Goal: Task Accomplishment & Management: Manage account settings

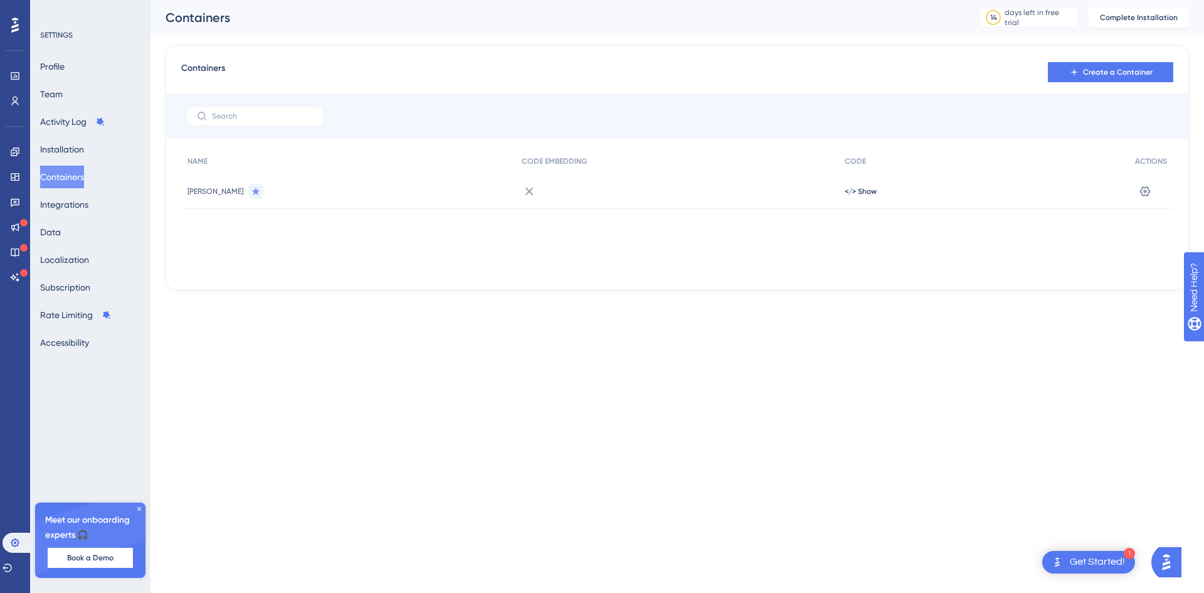
click at [1085, 558] on div "Get Started!" at bounding box center [1097, 562] width 55 height 14
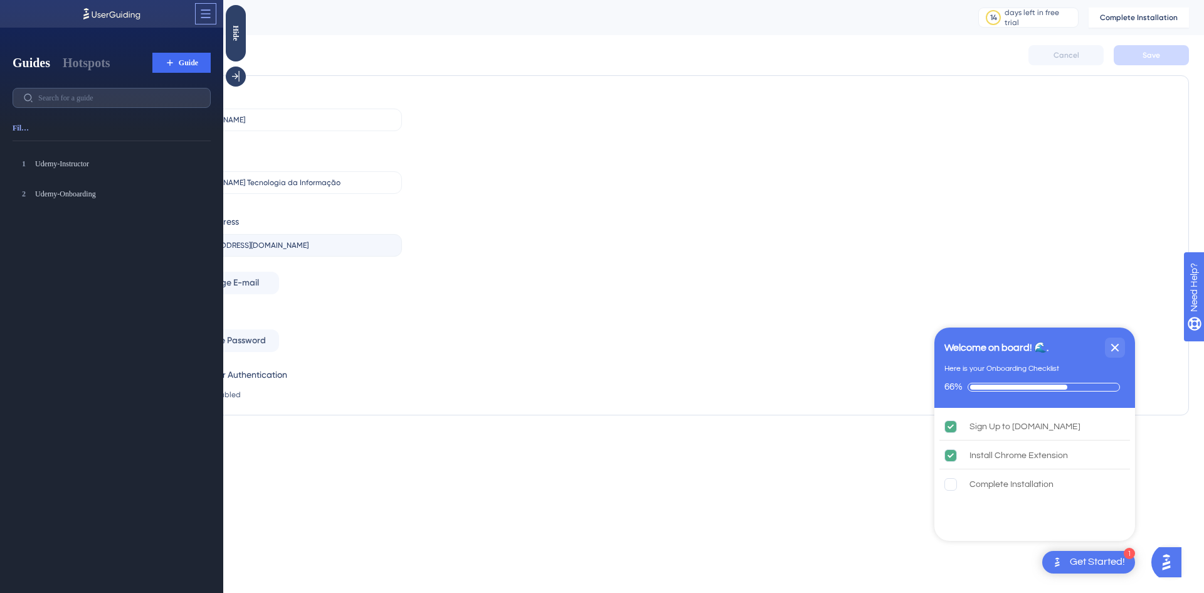
click at [208, 15] on icon at bounding box center [205, 14] width 13 height 13
click at [583, 188] on div "Name Eduardo Oliveira Company Oliveira Tecnologia da Informação E-mail Address …" at bounding box center [677, 245] width 997 height 314
click at [811, 109] on div "Name Eduardo Oliveira Company Oliveira Tecnologia da Informação E-mail Address …" at bounding box center [677, 245] width 997 height 314
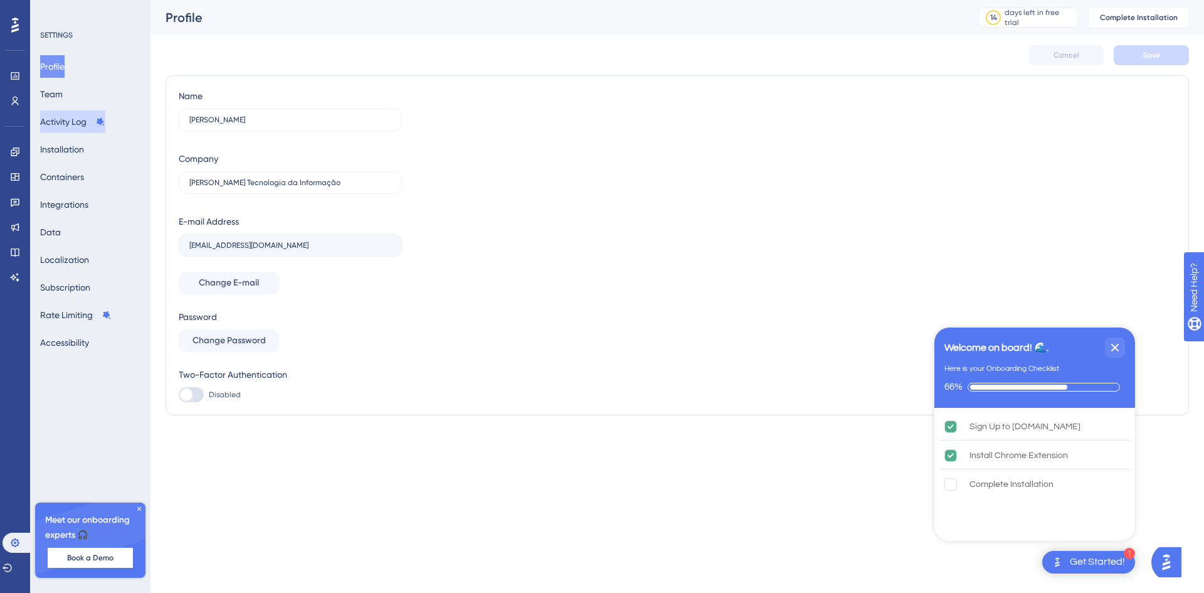
click at [62, 120] on button "Activity Log" at bounding box center [72, 121] width 65 height 23
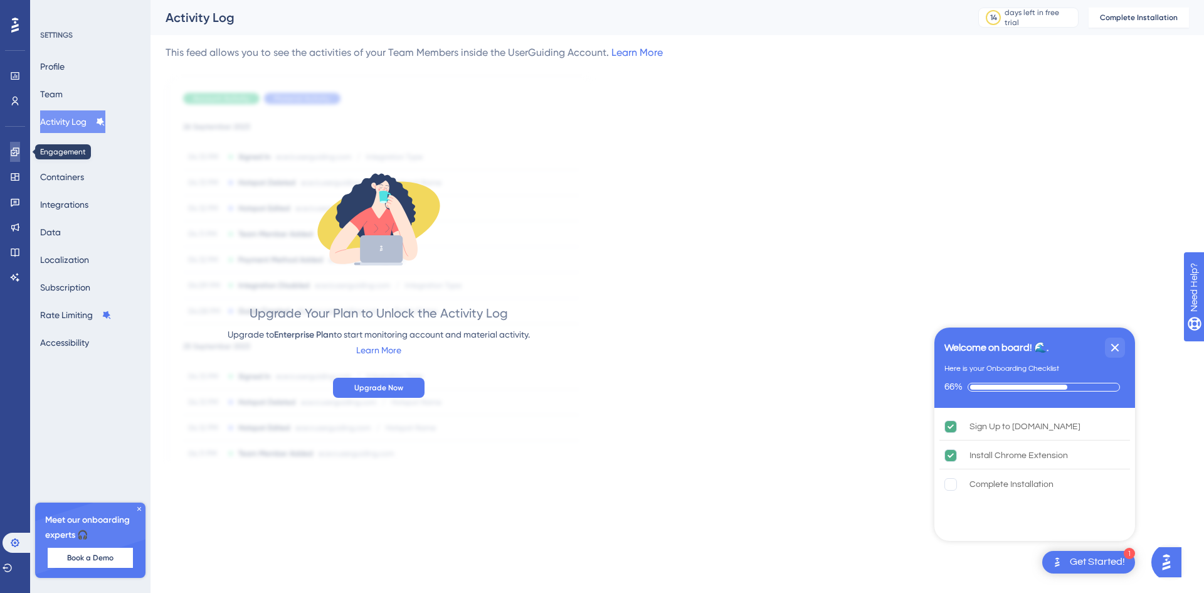
click at [16, 151] on icon at bounding box center [15, 151] width 8 height 8
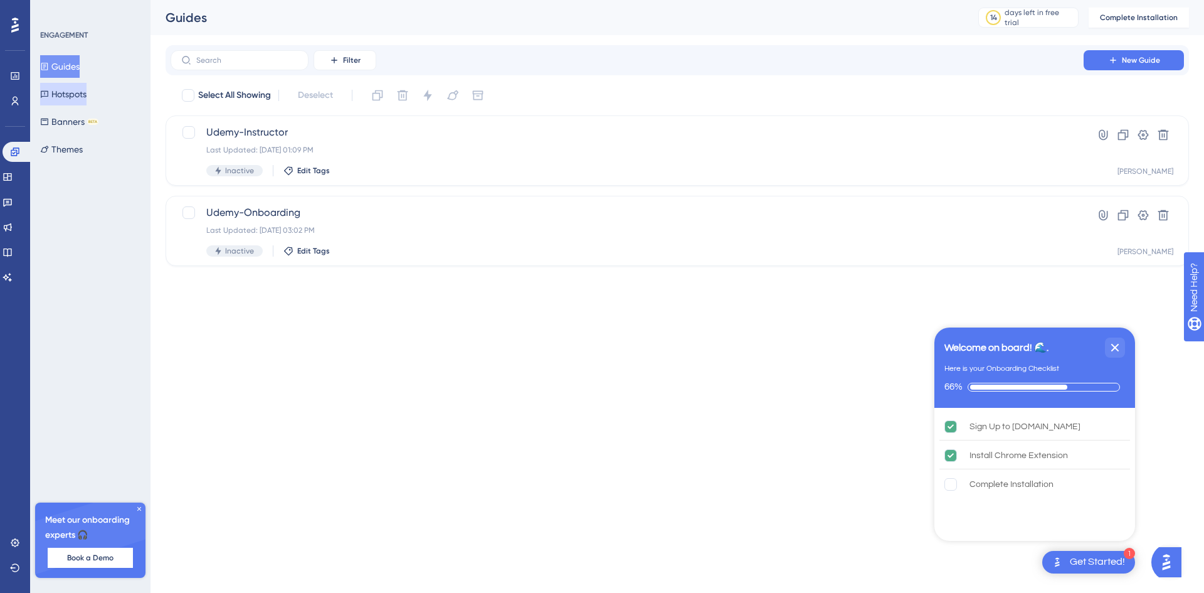
click at [67, 97] on button "Hotspots" at bounding box center [63, 94] width 46 height 23
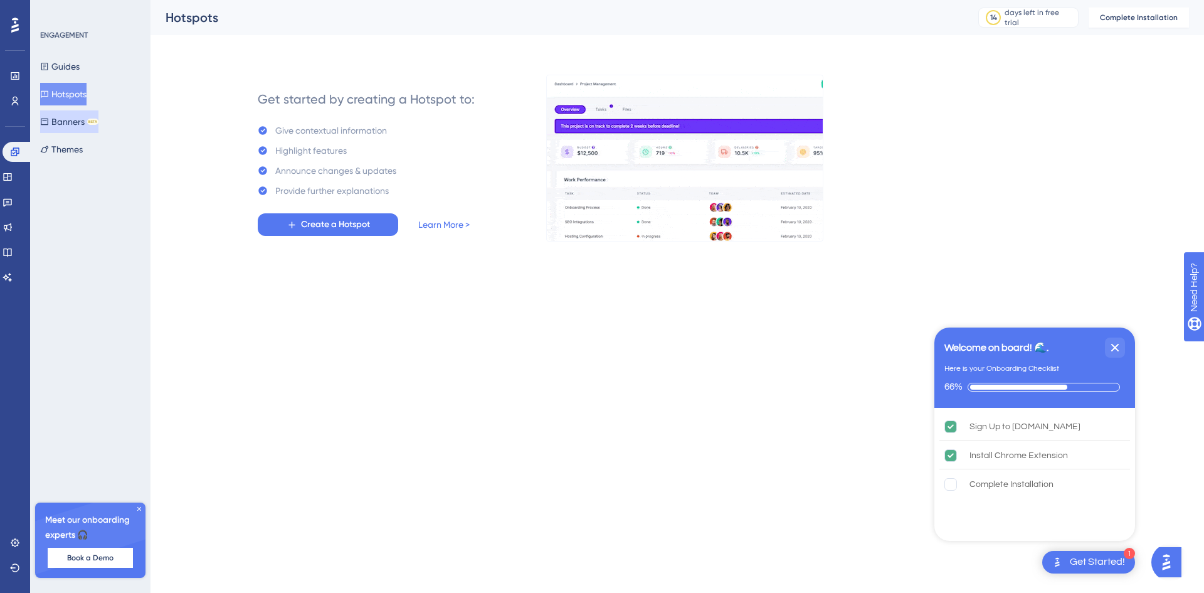
click at [68, 123] on button "Banners BETA" at bounding box center [69, 121] width 58 height 23
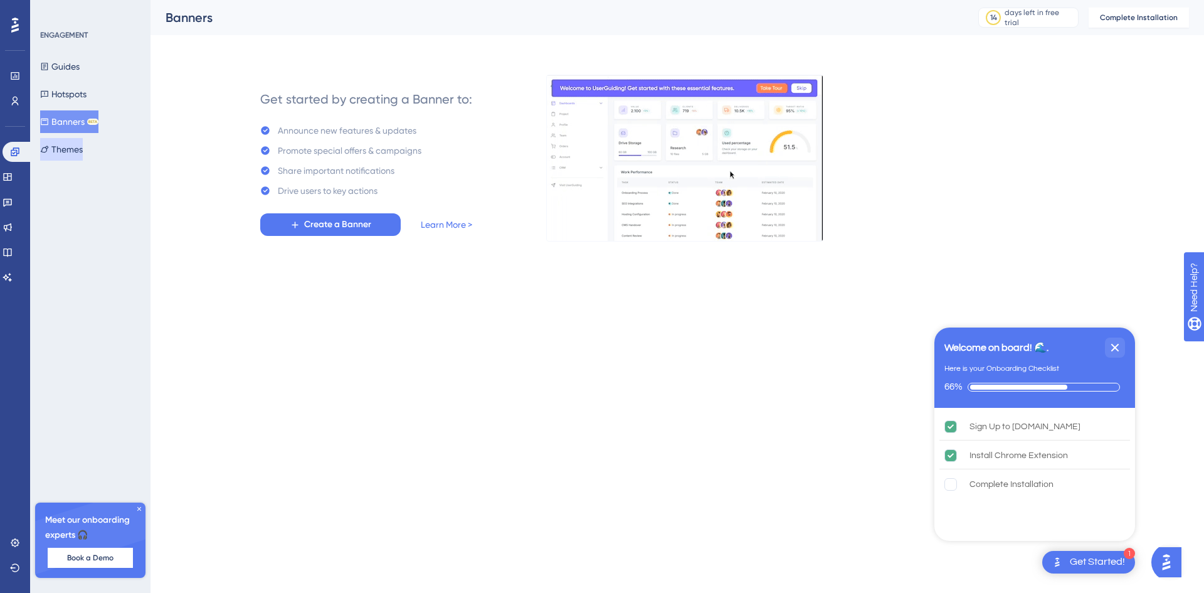
click at [68, 149] on button "Themes" at bounding box center [61, 149] width 43 height 23
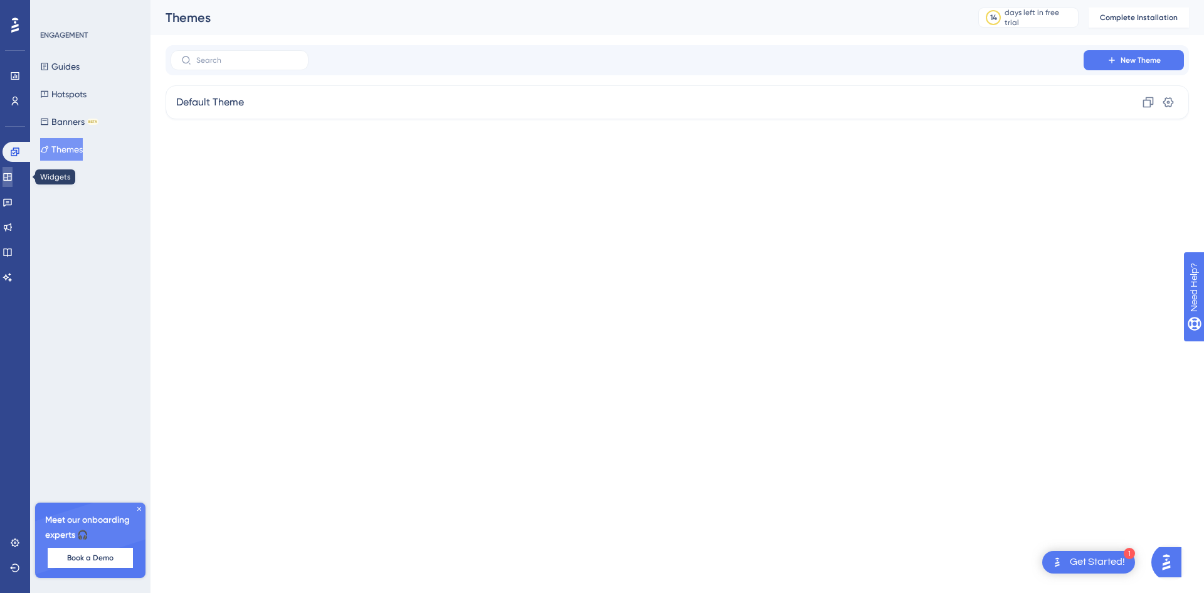
click at [13, 175] on icon at bounding box center [8, 177] width 10 height 10
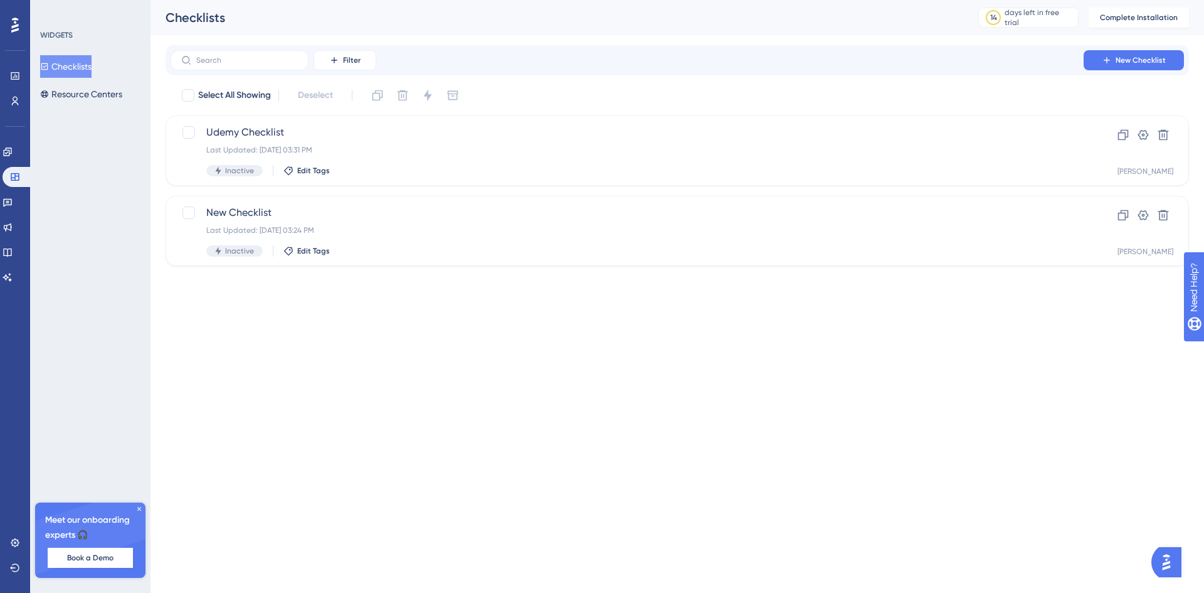
click at [72, 64] on button "Checklists" at bounding box center [65, 66] width 51 height 23
click at [72, 95] on button "Resource Centers" at bounding box center [81, 94] width 82 height 23
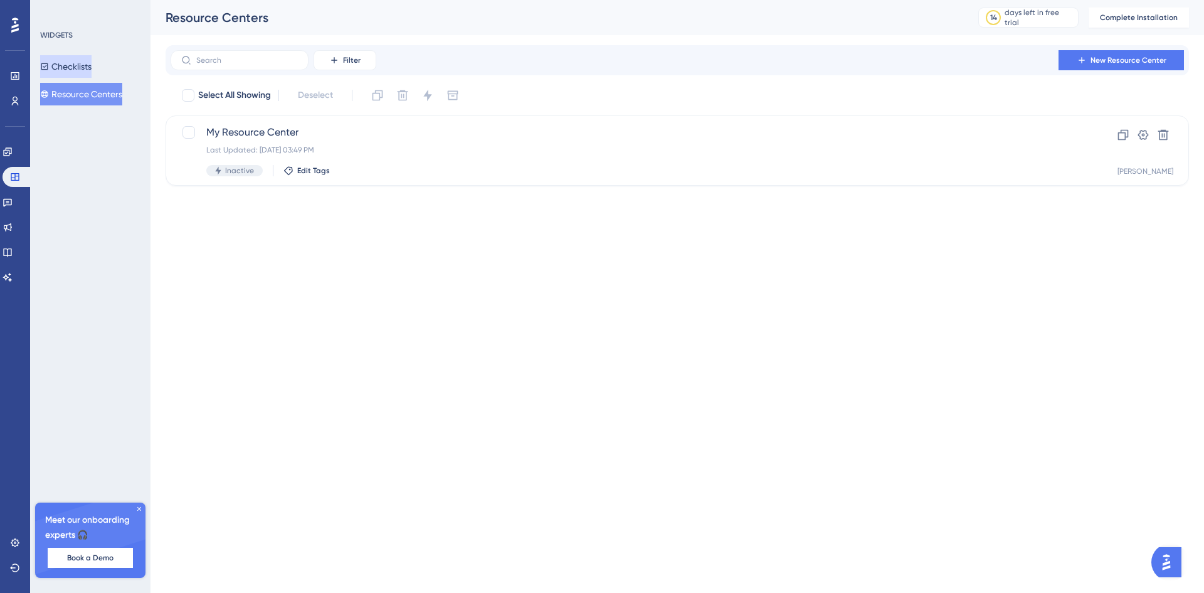
click at [70, 63] on button "Checklists" at bounding box center [65, 66] width 51 height 23
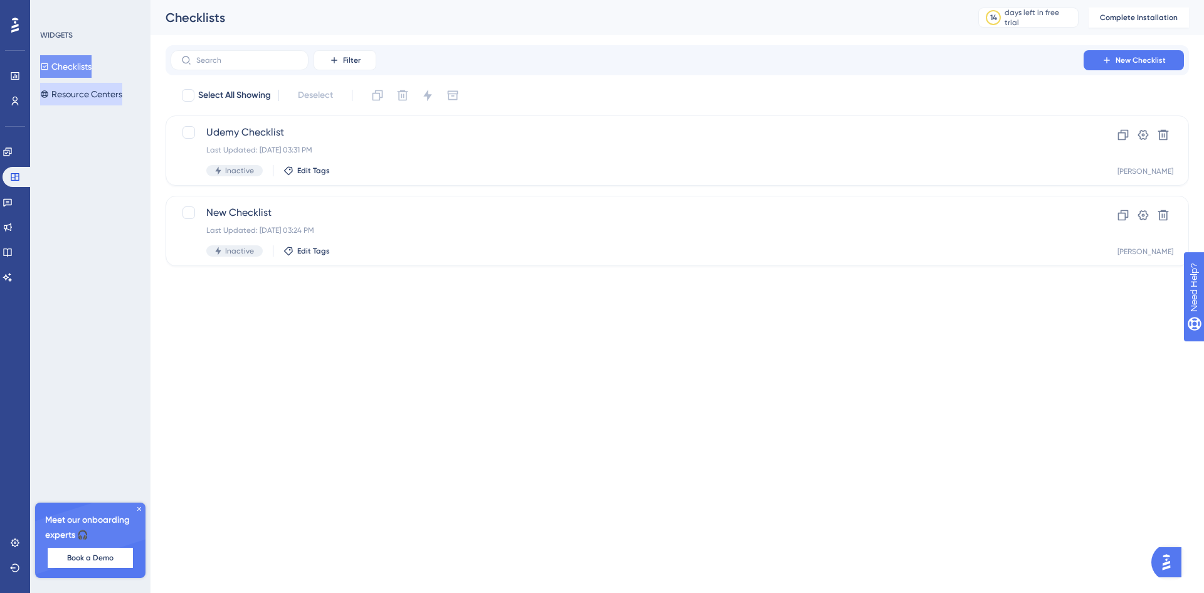
click at [92, 88] on button "Resource Centers" at bounding box center [81, 94] width 82 height 23
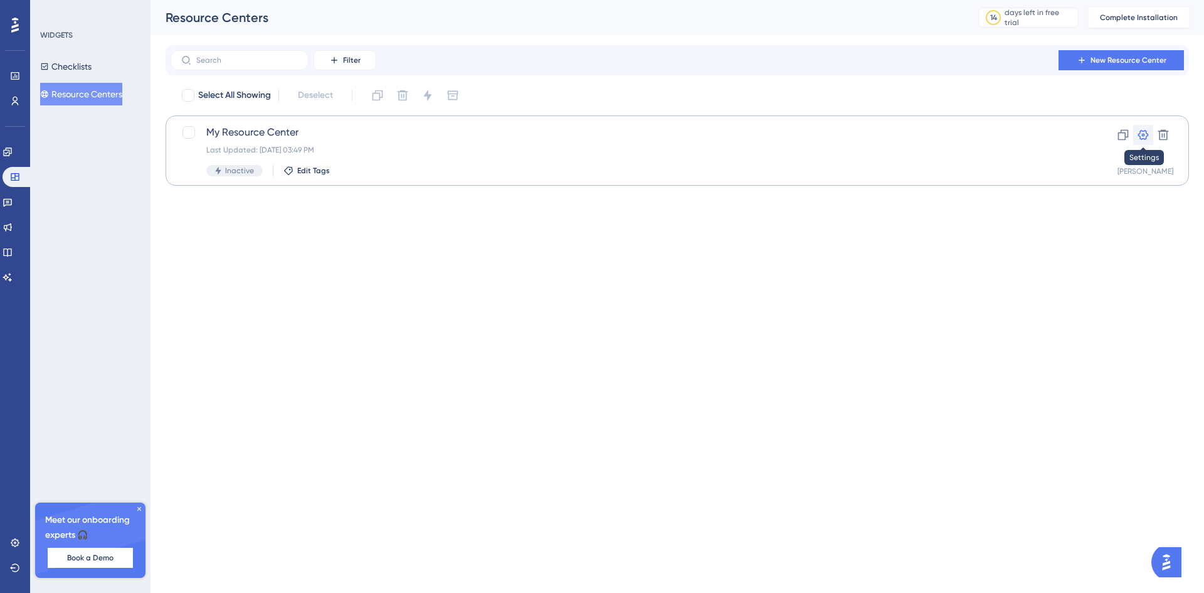
click at [1145, 135] on icon at bounding box center [1143, 135] width 13 height 13
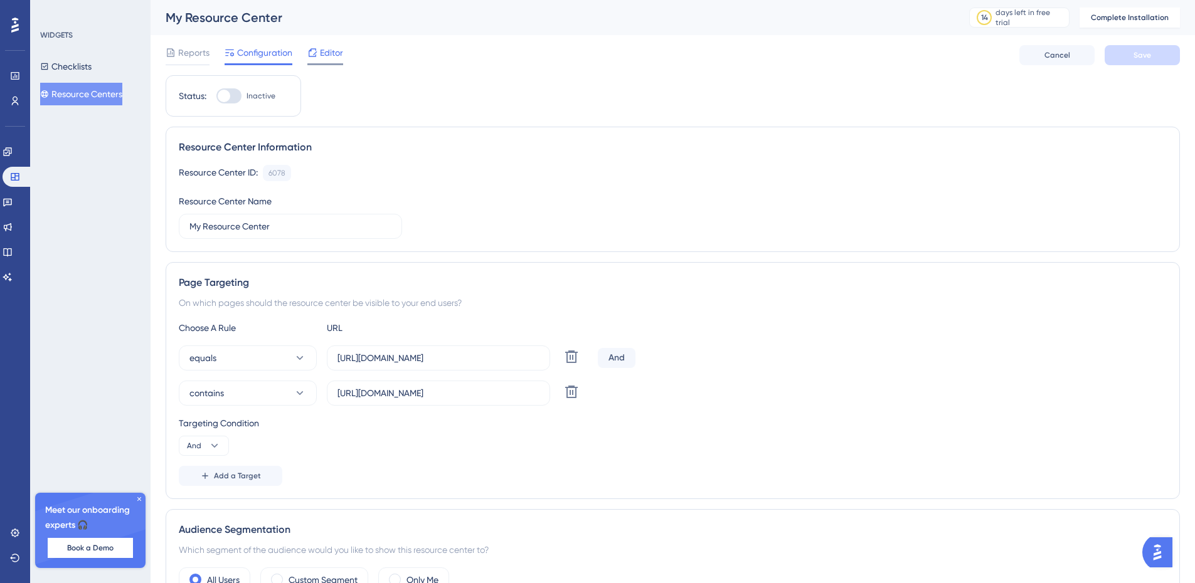
click at [333, 56] on span "Editor" at bounding box center [331, 52] width 23 height 15
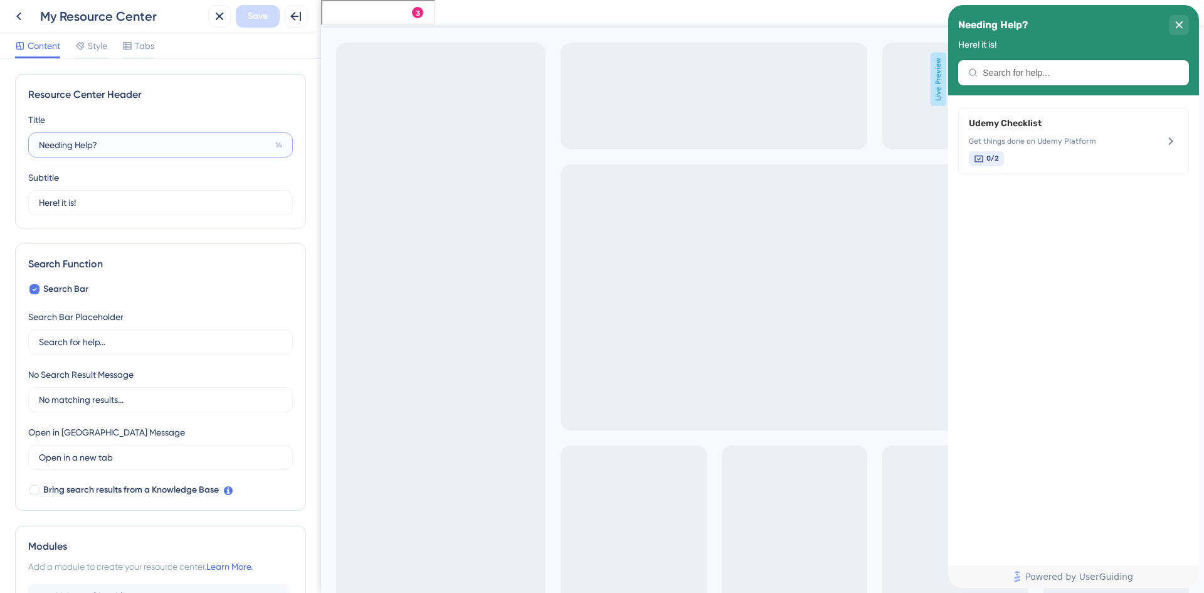
drag, startPoint x: 98, startPoint y: 142, endPoint x: 36, endPoint y: 144, distance: 62.1
click at [36, 144] on label "Needing Help? 14" at bounding box center [160, 144] width 265 height 25
click at [93, 46] on span "Style" at bounding box center [97, 45] width 19 height 15
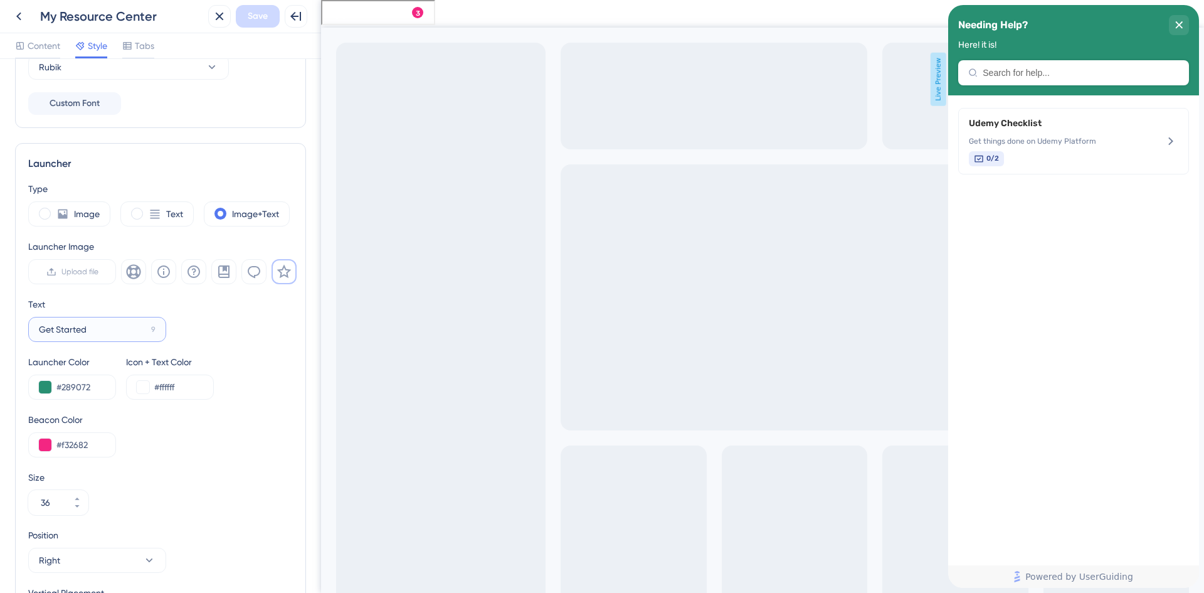
drag, startPoint x: 99, startPoint y: 326, endPoint x: 13, endPoint y: 324, distance: 86.6
click at [13, 324] on div "Resource Center Homepage Header Style Solid Gradient Header Color #289072 Heade…" at bounding box center [160, 326] width 321 height 534
paste input "Needing Help?"
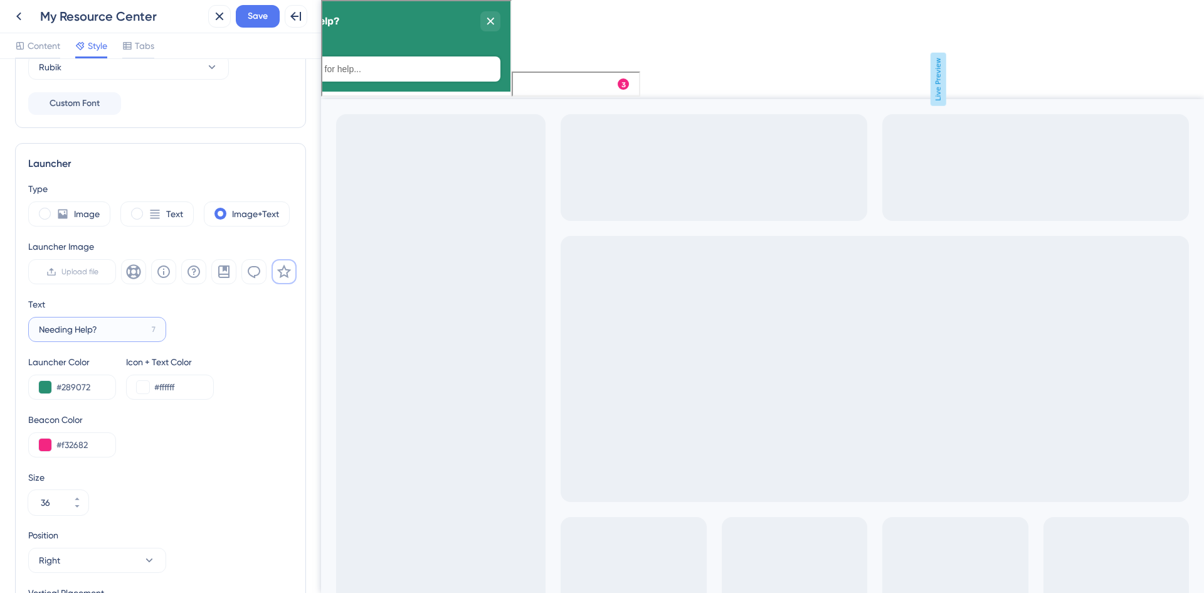
type input "Needing Help?"
click at [253, 326] on div "Text Needing Help? 7" at bounding box center [160, 319] width 265 height 45
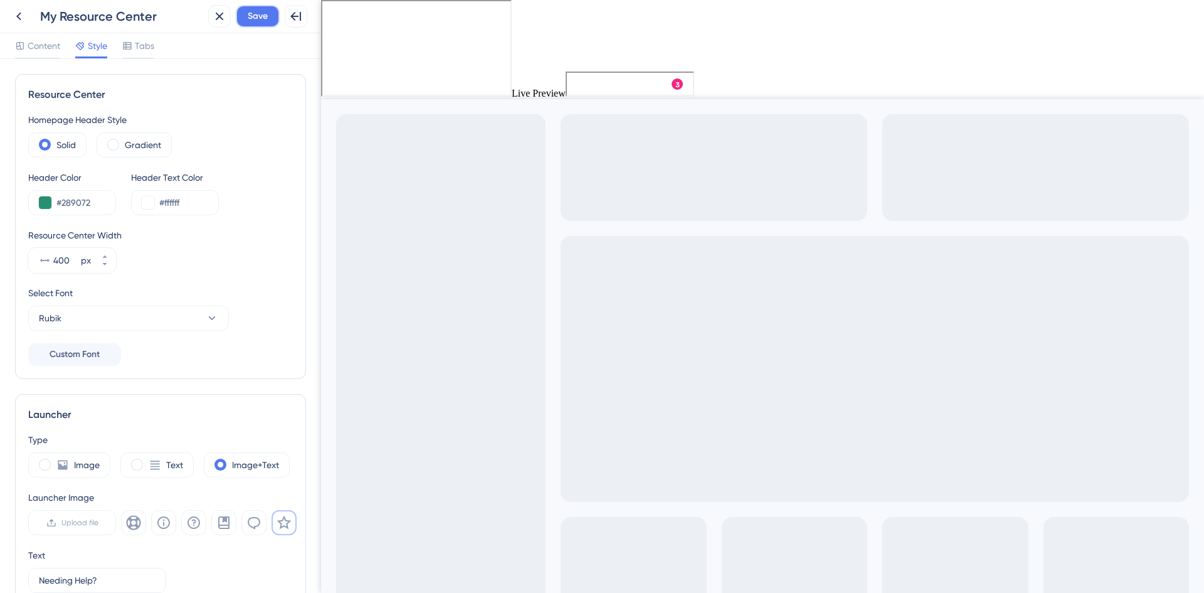
click at [256, 15] on span "Save" at bounding box center [258, 16] width 20 height 15
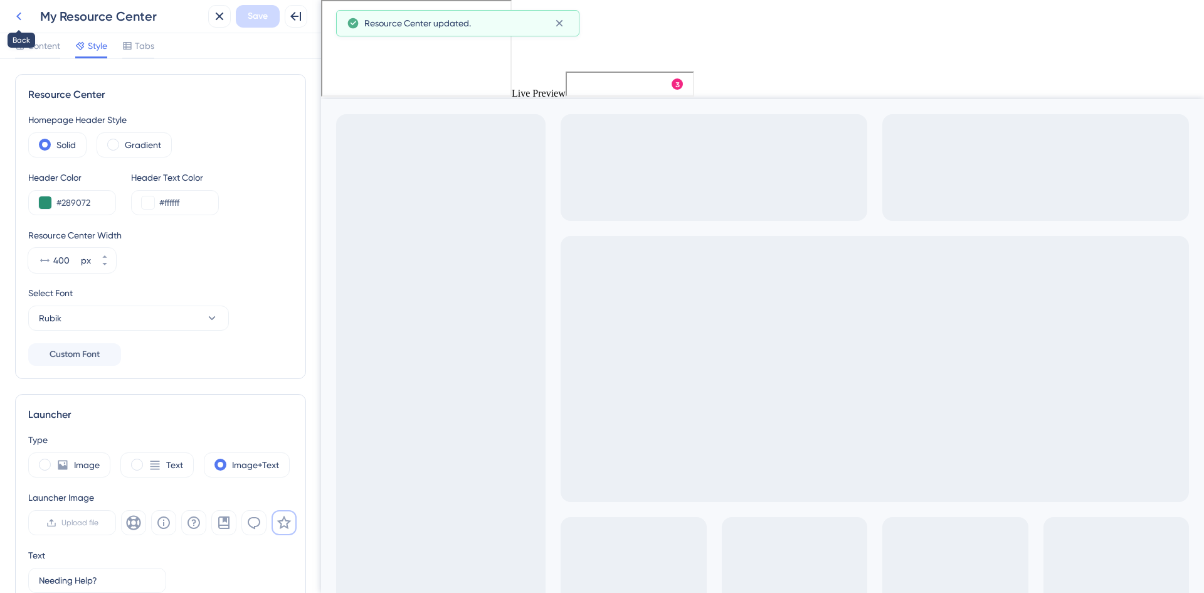
click at [19, 14] on icon at bounding box center [18, 17] width 5 height 8
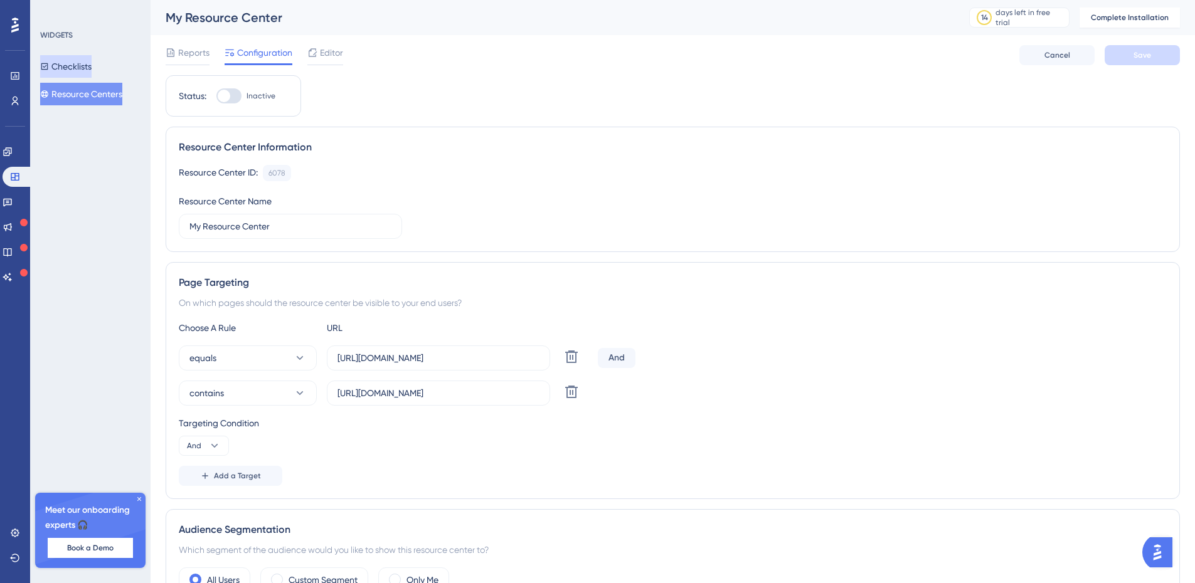
click at [65, 60] on button "Checklists" at bounding box center [65, 66] width 51 height 23
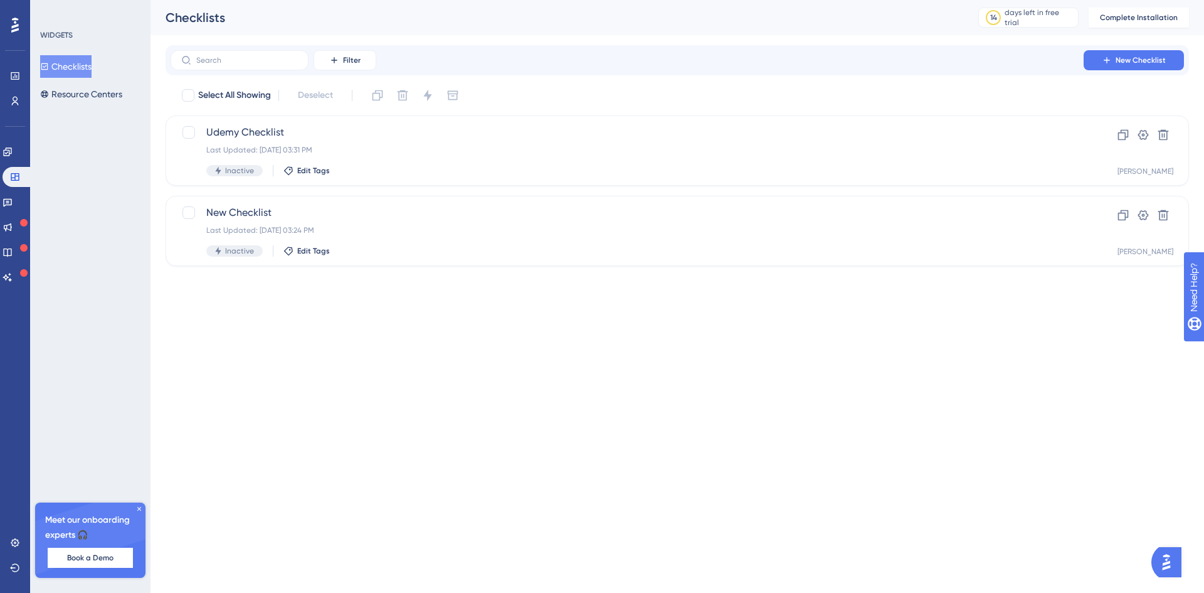
click at [1170, 563] on img "Open AI Assistant Launcher" at bounding box center [1166, 562] width 23 height 23
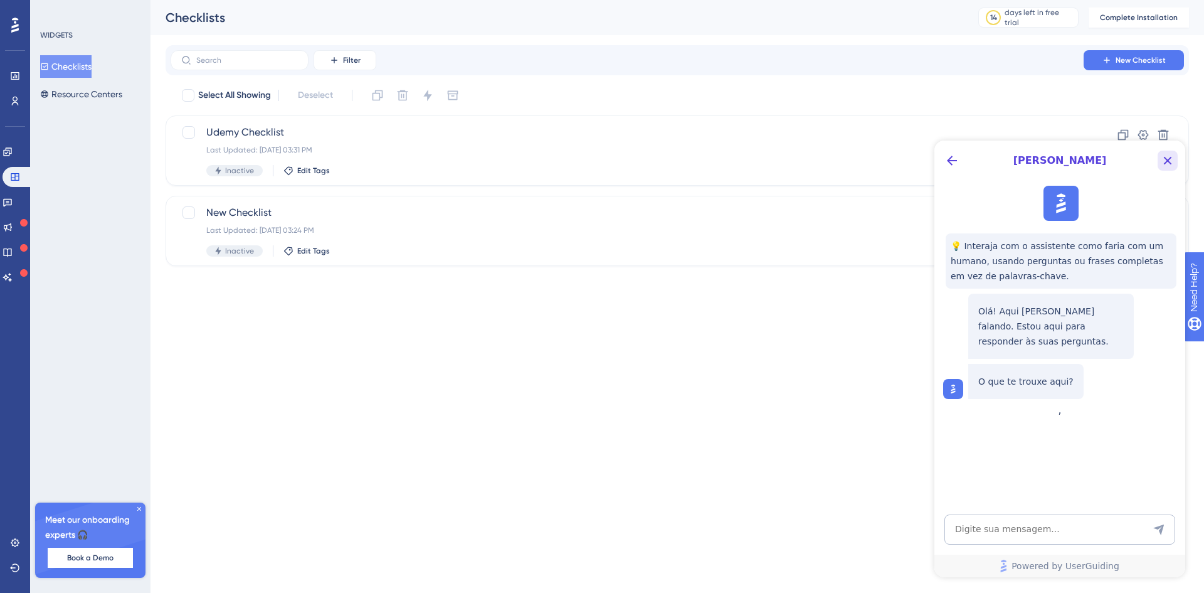
click at [1166, 159] on icon "Close Button" at bounding box center [1168, 161] width 8 height 8
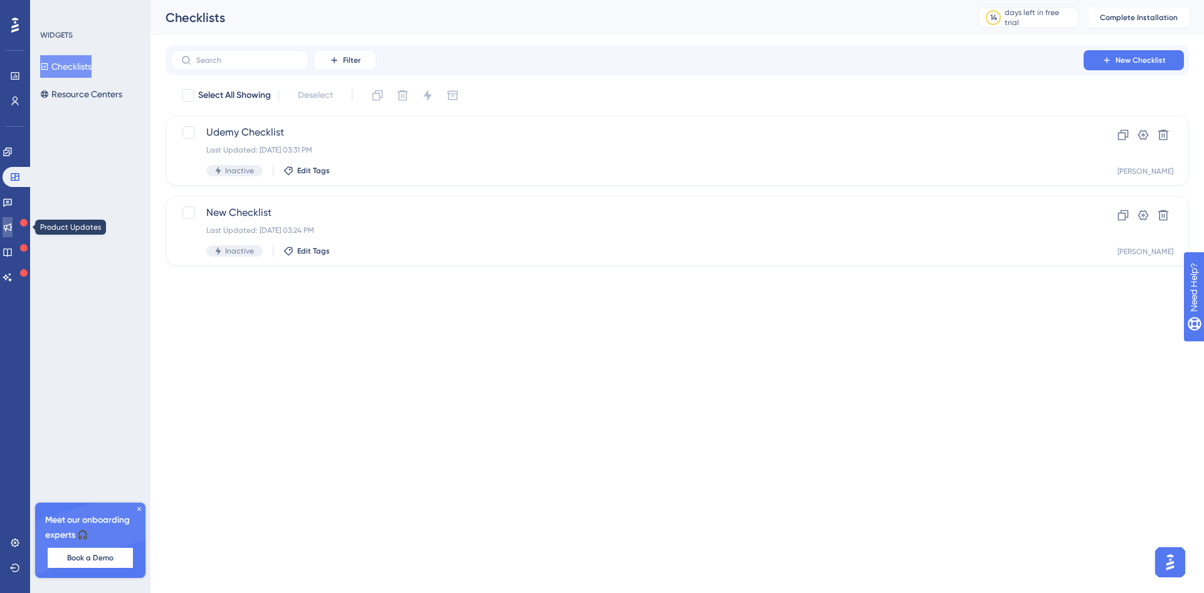
click at [13, 227] on icon at bounding box center [8, 227] width 10 height 10
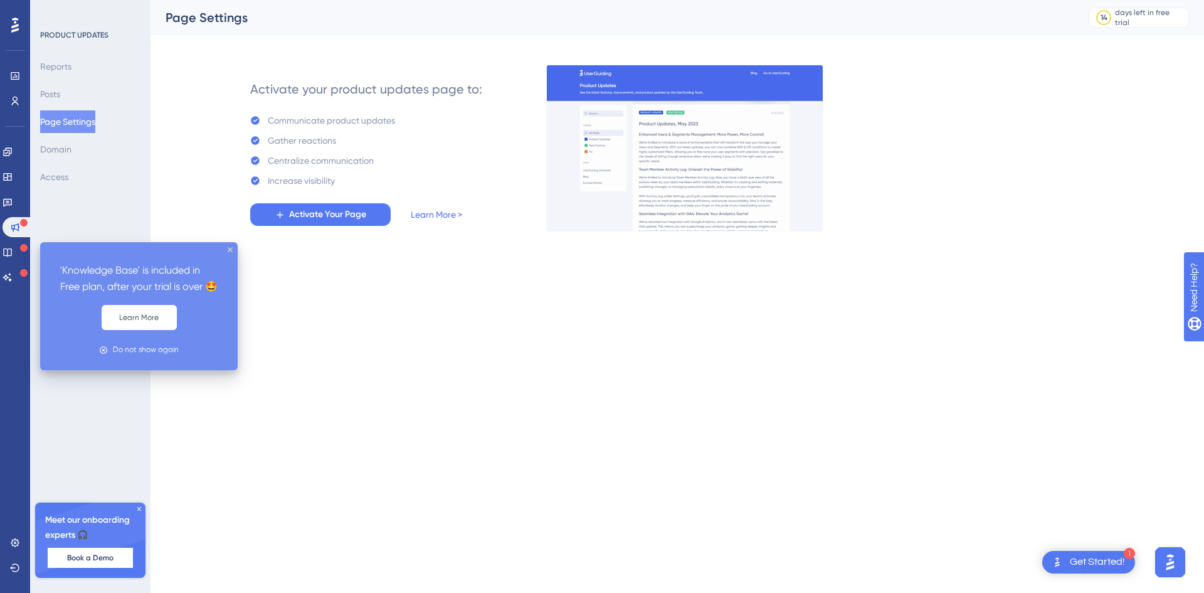
click at [23, 253] on div at bounding box center [24, 248] width 8 height 12
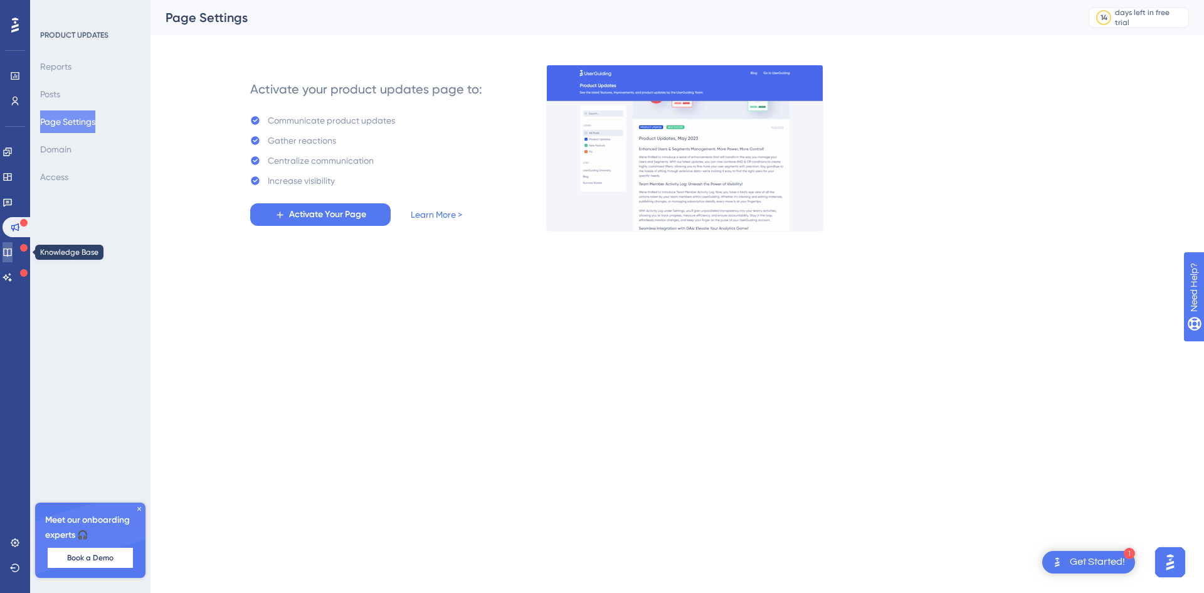
click at [12, 250] on icon at bounding box center [8, 252] width 10 height 10
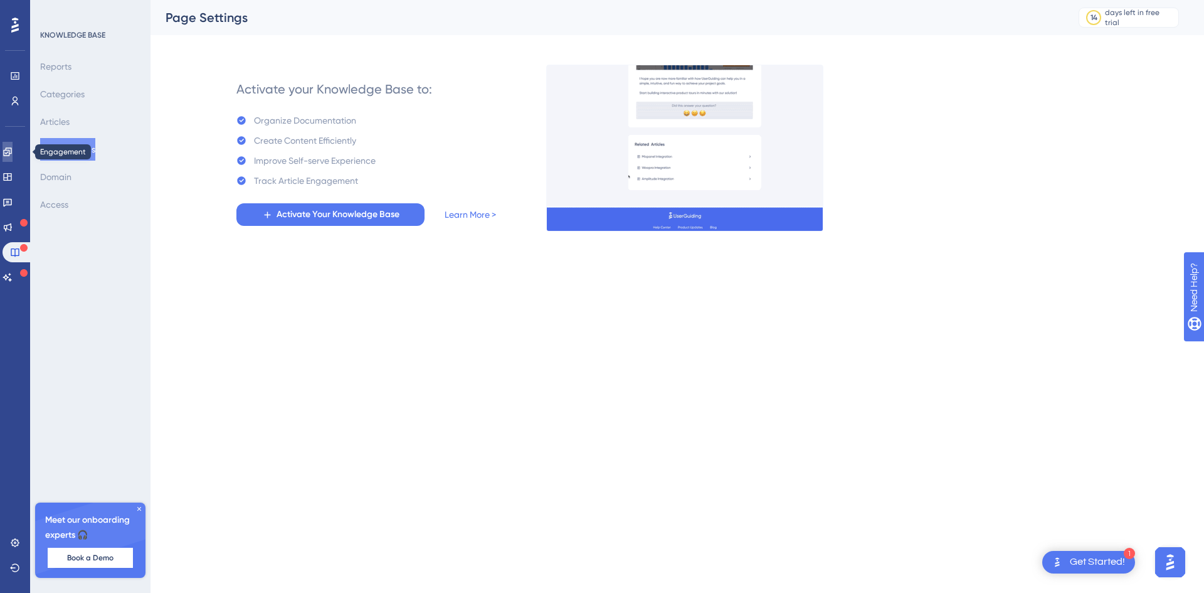
click at [13, 149] on icon at bounding box center [8, 152] width 10 height 10
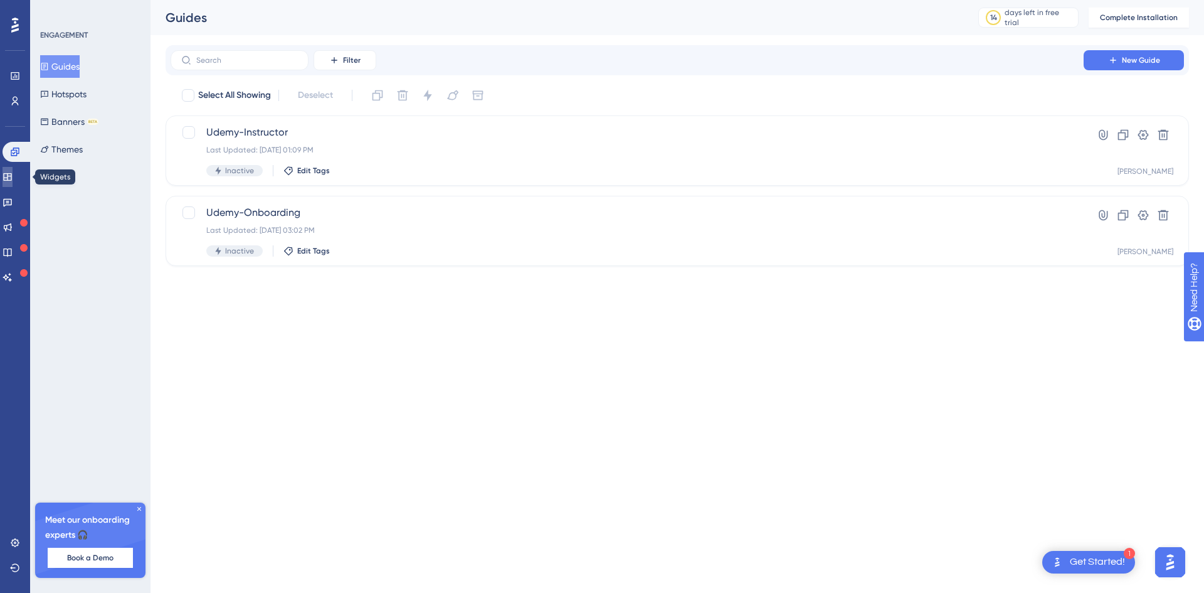
click at [13, 175] on icon at bounding box center [8, 177] width 10 height 10
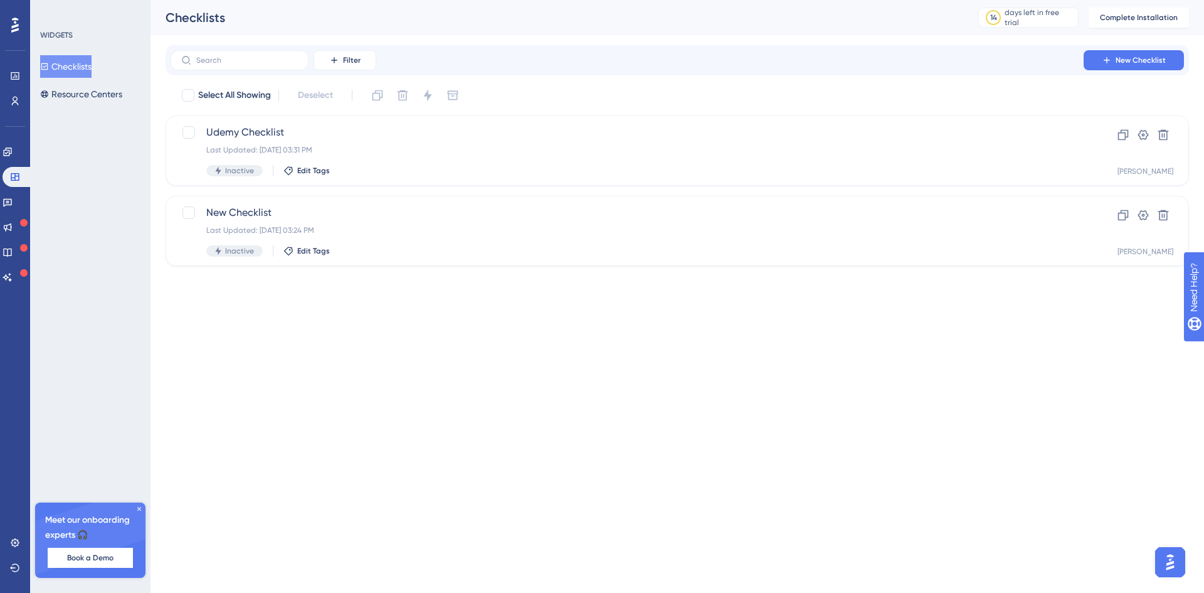
click at [14, 21] on icon at bounding box center [15, 25] width 8 height 16
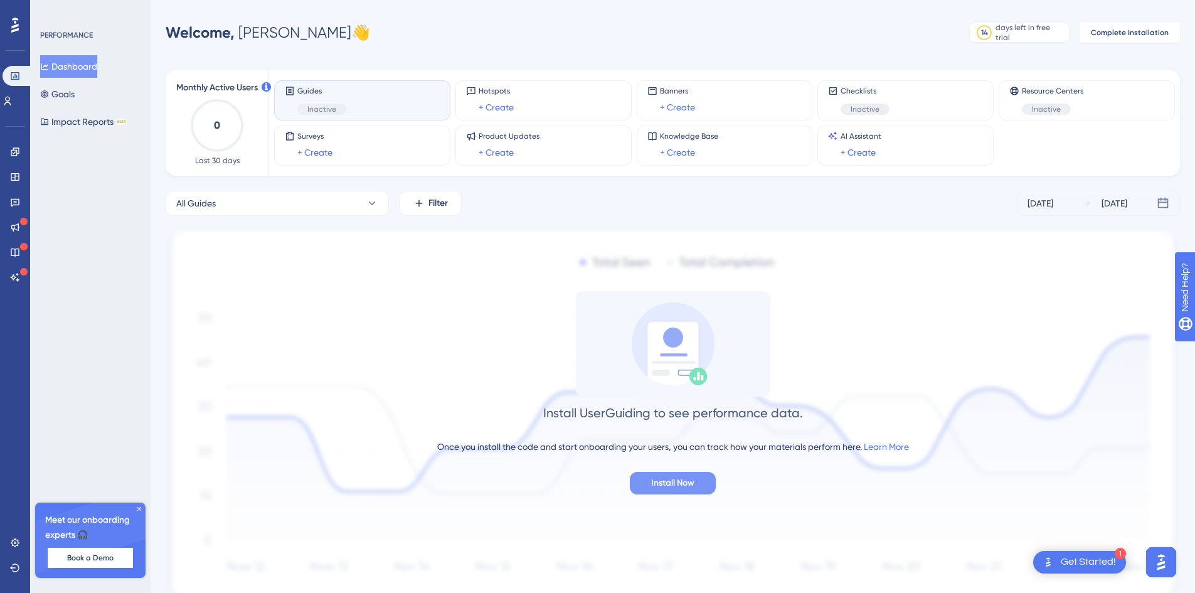
click at [671, 484] on span "Install Now" at bounding box center [672, 482] width 43 height 15
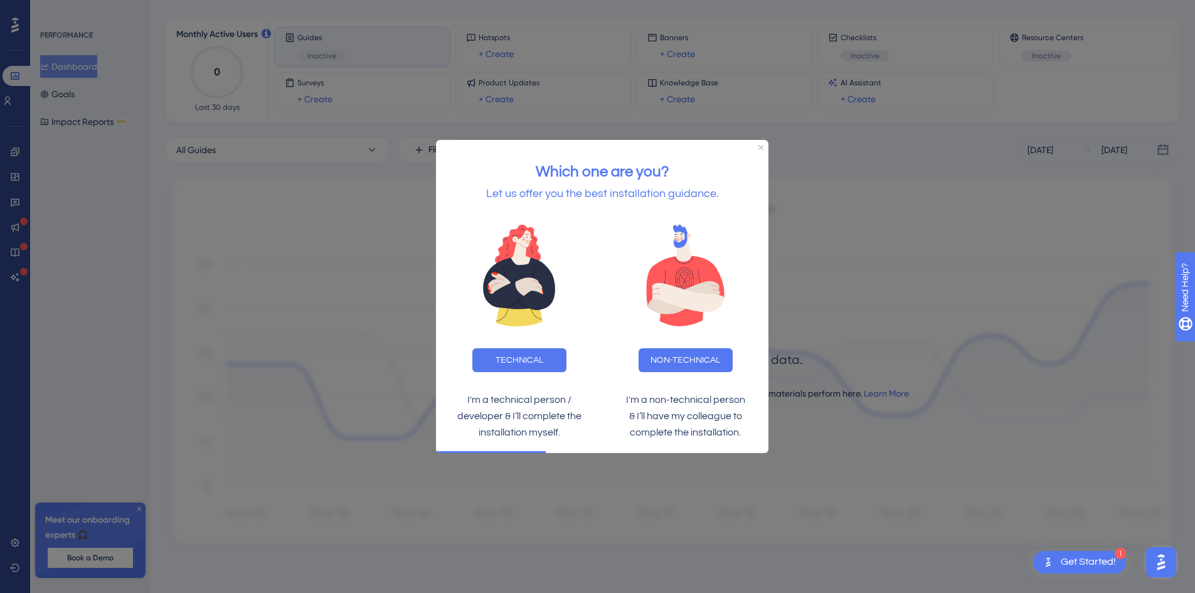
scroll to position [54, 0]
click at [677, 360] on button "NON-TECHNICAL" at bounding box center [686, 360] width 94 height 24
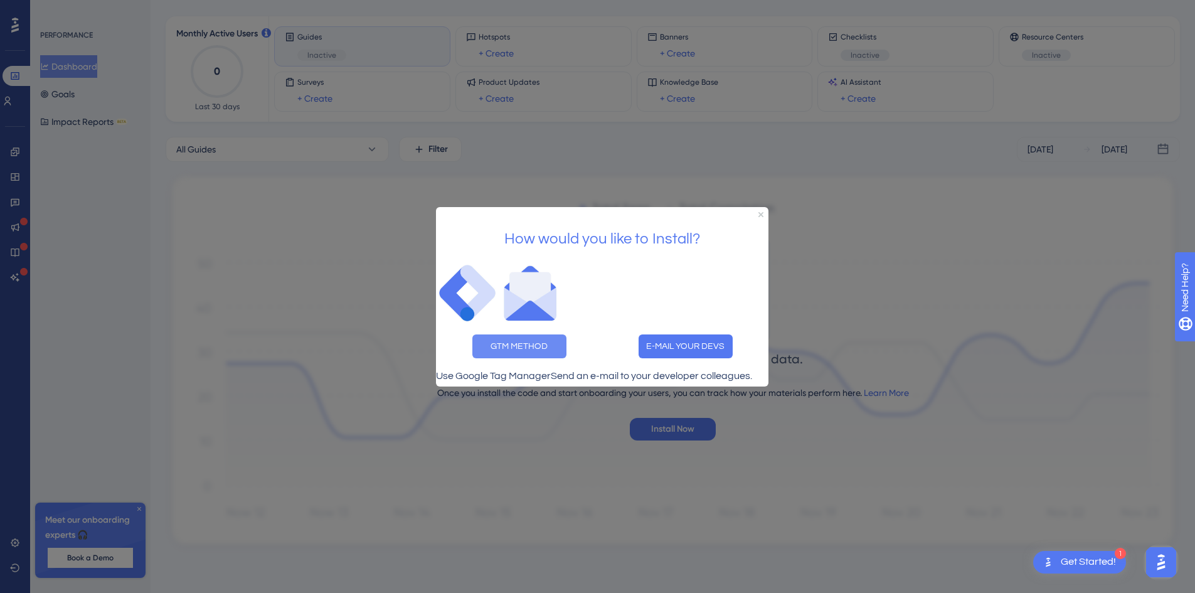
click at [528, 334] on button "GTM METHOD" at bounding box center [519, 346] width 94 height 24
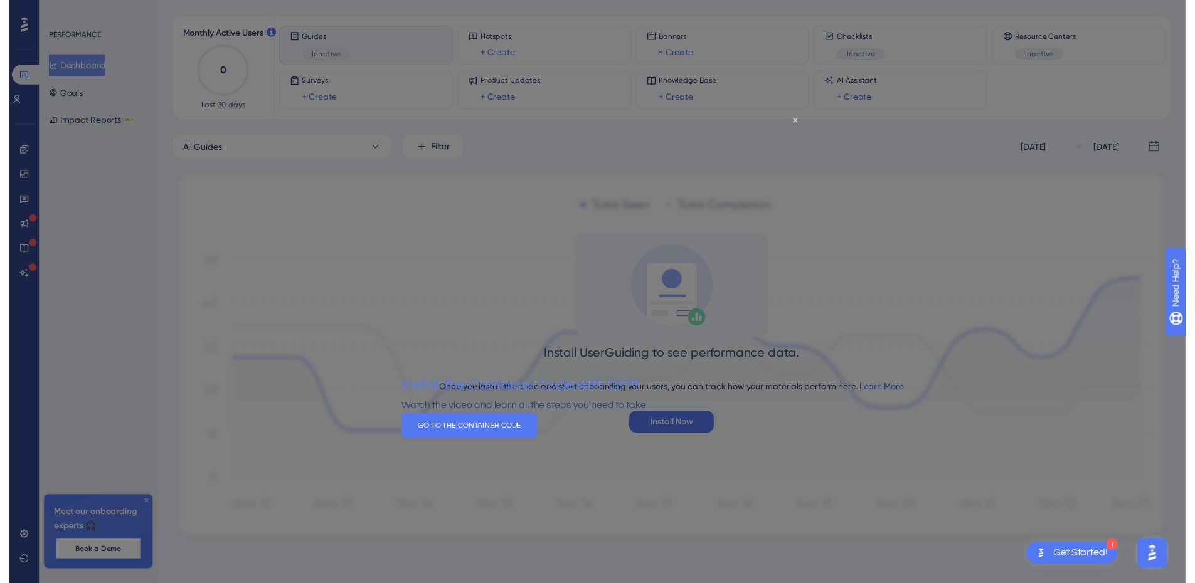
scroll to position [0, 0]
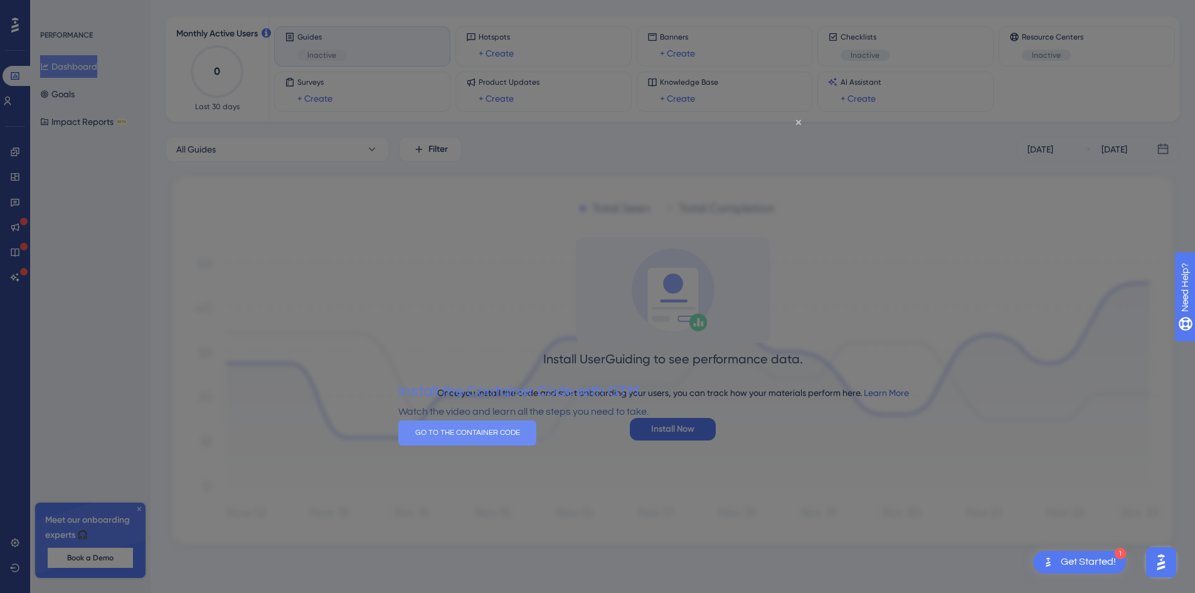
click at [536, 445] on button "GO TO THE CONTAINER CODE" at bounding box center [467, 432] width 138 height 25
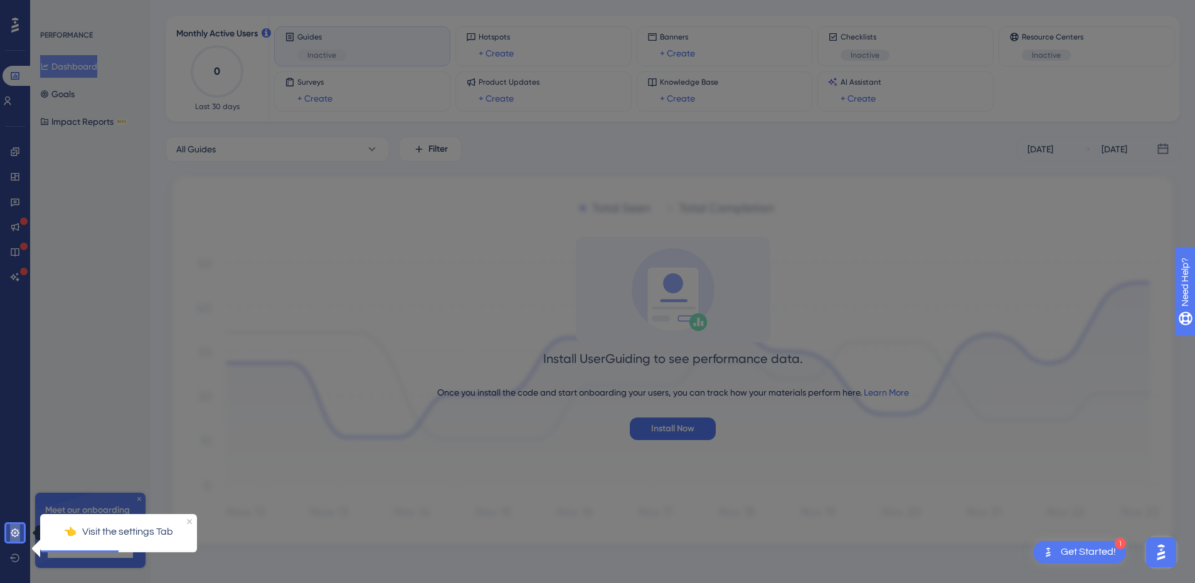
click at [15, 535] on icon at bounding box center [15, 533] width 10 height 10
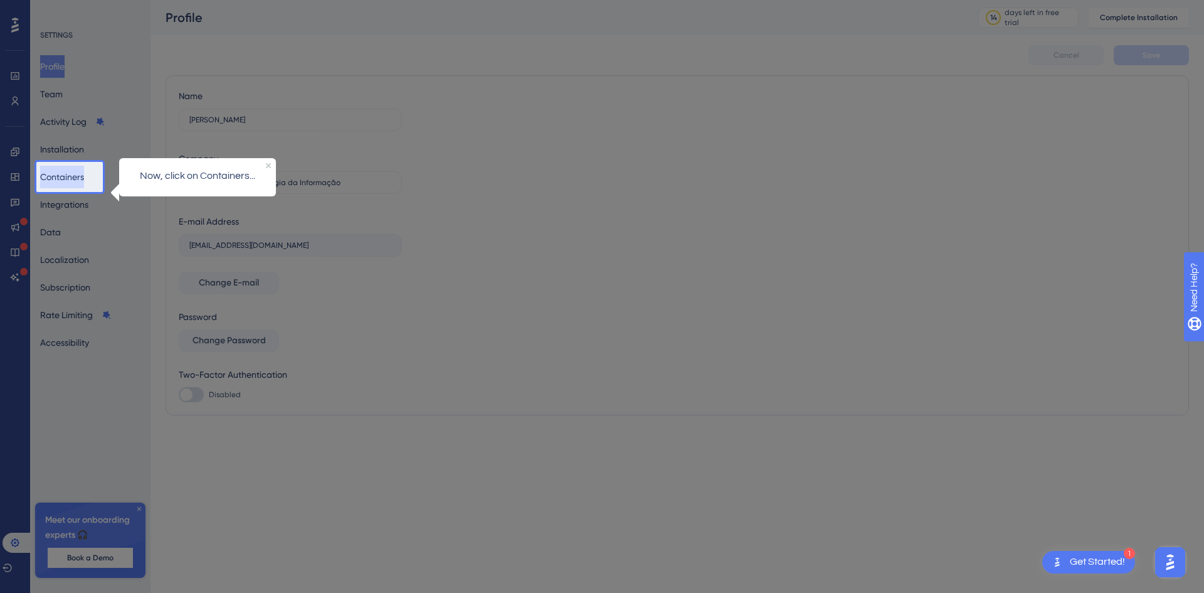
click at [75, 175] on button "Containers" at bounding box center [62, 177] width 44 height 23
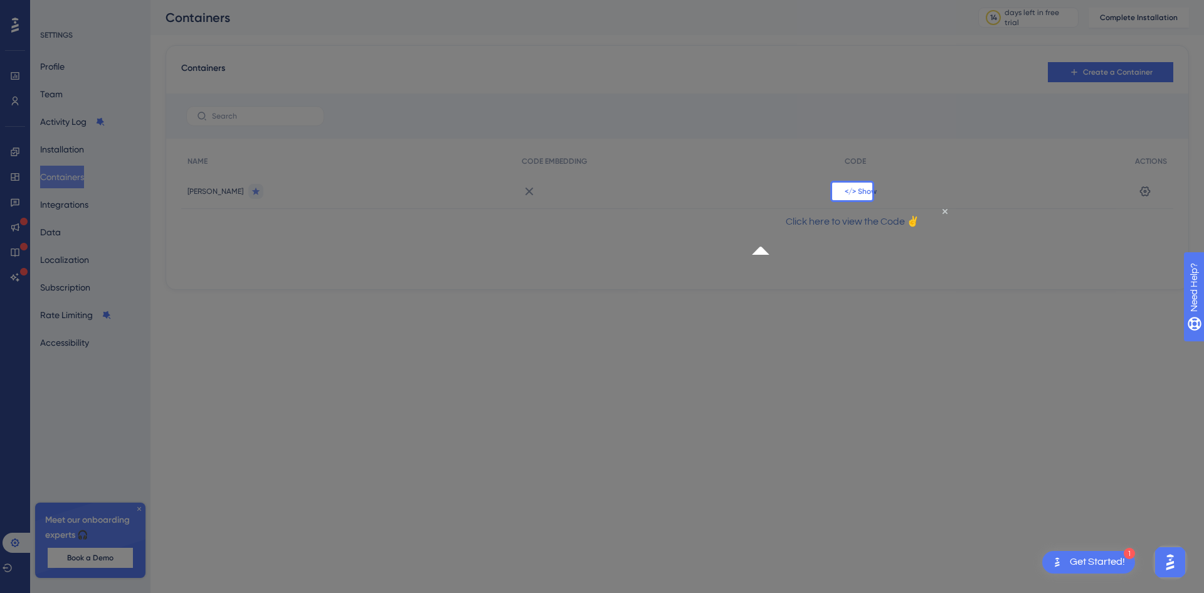
click at [849, 189] on span "</> Show" at bounding box center [861, 191] width 32 height 10
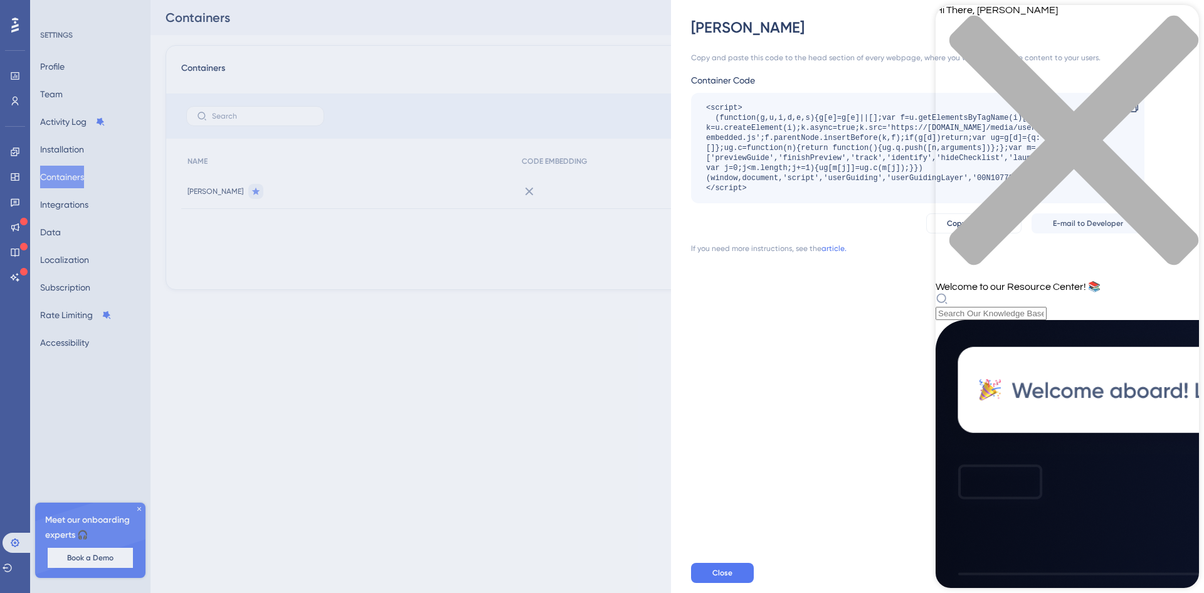
click at [1182, 24] on icon "close resource center" at bounding box center [1067, 146] width 263 height 263
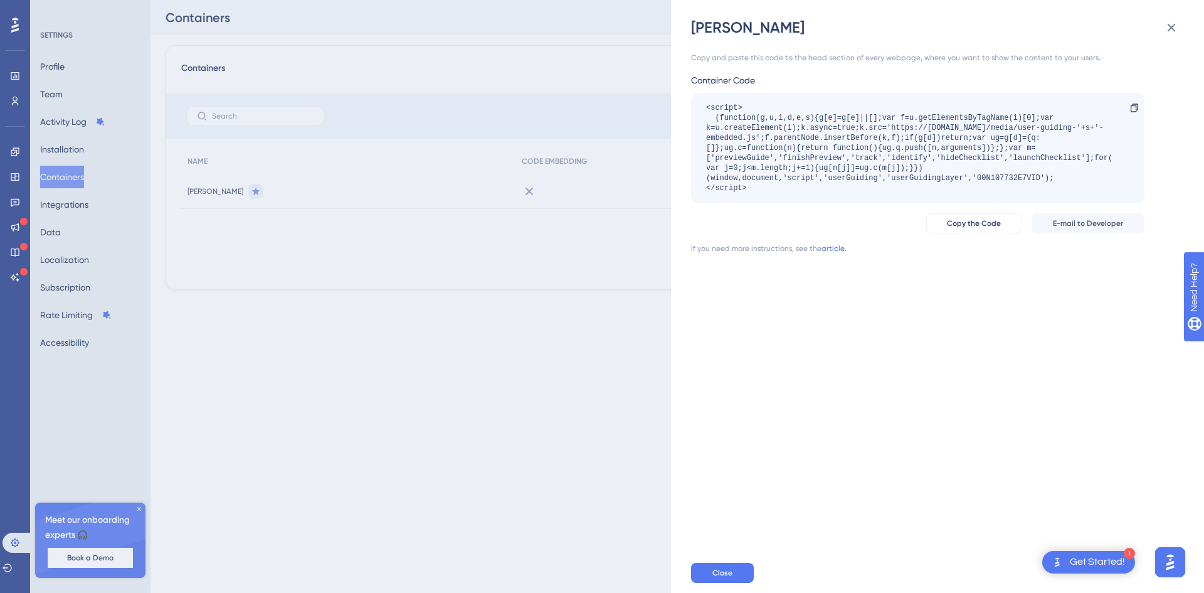
click at [1100, 563] on div "Get Started!" at bounding box center [1097, 562] width 55 height 14
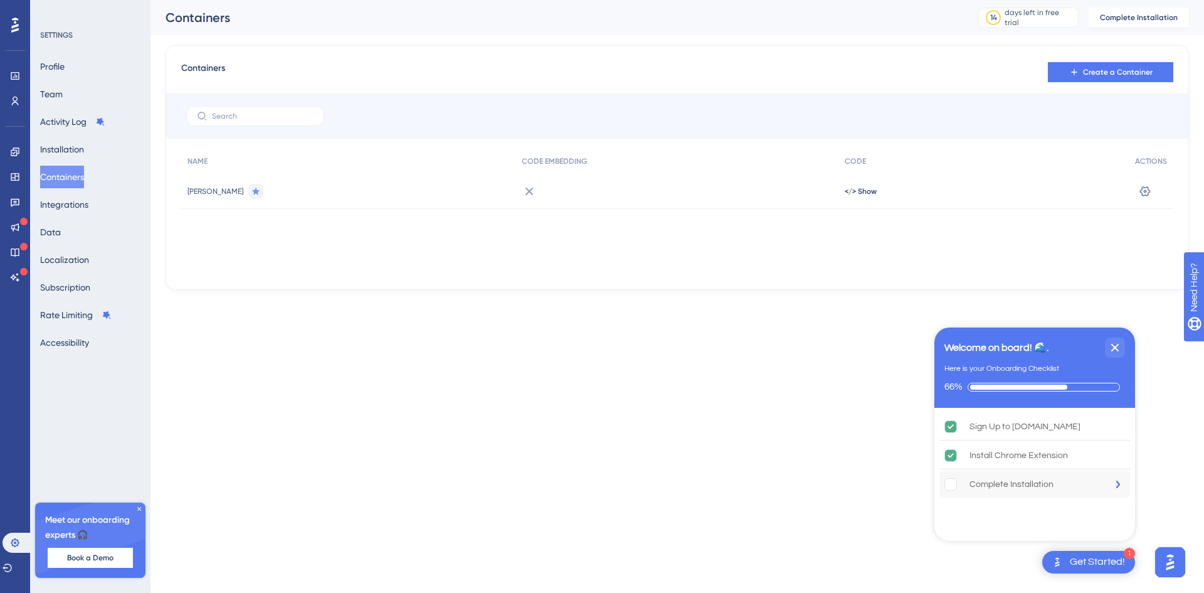
click at [1009, 480] on div "Complete Installation" at bounding box center [1012, 484] width 84 height 15
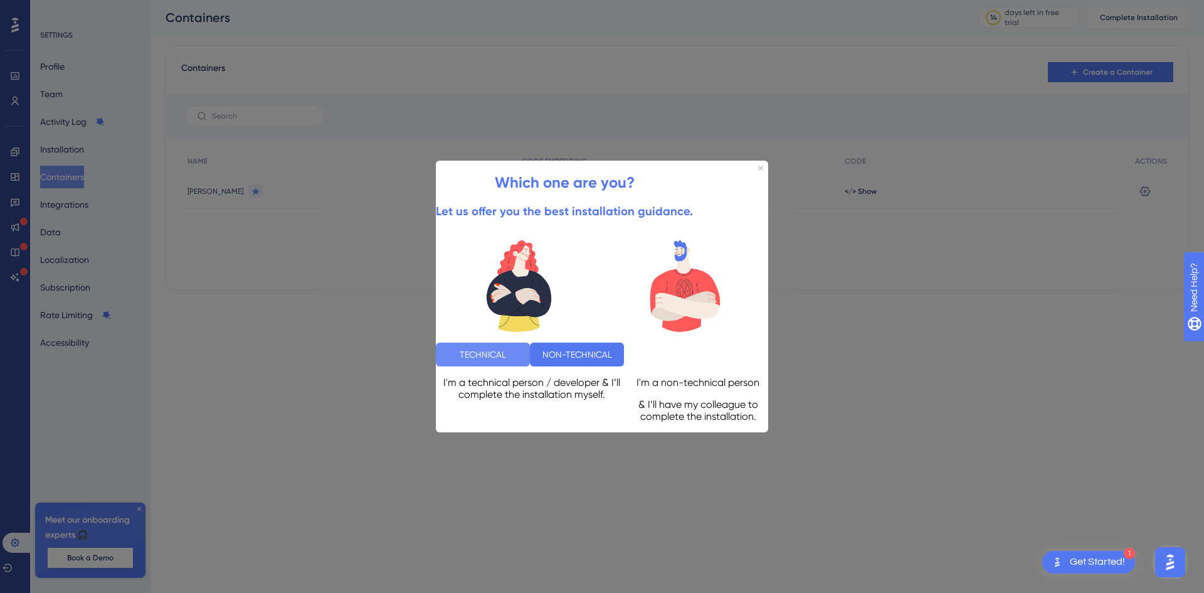
click at [530, 346] on button "TECHNICAL" at bounding box center [483, 354] width 94 height 24
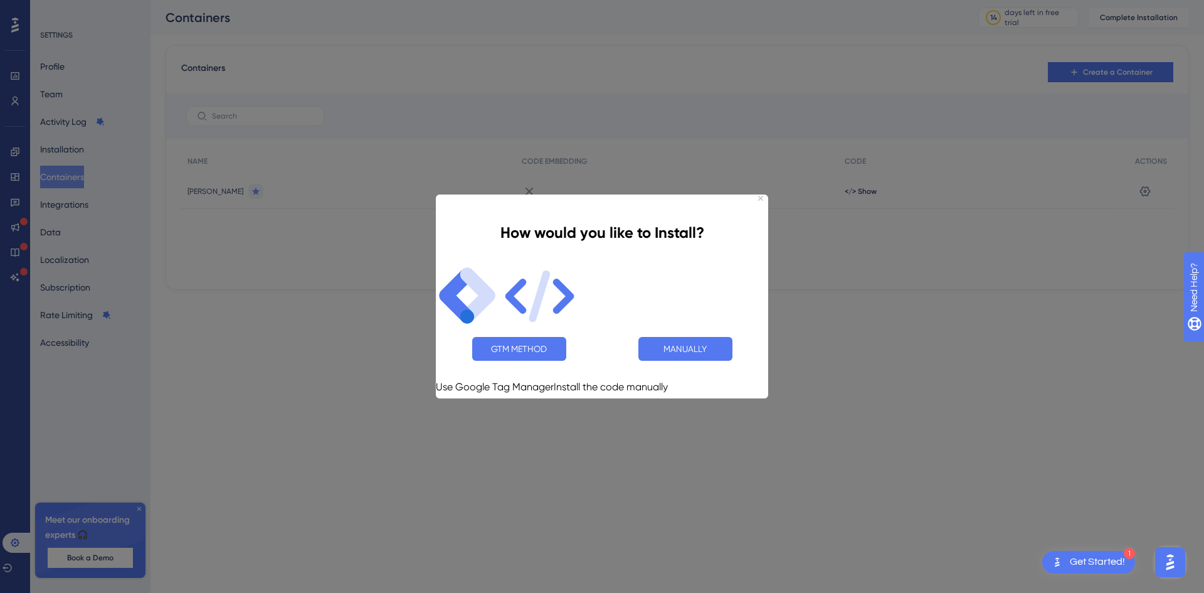
click at [758, 202] on div "How would you like to Install?" at bounding box center [602, 226] width 332 height 73
drag, startPoint x: 759, startPoint y: 200, endPoint x: 1195, endPoint y: 395, distance: 477.6
click at [759, 200] on icon "Close Preview" at bounding box center [760, 197] width 5 height 5
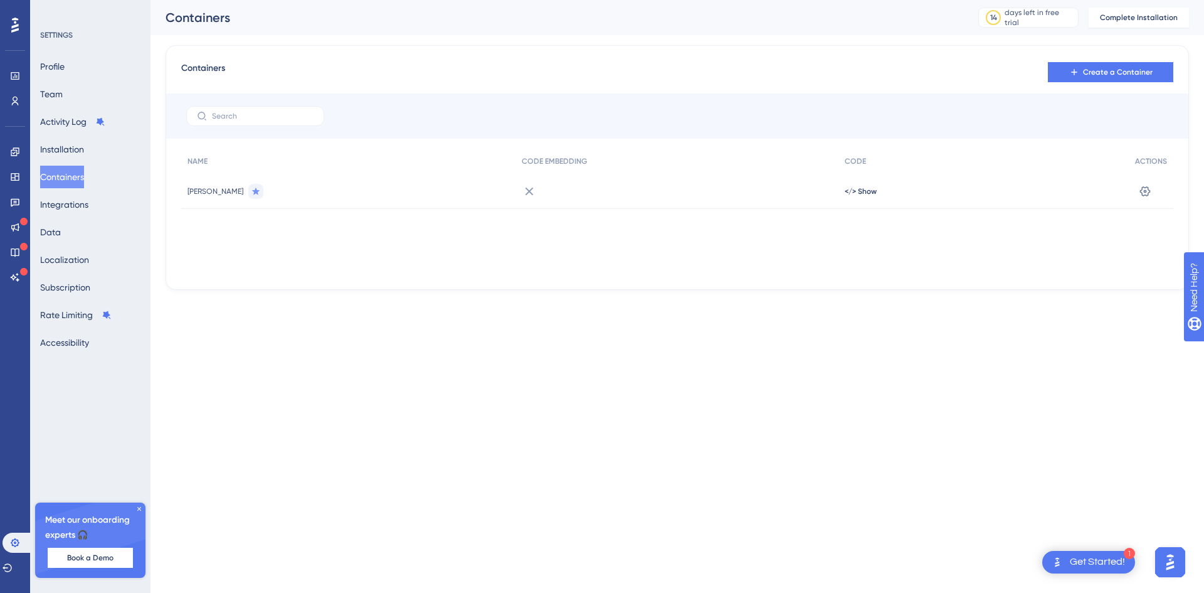
click at [969, 330] on html "1 Get Started! Performance Users Engagement Widgets Feedback Product Updates Kn…" at bounding box center [602, 165] width 1204 height 330
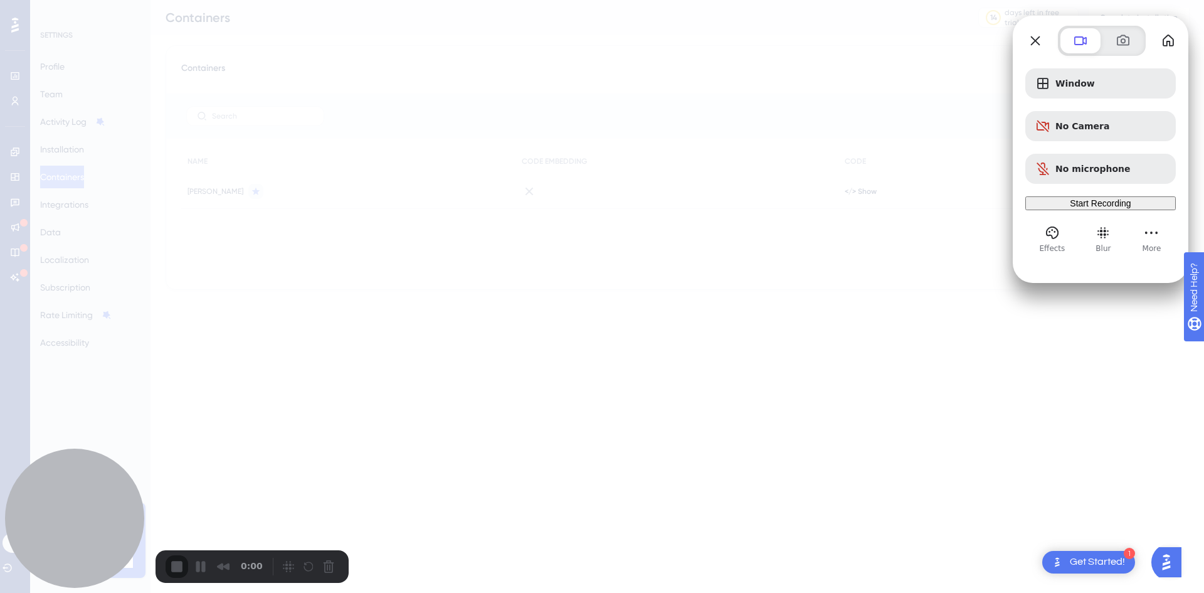
click at [1042, 42] on button "Close" at bounding box center [1036, 41] width 20 height 20
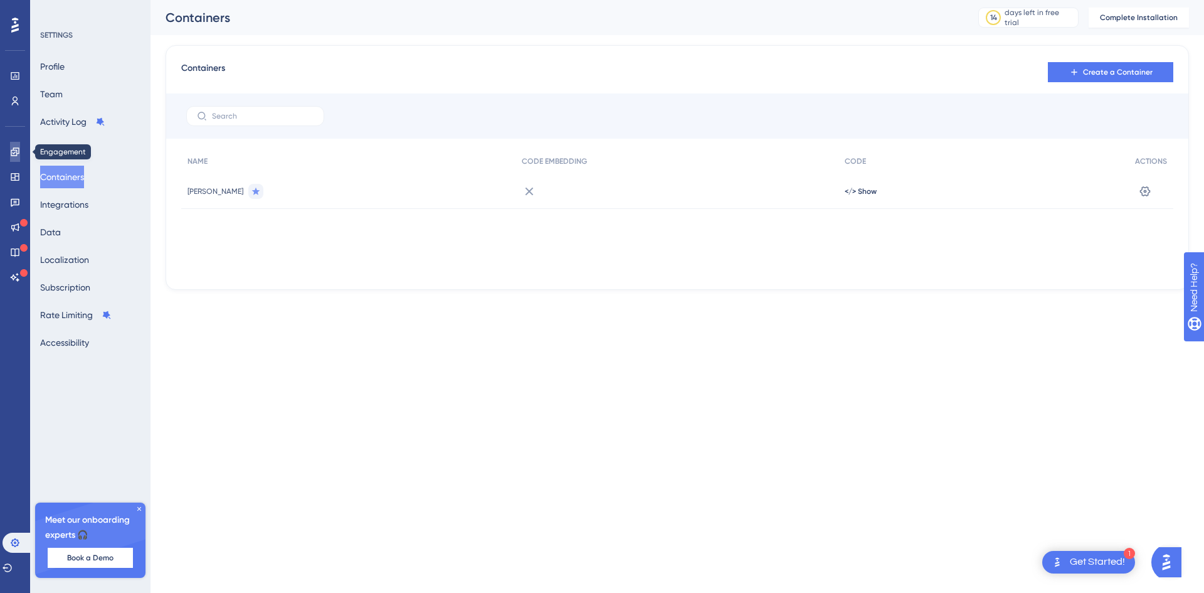
click at [14, 151] on icon at bounding box center [15, 152] width 10 height 10
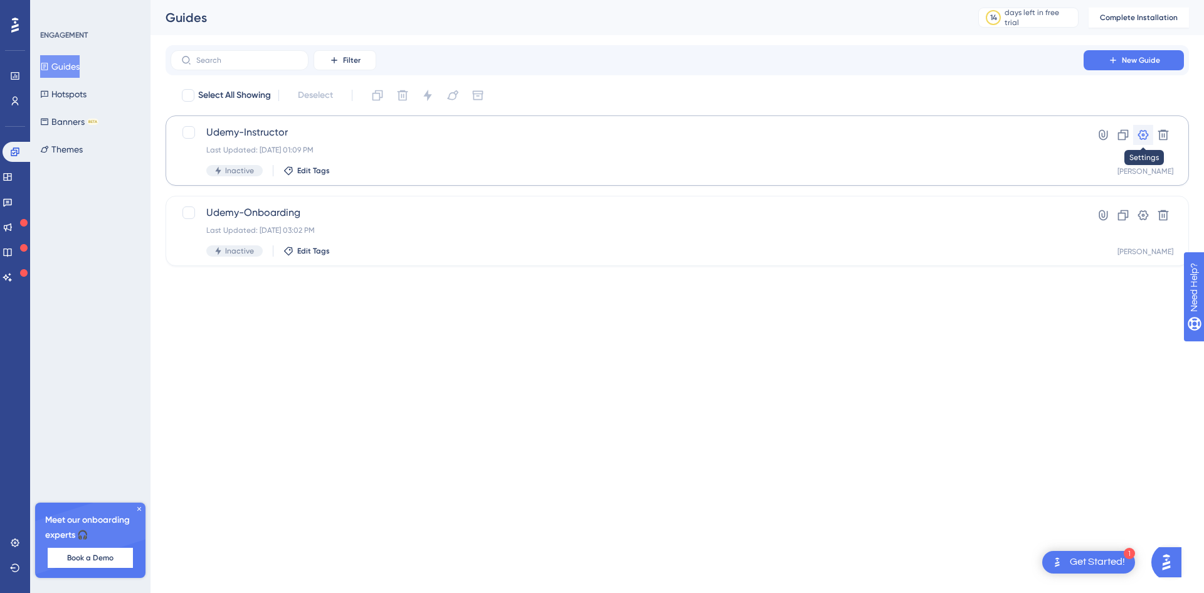
click at [1145, 135] on icon at bounding box center [1143, 135] width 13 height 13
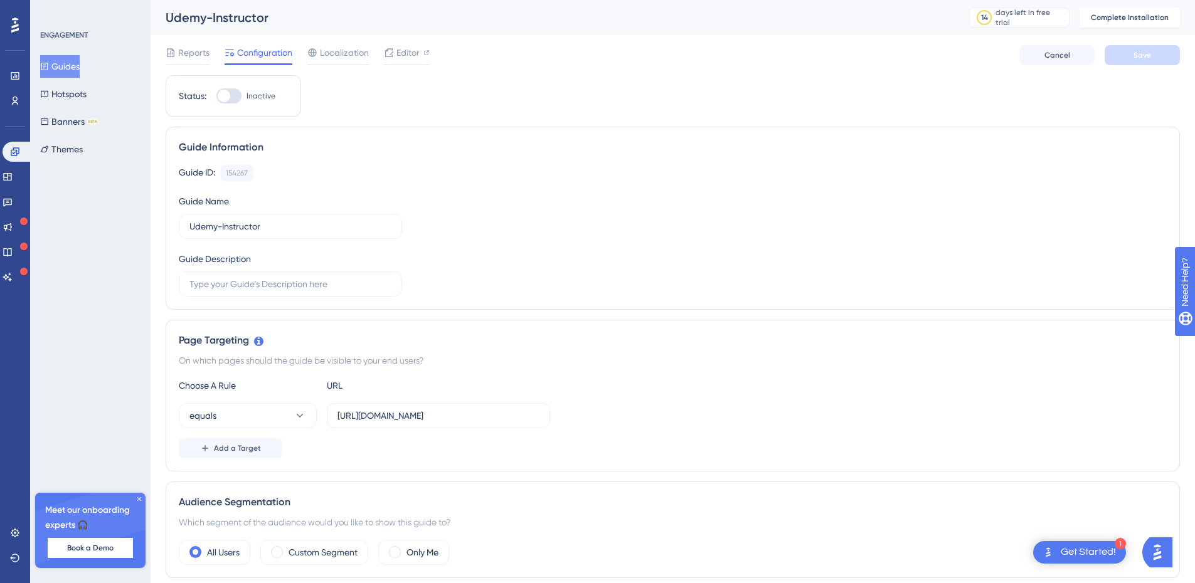
click at [233, 93] on div at bounding box center [228, 95] width 25 height 15
click at [216, 96] on input "Inactive" at bounding box center [216, 96] width 1 height 1
checkbox input "false"
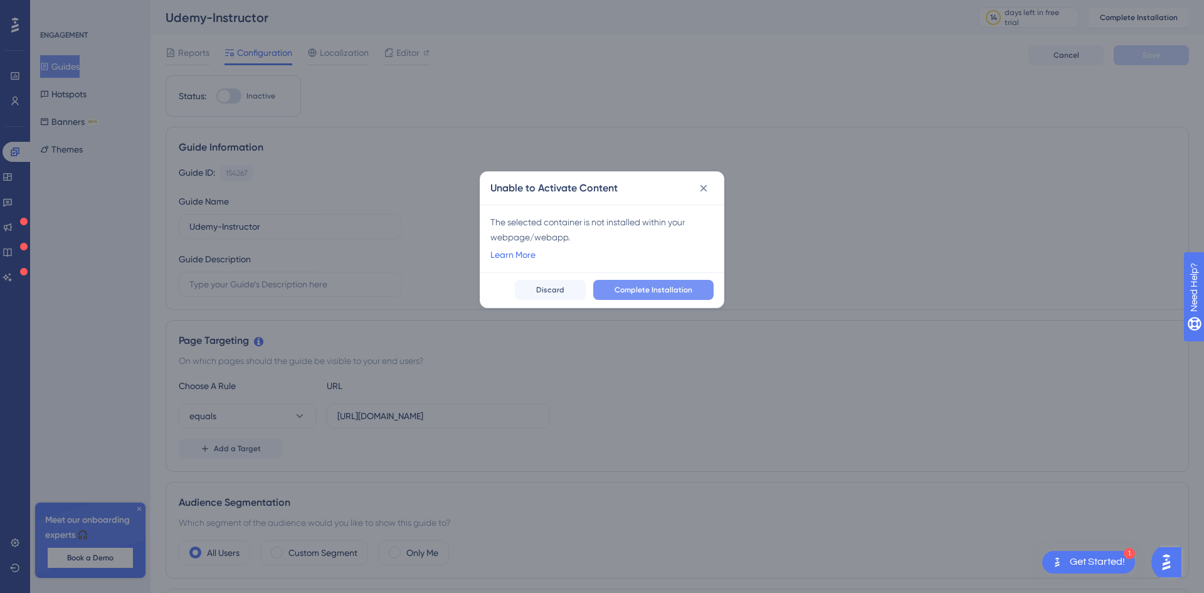
click at [656, 285] on span "Complete Installation" at bounding box center [654, 290] width 78 height 10
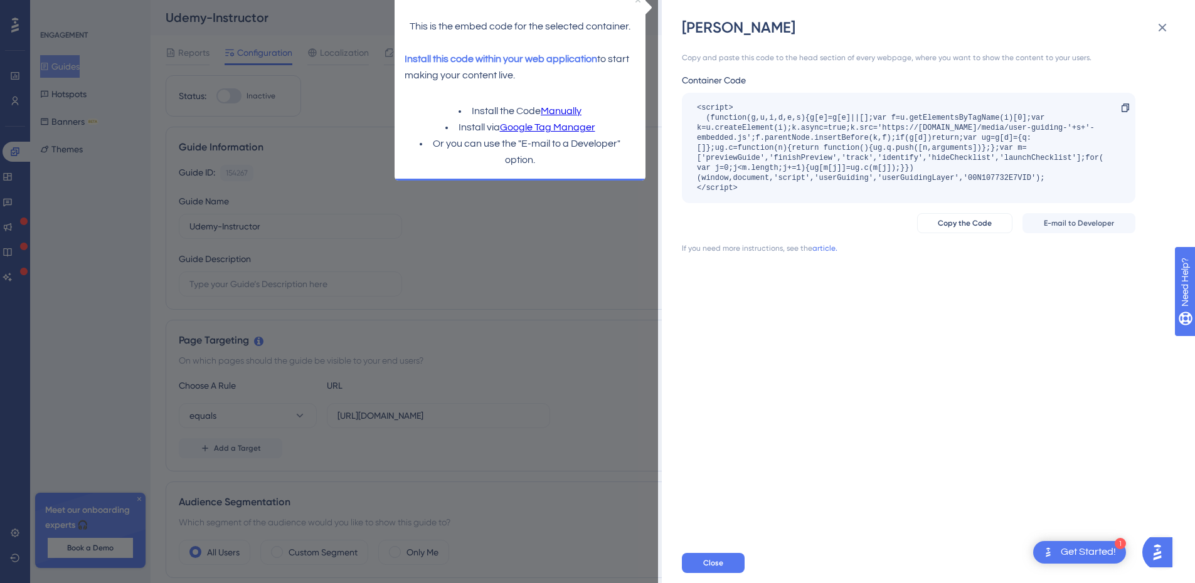
click at [496, 55] on span "Install this code within your web application" at bounding box center [501, 59] width 193 height 10
click at [558, 125] on link "Google Tag Manager" at bounding box center [547, 128] width 95 height 16
click at [977, 221] on span "Copy the Code" at bounding box center [965, 223] width 54 height 10
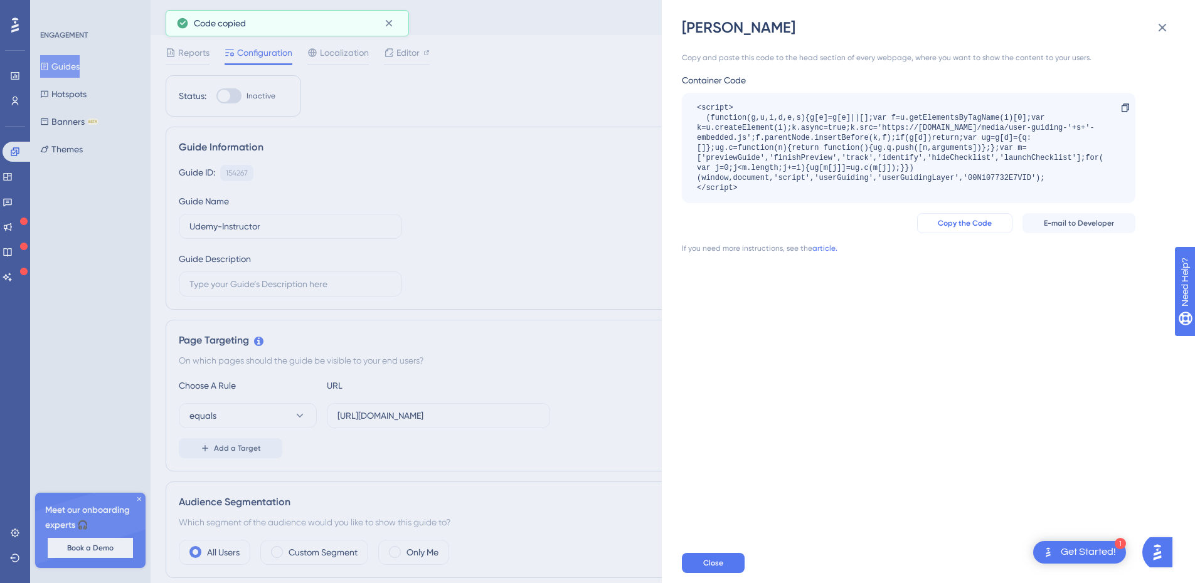
click at [977, 221] on span "Copy the Code" at bounding box center [965, 223] width 54 height 10
click at [727, 568] on button "Close" at bounding box center [713, 563] width 63 height 20
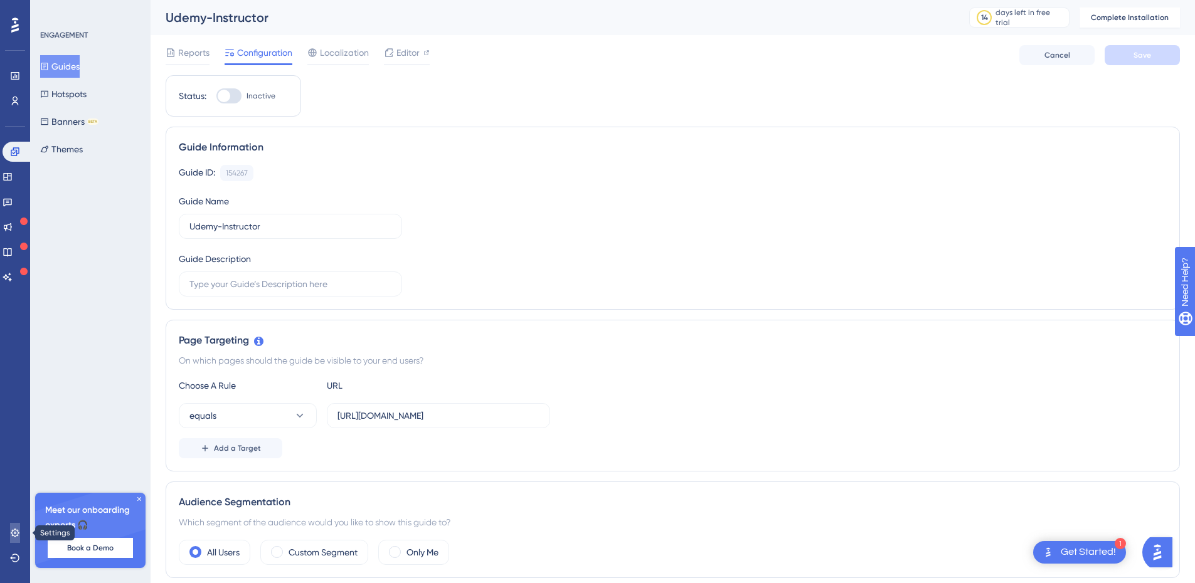
click at [15, 528] on icon at bounding box center [15, 533] width 10 height 10
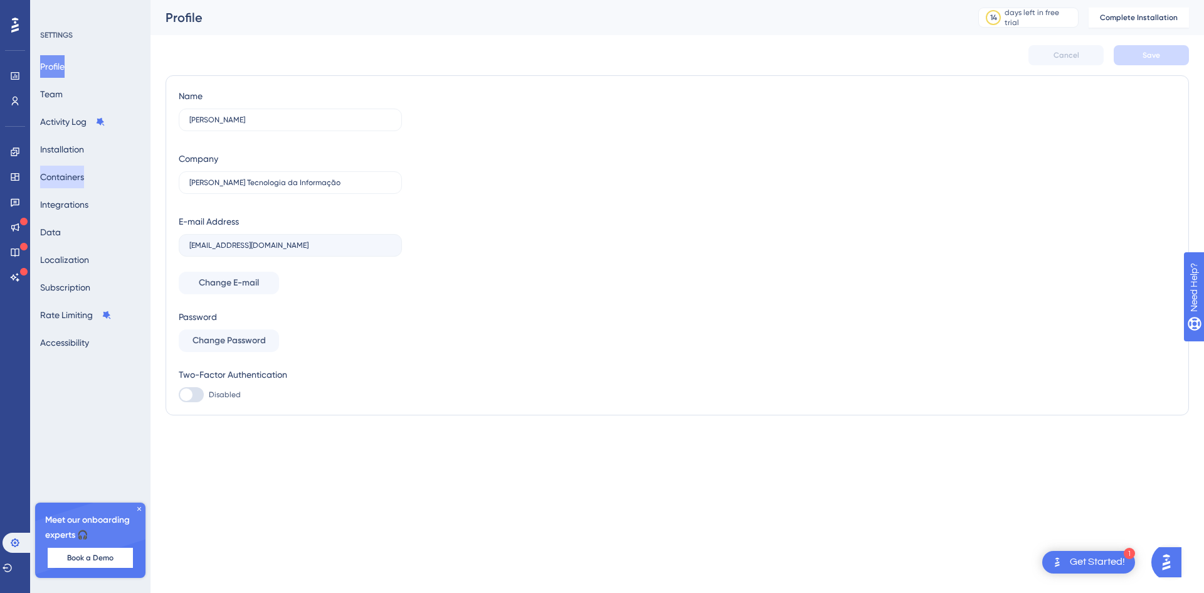
click at [68, 176] on button "Containers" at bounding box center [62, 177] width 44 height 23
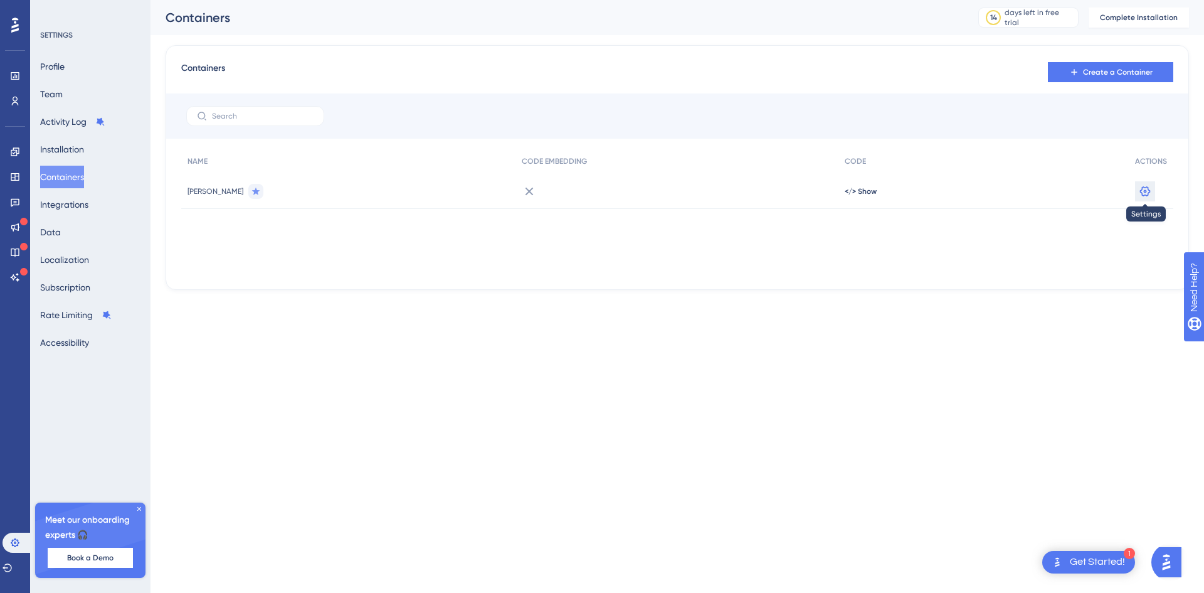
click at [1150, 191] on icon at bounding box center [1145, 191] width 13 height 13
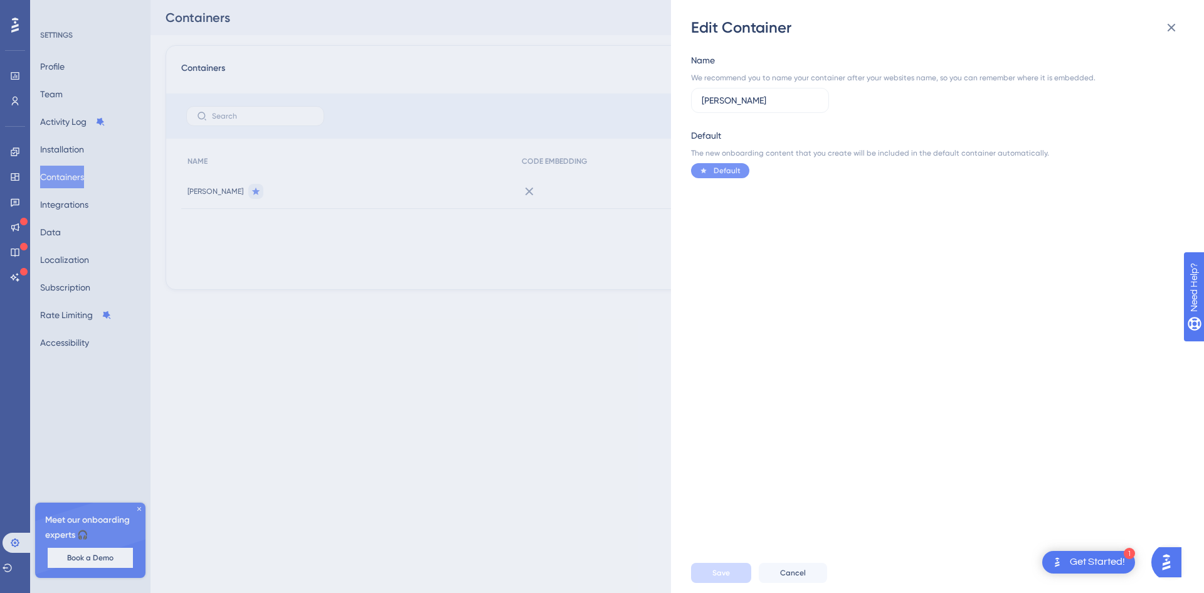
click at [726, 171] on span "Default" at bounding box center [727, 171] width 27 height 10
click at [711, 172] on div at bounding box center [705, 170] width 13 height 6
click at [809, 564] on button "Cancel" at bounding box center [793, 573] width 68 height 20
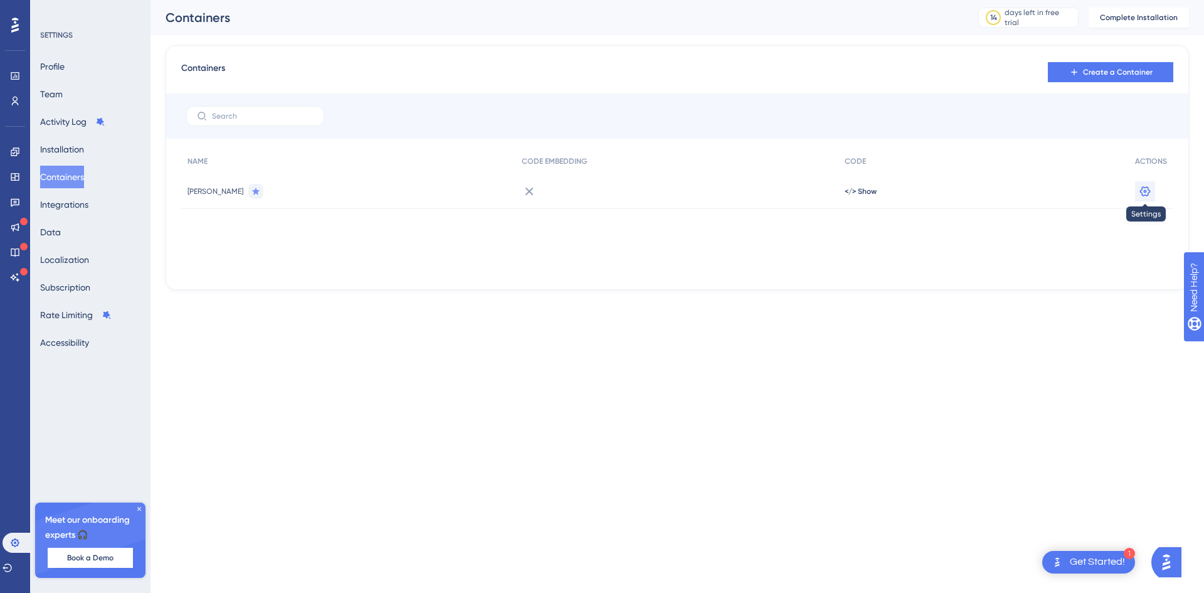
click at [1147, 190] on icon at bounding box center [1145, 191] width 11 height 10
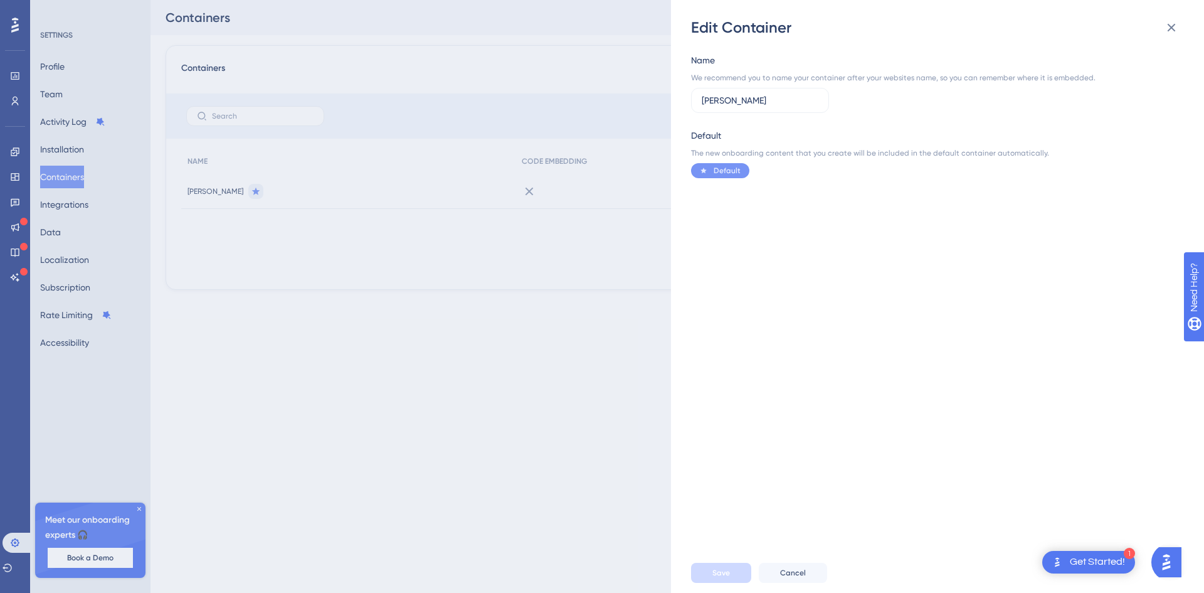
drag, startPoint x: 760, startPoint y: 100, endPoint x: 689, endPoint y: 100, distance: 71.5
click at [689, 100] on div "Edit Container Name We recommend you to name your container after your websites…" at bounding box center [937, 296] width 533 height 593
type input "Default"
click at [723, 568] on span "Save" at bounding box center [722, 573] width 18 height 10
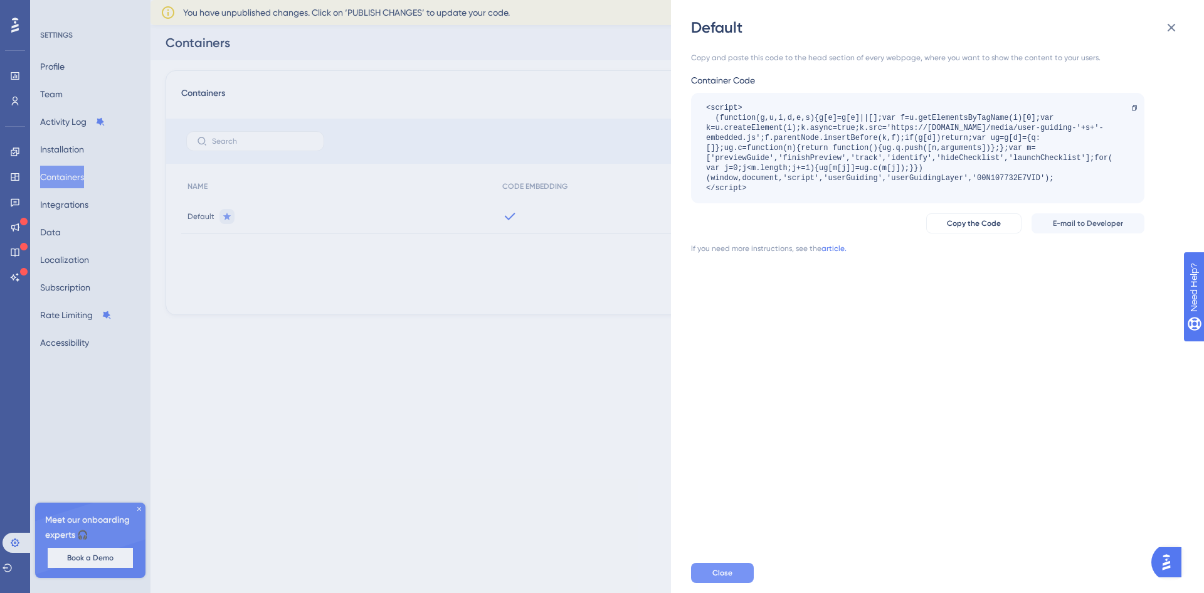
click at [731, 574] on span "Close" at bounding box center [723, 573] width 20 height 10
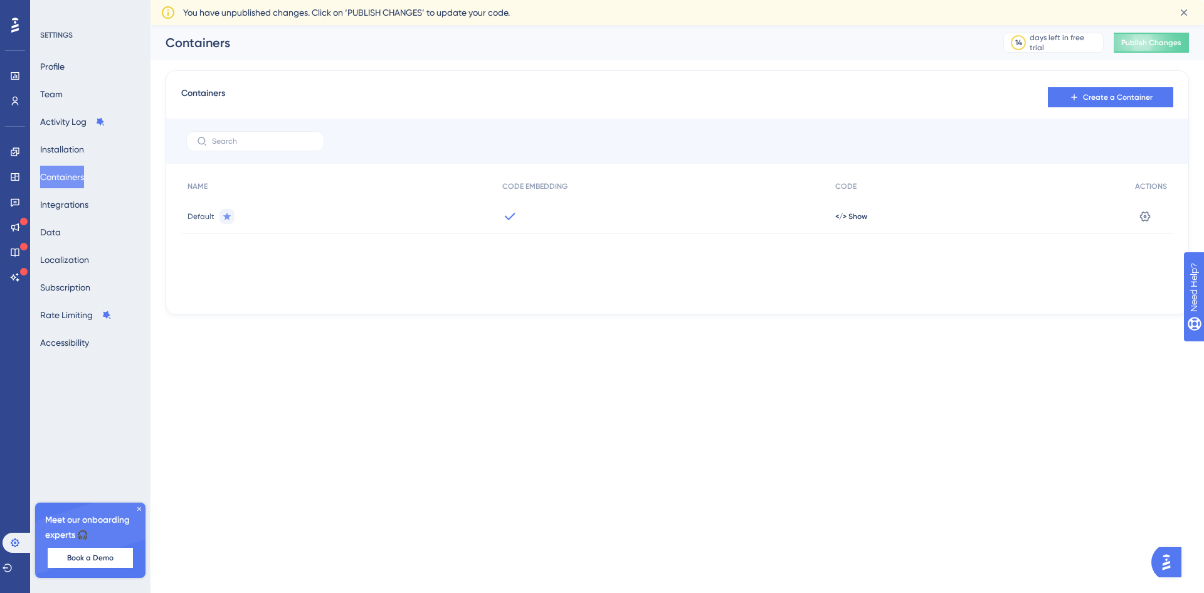
click at [1166, 560] on img "Open AI Assistant Launcher" at bounding box center [1166, 562] width 23 height 23
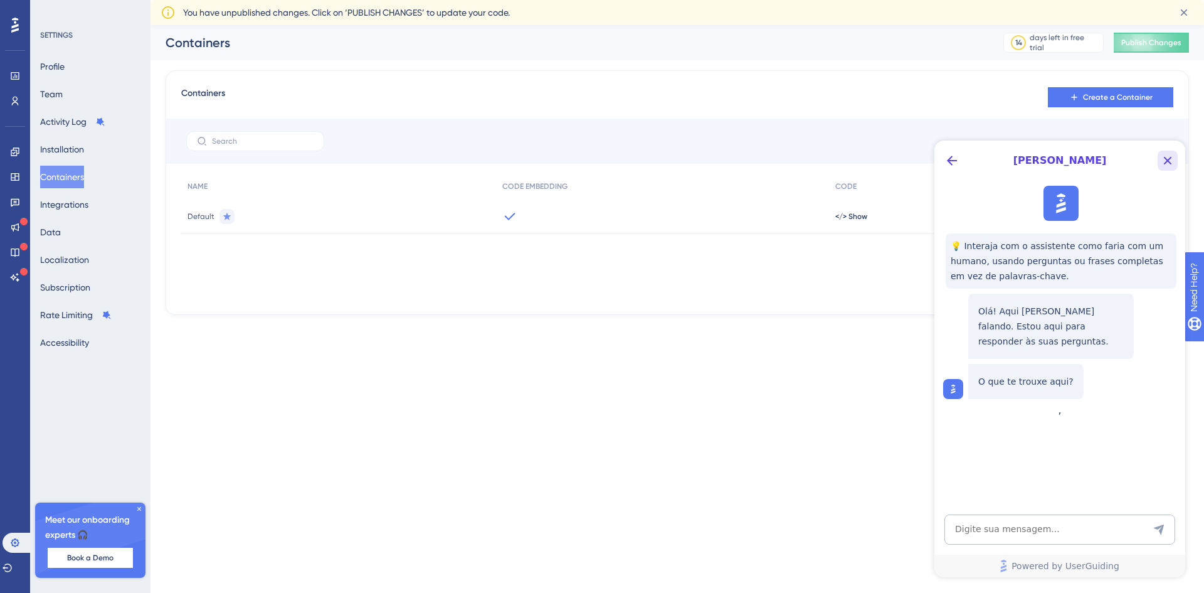
click at [1167, 161] on icon "Close Button" at bounding box center [1168, 161] width 8 height 8
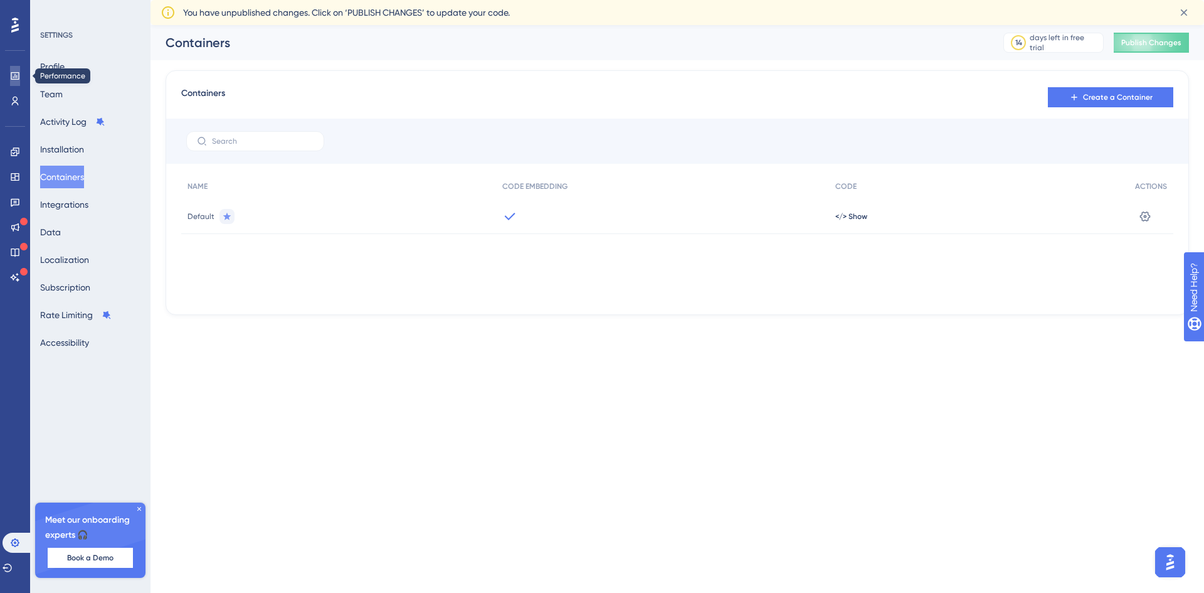
click at [11, 73] on icon at bounding box center [15, 76] width 8 height 8
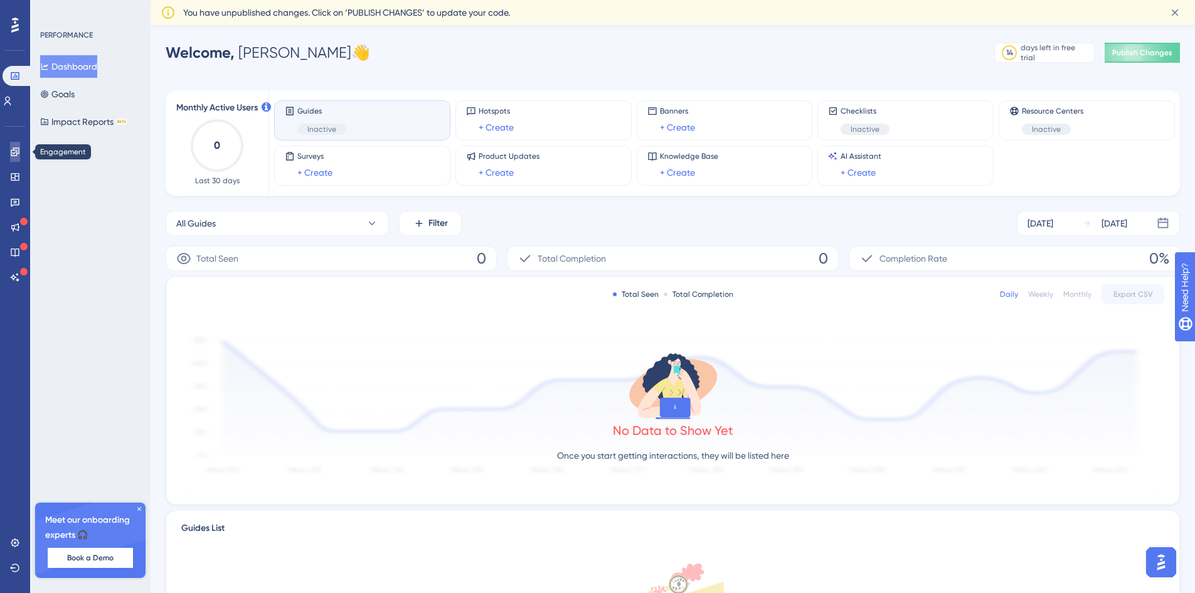
click at [14, 147] on icon at bounding box center [15, 152] width 10 height 10
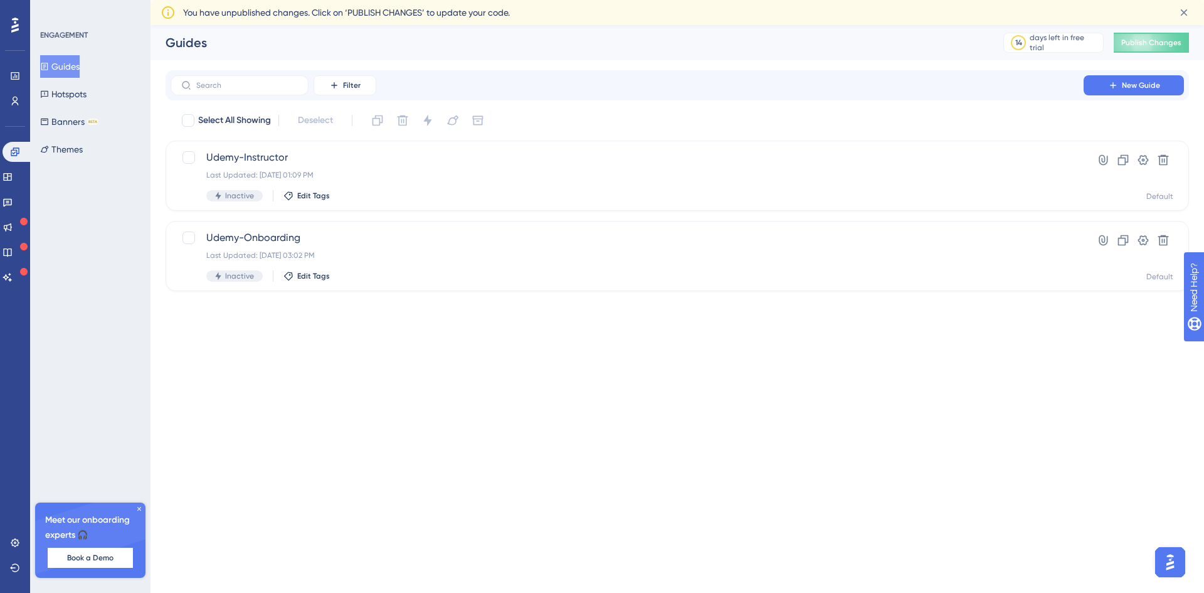
click at [75, 61] on button "Guides" at bounding box center [60, 66] width 40 height 23
click at [1143, 159] on icon at bounding box center [1143, 160] width 11 height 10
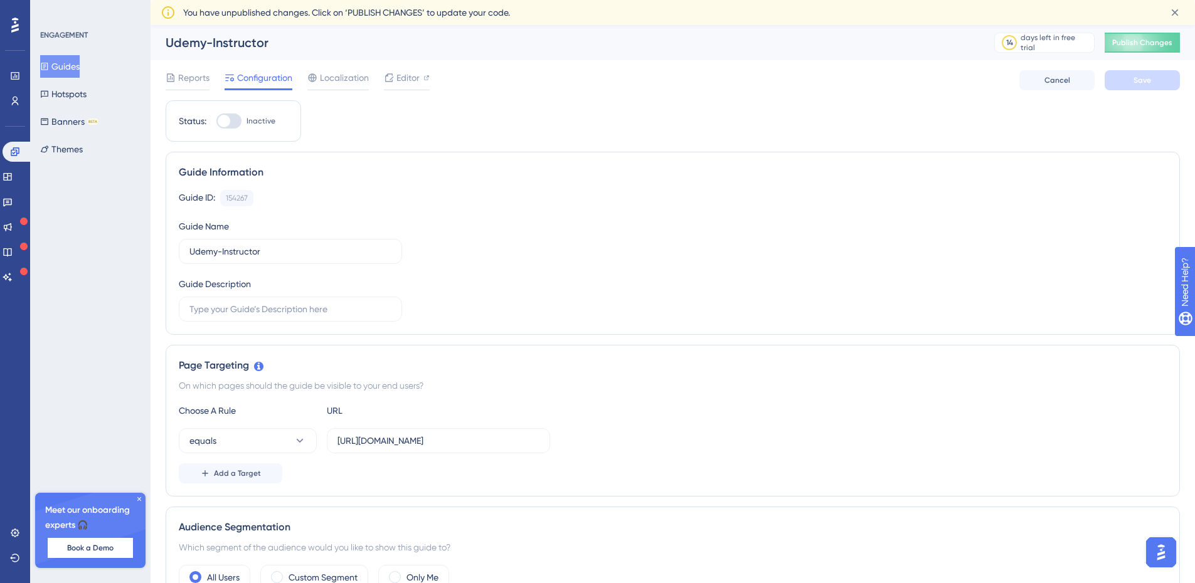
click at [227, 120] on div at bounding box center [224, 121] width 13 height 13
click at [216, 121] on input "Inactive" at bounding box center [216, 121] width 1 height 1
checkbox input "true"
click at [1150, 80] on span "Save" at bounding box center [1142, 80] width 18 height 10
click at [343, 80] on span "Localization" at bounding box center [344, 77] width 49 height 15
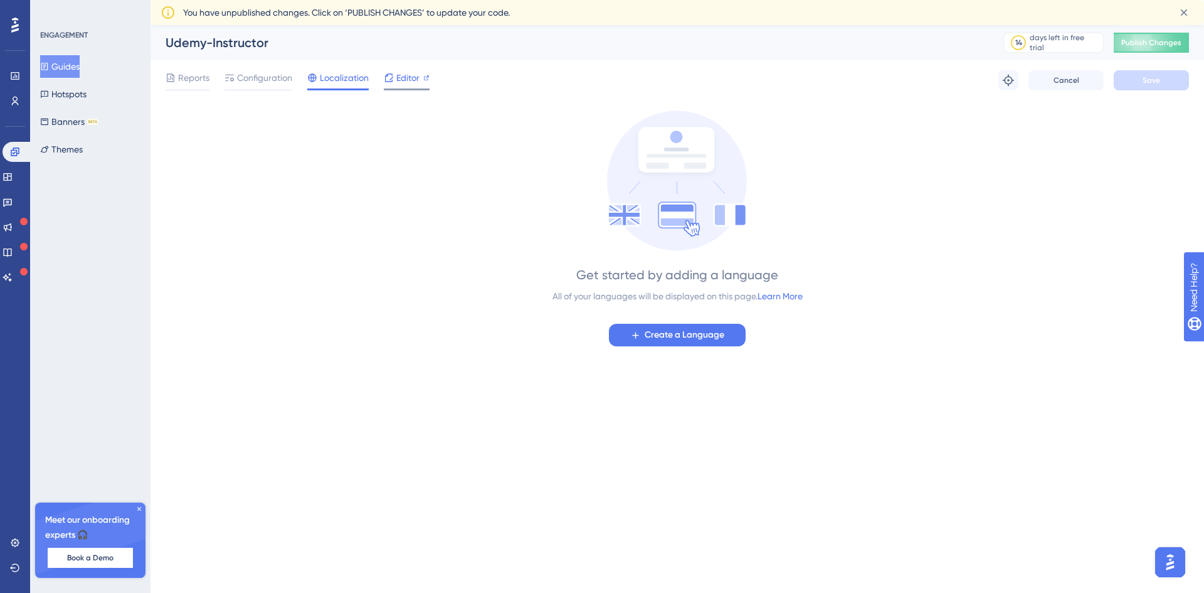
click at [408, 76] on span "Editor" at bounding box center [407, 77] width 23 height 15
click at [62, 57] on button "Guides" at bounding box center [60, 66] width 40 height 23
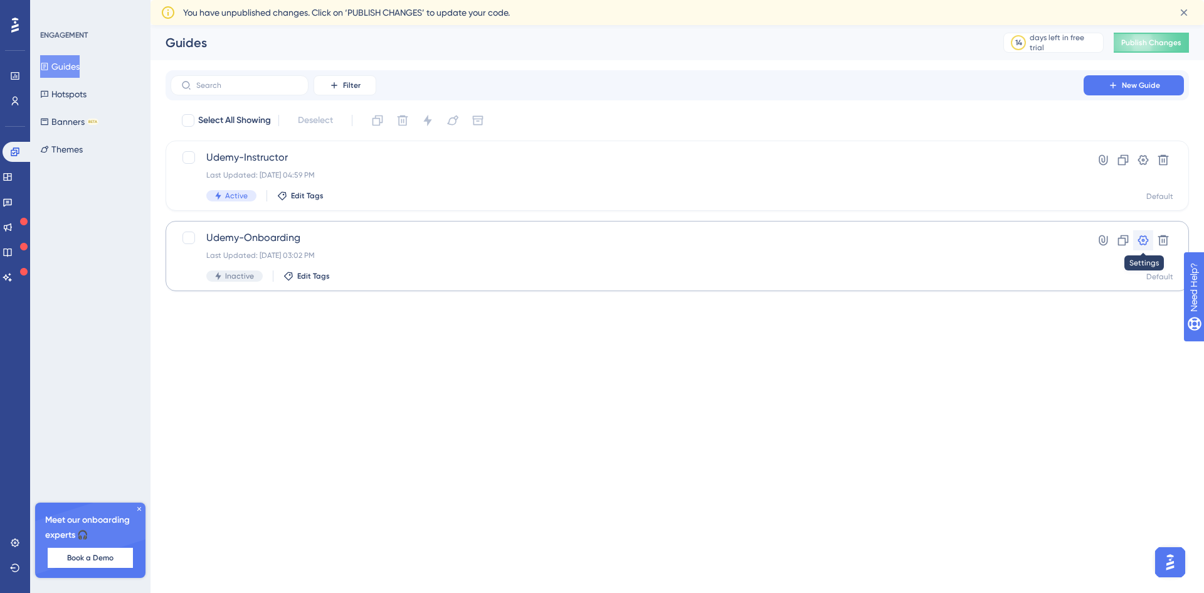
click at [1146, 239] on icon at bounding box center [1143, 240] width 13 height 13
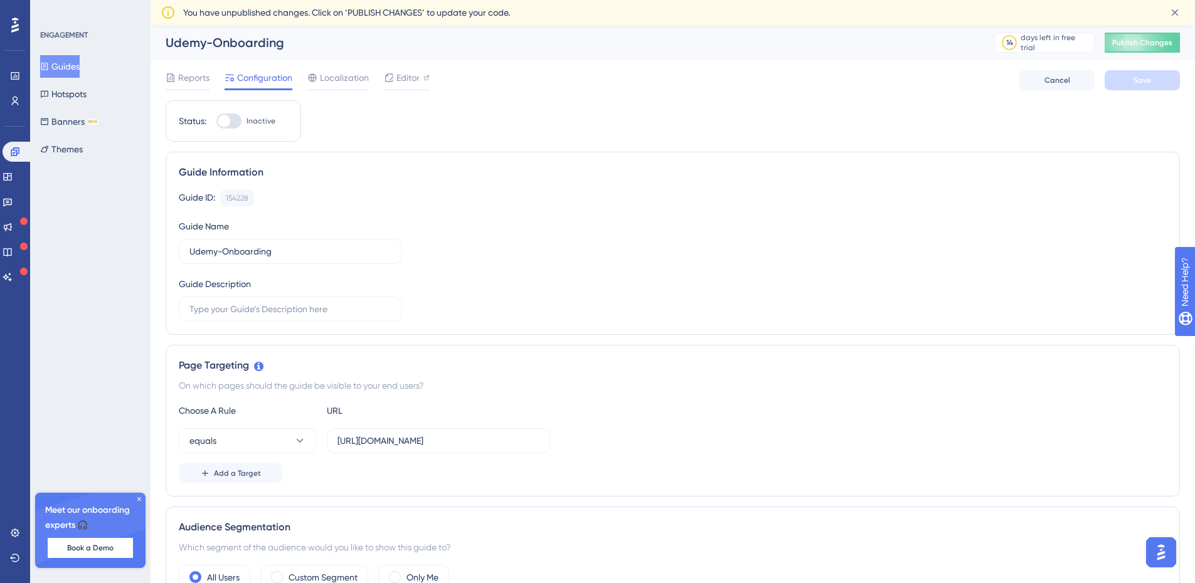
click at [232, 120] on div at bounding box center [228, 121] width 25 height 15
click at [216, 121] on input "Inactive" at bounding box center [216, 121] width 1 height 1
checkbox input "true"
click at [1143, 78] on span "Save" at bounding box center [1142, 80] width 18 height 10
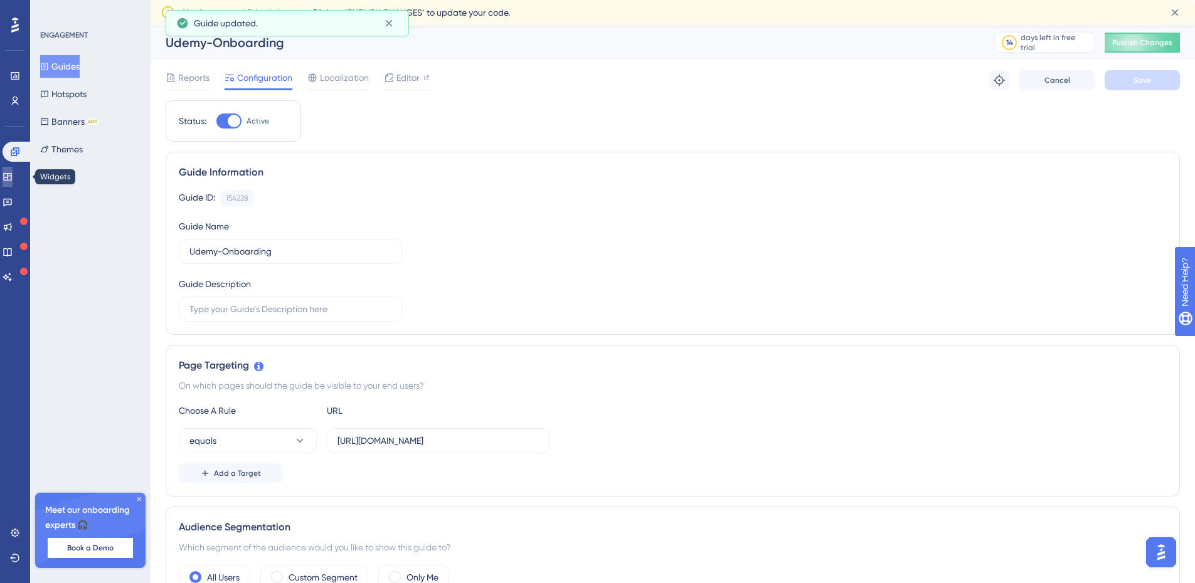
click at [13, 178] on icon at bounding box center [8, 177] width 10 height 10
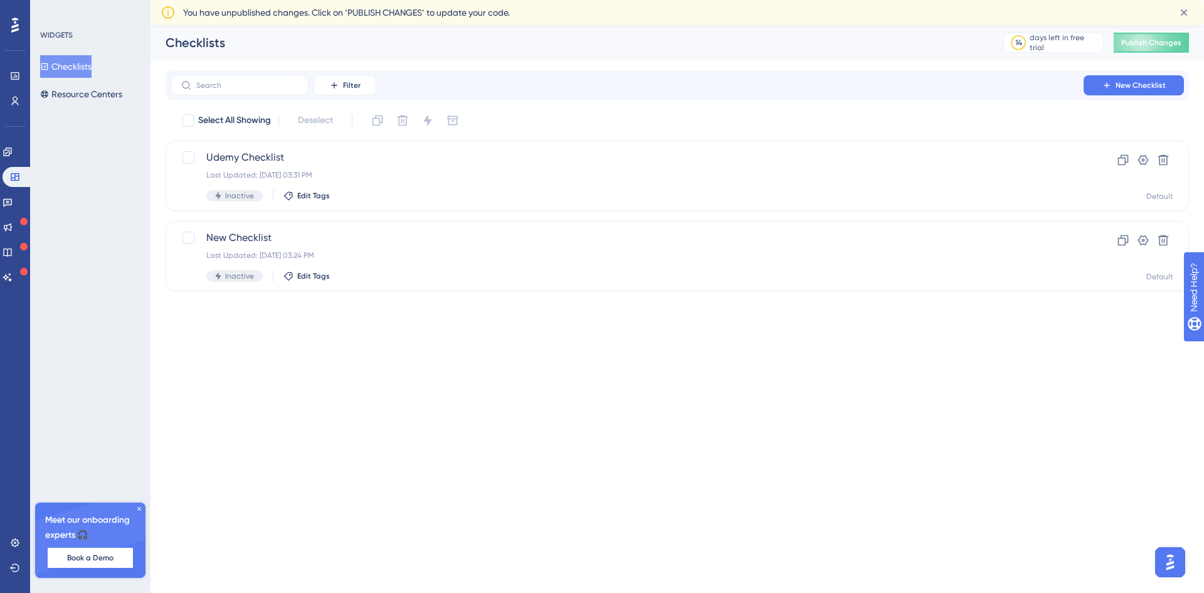
click at [69, 62] on button "Checklists" at bounding box center [65, 66] width 51 height 23
click at [1145, 159] on icon at bounding box center [1143, 160] width 13 height 13
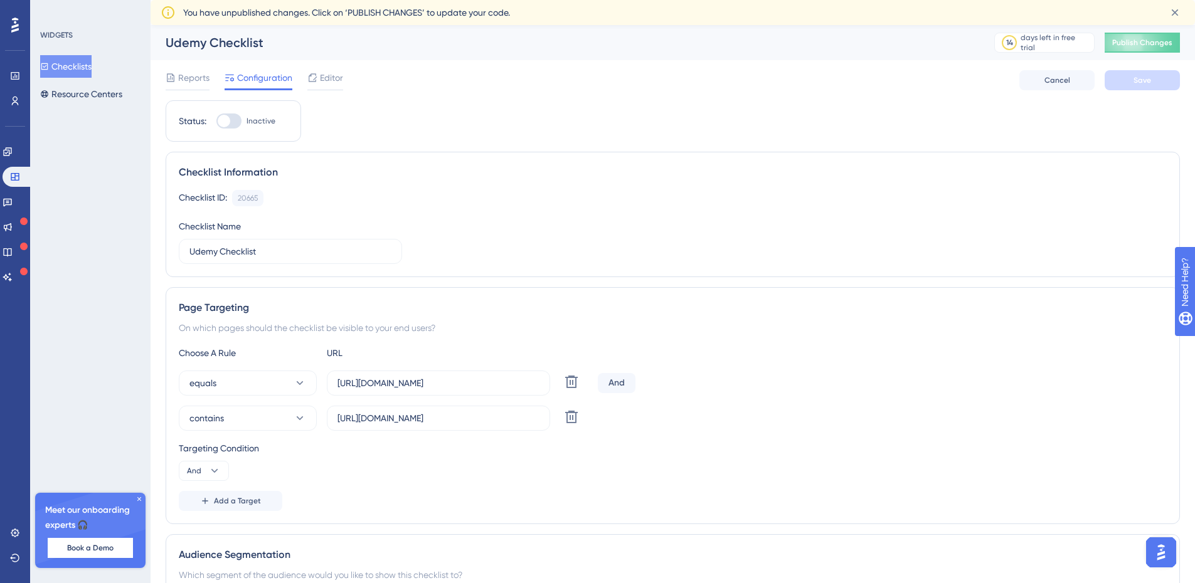
click at [226, 121] on div at bounding box center [224, 121] width 13 height 13
click at [216, 121] on input "Inactive" at bounding box center [216, 121] width 1 height 1
checkbox input "true"
click at [1138, 81] on span "Save" at bounding box center [1142, 80] width 18 height 10
click at [74, 61] on button "Checklists" at bounding box center [65, 66] width 51 height 23
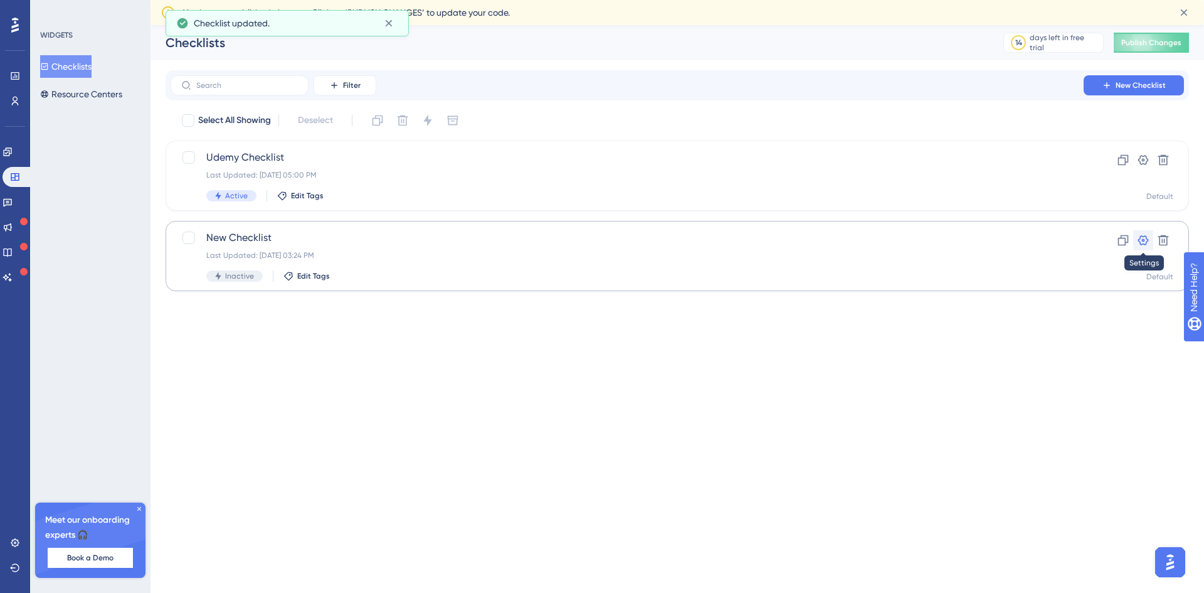
click at [1142, 241] on icon at bounding box center [1143, 240] width 11 height 10
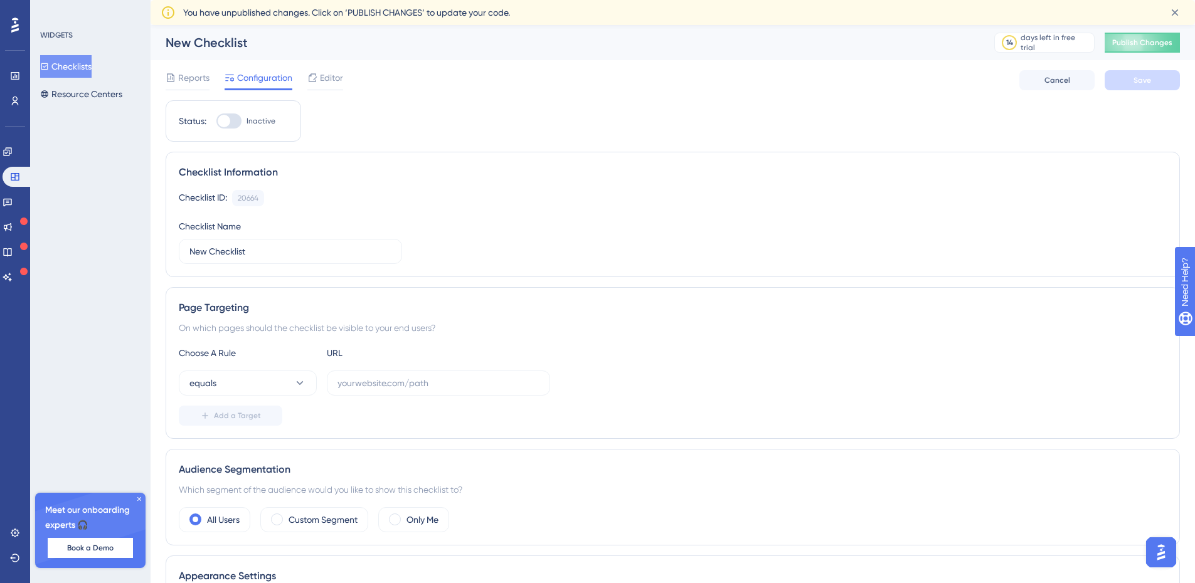
click at [229, 121] on div at bounding box center [224, 121] width 13 height 13
click at [216, 121] on input "Inactive" at bounding box center [216, 121] width 1 height 1
checkbox input "false"
click at [1051, 80] on span "Cancel" at bounding box center [1057, 80] width 26 height 10
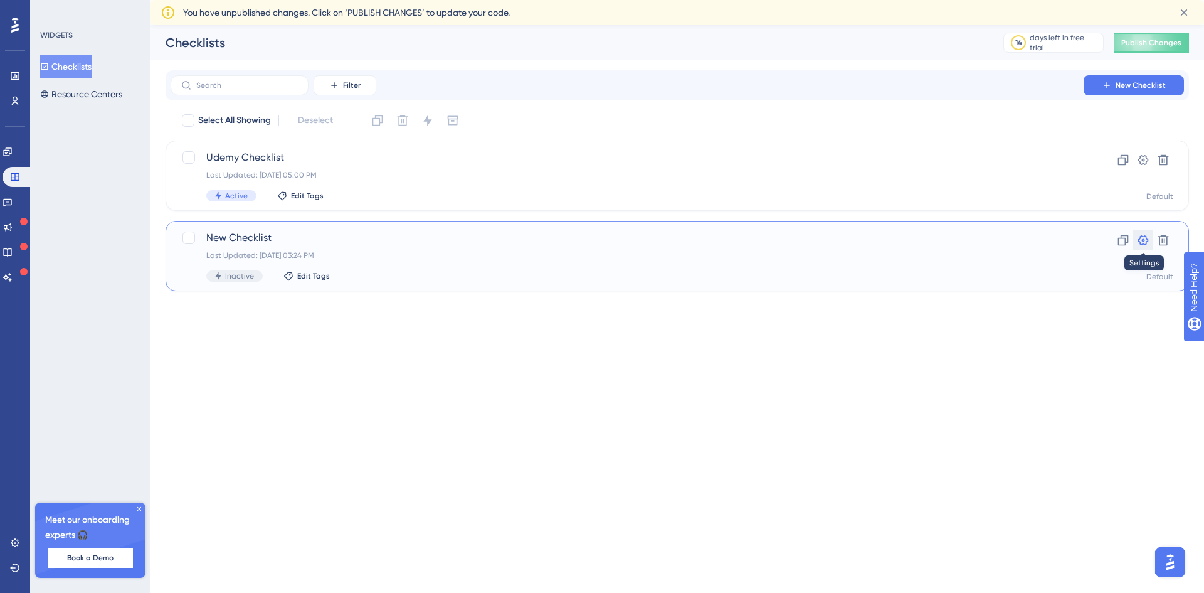
click at [1141, 240] on icon at bounding box center [1143, 240] width 13 height 13
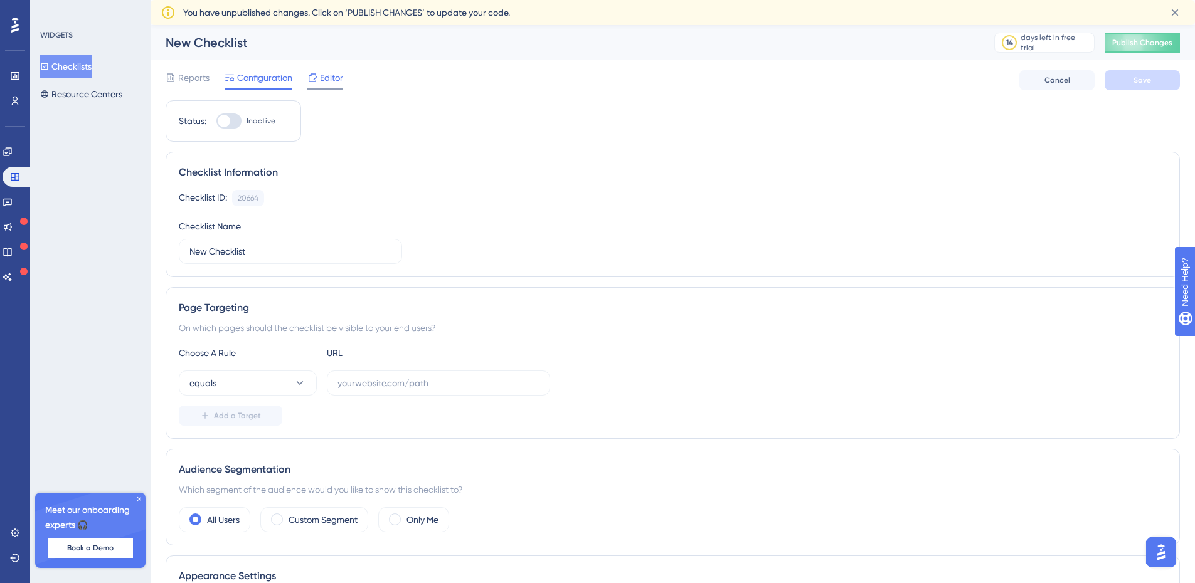
click at [333, 78] on span "Editor" at bounding box center [331, 77] width 23 height 15
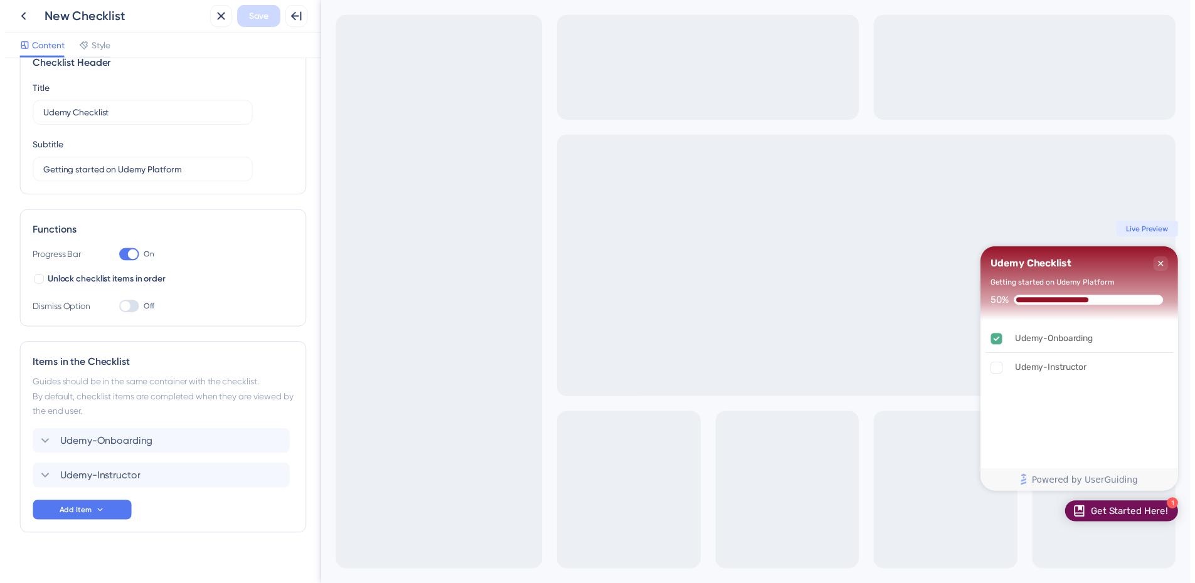
scroll to position [45, 0]
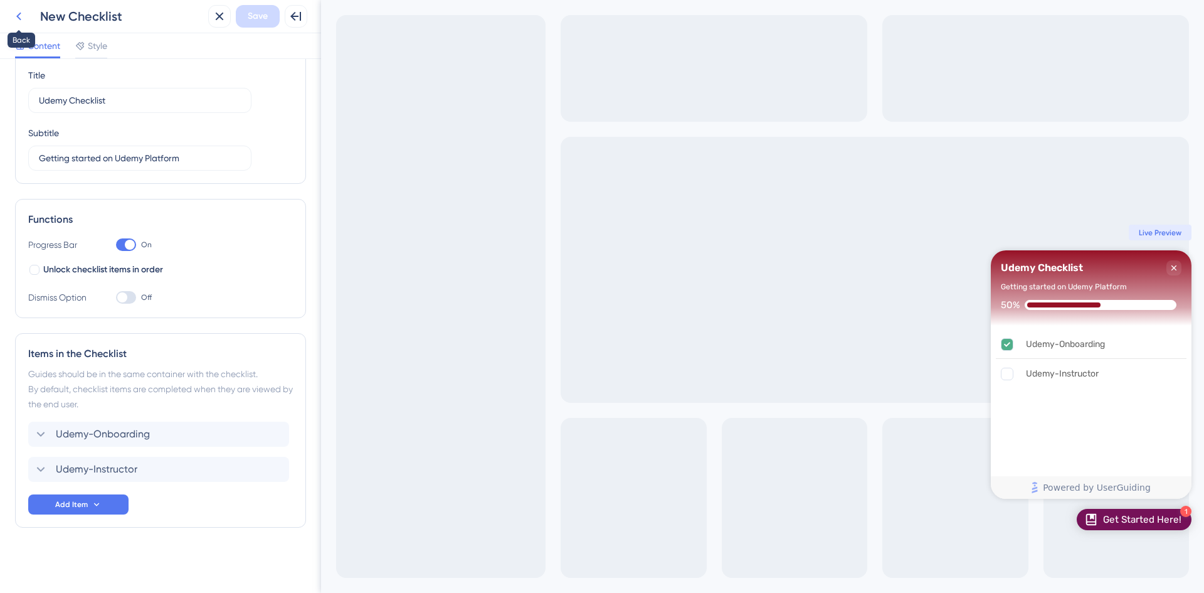
click at [18, 12] on icon at bounding box center [18, 16] width 15 height 15
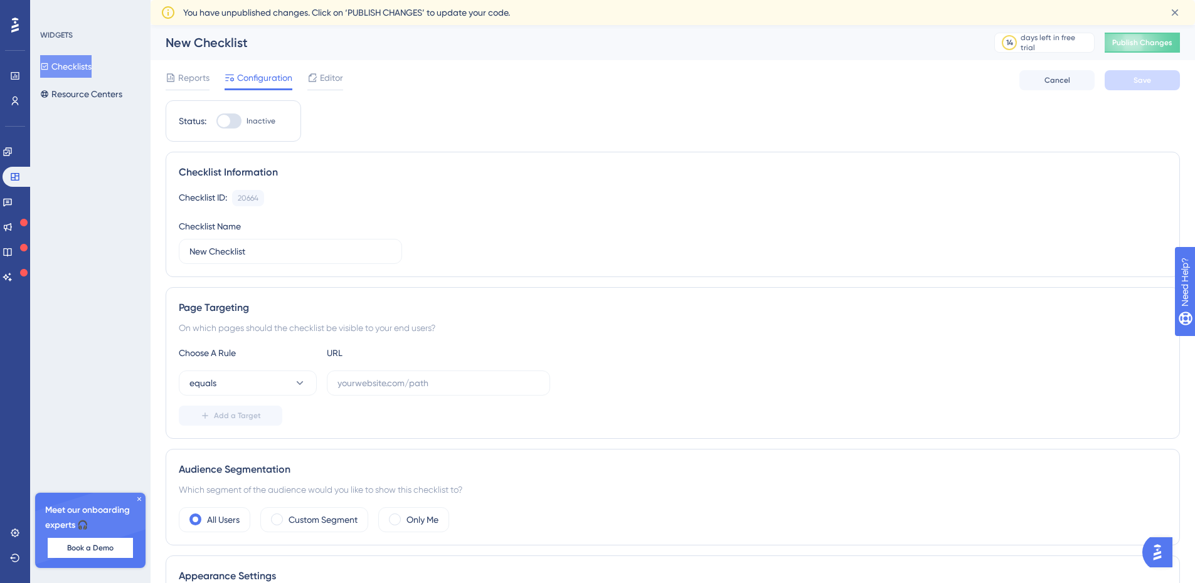
click at [75, 66] on button "Checklists" at bounding box center [65, 66] width 51 height 23
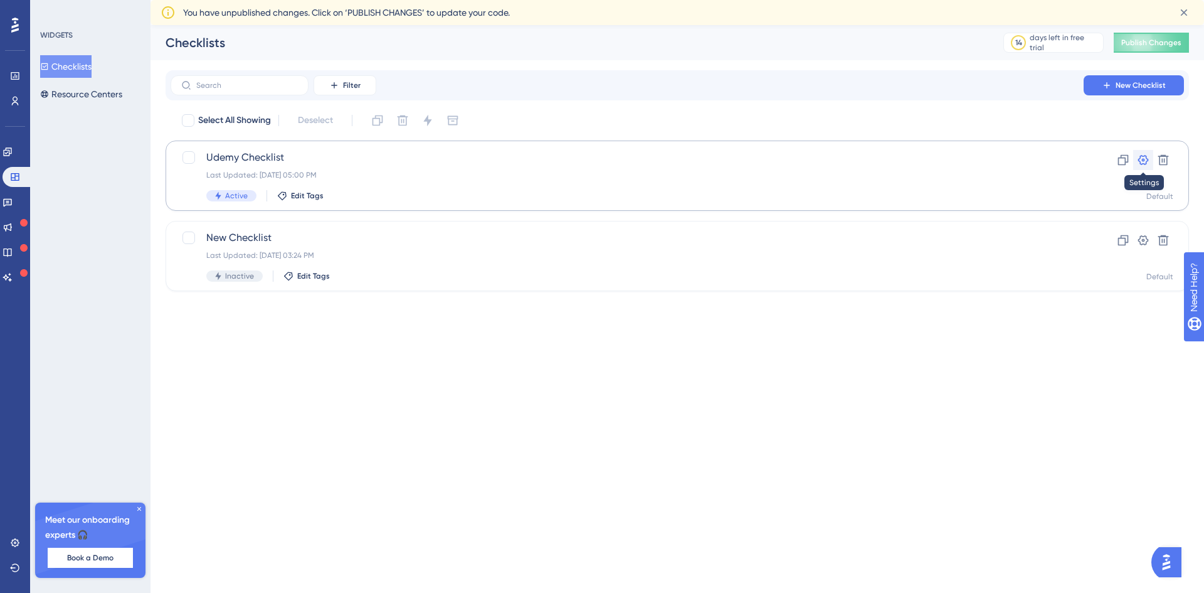
click at [1140, 158] on icon at bounding box center [1143, 160] width 11 height 10
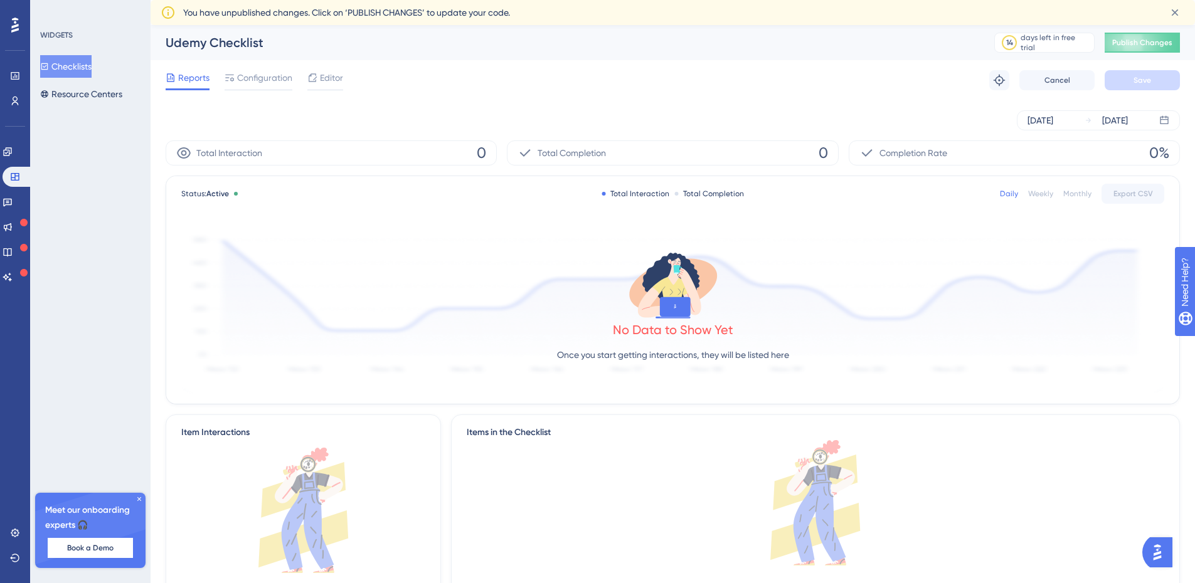
click at [60, 68] on button "Checklists" at bounding box center [65, 66] width 51 height 23
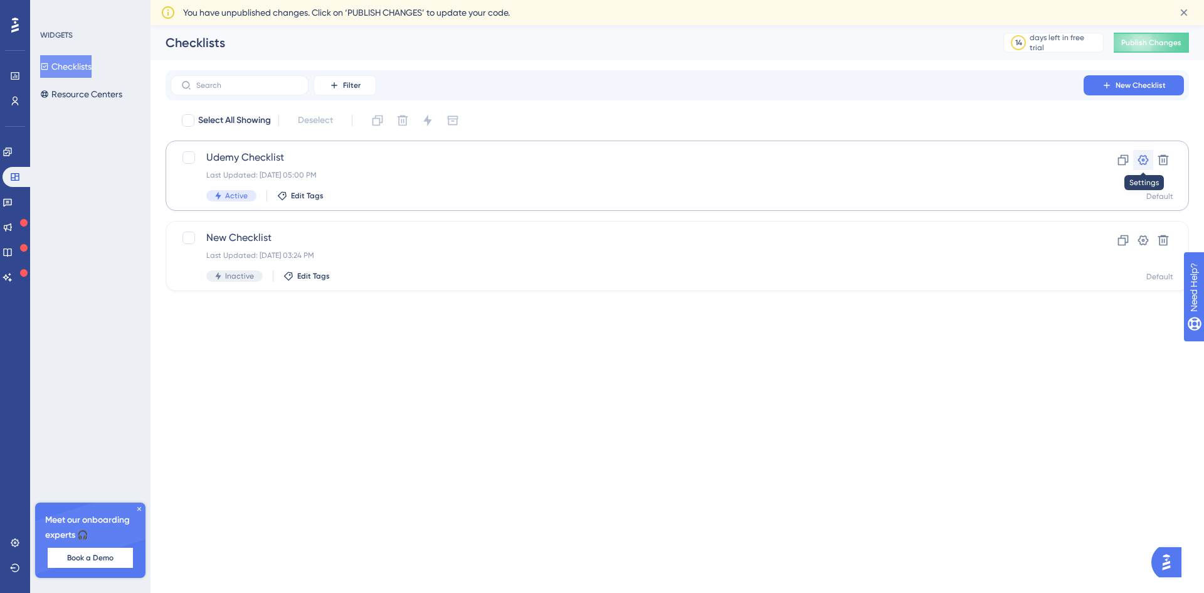
click at [1147, 161] on icon at bounding box center [1143, 160] width 11 height 10
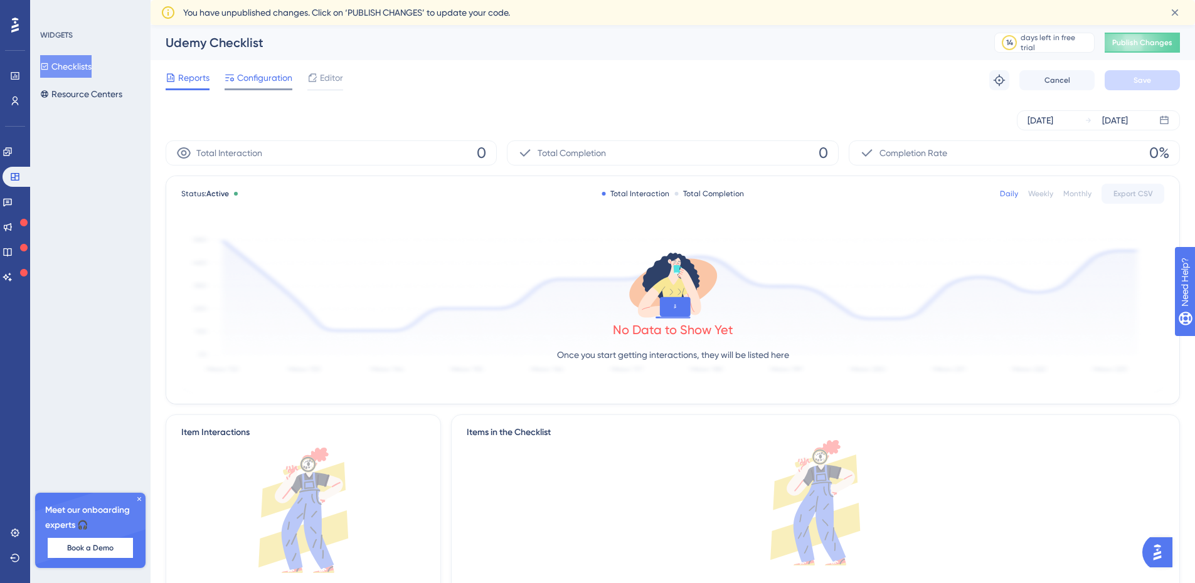
click at [269, 85] on span "Configuration" at bounding box center [264, 77] width 55 height 15
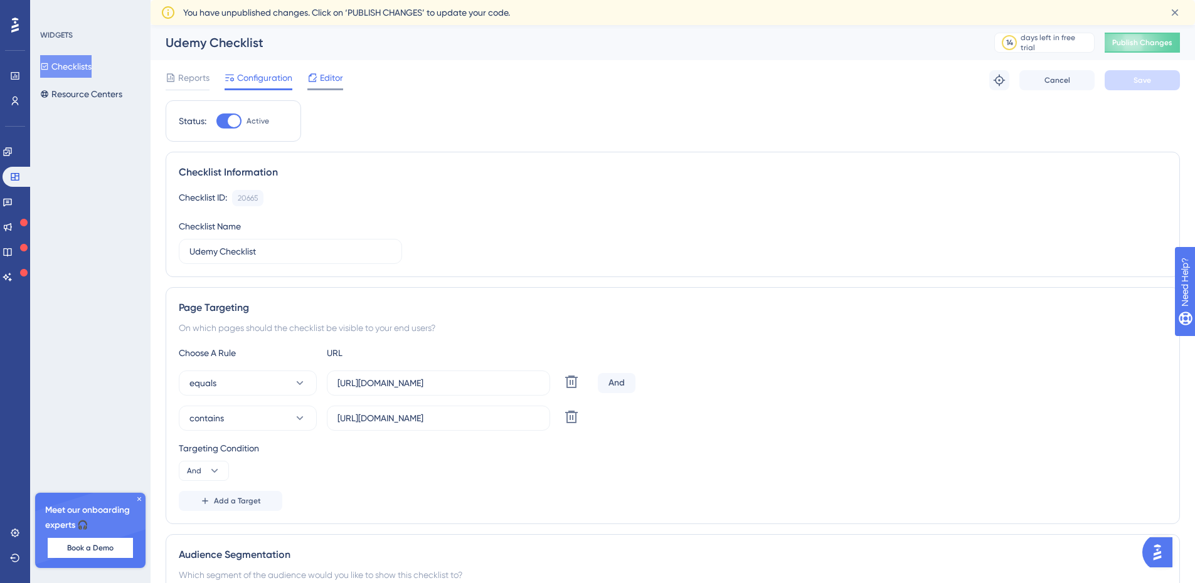
click at [329, 85] on span "Editor" at bounding box center [331, 77] width 23 height 15
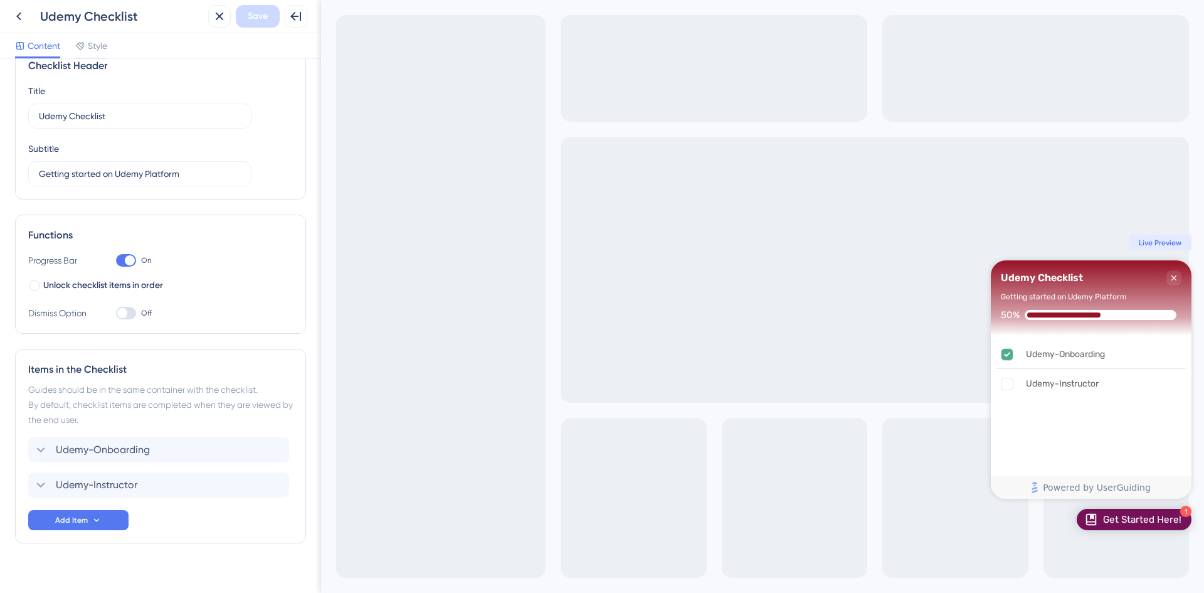
scroll to position [45, 0]
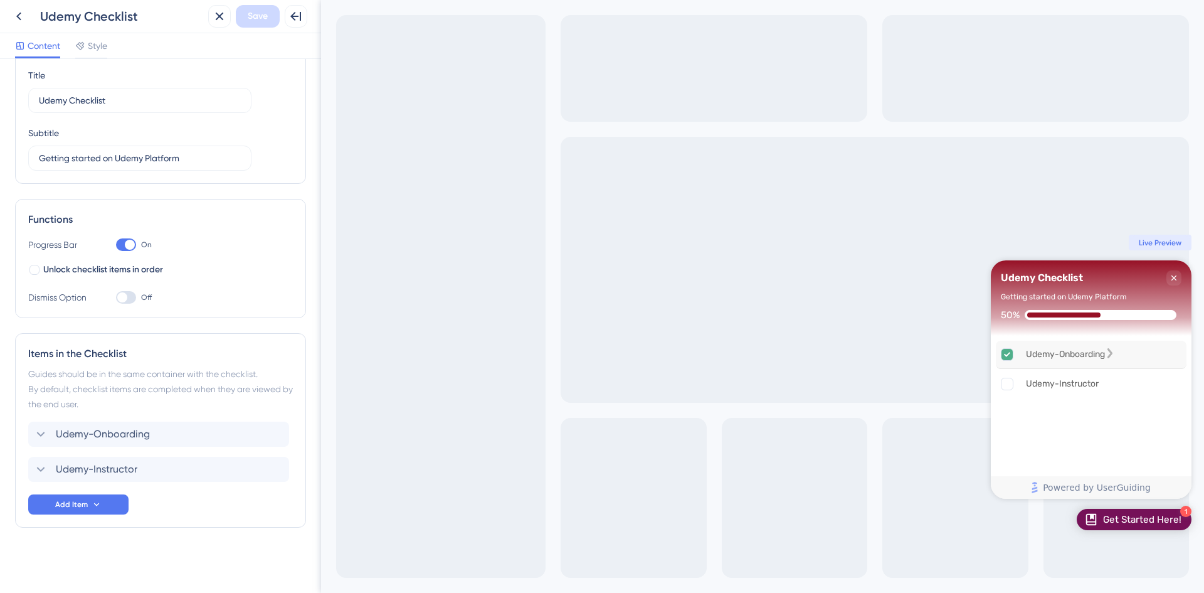
click at [1005, 354] on icon "Udemy-Onboarding is complete." at bounding box center [1007, 354] width 6 height 4
click at [32, 434] on div "Udemy-Onboarding Delete" at bounding box center [158, 434] width 261 height 25
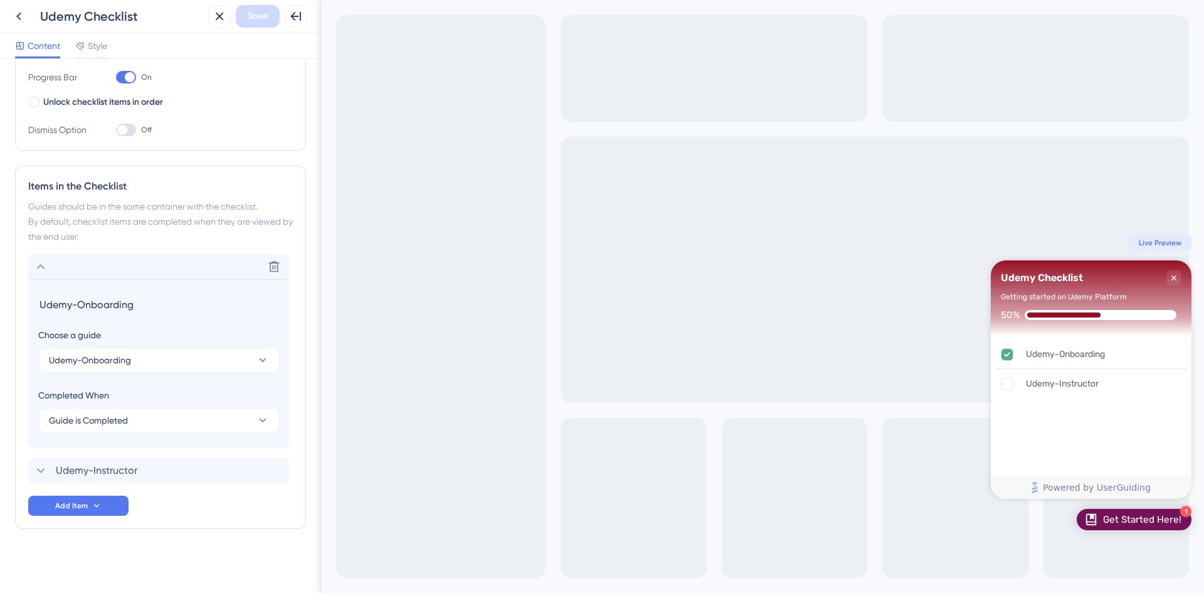
scroll to position [213, 0]
click at [34, 465] on icon at bounding box center [40, 469] width 15 height 15
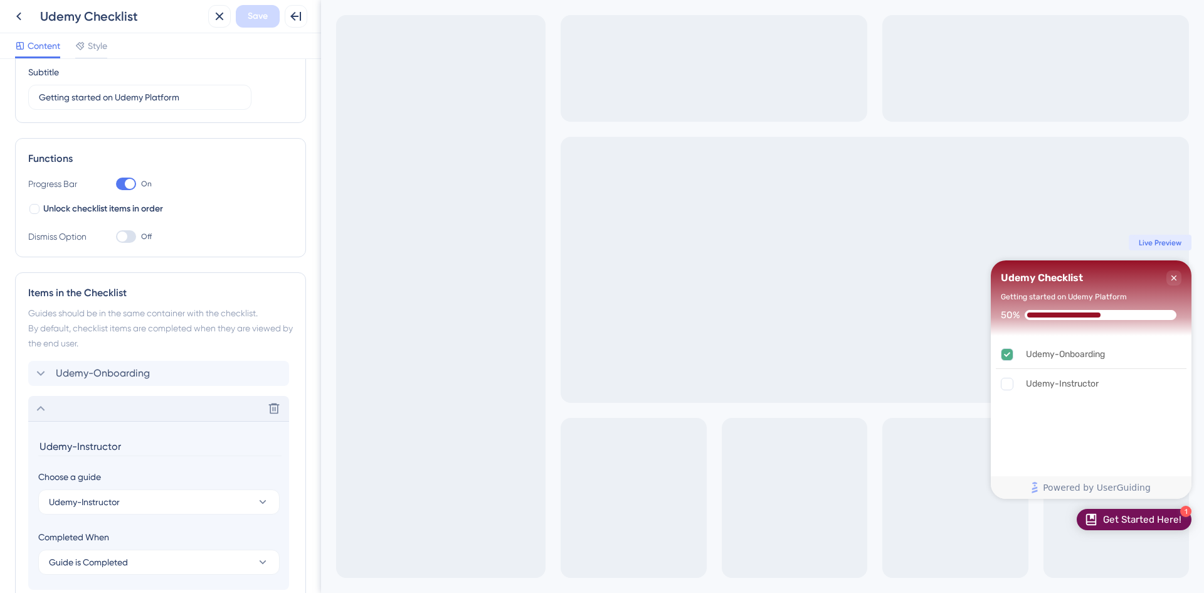
scroll to position [88, 0]
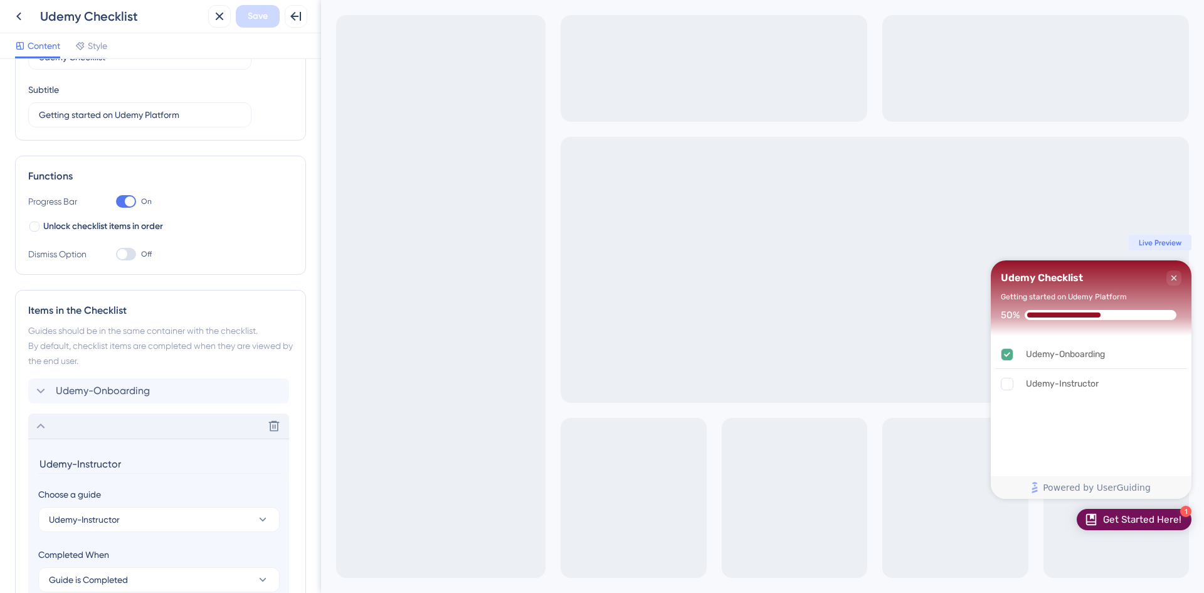
click at [40, 423] on icon at bounding box center [40, 425] width 15 height 15
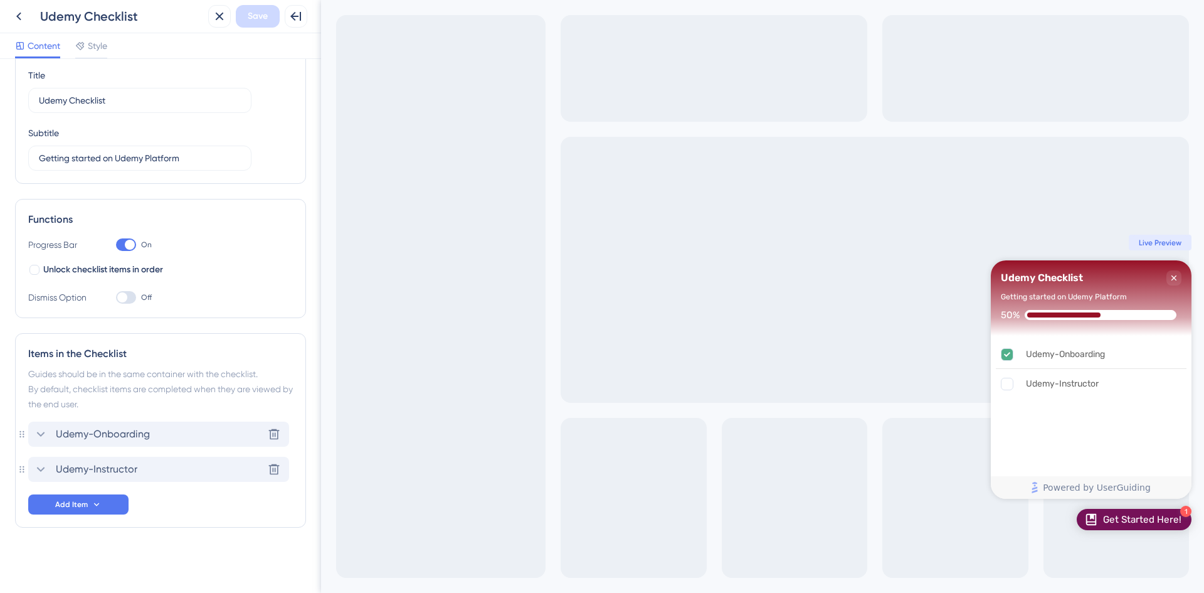
click at [33, 432] on div "Udemy-Onboarding Delete" at bounding box center [158, 434] width 261 height 25
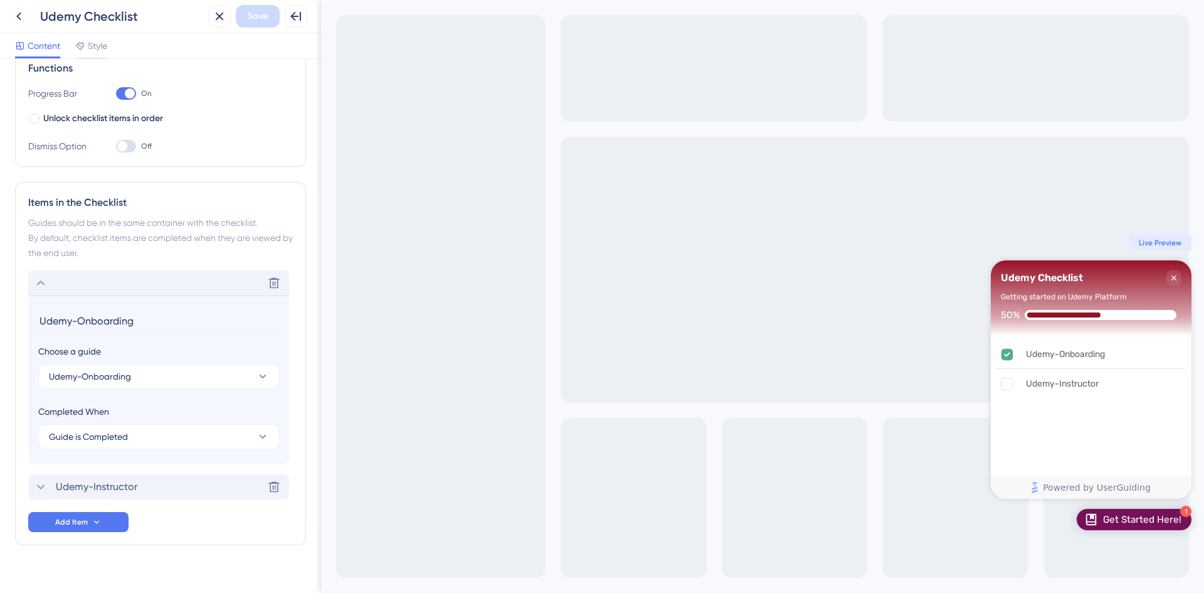
scroll to position [213, 0]
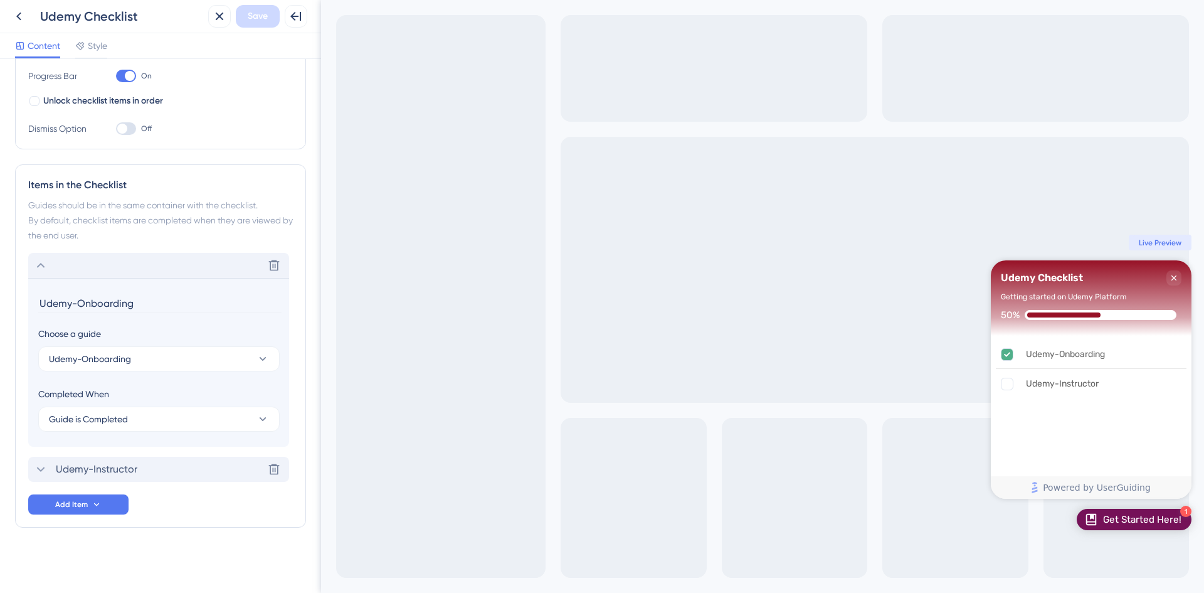
click at [43, 467] on icon at bounding box center [40, 469] width 15 height 15
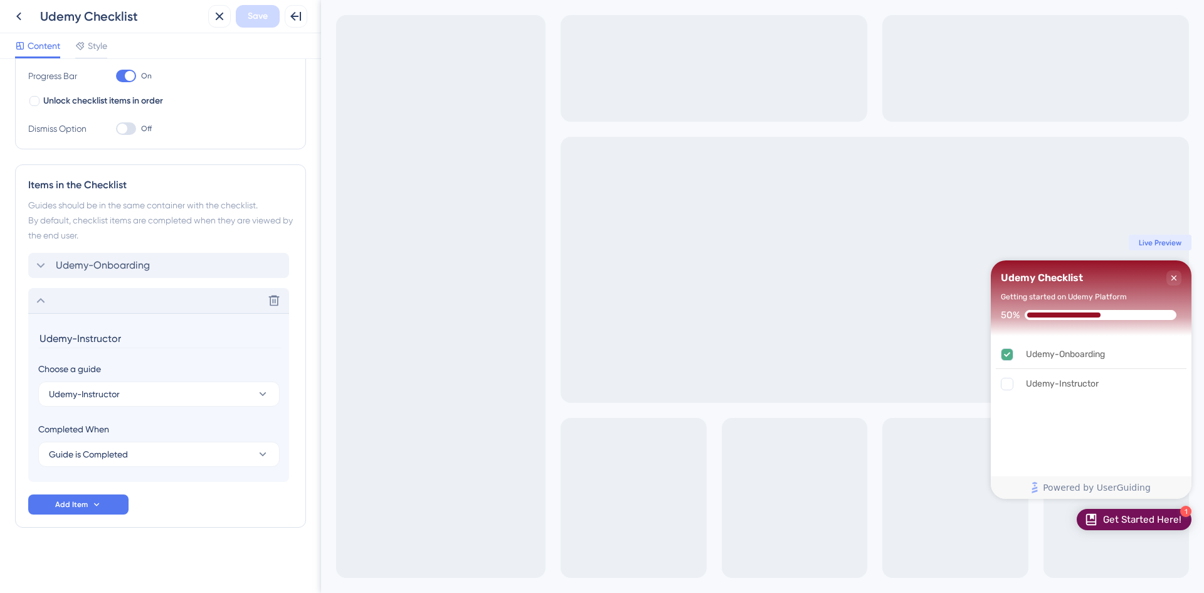
click at [45, 302] on icon at bounding box center [40, 300] width 15 height 15
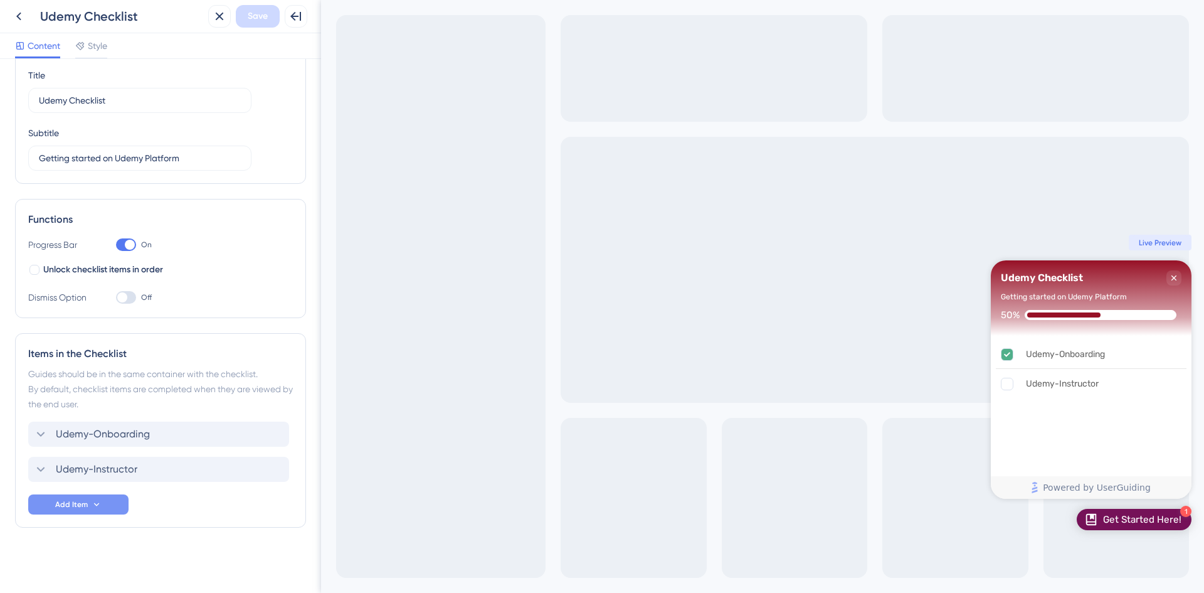
click at [68, 502] on span "Add Item" at bounding box center [71, 504] width 33 height 10
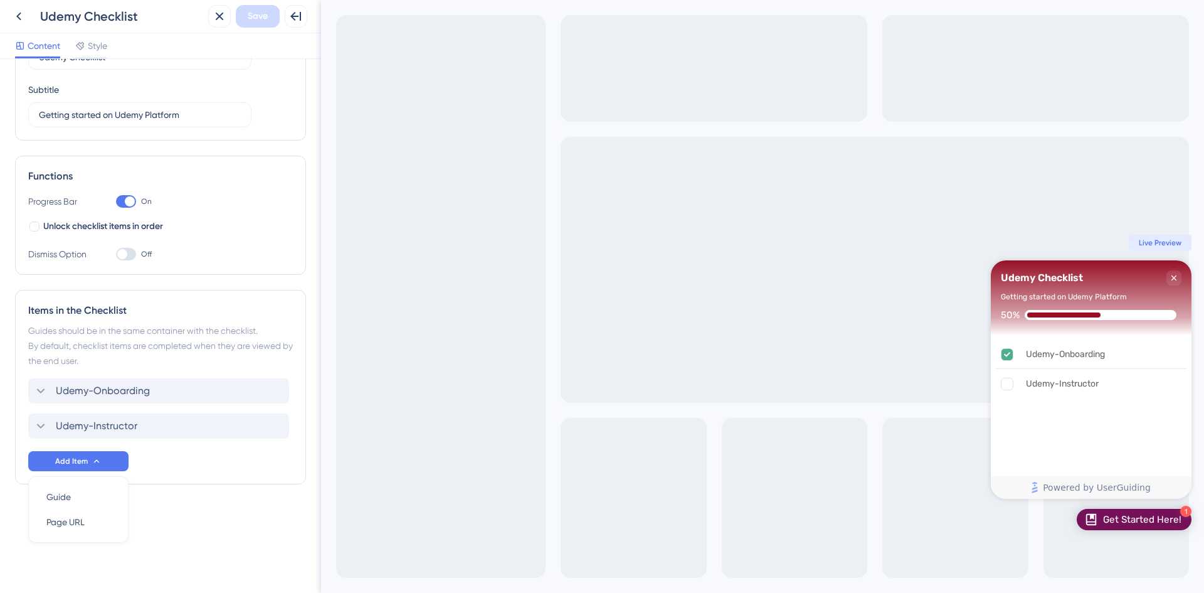
click at [175, 504] on div "Checklist Header Title Udemy Checklist Subtitle Getting started on Udemy Platfo…" at bounding box center [160, 260] width 291 height 548
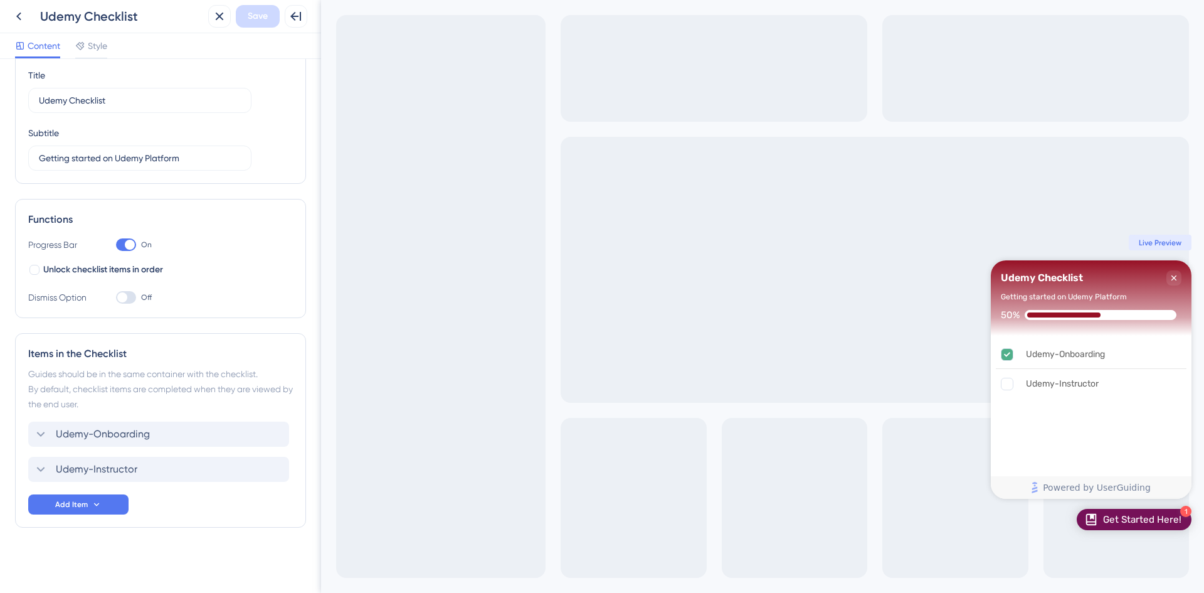
scroll to position [45, 0]
click at [1010, 382] on rect "Udemy-Instructor is incomplete." at bounding box center [1008, 384] width 12 height 12
click at [1016, 353] on div "Udemy-Onboarding is complete." at bounding box center [1013, 354] width 25 height 13
click at [1115, 354] on icon "Udemy-Onboarding is complete." at bounding box center [1110, 353] width 10 height 10
click at [1149, 385] on div "Udemy-Instructor" at bounding box center [1091, 384] width 191 height 28
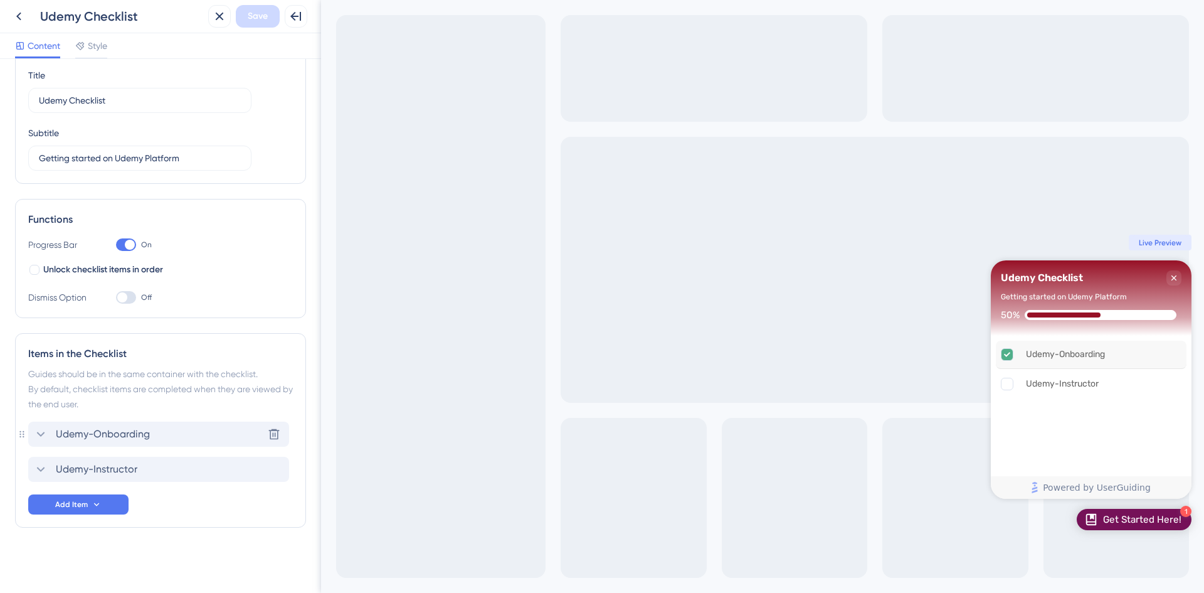
click at [36, 435] on icon at bounding box center [40, 434] width 15 height 15
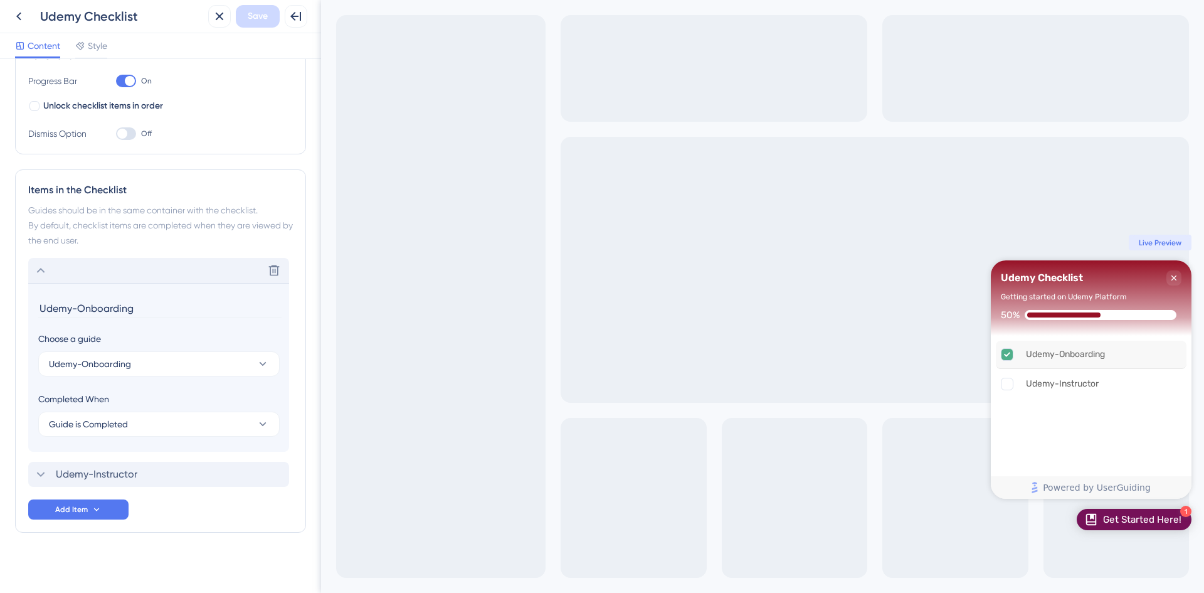
scroll to position [213, 0]
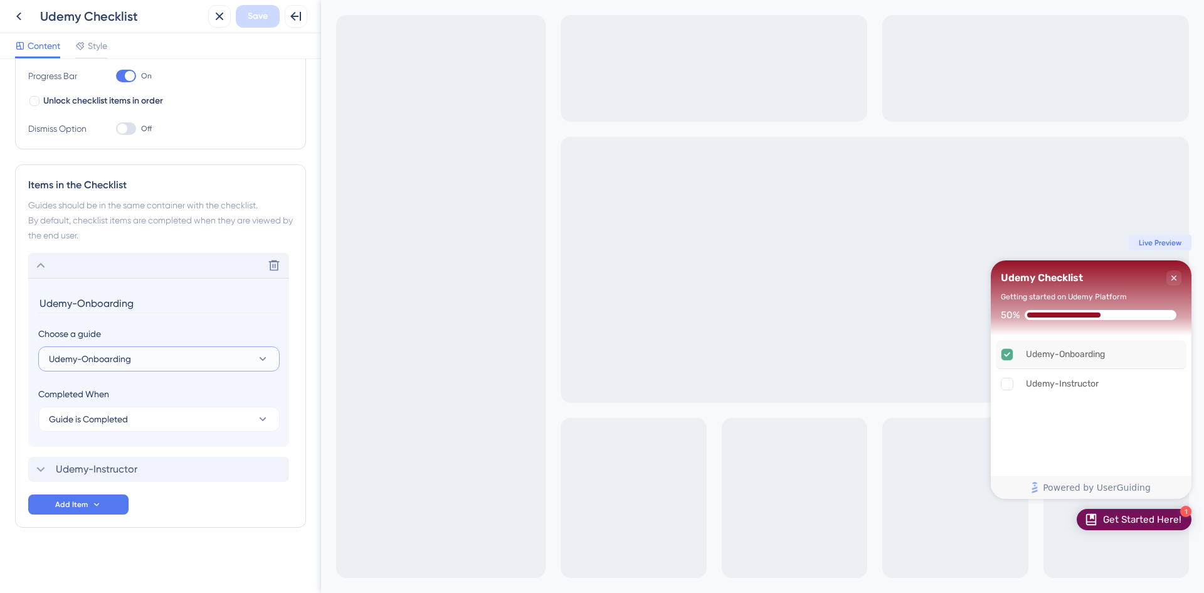
click at [257, 358] on icon at bounding box center [263, 359] width 13 height 13
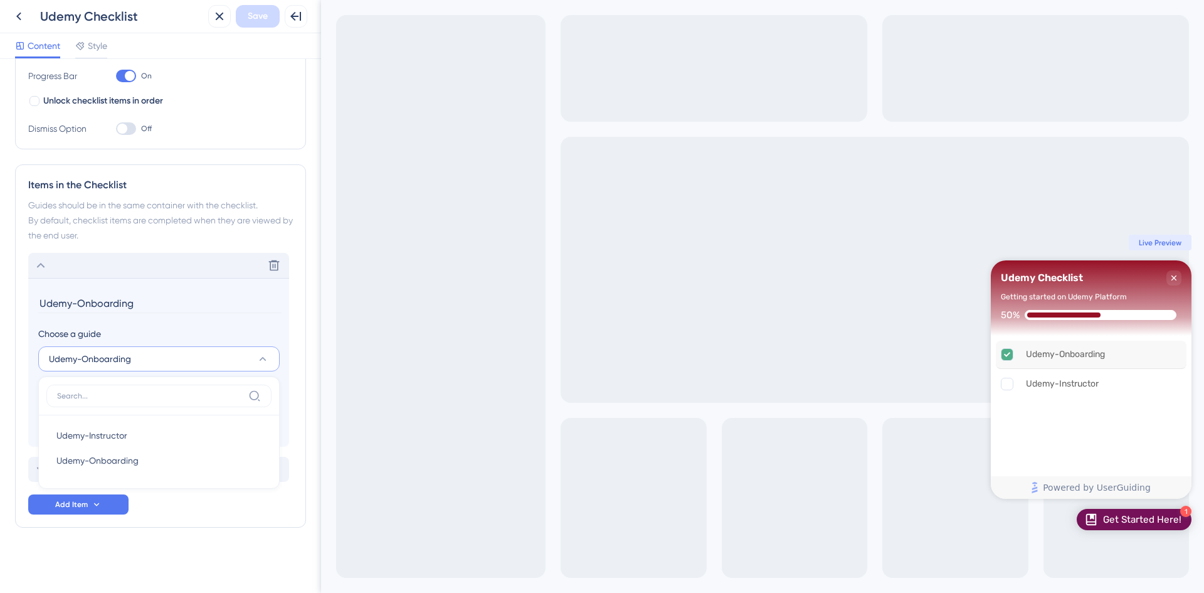
click at [257, 358] on icon at bounding box center [263, 359] width 13 height 13
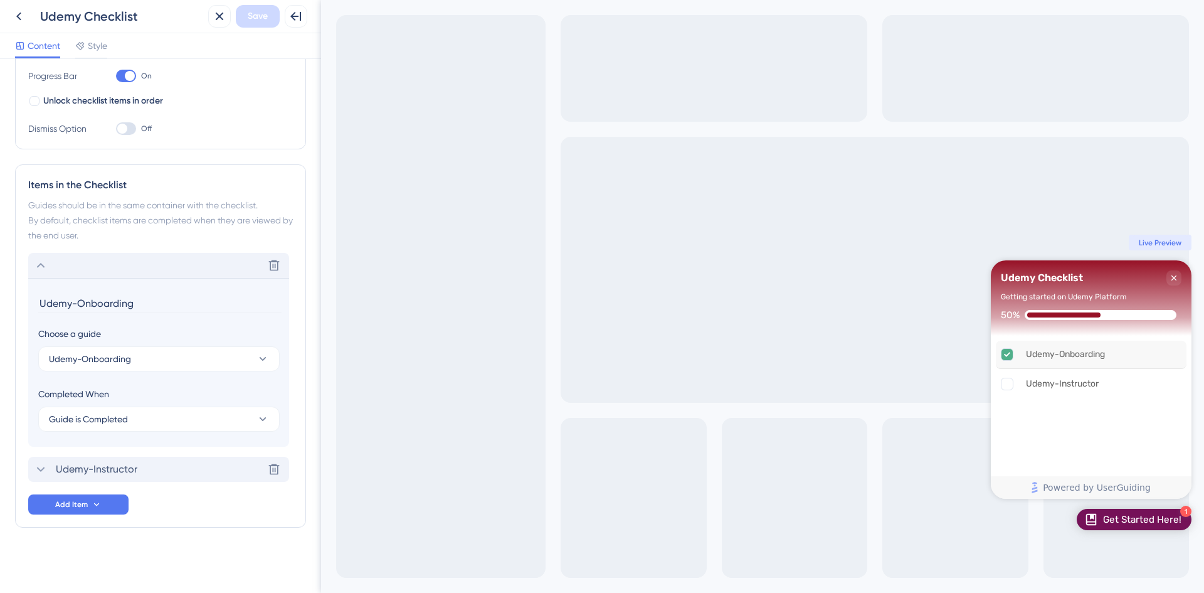
click at [34, 467] on icon at bounding box center [40, 469] width 15 height 15
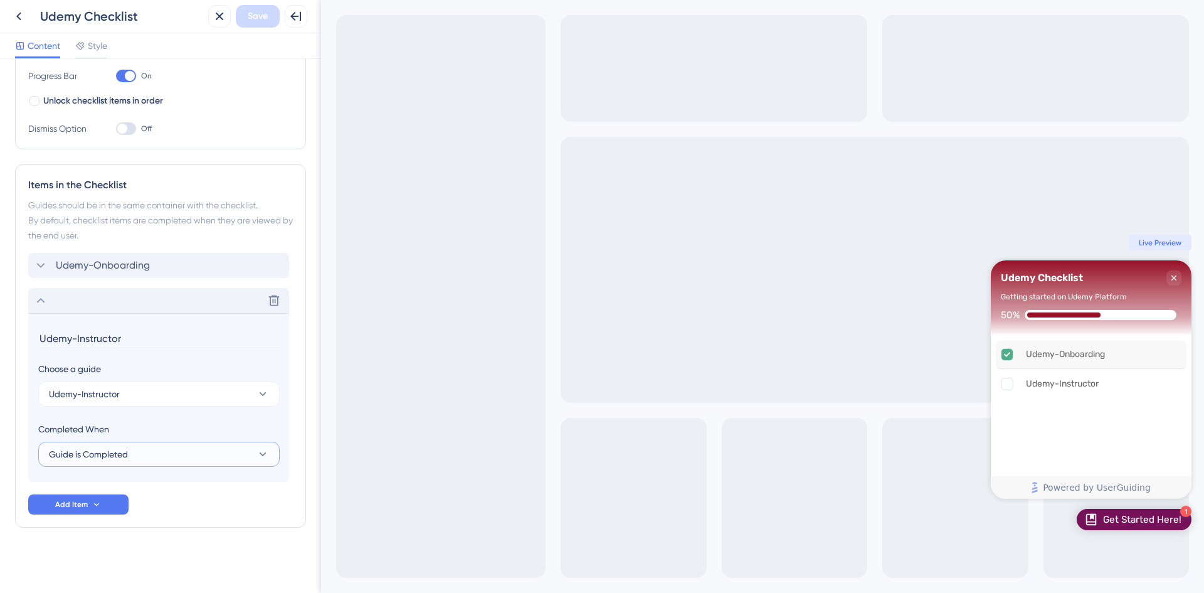
click at [257, 455] on icon at bounding box center [263, 454] width 13 height 13
click at [129, 513] on div "Goal is Reached Goal is Reached" at bounding box center [158, 517] width 205 height 25
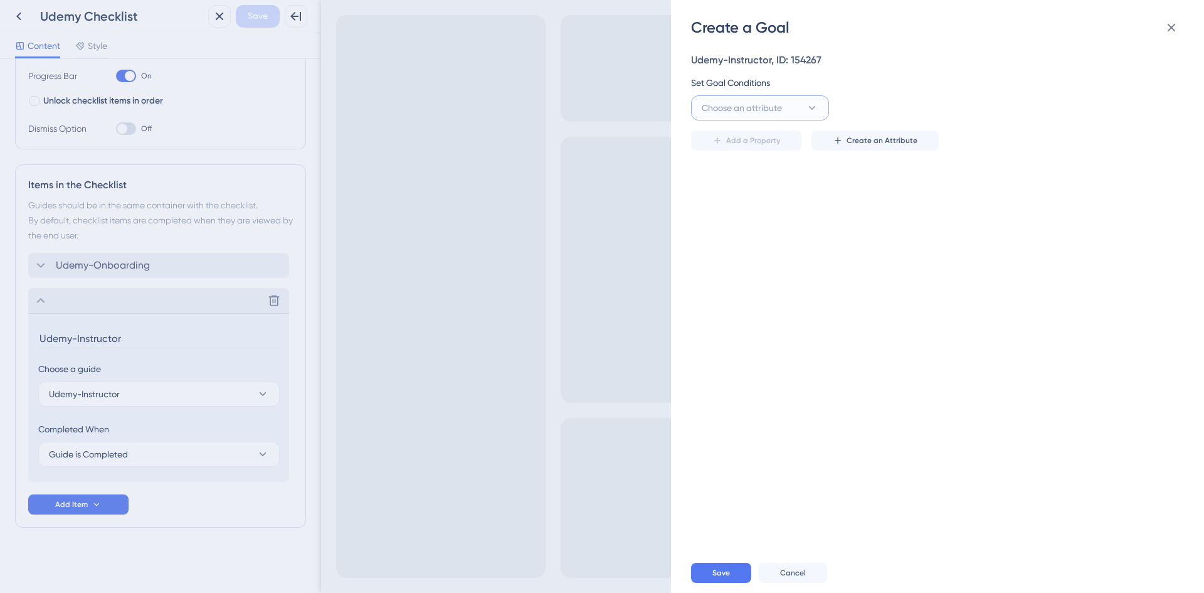
click at [802, 113] on button "Choose an attribute" at bounding box center [760, 107] width 138 height 25
click at [819, 576] on button "Cancel" at bounding box center [793, 573] width 68 height 20
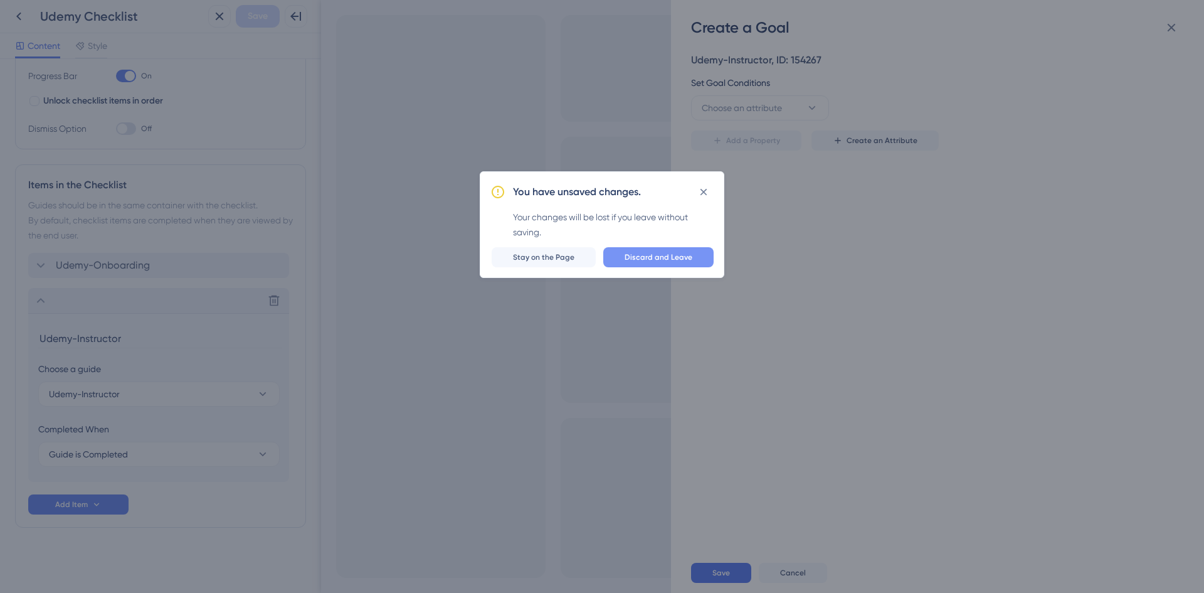
click at [644, 260] on span "Discard and Leave" at bounding box center [659, 257] width 68 height 10
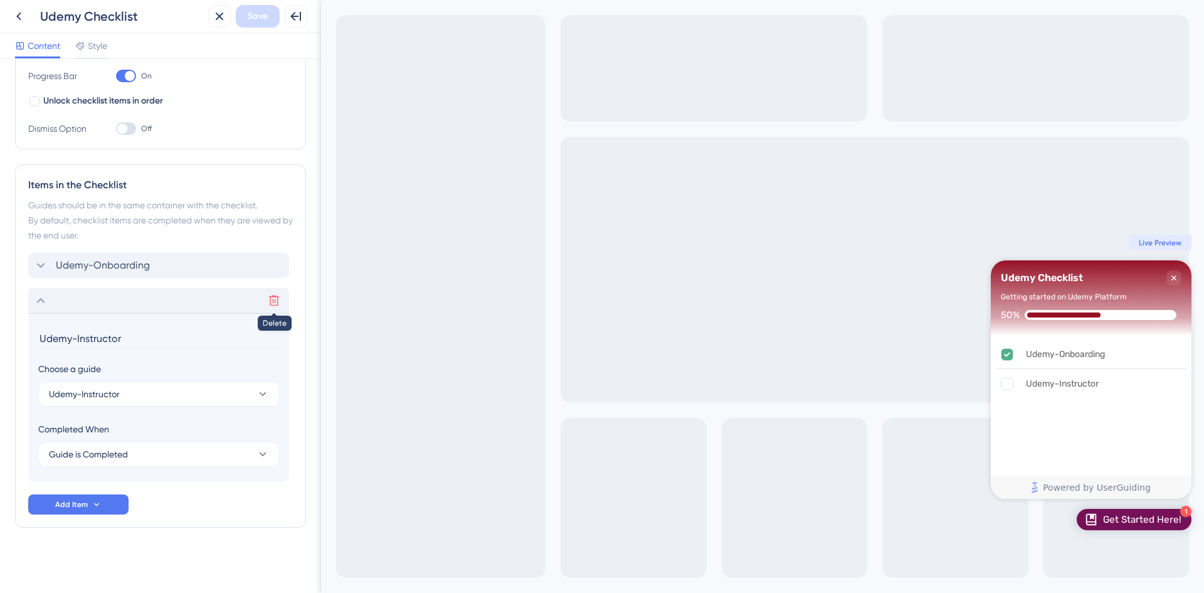
click at [273, 304] on icon at bounding box center [274, 300] width 13 height 13
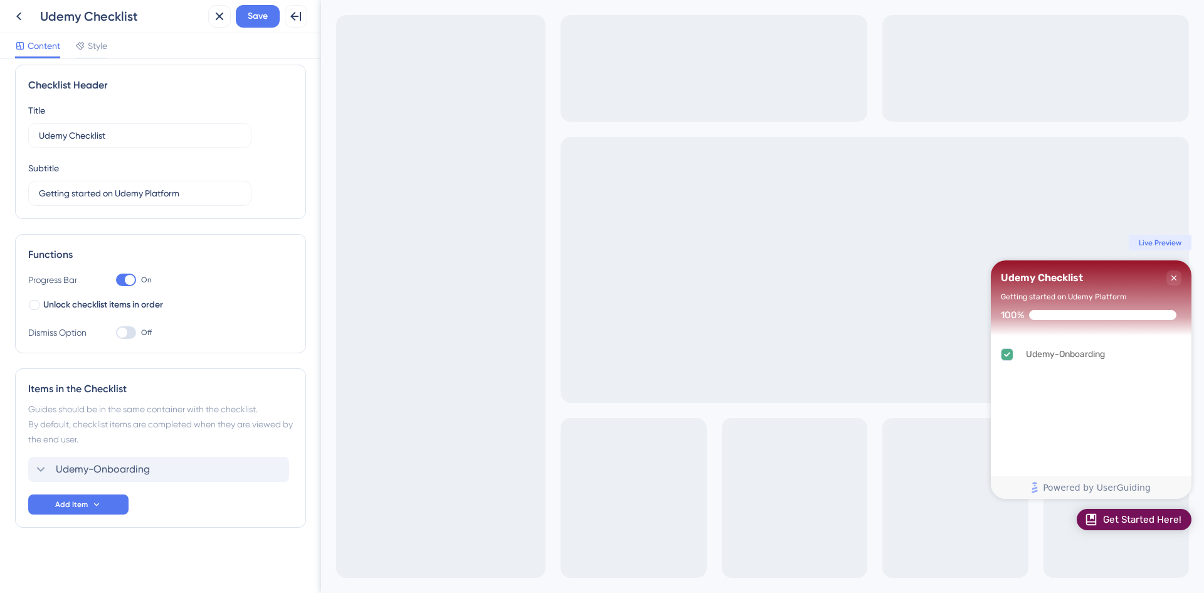
scroll to position [9, 0]
click at [276, 470] on icon at bounding box center [274, 469] width 13 height 13
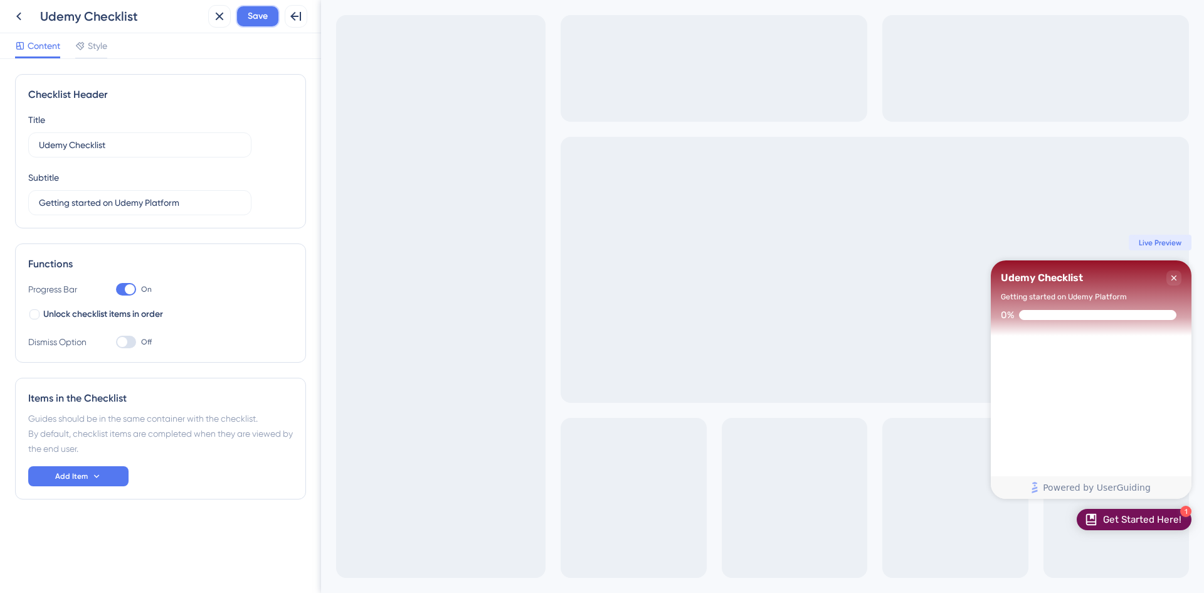
click at [256, 13] on span "Save" at bounding box center [258, 16] width 20 height 15
click at [96, 474] on icon at bounding box center [97, 476] width 10 height 10
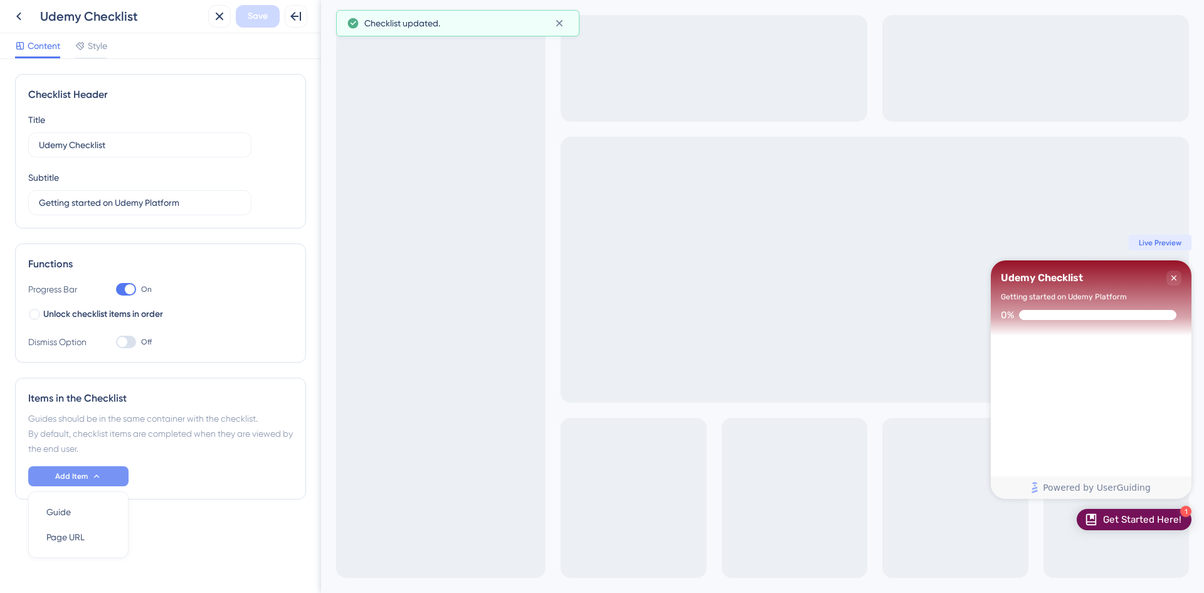
scroll to position [15, 0]
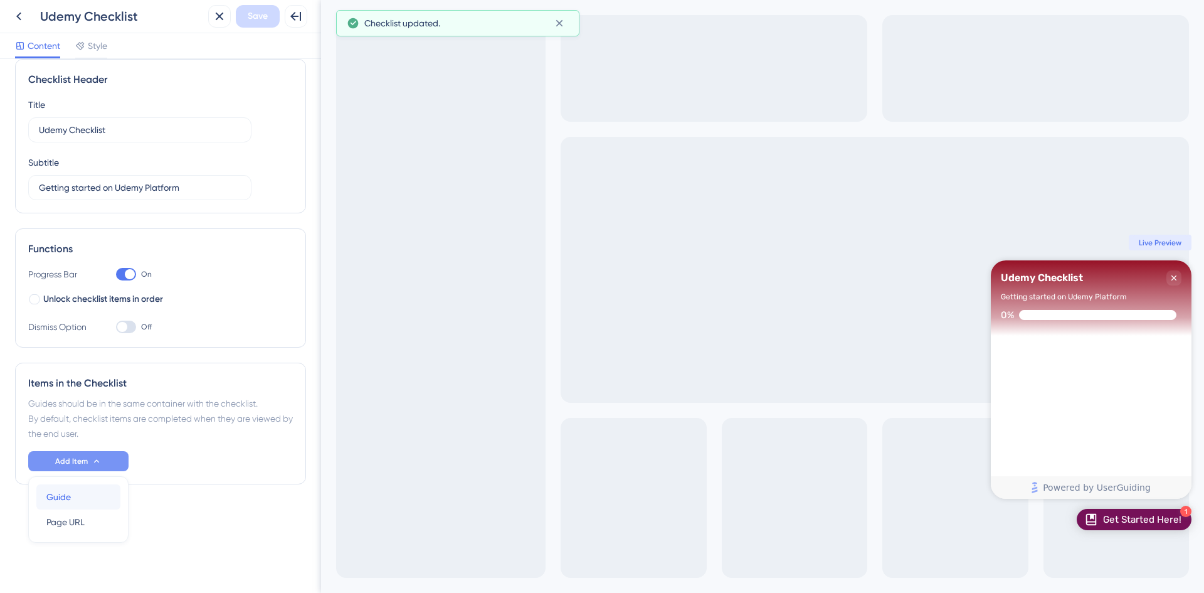
click at [66, 494] on span "Guide" at bounding box center [58, 496] width 24 height 15
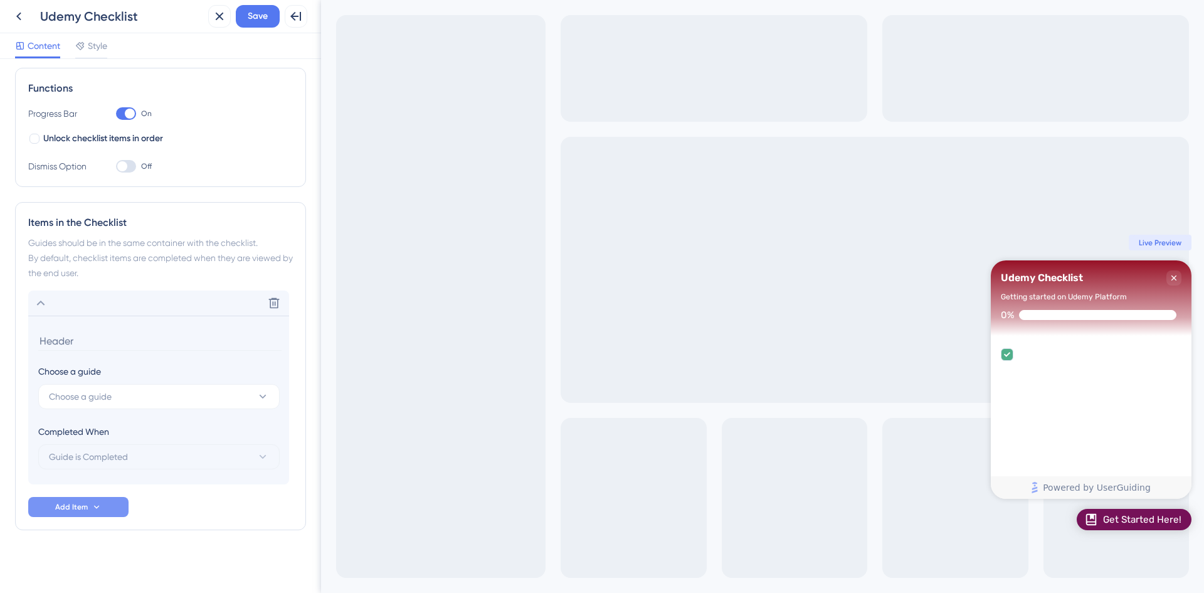
scroll to position [178, 0]
click at [204, 398] on button "Choose a guide" at bounding box center [158, 393] width 241 height 25
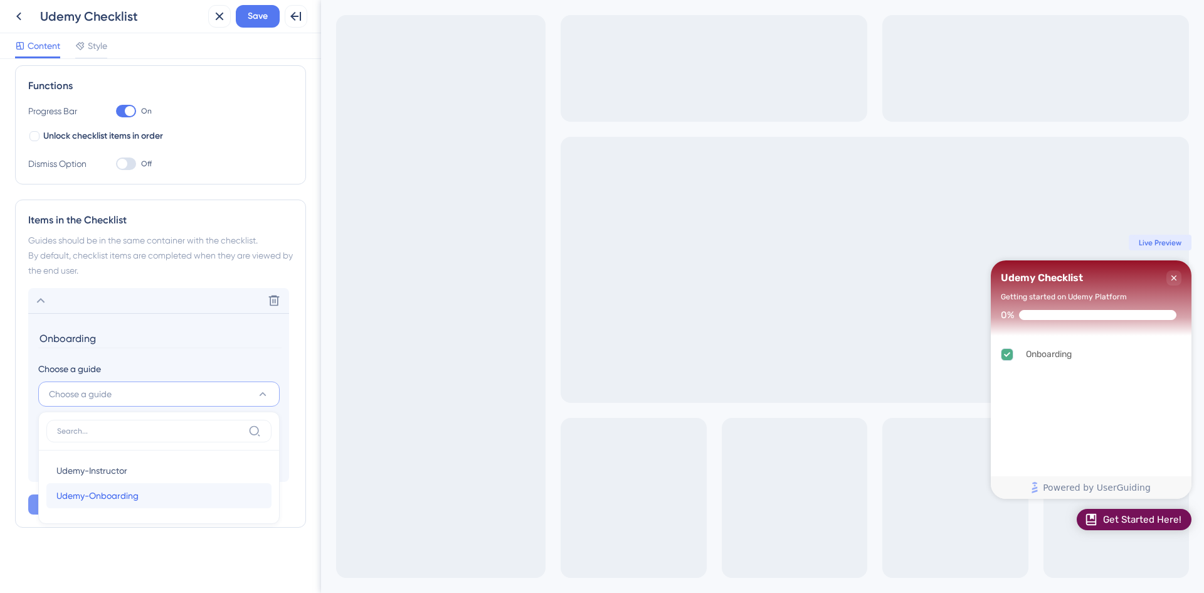
click at [125, 496] on span "Udemy-Onboarding" at bounding box center [97, 495] width 82 height 15
type input "Udemy-Onboarding"
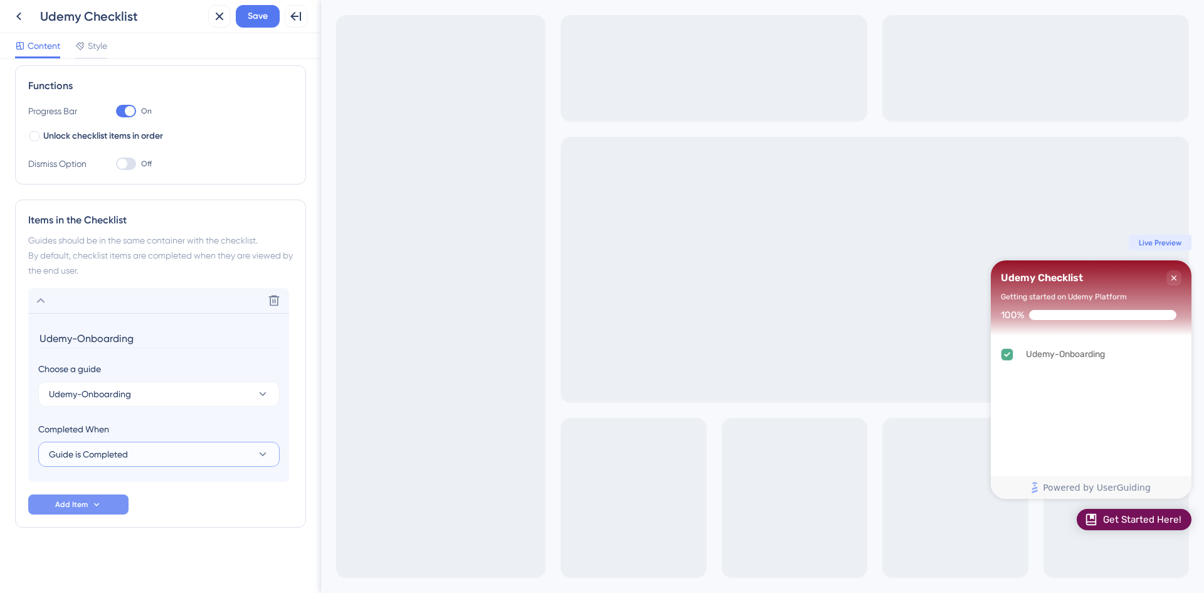
click at [157, 456] on button "Guide is Completed" at bounding box center [158, 454] width 241 height 25
click at [67, 505] on span "Add Item" at bounding box center [71, 504] width 33 height 10
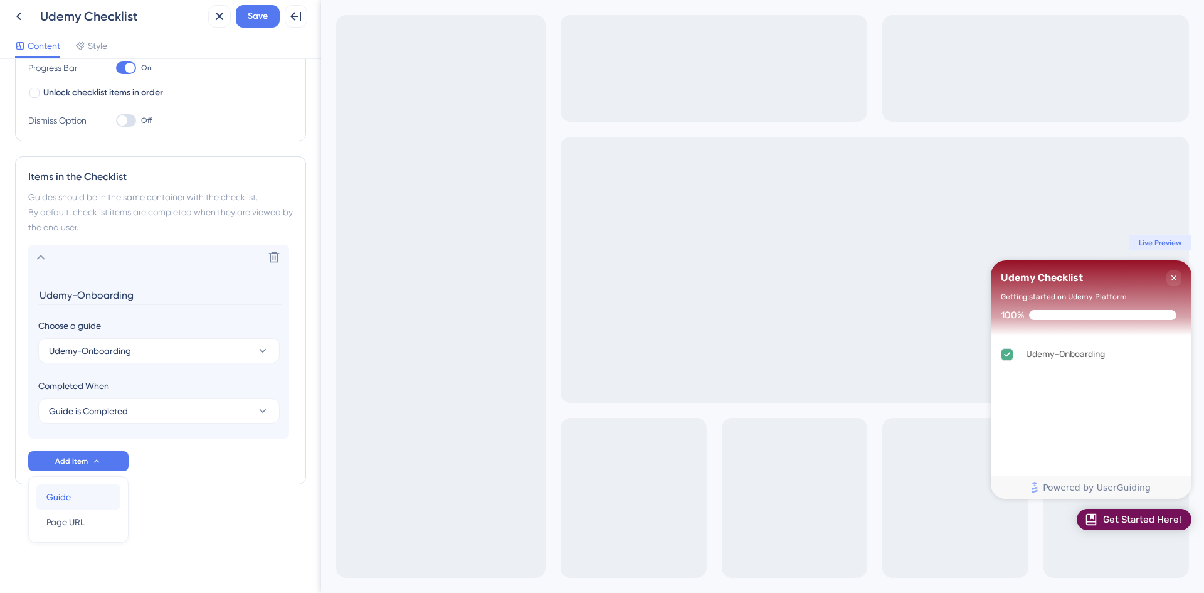
click at [68, 493] on span "Guide" at bounding box center [58, 496] width 24 height 15
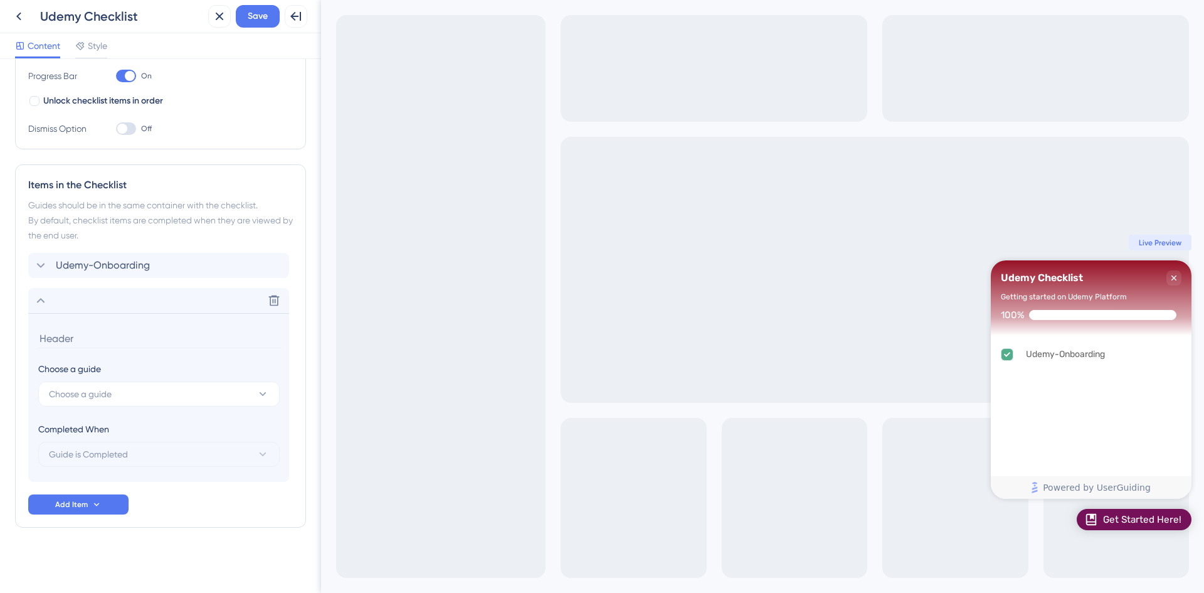
scroll to position [213, 0]
click at [253, 398] on button "Choose a guide" at bounding box center [158, 393] width 241 height 25
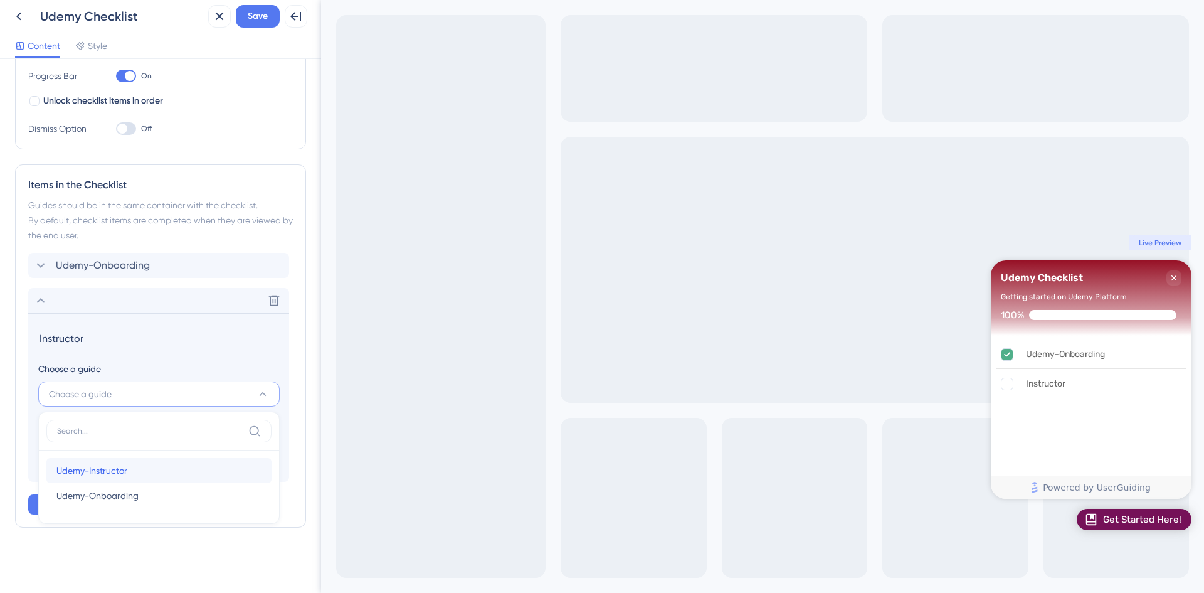
click at [98, 469] on span "Udemy-Instructor" at bounding box center [91, 470] width 71 height 15
type input "Udemy-Instructor"
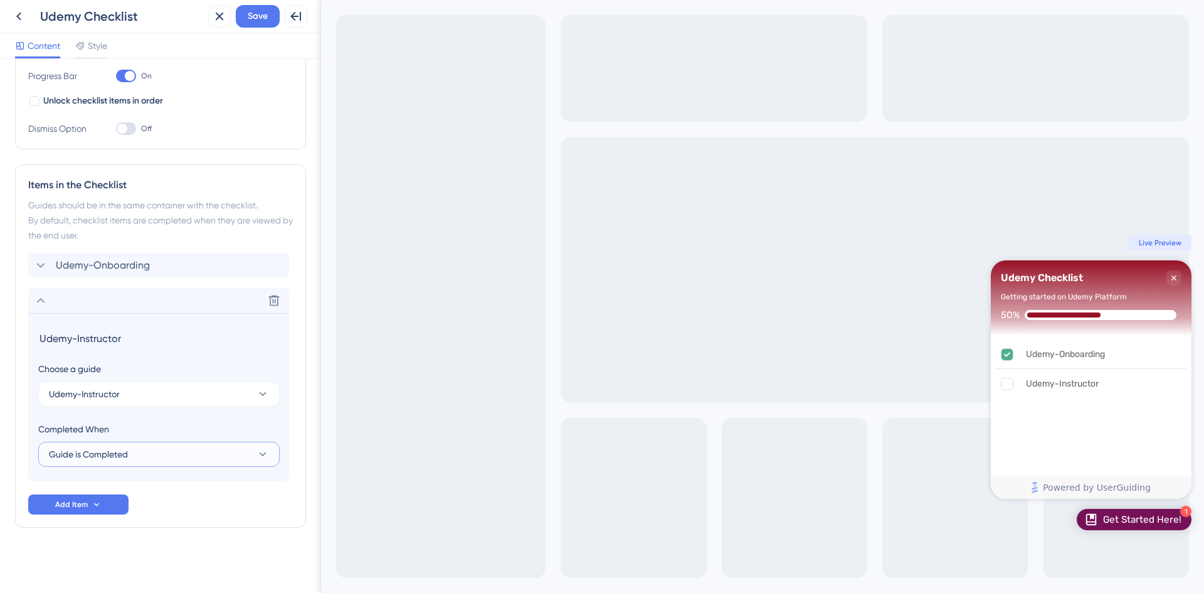
click at [175, 457] on button "Guide is Completed" at bounding box center [158, 454] width 241 height 25
click at [127, 489] on span "Guide is Completed" at bounding box center [95, 492] width 79 height 15
click at [187, 516] on div "Items in the Checklist Guides should be in the same container with the checklis…" at bounding box center [160, 345] width 291 height 363
click at [70, 502] on span "Add Item" at bounding box center [71, 504] width 33 height 10
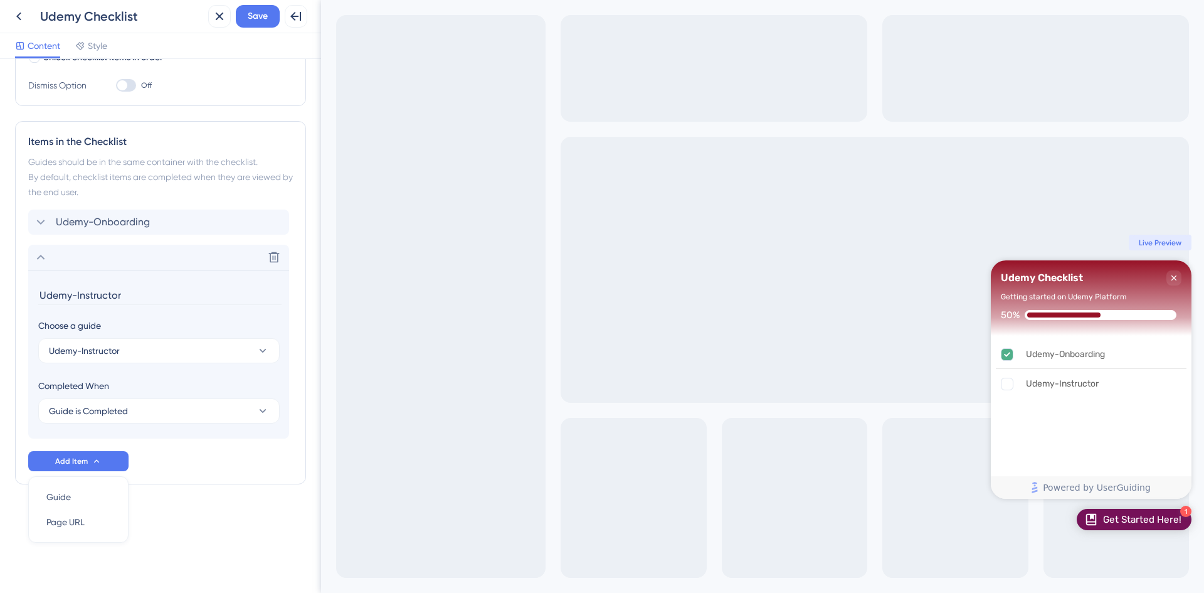
click at [248, 512] on div "Checklist Header Title Udemy Checklist Subtitle Getting started on Udemy Platfo…" at bounding box center [160, 175] width 291 height 717
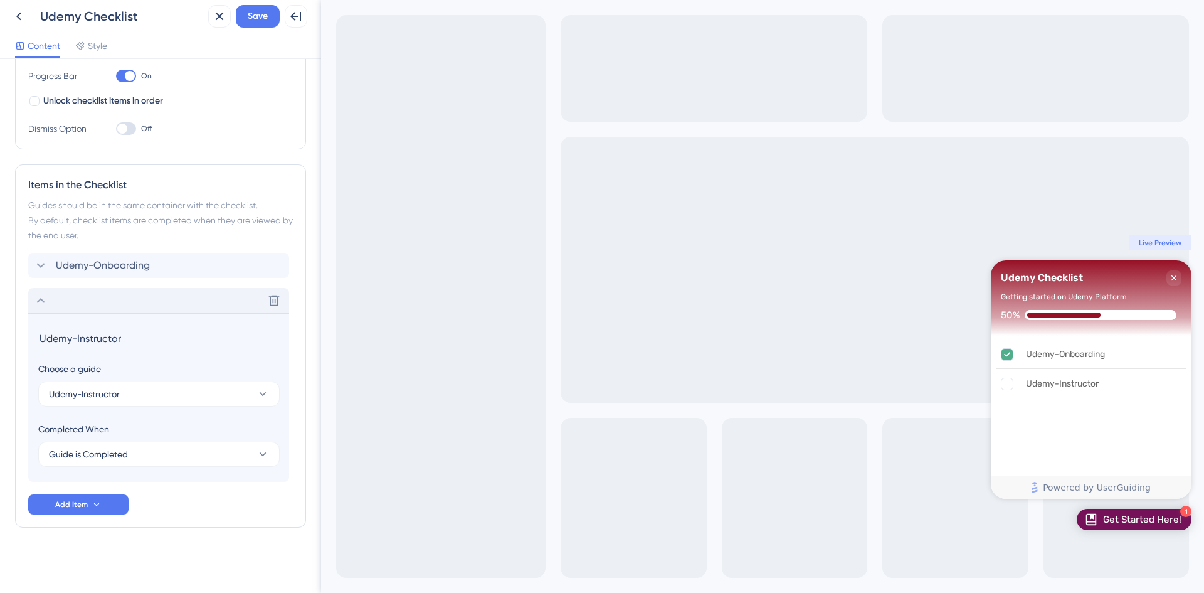
click at [33, 299] on div "Delete" at bounding box center [158, 300] width 261 height 25
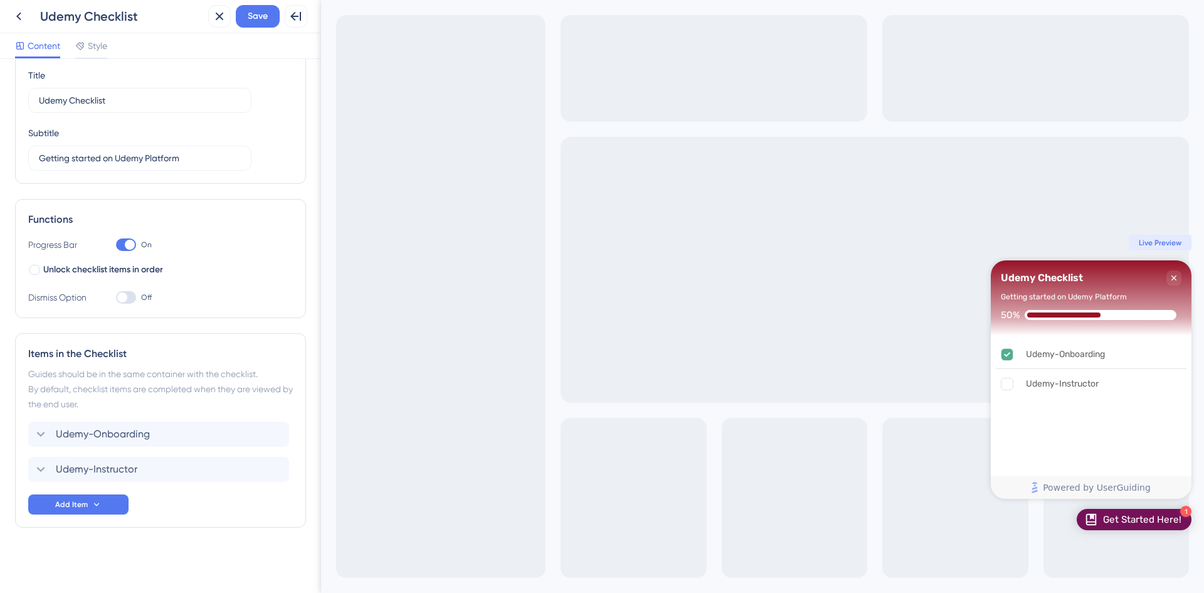
click at [125, 299] on div at bounding box center [122, 297] width 10 height 10
click at [116, 298] on input "Off" at bounding box center [115, 297] width 1 height 1
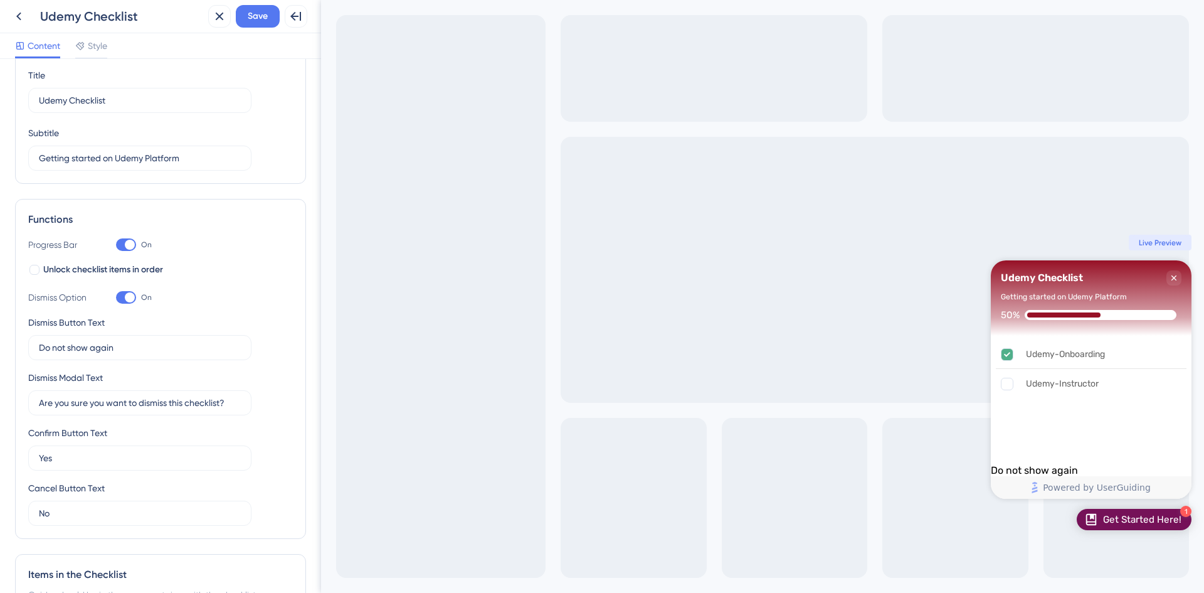
click at [125, 299] on div at bounding box center [130, 297] width 10 height 10
click at [116, 298] on input "On" at bounding box center [115, 297] width 1 height 1
checkbox input "false"
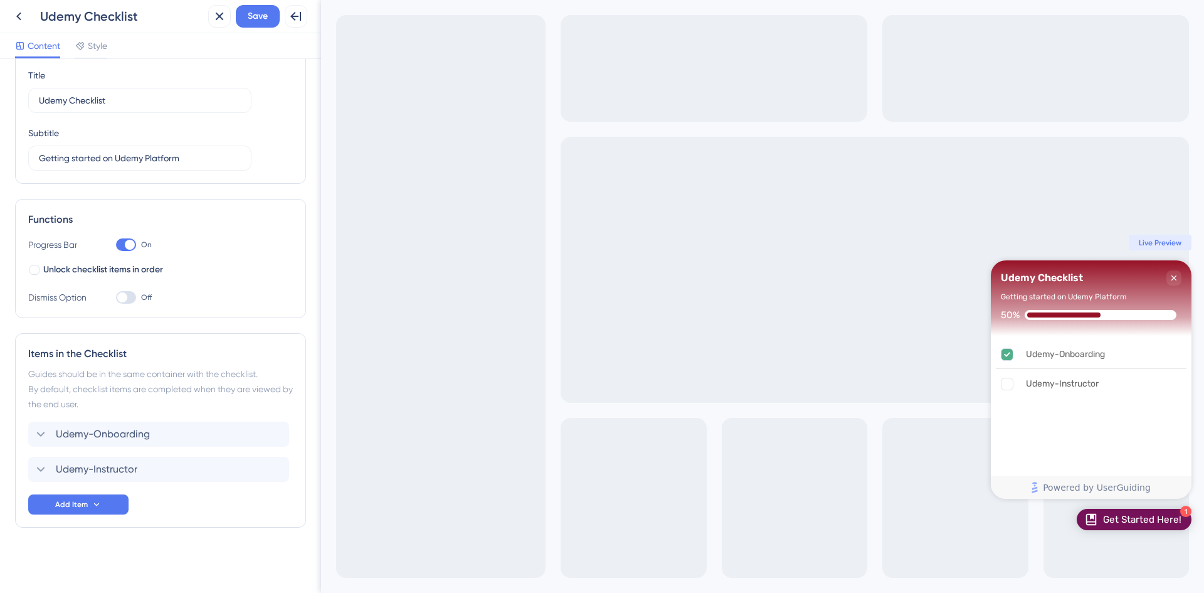
scroll to position [0, 0]
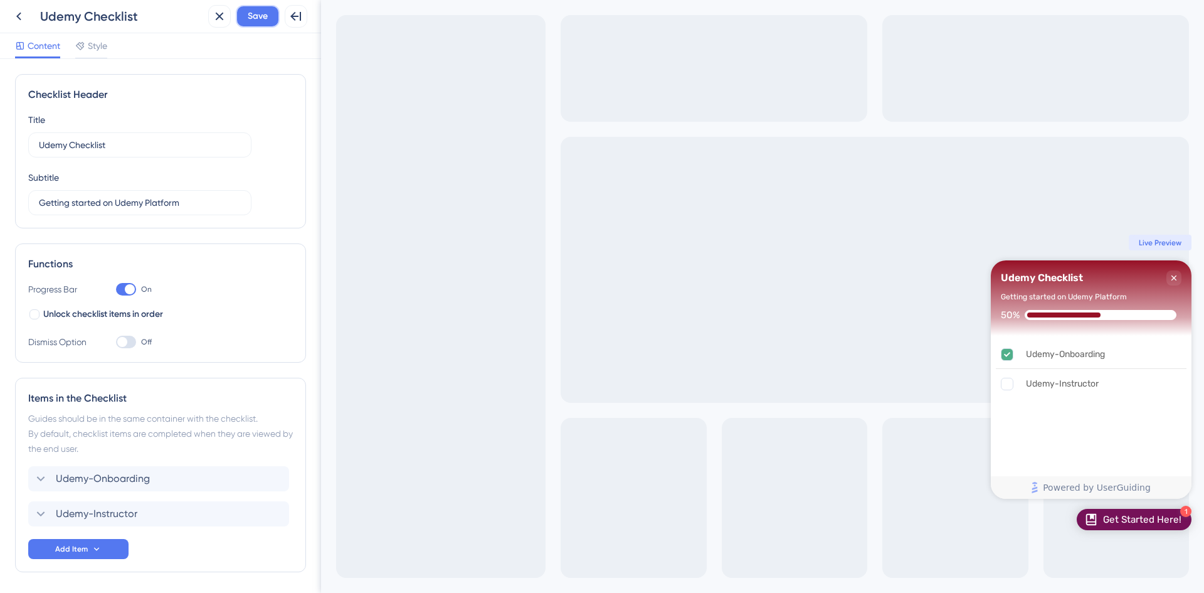
click at [260, 14] on span "Save" at bounding box center [258, 16] width 20 height 15
click at [1126, 366] on div "Udemy-Onboarding" at bounding box center [1091, 355] width 191 height 28
click at [1117, 386] on div "Udemy-Instructor" at bounding box center [1091, 384] width 191 height 28
click at [1154, 243] on span "Live Preview" at bounding box center [1160, 243] width 43 height 10
click at [1140, 518] on div "Get Started Here!" at bounding box center [1142, 519] width 78 height 13
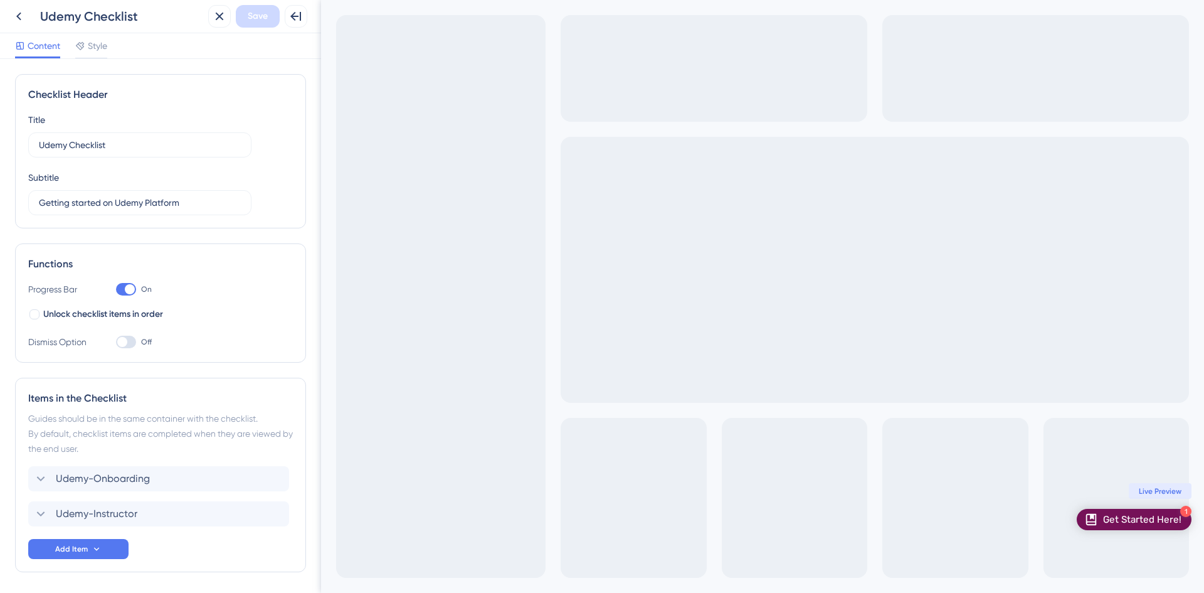
click at [1140, 518] on div "Get Started Here!" at bounding box center [1142, 519] width 78 height 13
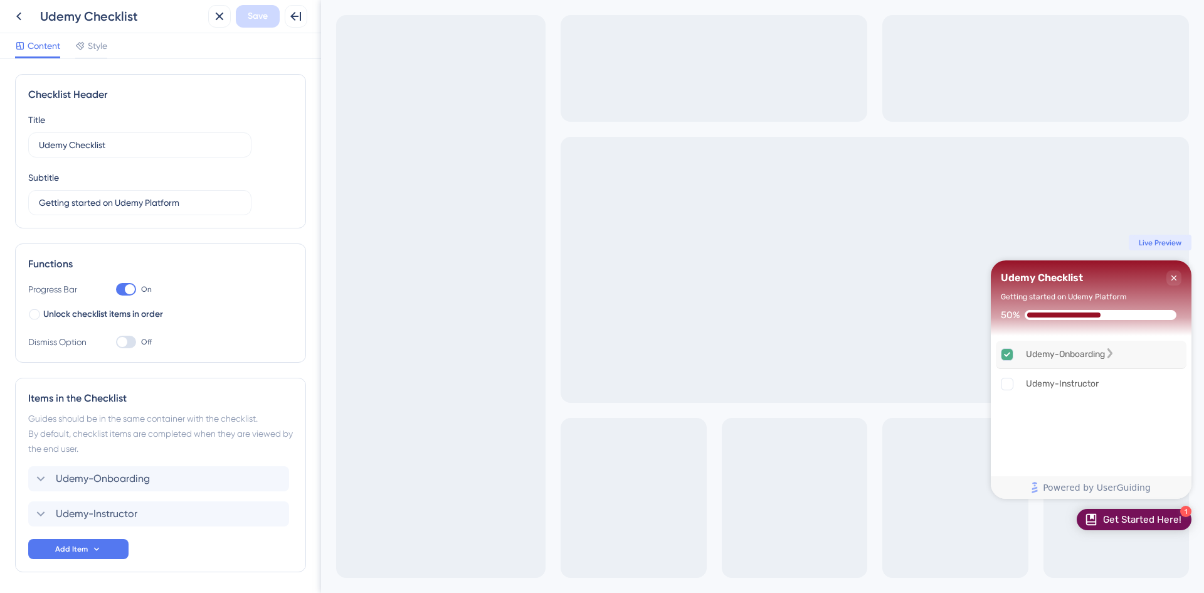
click at [1007, 352] on icon "Udemy-Onboarding is complete." at bounding box center [1008, 355] width 12 height 12
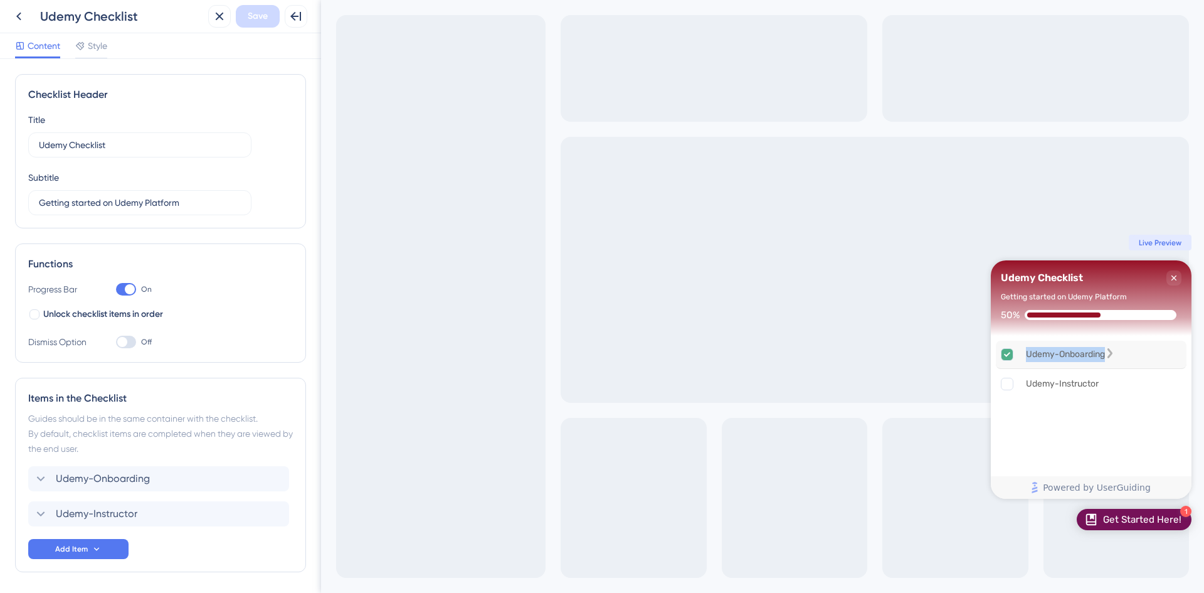
click at [1007, 352] on icon "Udemy-Onboarding is complete." at bounding box center [1008, 355] width 12 height 12
click at [40, 476] on icon at bounding box center [40, 478] width 15 height 15
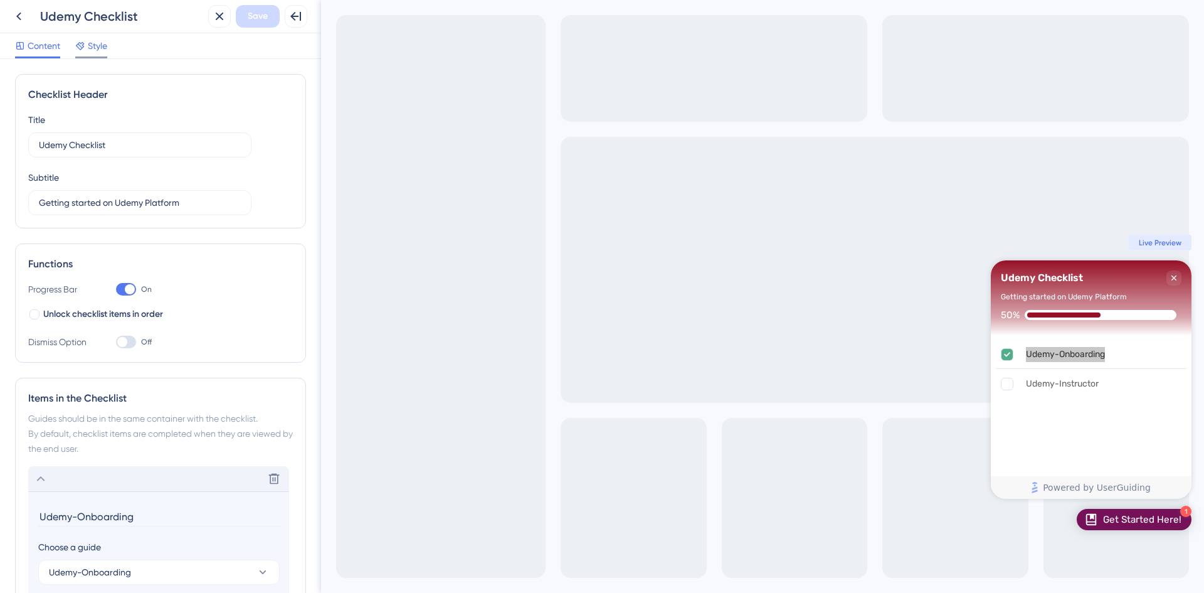
click at [97, 45] on span "Style" at bounding box center [97, 45] width 19 height 15
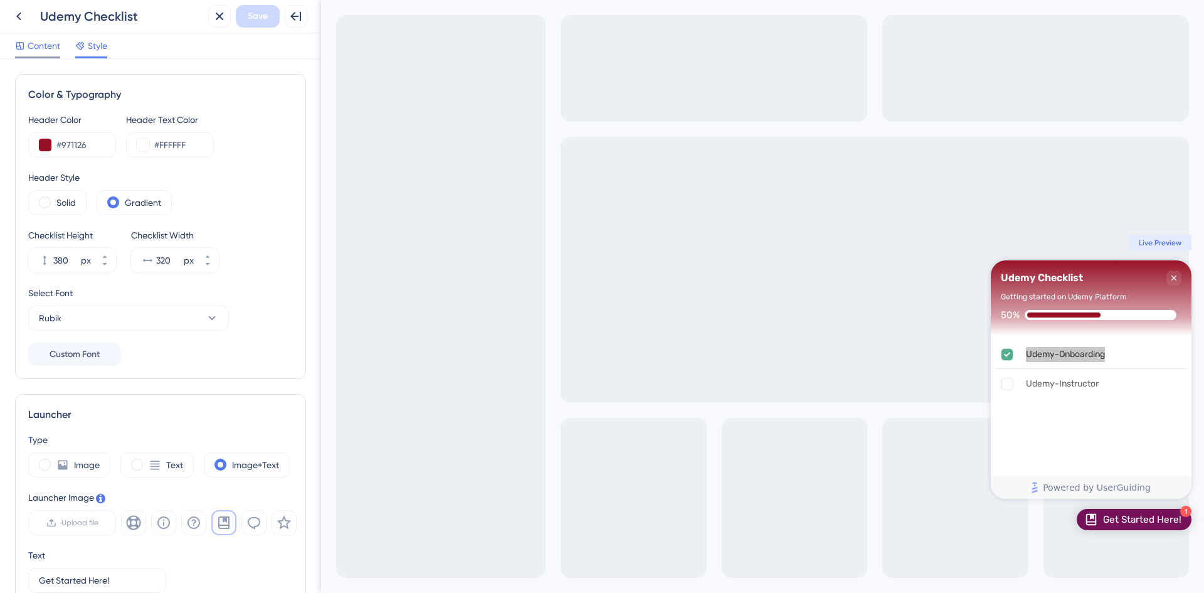
click at [43, 45] on span "Content" at bounding box center [44, 45] width 33 height 15
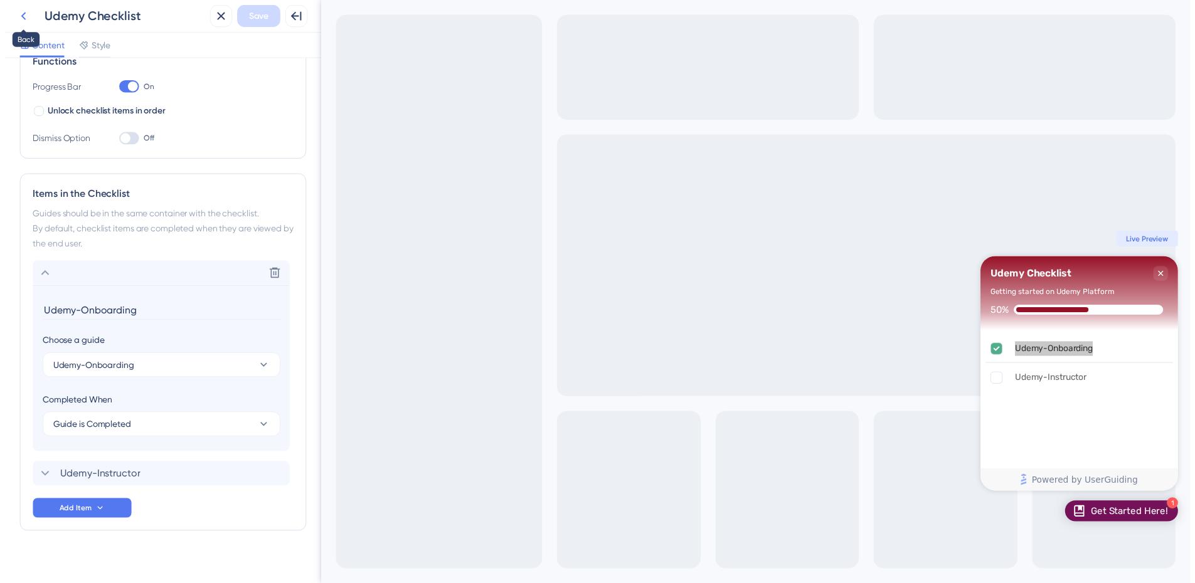
scroll to position [213, 0]
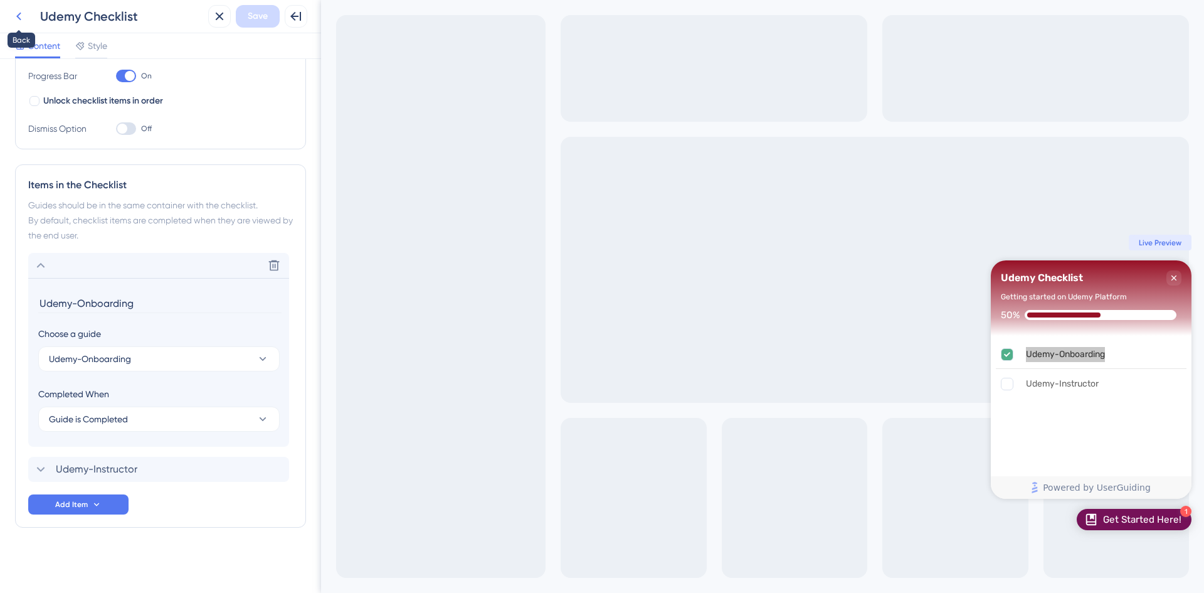
click at [21, 17] on icon at bounding box center [18, 16] width 15 height 15
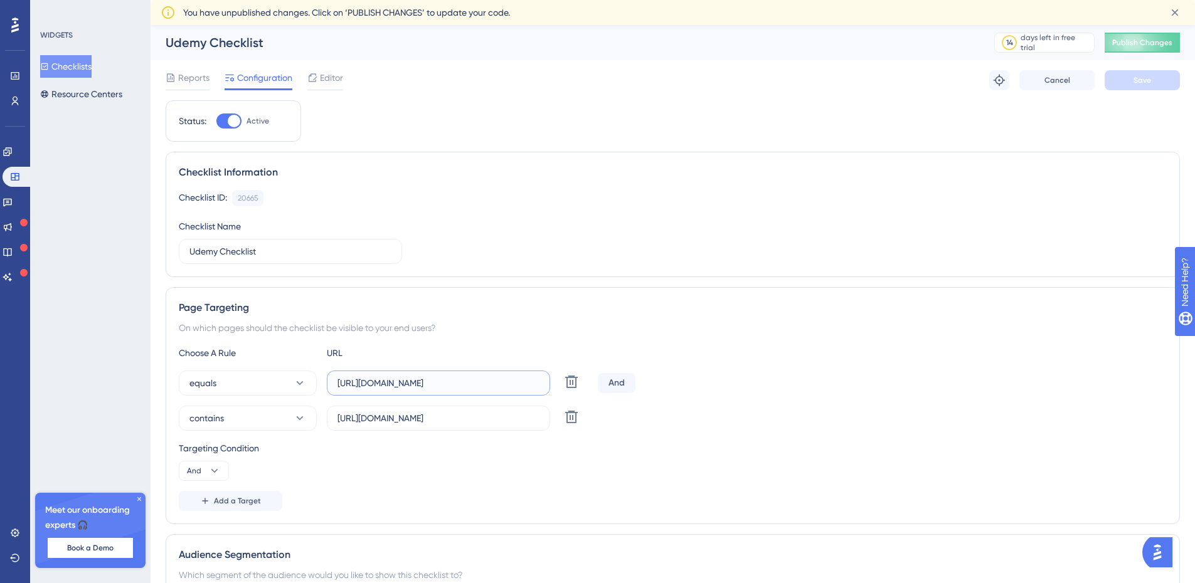
click at [458, 381] on input "[URL][DOMAIN_NAME]" at bounding box center [438, 383] width 202 height 14
type input "[URL][DOMAIN_NAME]"
click at [572, 420] on icon at bounding box center [571, 417] width 13 height 13
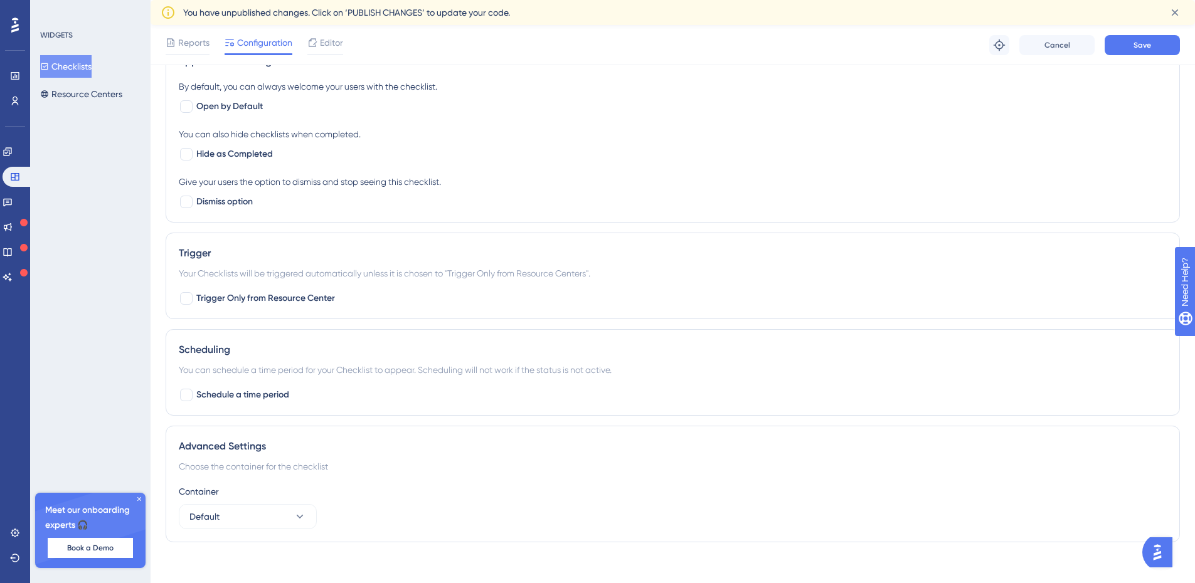
scroll to position [529, 0]
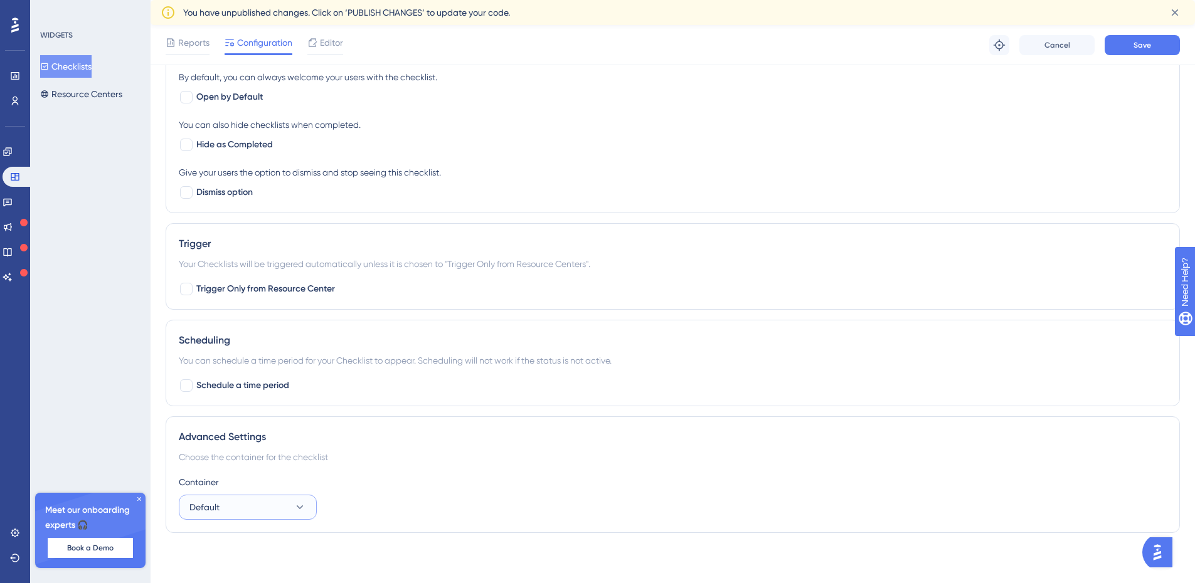
click at [303, 507] on icon at bounding box center [300, 507] width 13 height 13
click at [213, 543] on span "Default" at bounding box center [212, 545] width 30 height 15
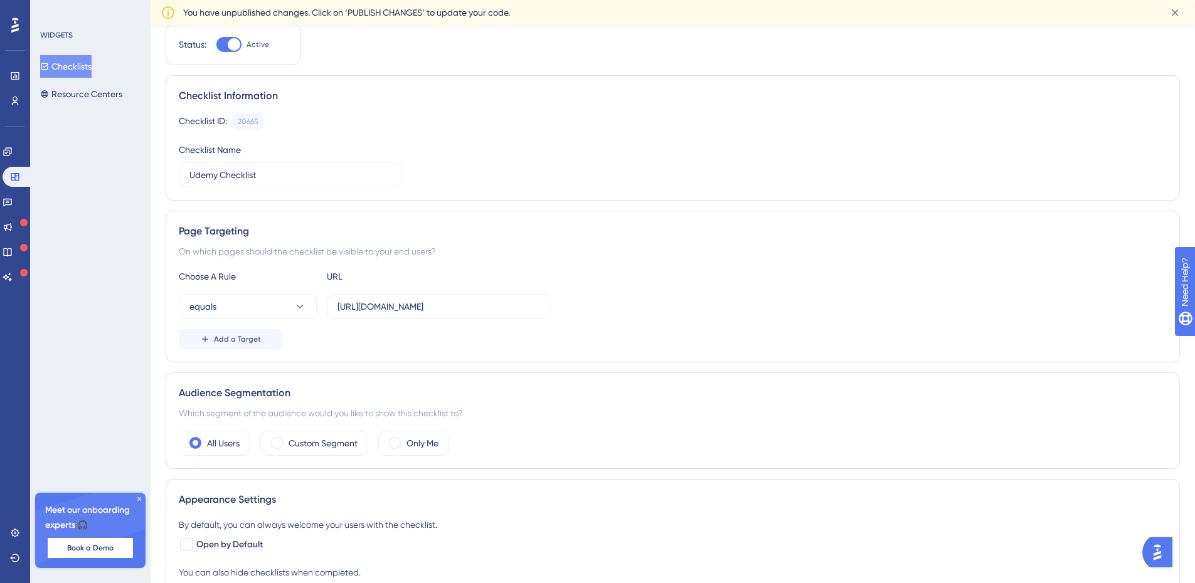
scroll to position [0, 0]
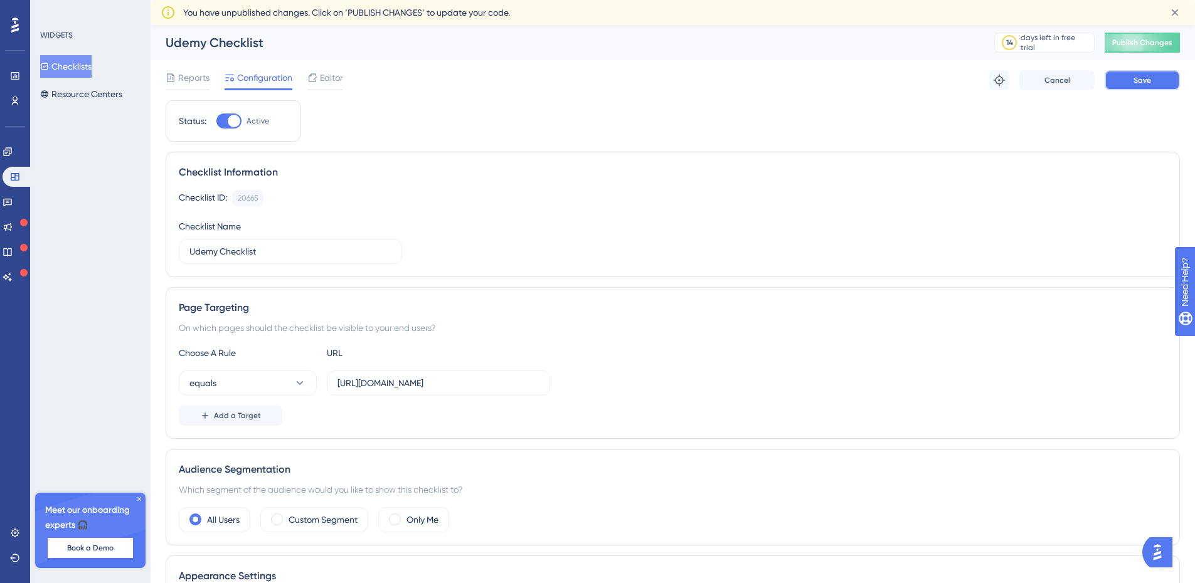
click at [1154, 82] on button "Save" at bounding box center [1142, 80] width 75 height 20
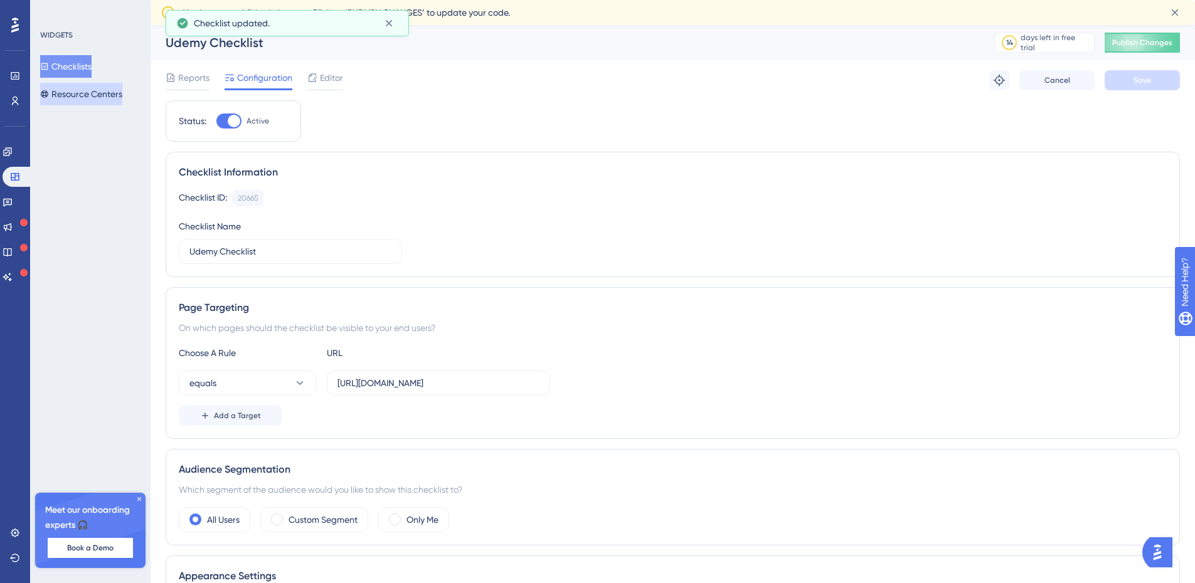
click at [108, 91] on button "Resource Centers" at bounding box center [81, 94] width 82 height 23
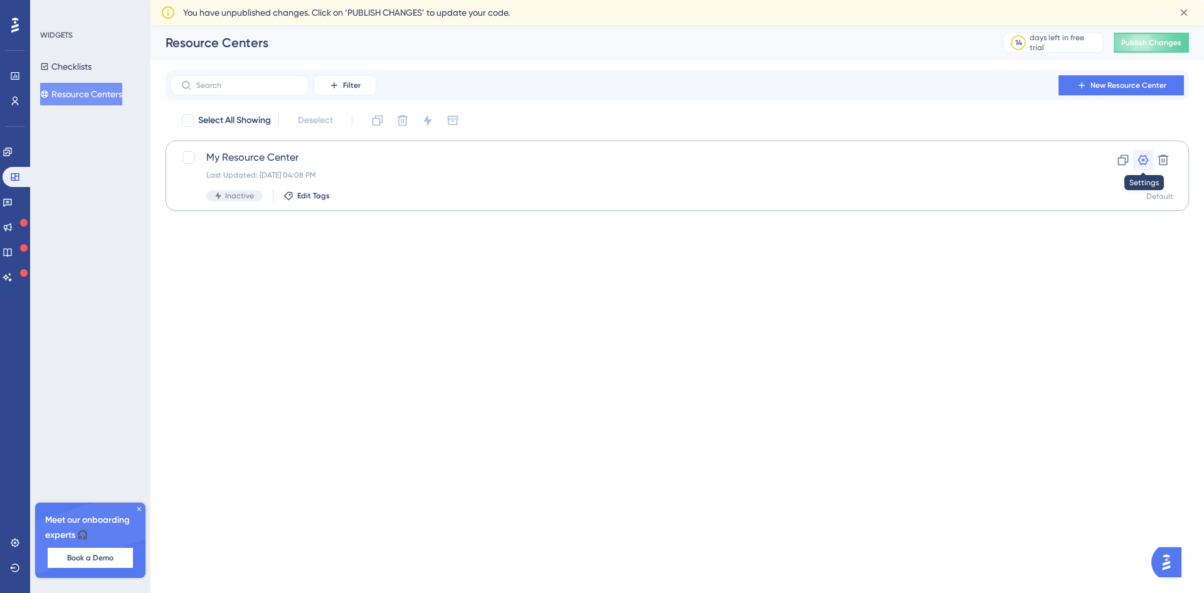
click at [1142, 158] on icon at bounding box center [1143, 160] width 13 height 13
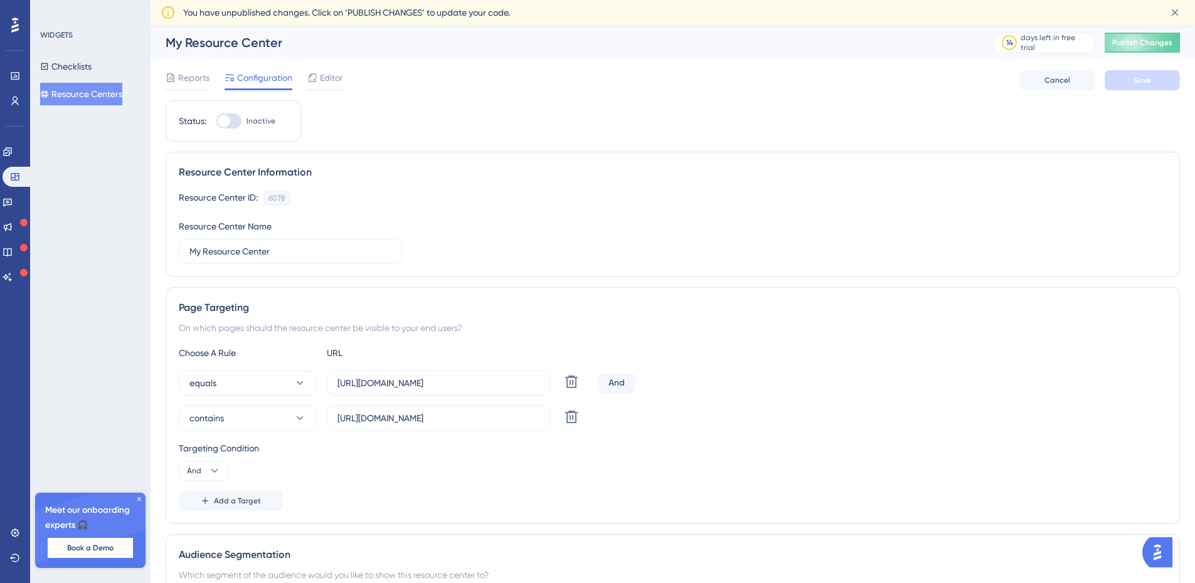
click at [235, 120] on div at bounding box center [228, 121] width 25 height 15
click at [216, 121] on input "Inactive" at bounding box center [216, 121] width 1 height 1
checkbox input "true"
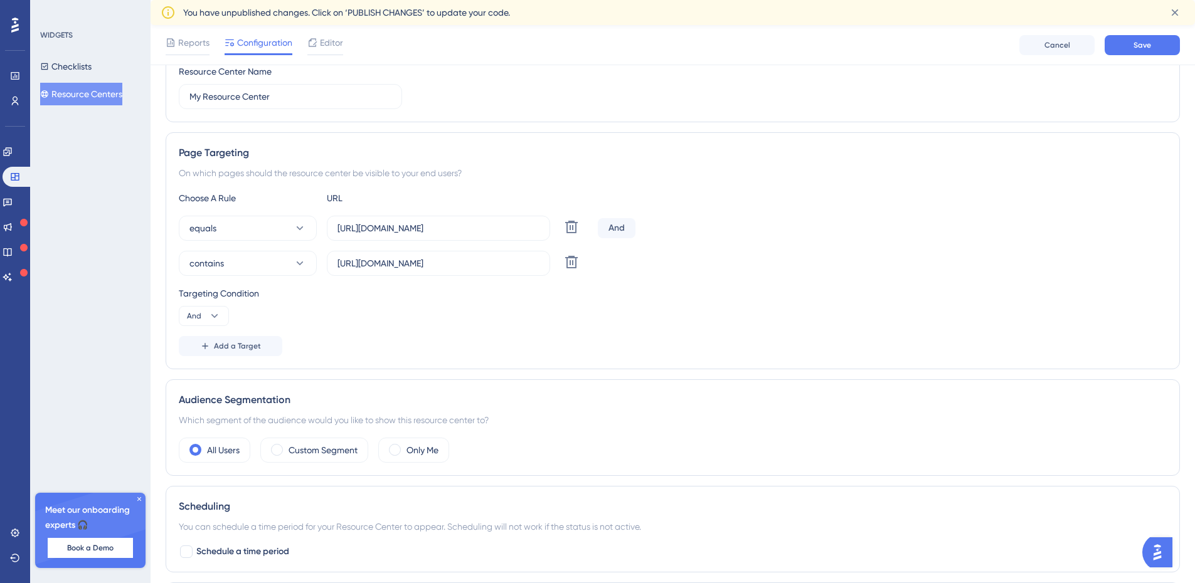
scroll to position [188, 0]
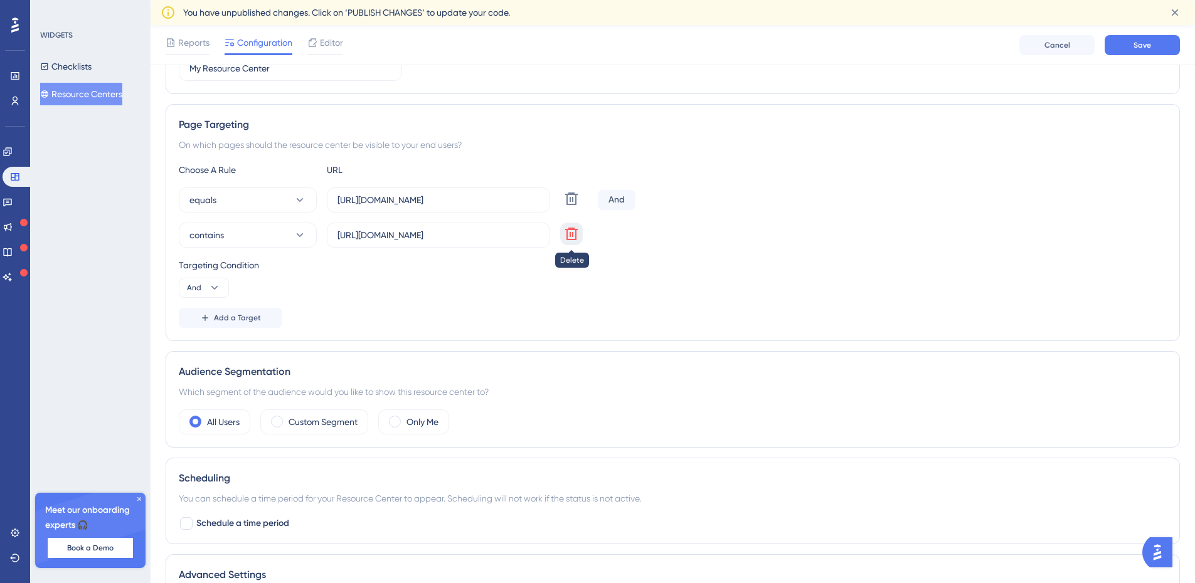
click at [572, 235] on icon at bounding box center [571, 234] width 13 height 13
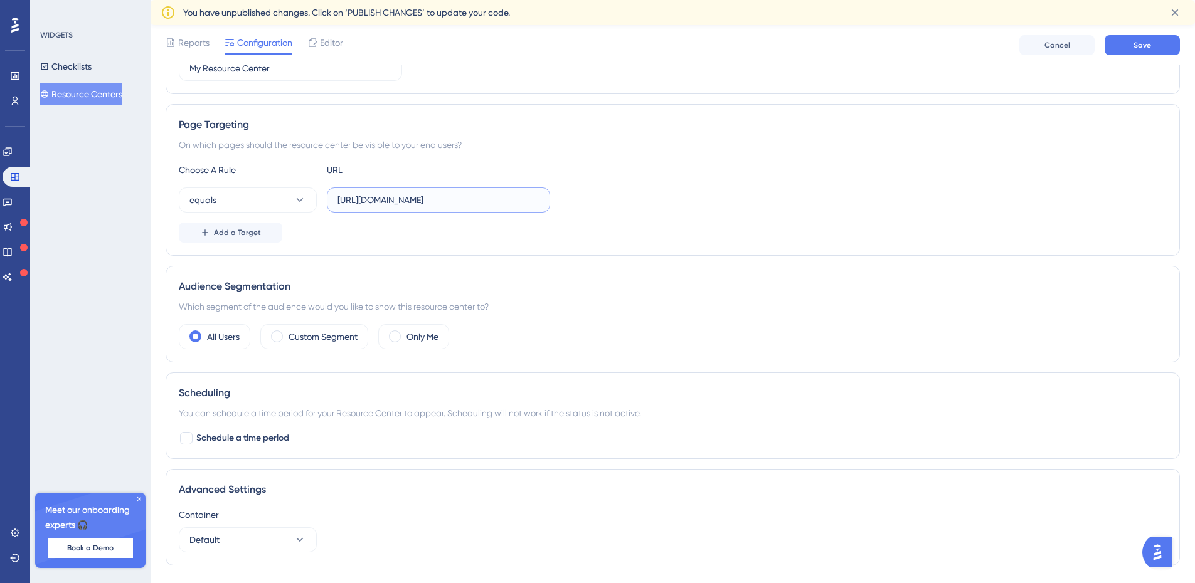
click at [490, 198] on input "[URL][DOMAIN_NAME]" at bounding box center [438, 200] width 202 height 14
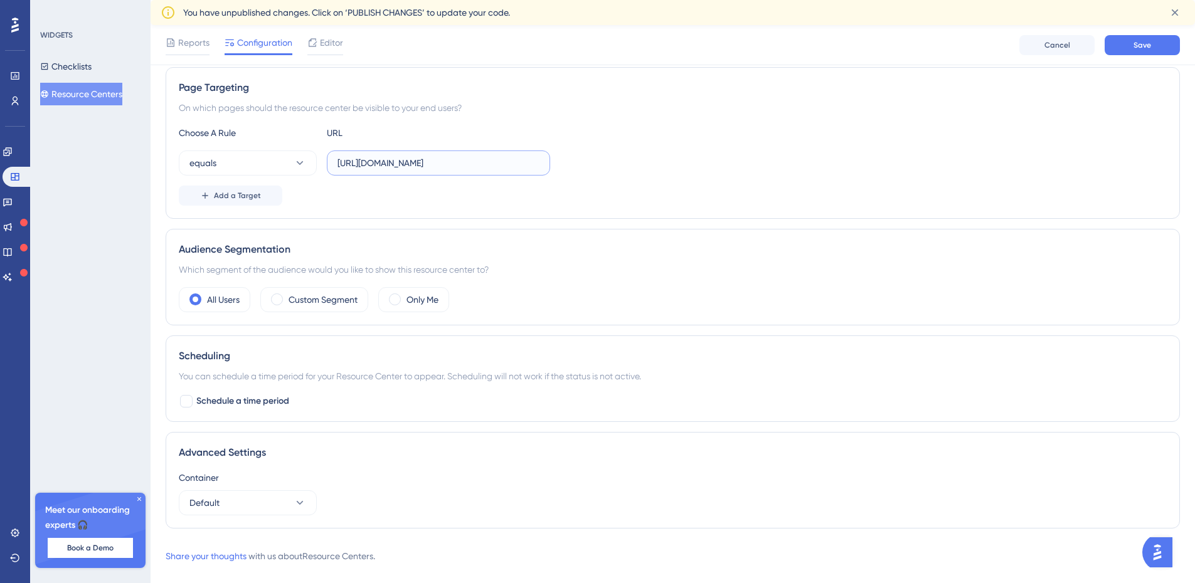
scroll to position [246, 0]
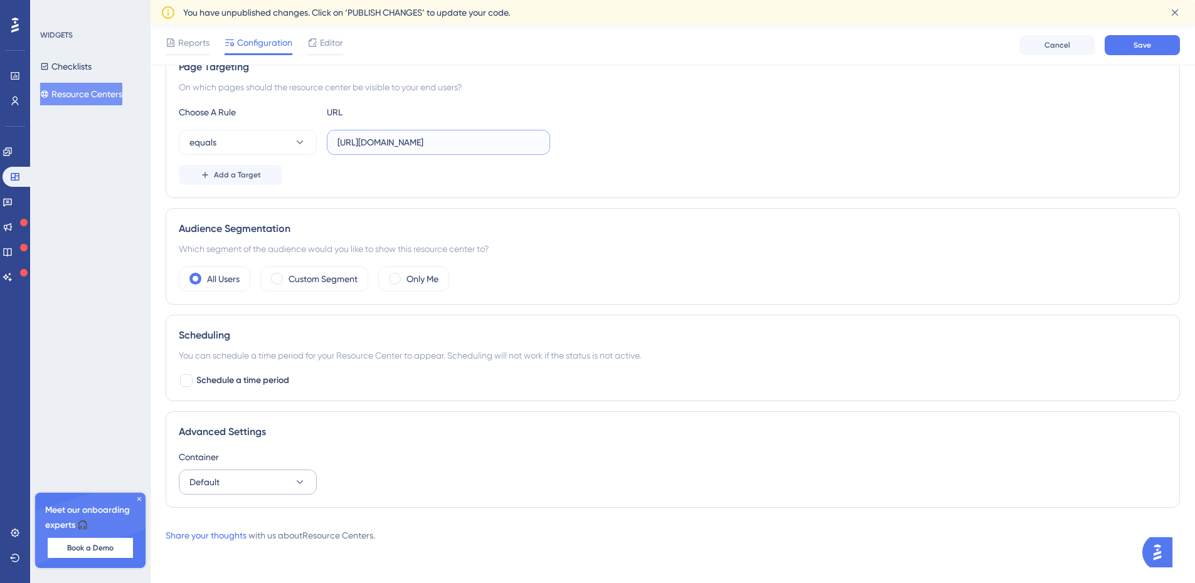
type input "[URL][DOMAIN_NAME]"
click at [286, 487] on button "Default" at bounding box center [248, 482] width 138 height 25
click at [215, 519] on span "Default" at bounding box center [212, 520] width 30 height 15
click at [1146, 45] on span "Save" at bounding box center [1142, 45] width 18 height 10
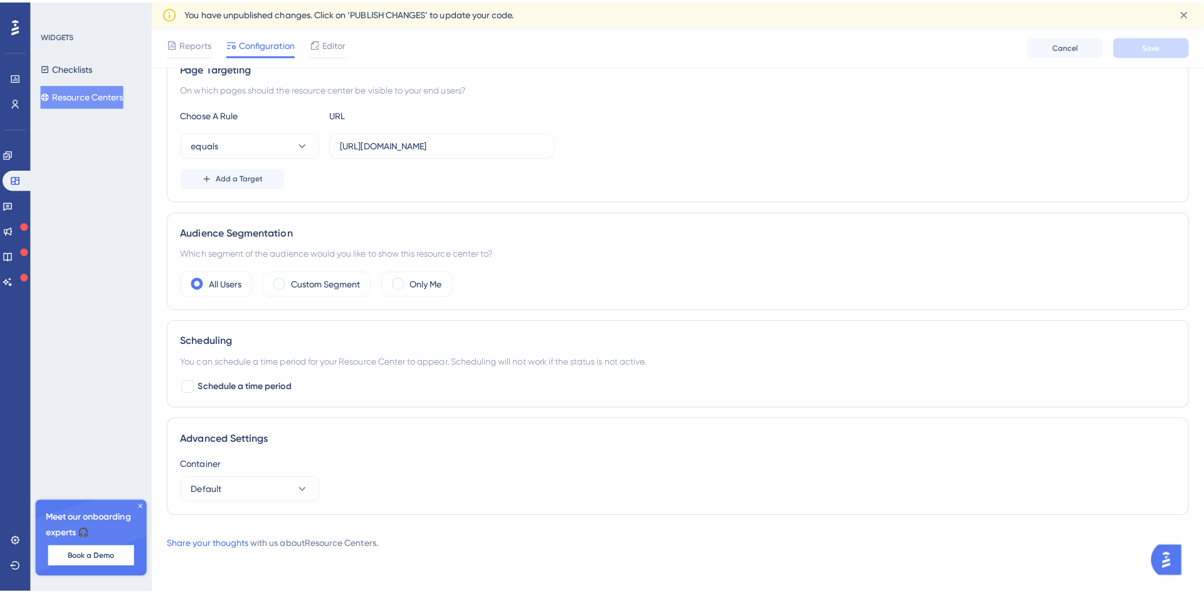
scroll to position [0, 0]
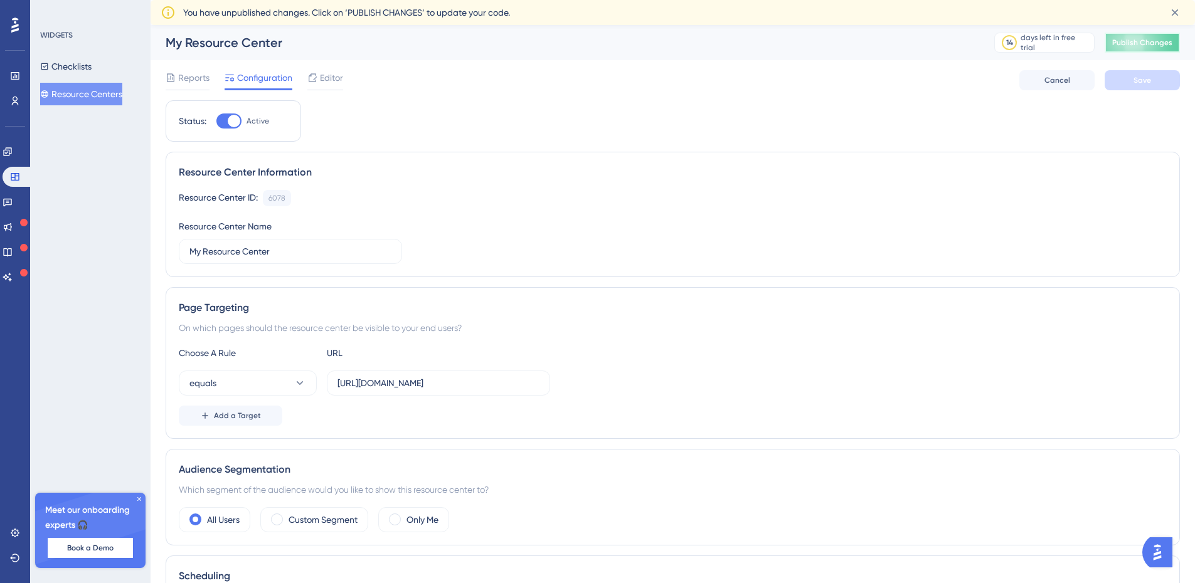
click at [1150, 45] on span "Publish Changes" at bounding box center [1142, 43] width 60 height 10
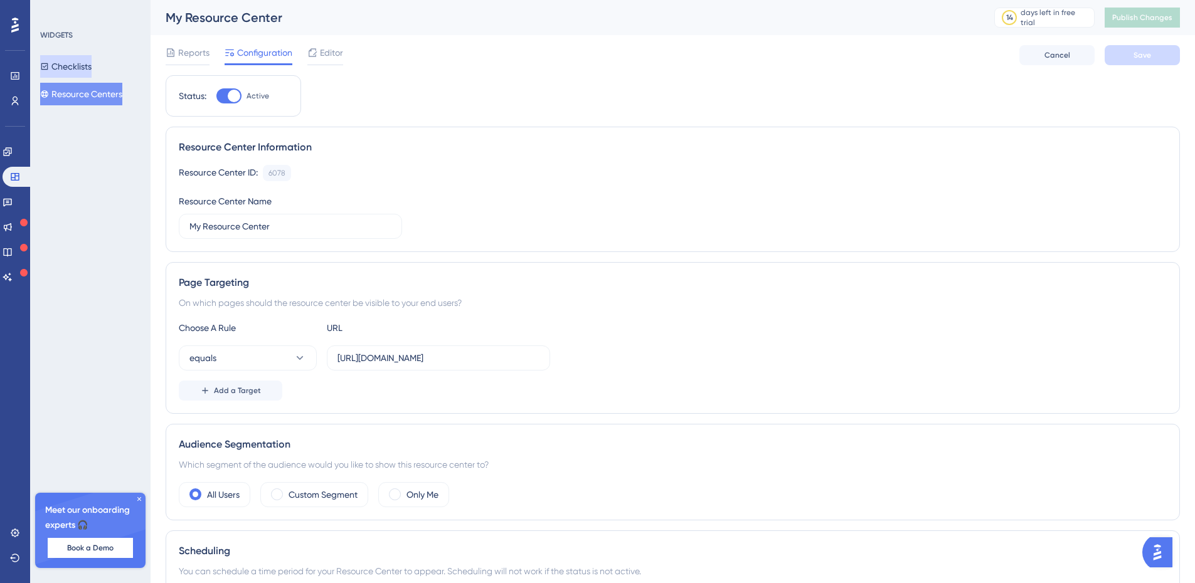
click at [71, 63] on button "Checklists" at bounding box center [65, 66] width 51 height 23
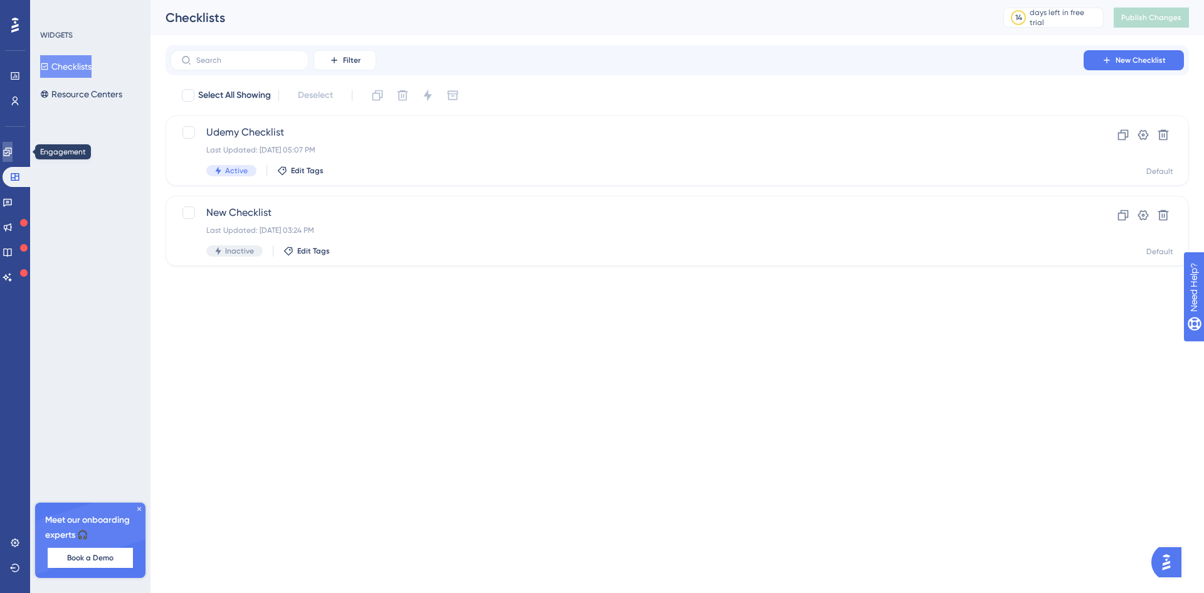
click at [11, 151] on icon at bounding box center [7, 151] width 8 height 8
click at [70, 61] on button "Guides" at bounding box center [60, 66] width 40 height 23
click at [61, 66] on button "Guides" at bounding box center [60, 66] width 40 height 23
click at [11, 178] on icon at bounding box center [7, 177] width 8 height 8
click at [78, 64] on button "Checklists" at bounding box center [65, 66] width 51 height 23
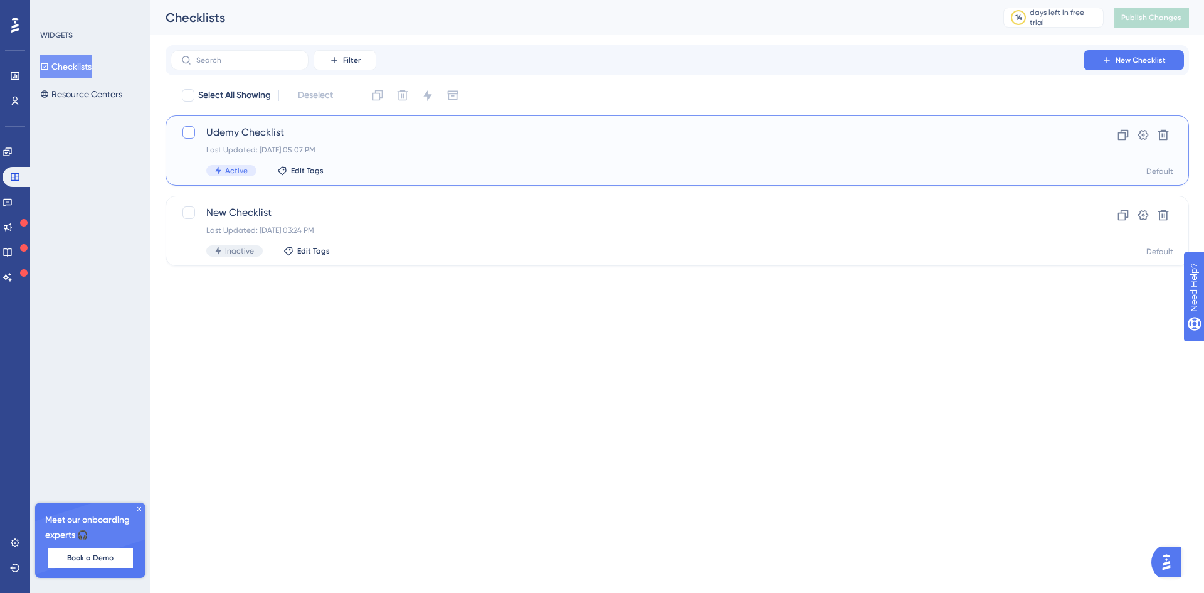
click at [188, 130] on div at bounding box center [189, 132] width 13 height 13
click at [188, 130] on icon at bounding box center [189, 132] width 8 height 10
checkbox input "false"
click at [1146, 136] on icon at bounding box center [1143, 135] width 13 height 13
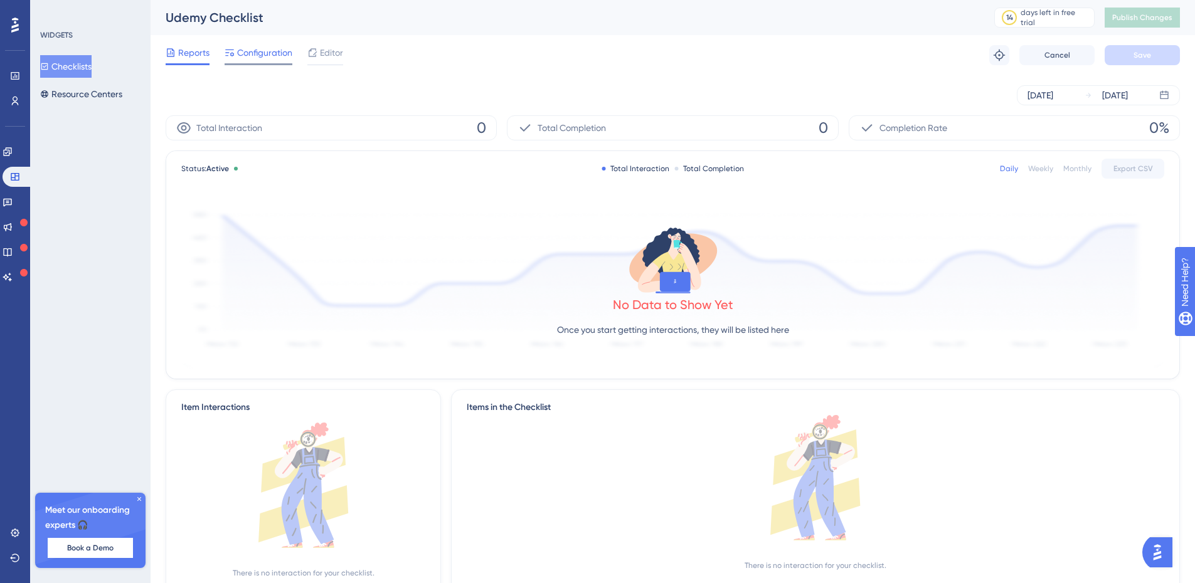
click at [260, 54] on span "Configuration" at bounding box center [264, 52] width 55 height 15
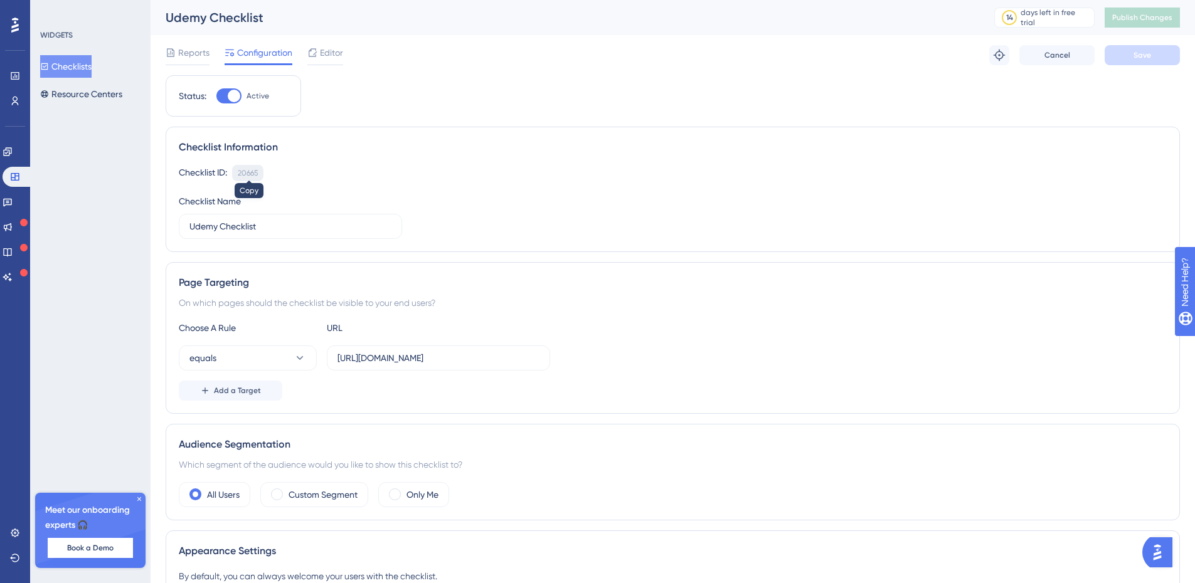
click at [248, 168] on div "20665" at bounding box center [248, 173] width 20 height 10
click at [318, 48] on div "Editor" at bounding box center [325, 52] width 36 height 15
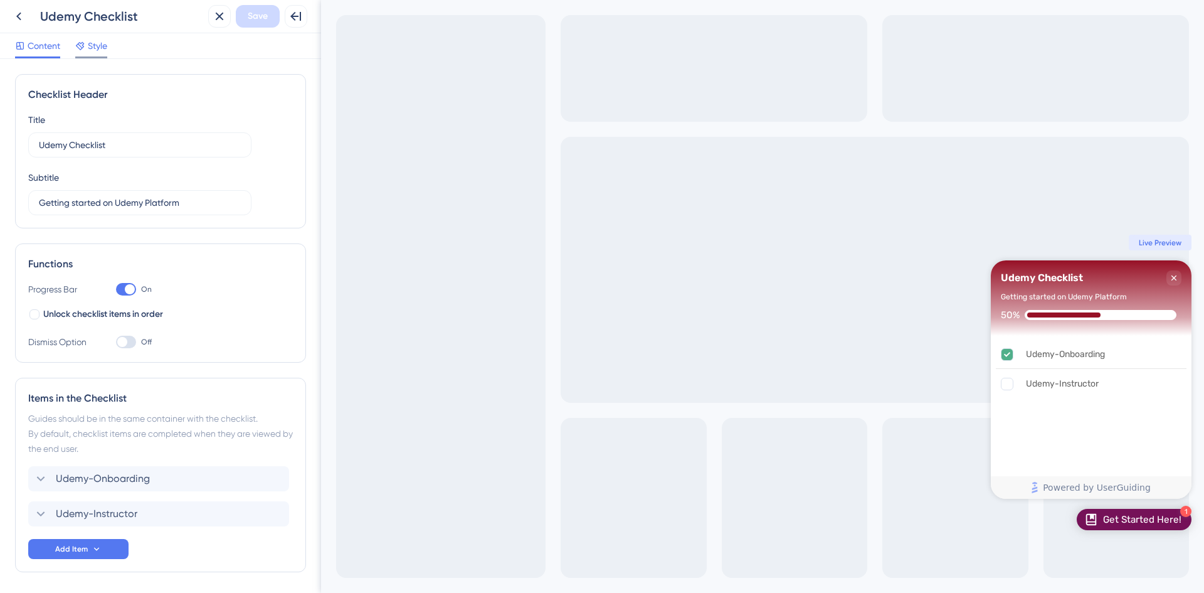
click at [103, 50] on span "Style" at bounding box center [97, 45] width 19 height 15
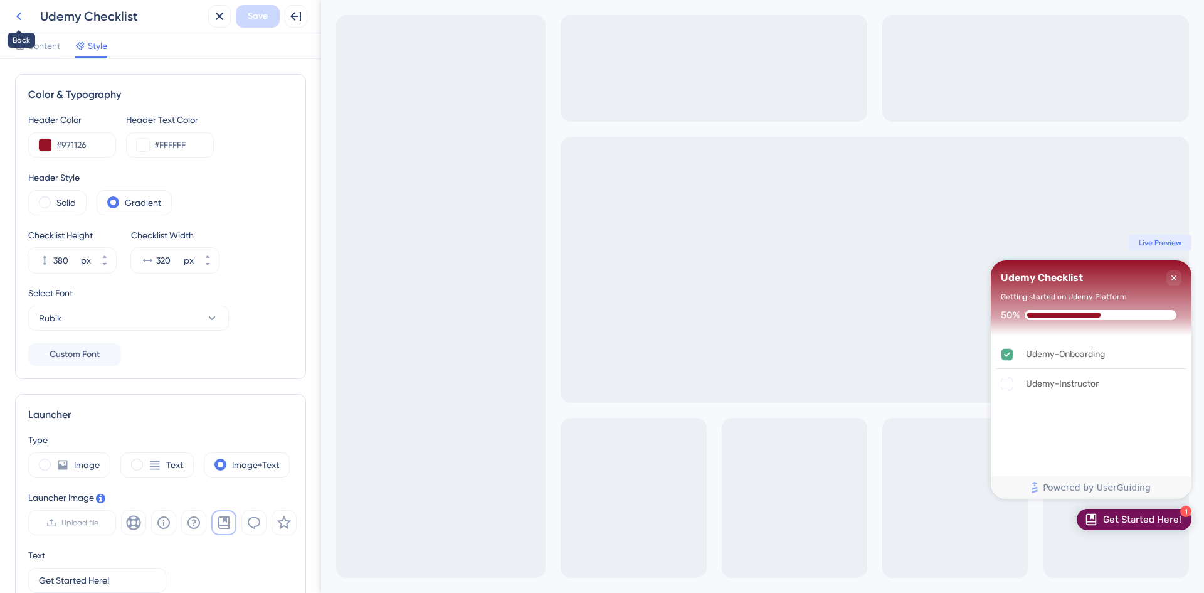
click at [17, 19] on icon at bounding box center [18, 16] width 15 height 15
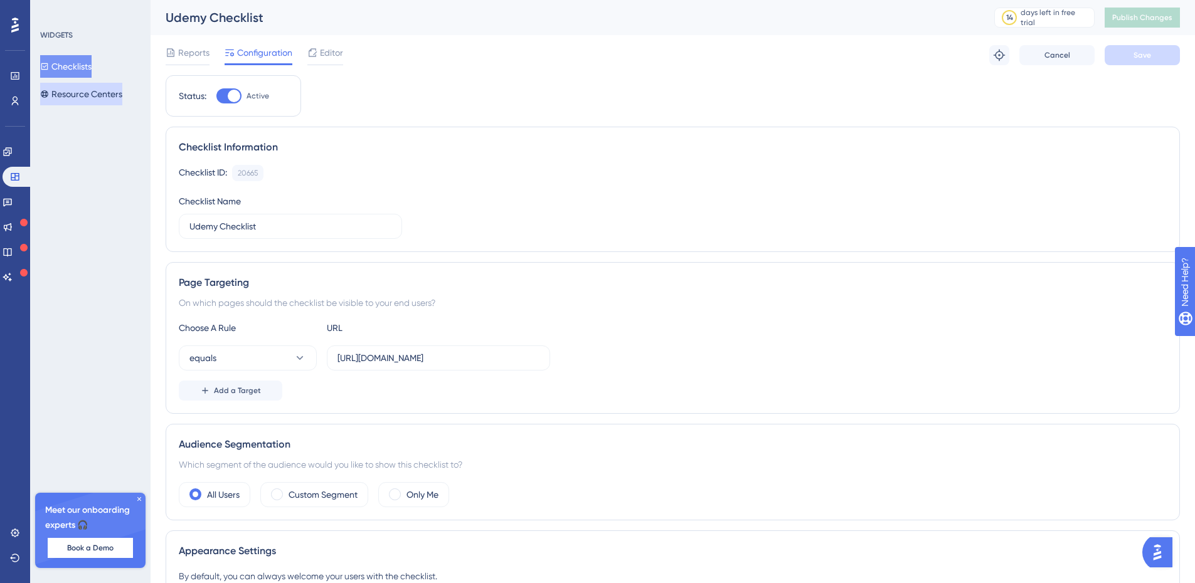
click at [80, 90] on button "Resource Centers" at bounding box center [81, 94] width 82 height 23
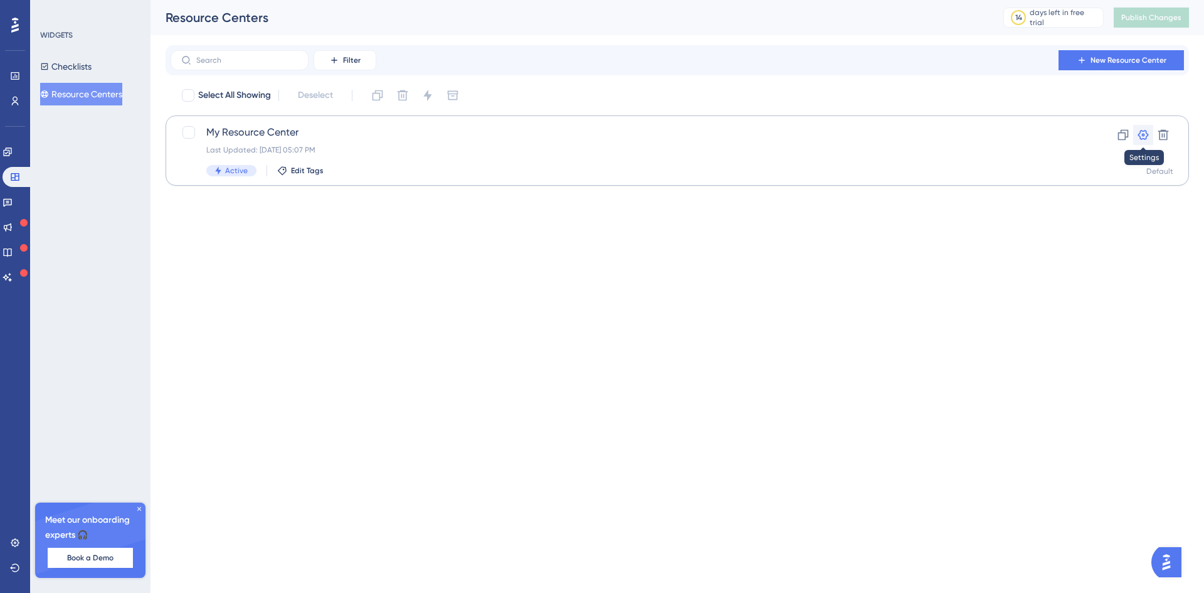
click at [1147, 134] on icon at bounding box center [1143, 135] width 11 height 10
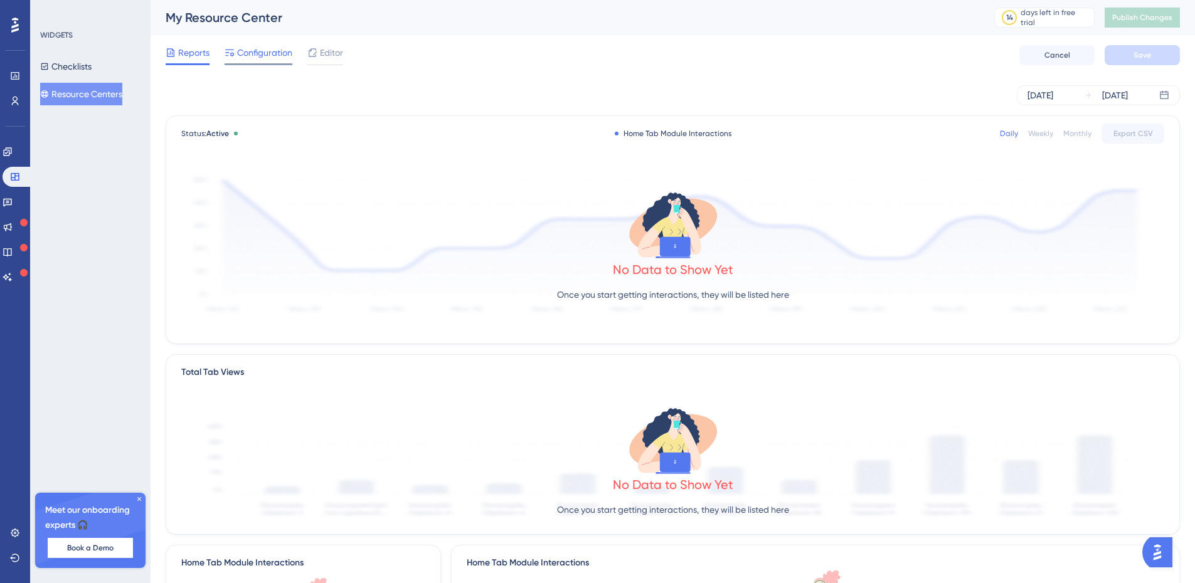
click at [272, 53] on span "Configuration" at bounding box center [264, 52] width 55 height 15
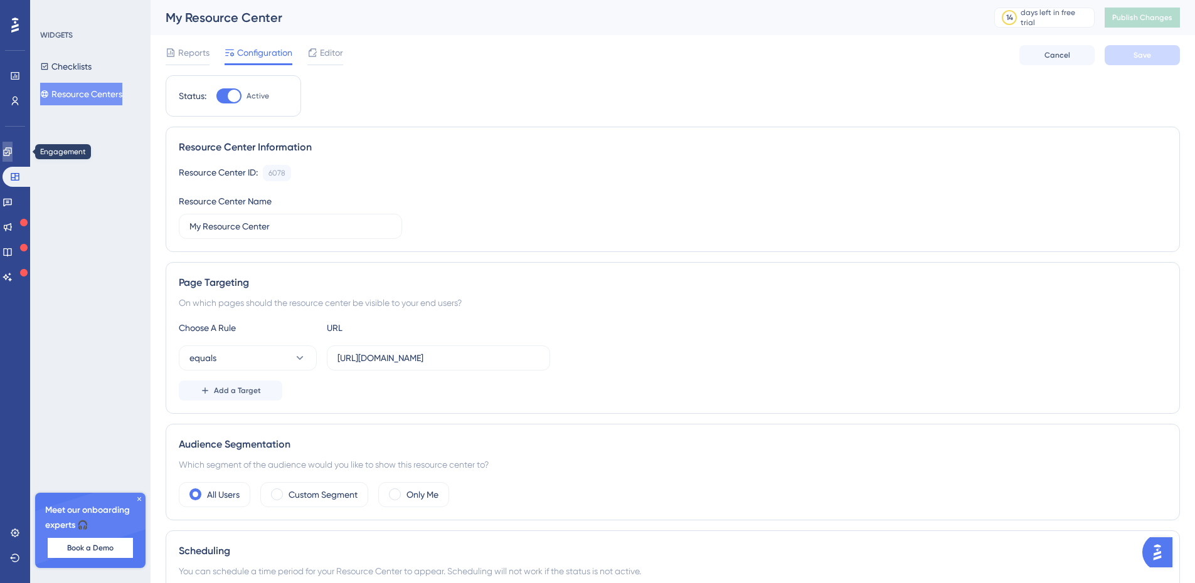
click at [11, 148] on icon at bounding box center [7, 151] width 8 height 8
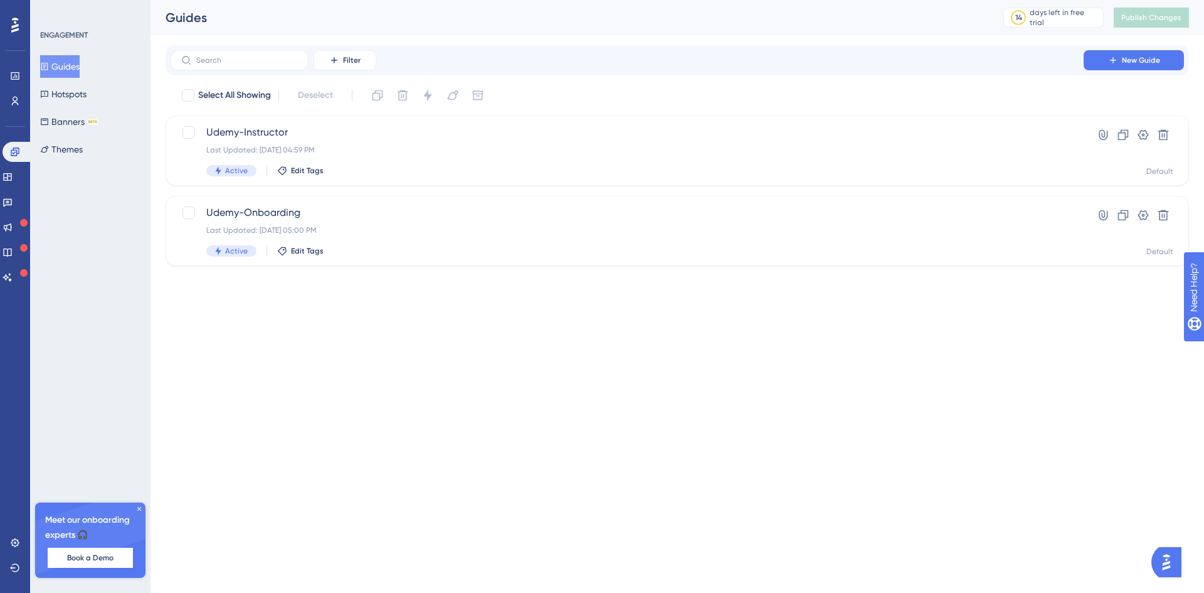
click at [69, 63] on button "Guides" at bounding box center [60, 66] width 40 height 23
click at [1143, 135] on icon at bounding box center [1143, 135] width 13 height 13
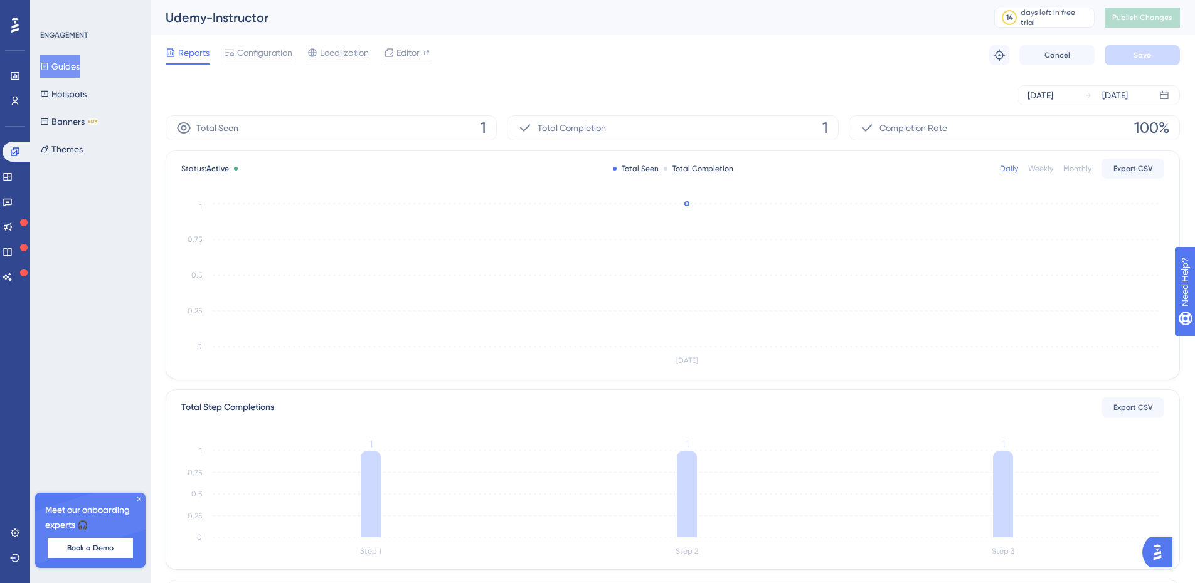
click at [77, 65] on button "Guides" at bounding box center [60, 66] width 40 height 23
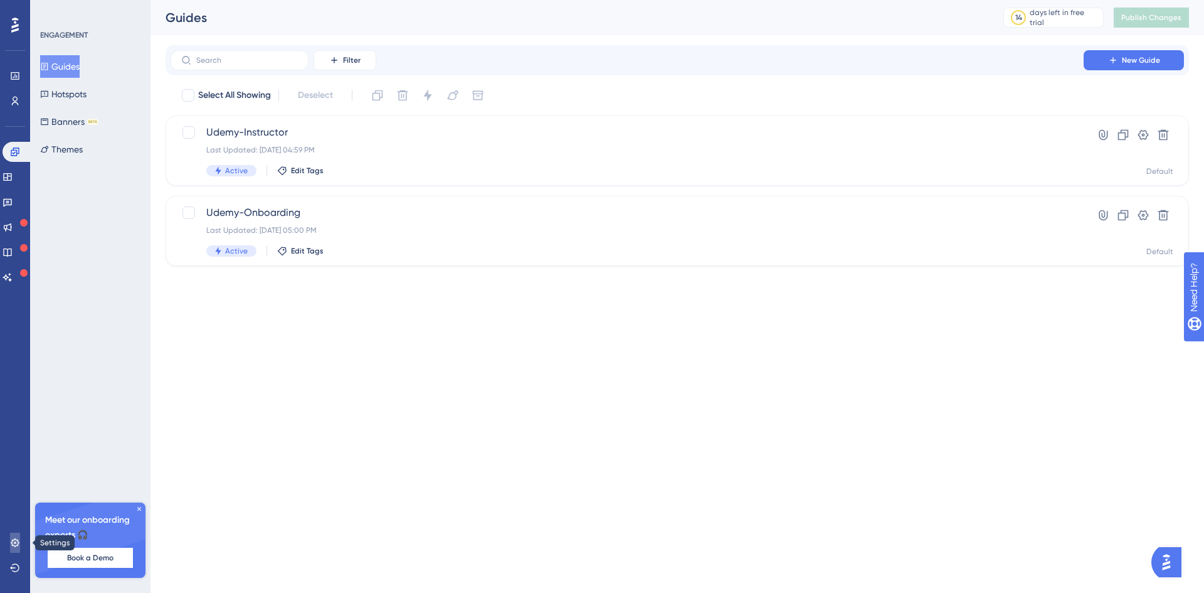
click at [16, 541] on icon at bounding box center [15, 543] width 10 height 10
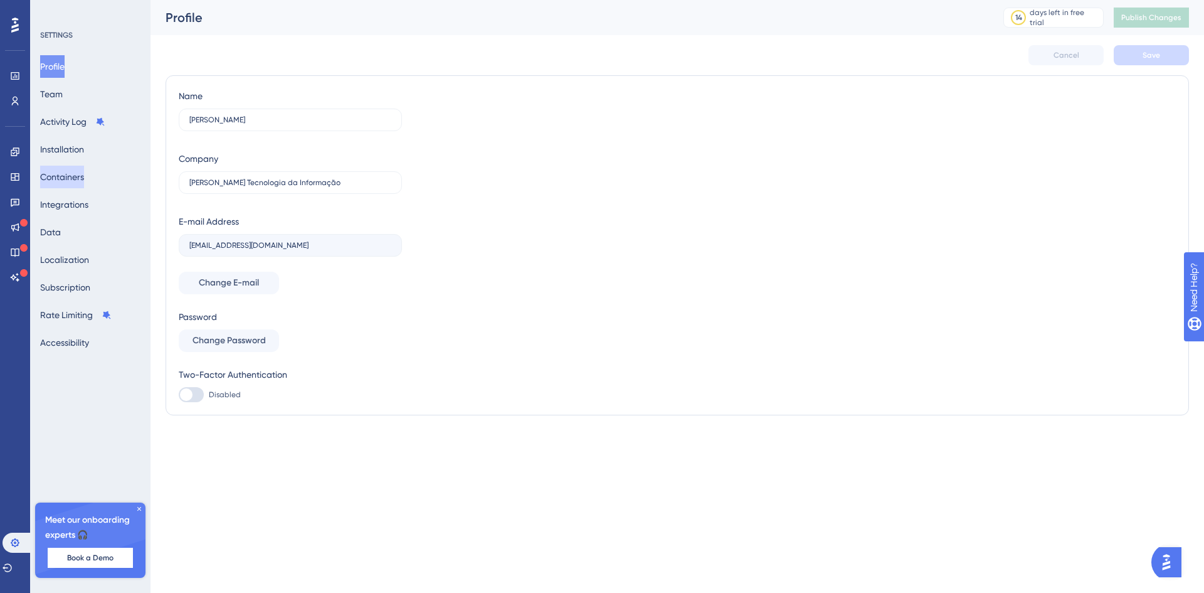
click at [84, 175] on button "Containers" at bounding box center [62, 177] width 44 height 23
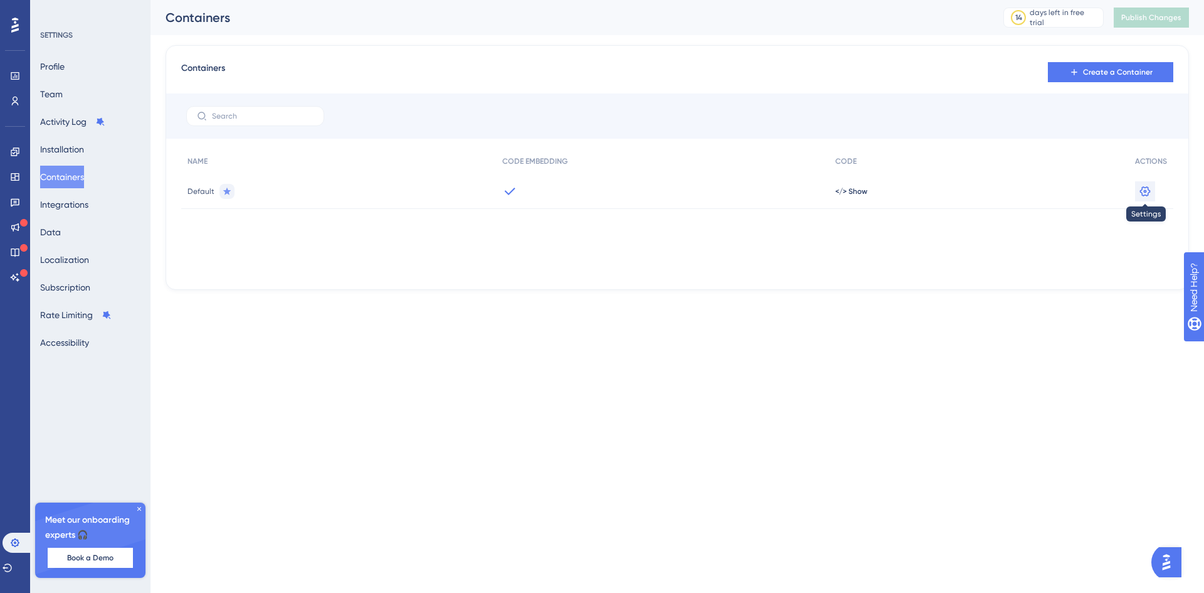
click at [1147, 194] on icon at bounding box center [1145, 191] width 13 height 13
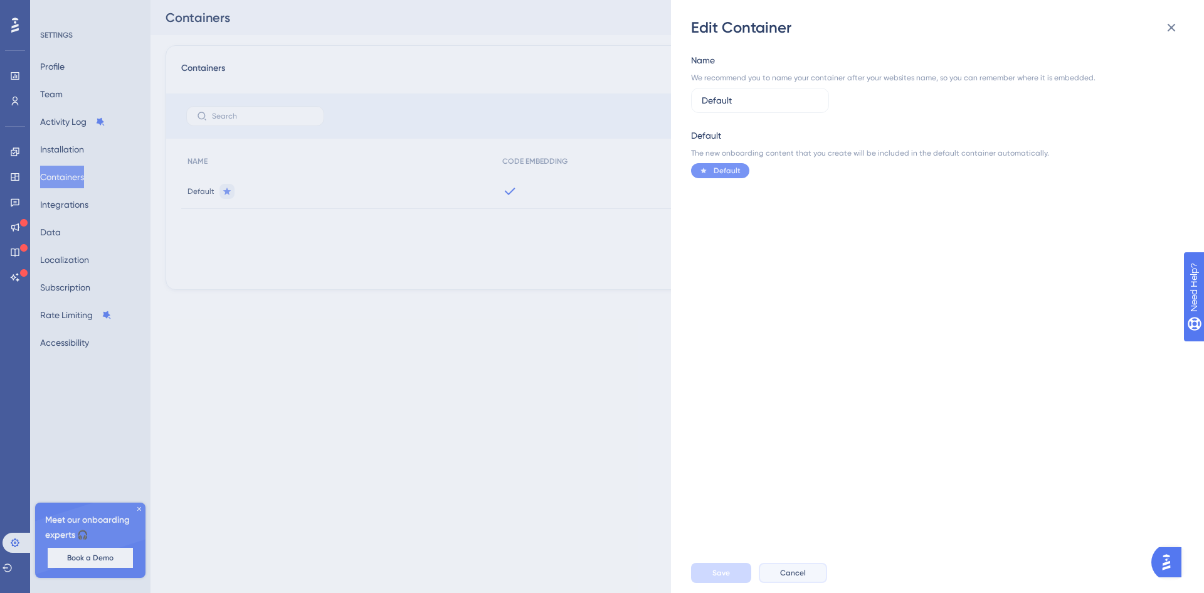
click at [809, 573] on button "Cancel" at bounding box center [793, 573] width 68 height 20
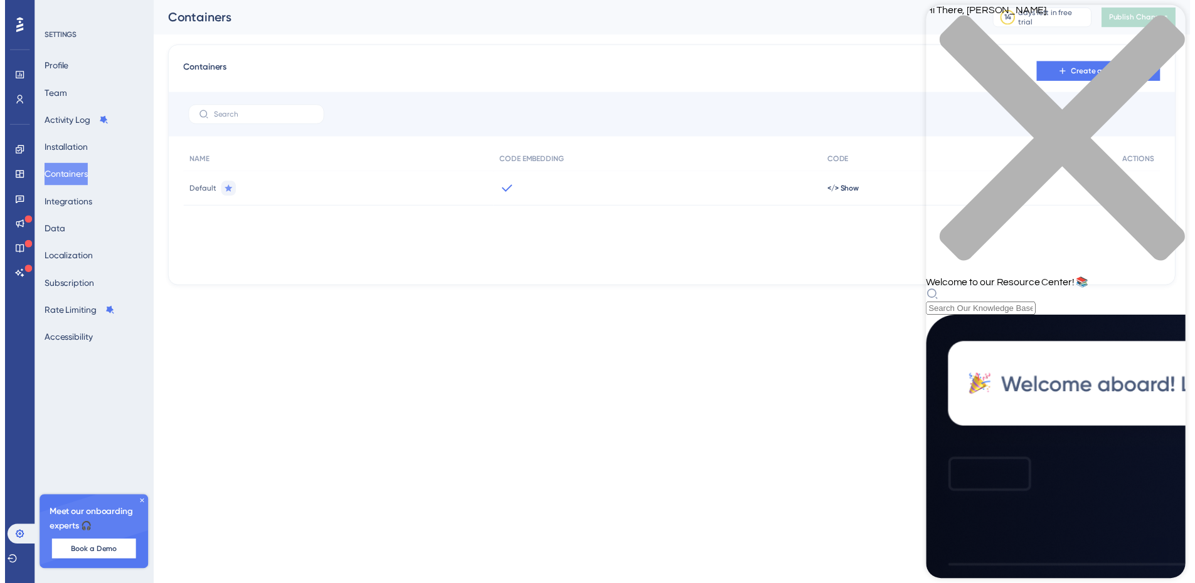
scroll to position [53, 0]
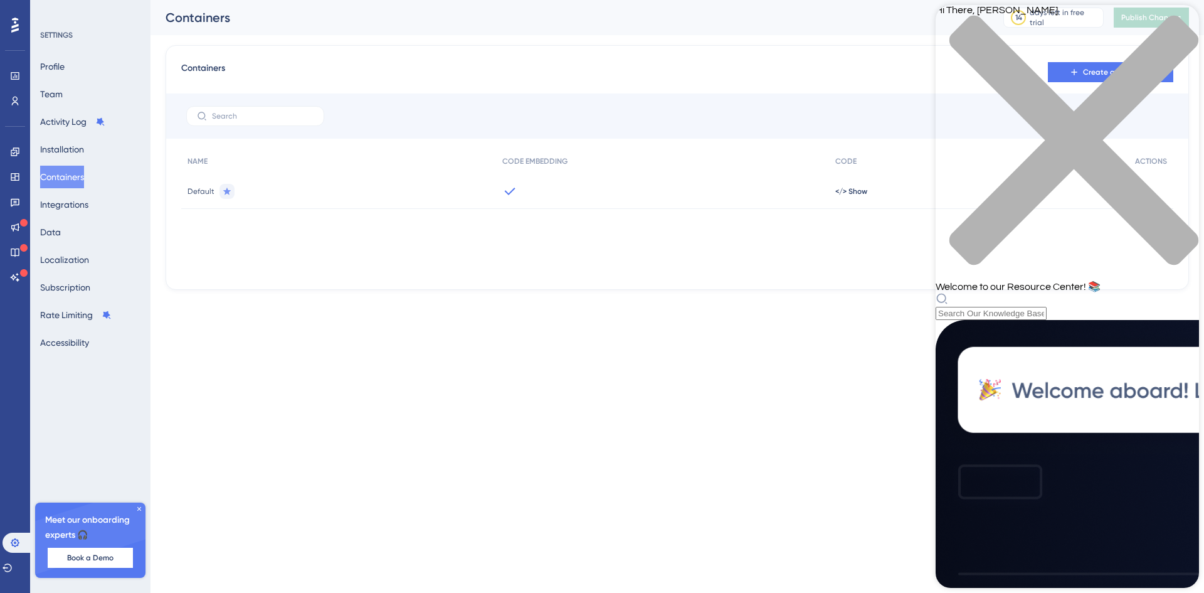
click at [1182, 23] on icon "close resource center" at bounding box center [1074, 140] width 249 height 249
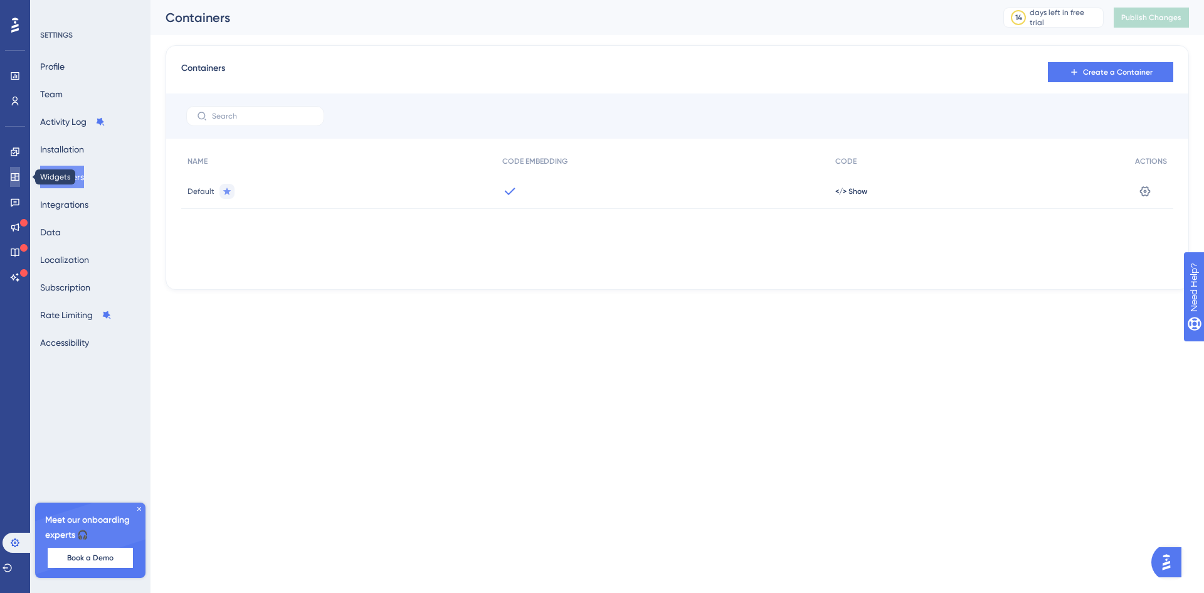
click at [18, 176] on icon at bounding box center [15, 177] width 8 height 8
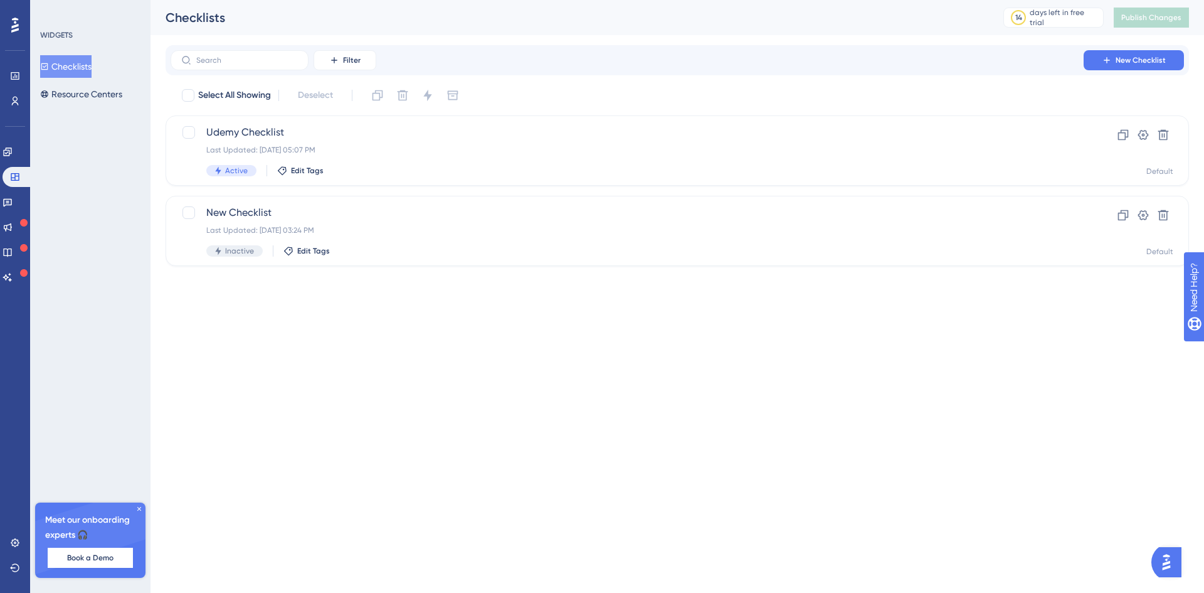
click at [81, 63] on button "Checklists" at bounding box center [65, 66] width 51 height 23
click at [1167, 211] on icon at bounding box center [1163, 215] width 13 height 13
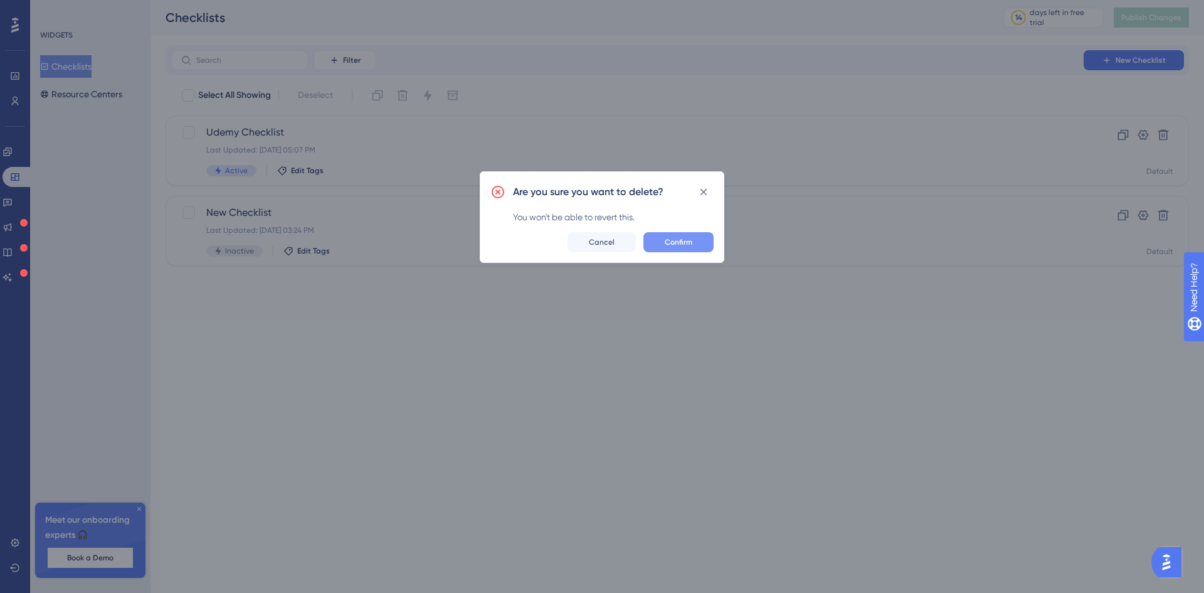
click at [688, 244] on span "Confirm" at bounding box center [679, 242] width 28 height 10
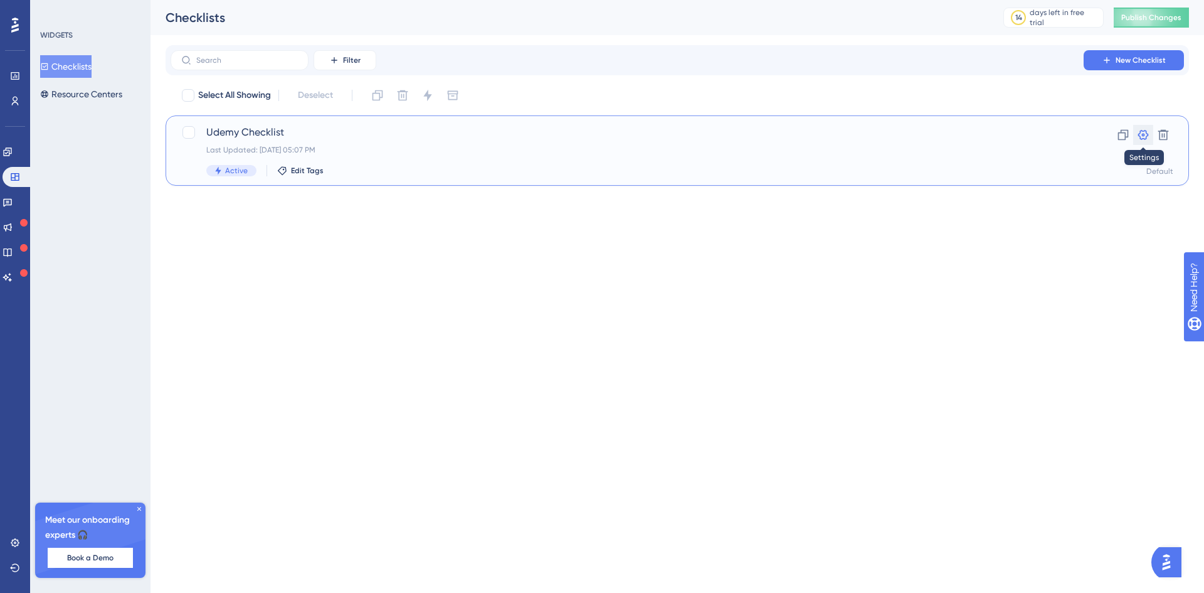
click at [1145, 135] on icon at bounding box center [1143, 135] width 11 height 10
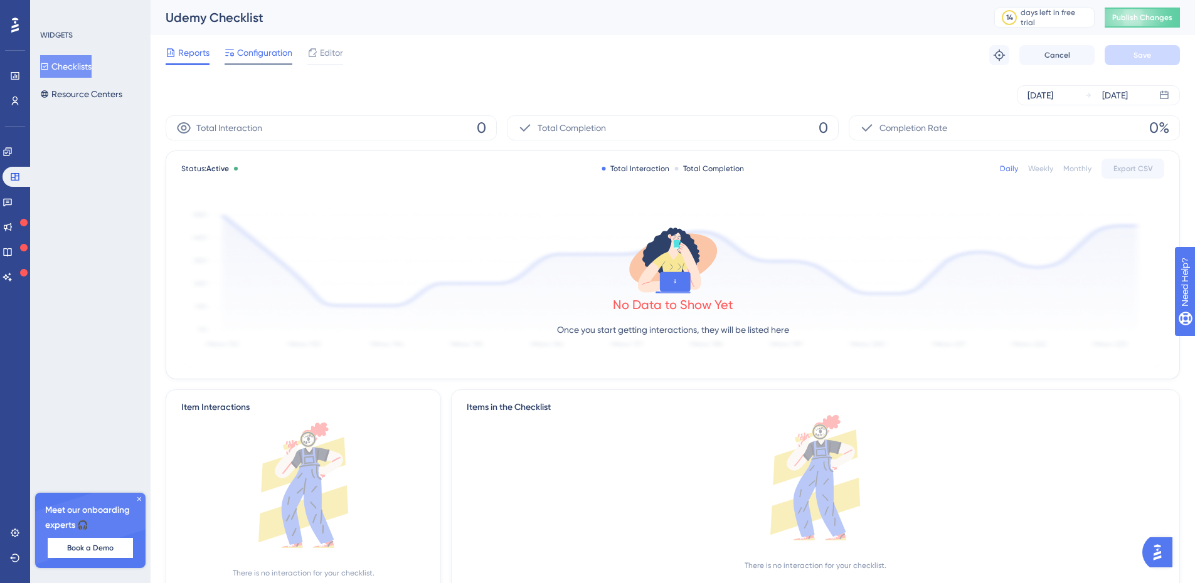
click at [267, 50] on span "Configuration" at bounding box center [264, 52] width 55 height 15
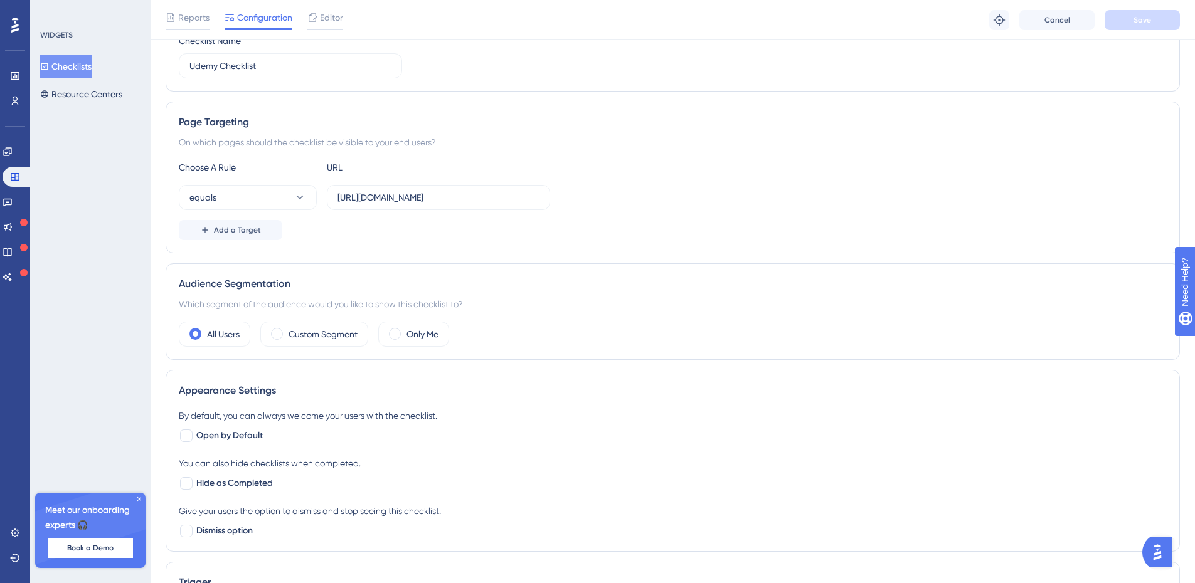
scroll to position [188, 0]
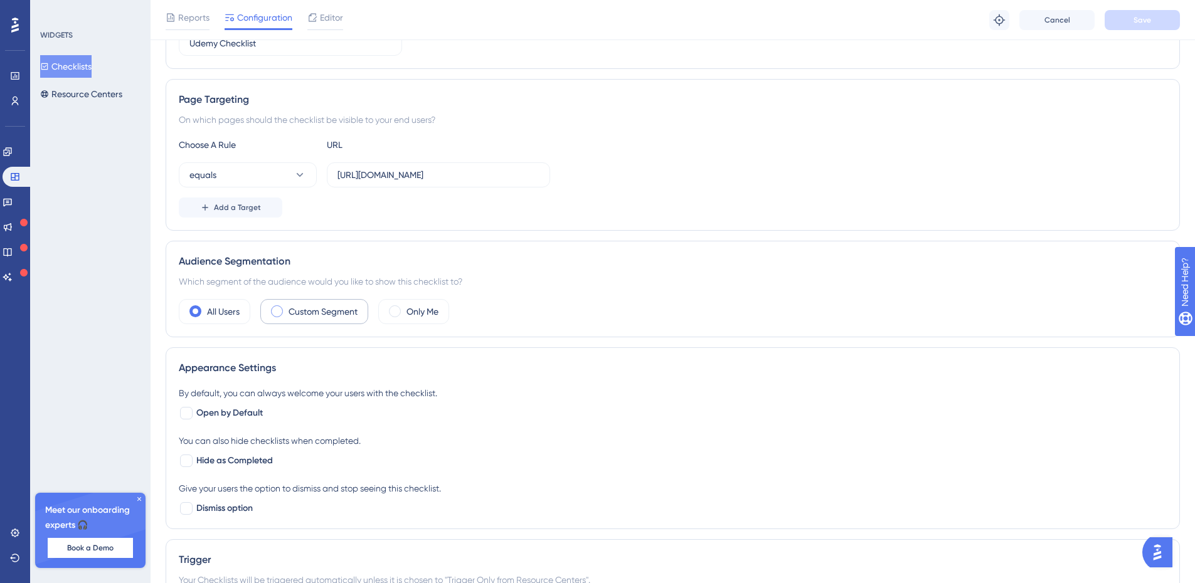
click at [297, 311] on label "Custom Segment" at bounding box center [323, 311] width 69 height 15
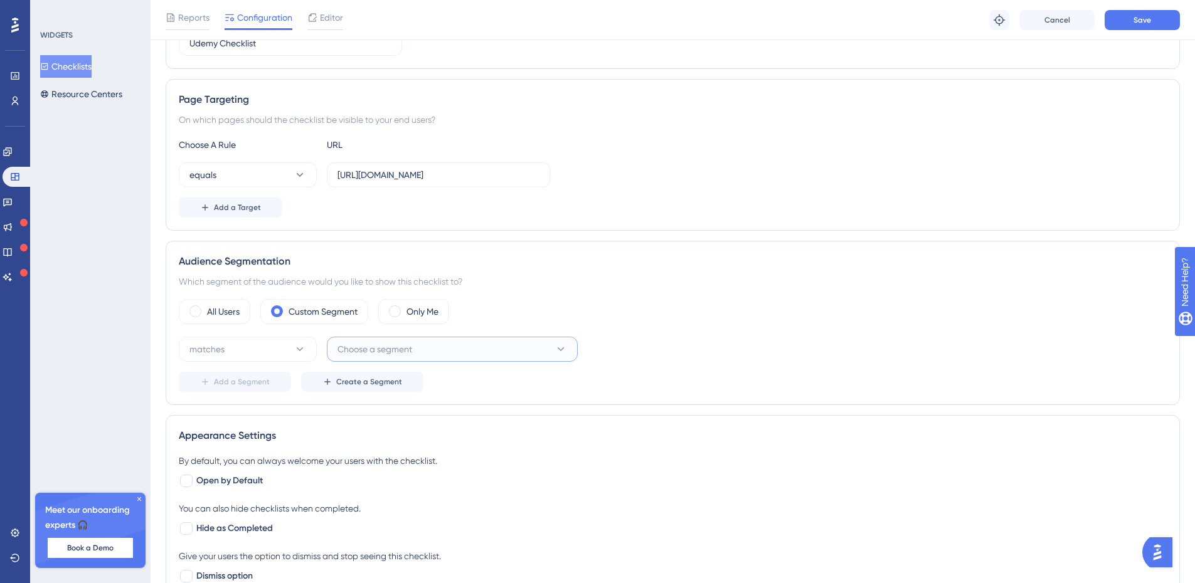
click at [430, 348] on button "Choose a segment" at bounding box center [452, 349] width 251 height 25
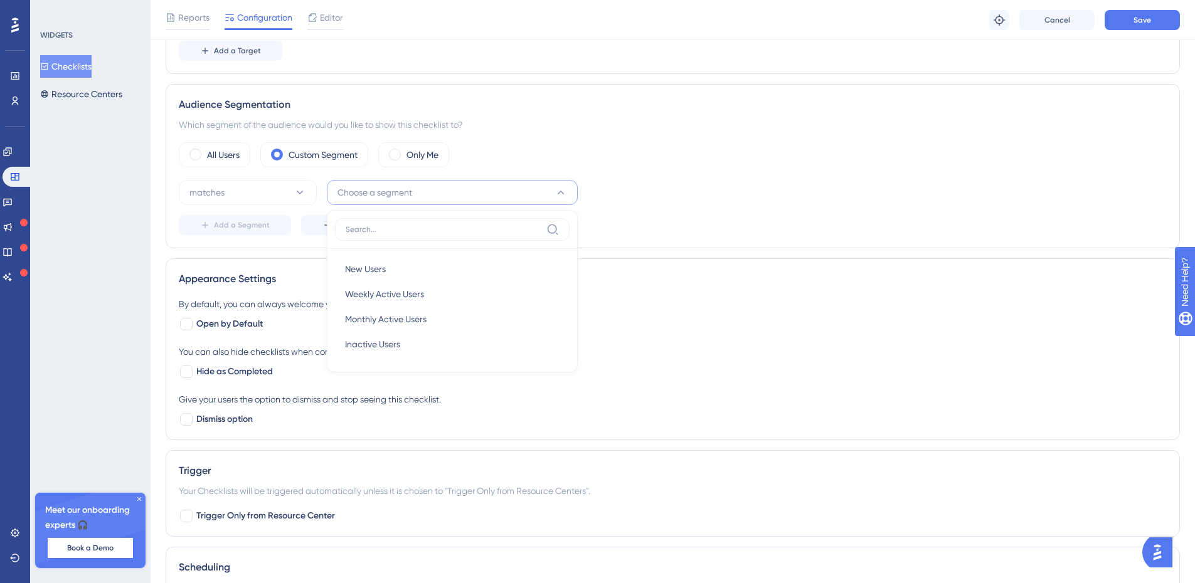
click at [684, 217] on div "Add a Segment Create a Segment" at bounding box center [673, 225] width 988 height 20
click at [196, 156] on span at bounding box center [195, 155] width 12 height 12
click at [205, 151] on input "radio" at bounding box center [205, 151] width 0 height 0
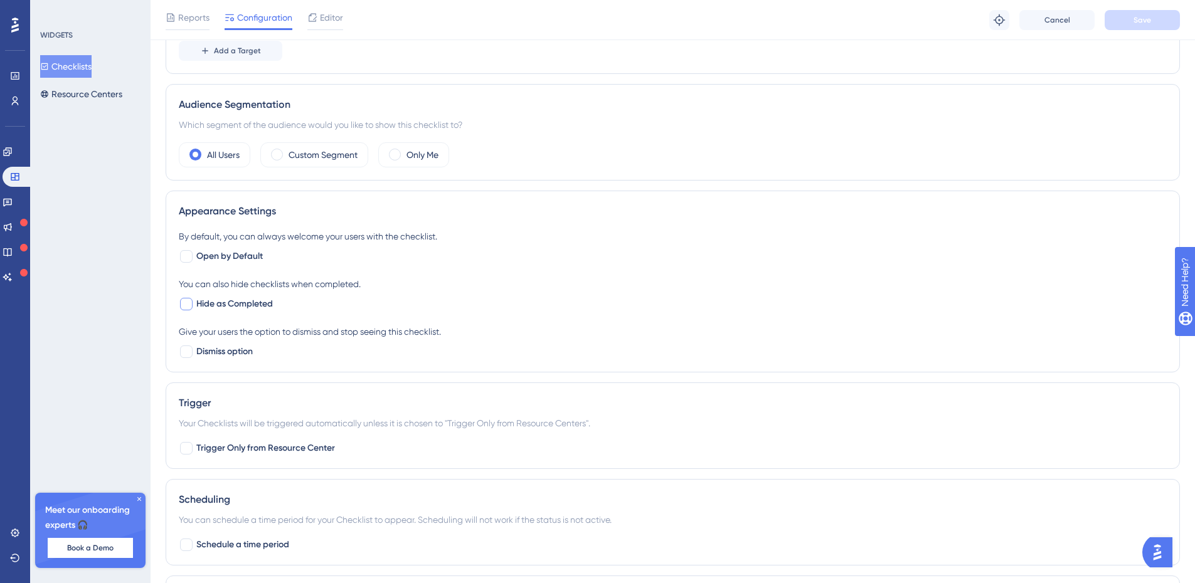
click at [189, 299] on div at bounding box center [186, 304] width 13 height 13
checkbox input "true"
click at [188, 353] on div at bounding box center [186, 352] width 13 height 13
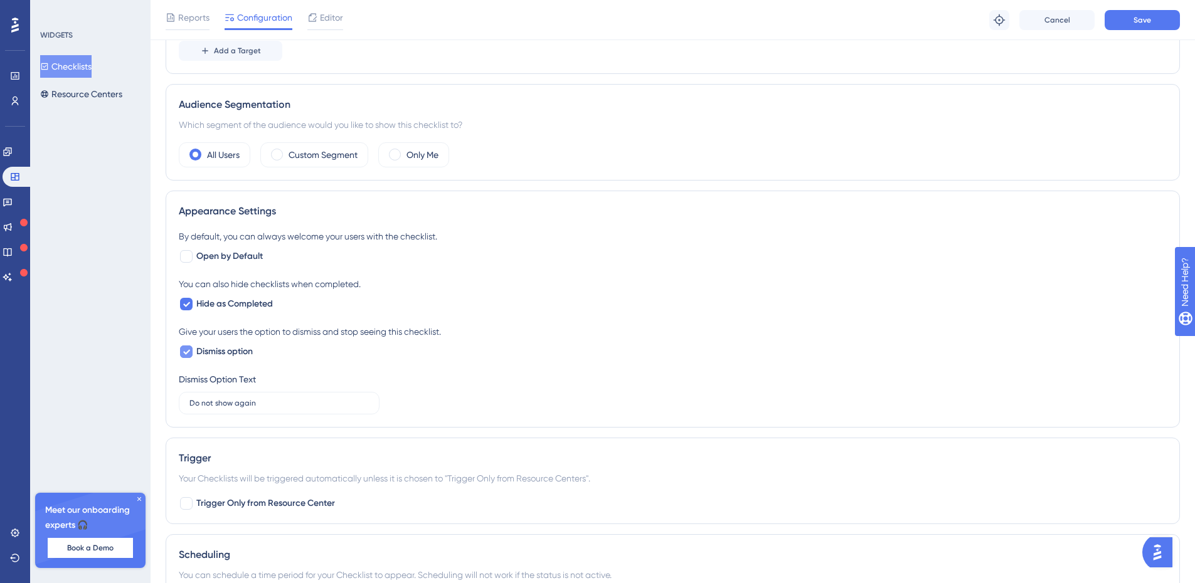
click at [188, 353] on icon at bounding box center [187, 352] width 8 height 10
checkbox input "false"
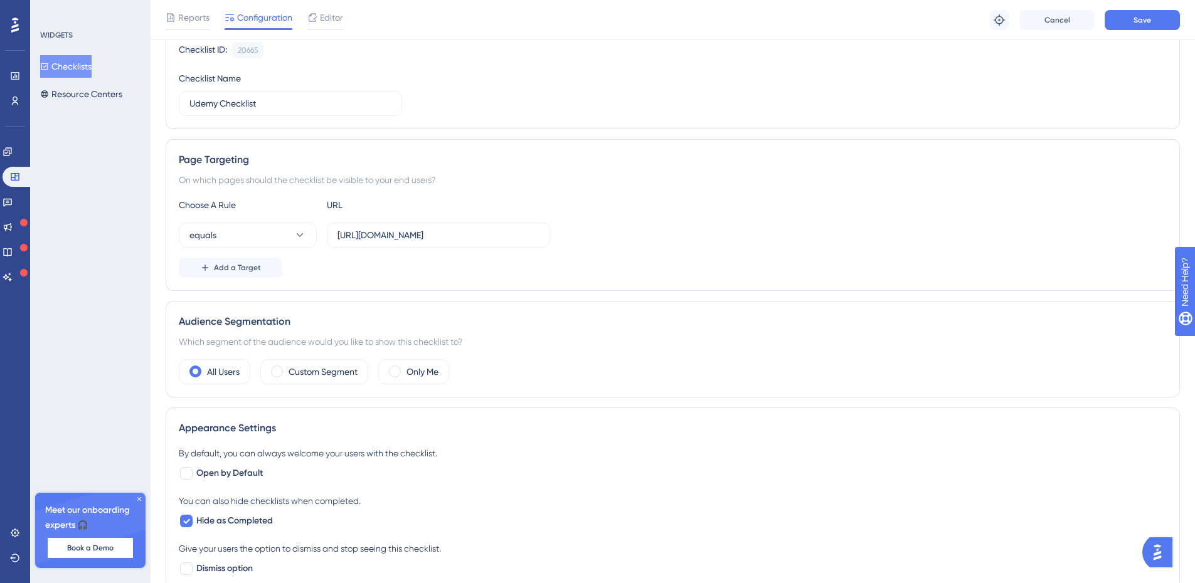
scroll to position [0, 0]
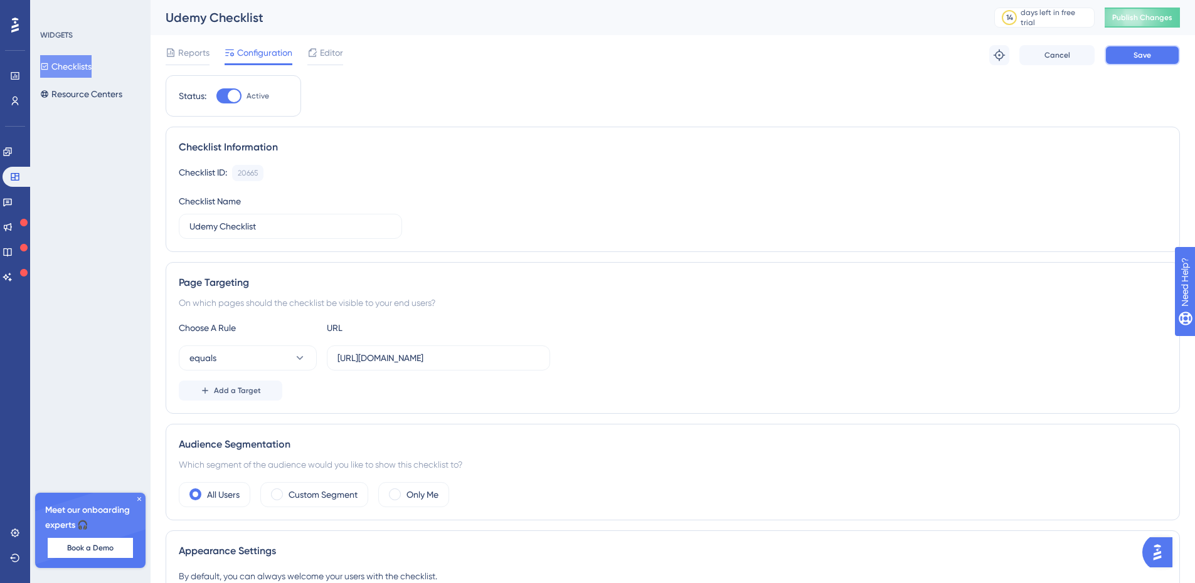
click at [1159, 56] on button "Save" at bounding box center [1142, 55] width 75 height 20
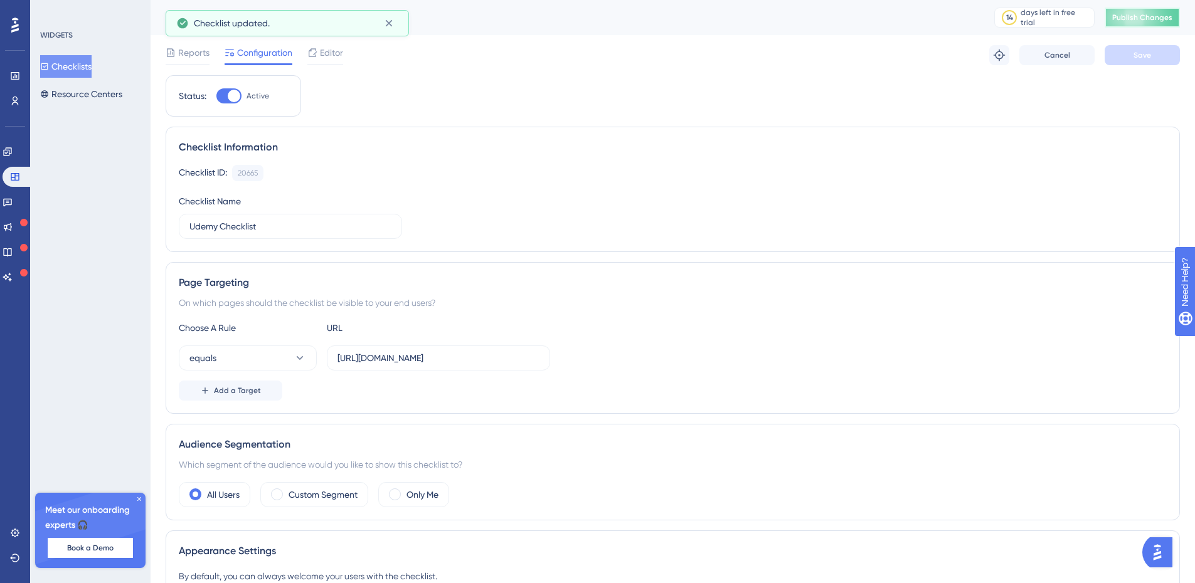
click at [1155, 16] on span "Publish Changes" at bounding box center [1142, 18] width 60 height 10
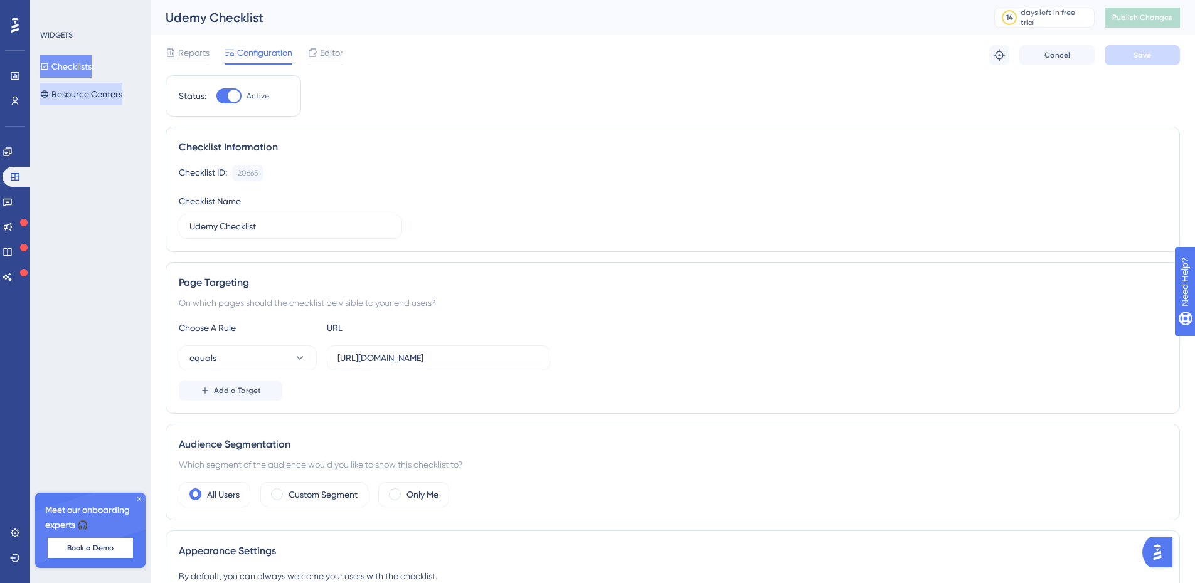
click at [84, 90] on button "Resource Centers" at bounding box center [81, 94] width 82 height 23
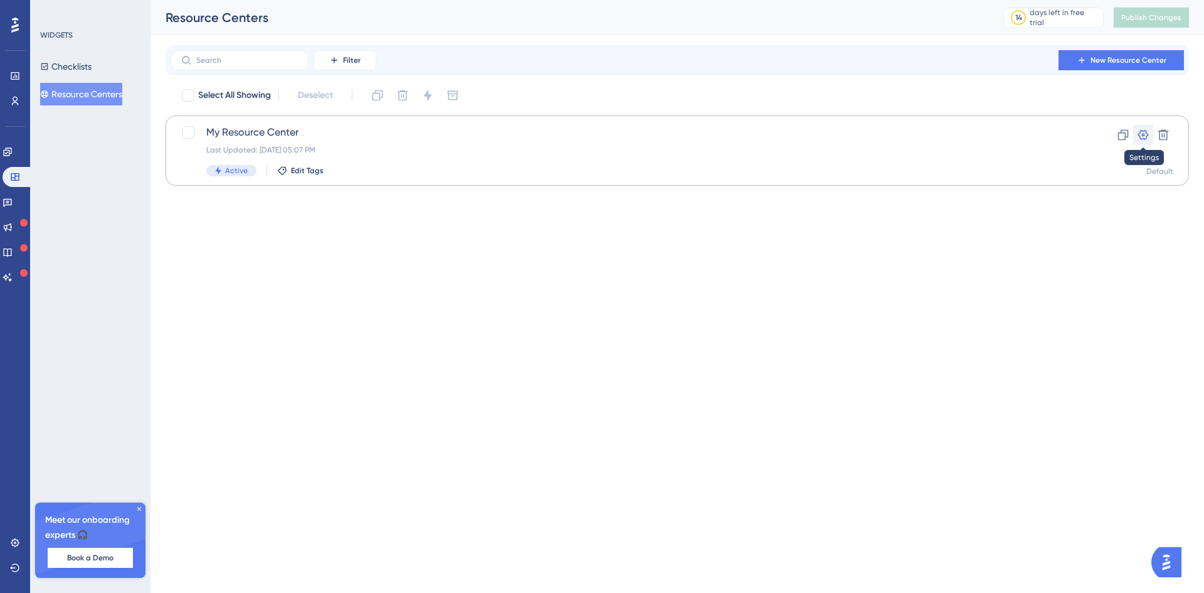
click at [1145, 135] on icon at bounding box center [1143, 135] width 11 height 10
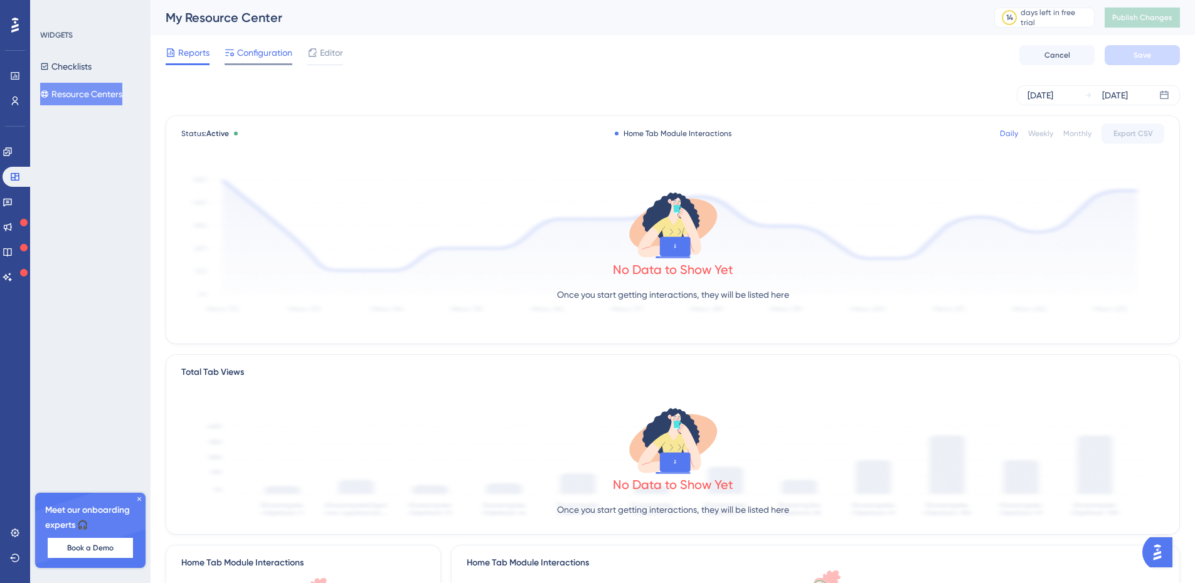
click at [260, 54] on span "Configuration" at bounding box center [264, 52] width 55 height 15
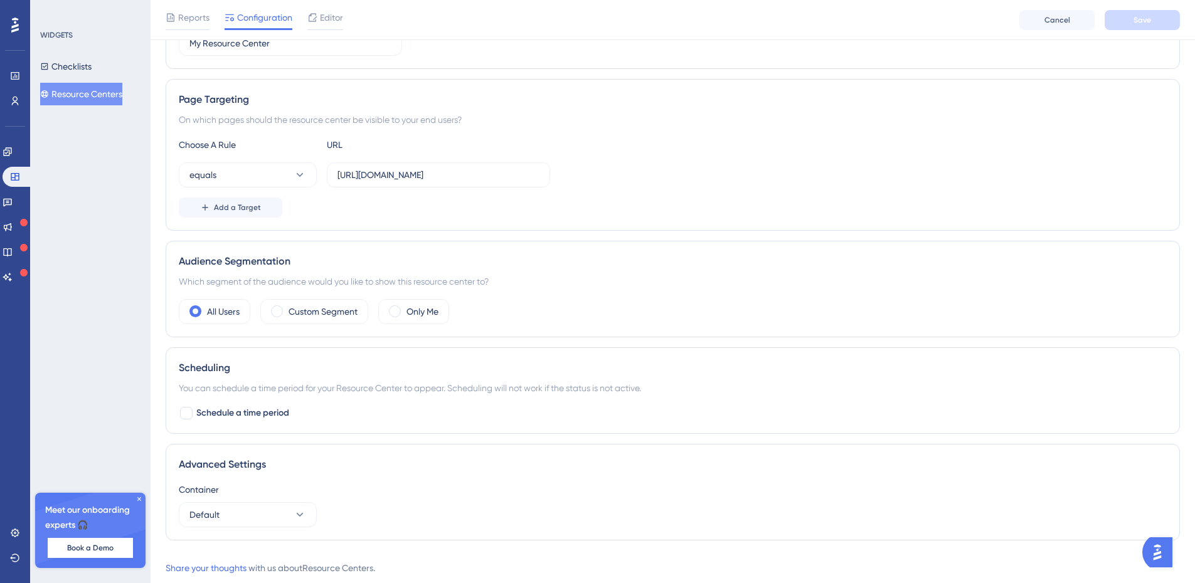
scroll to position [221, 0]
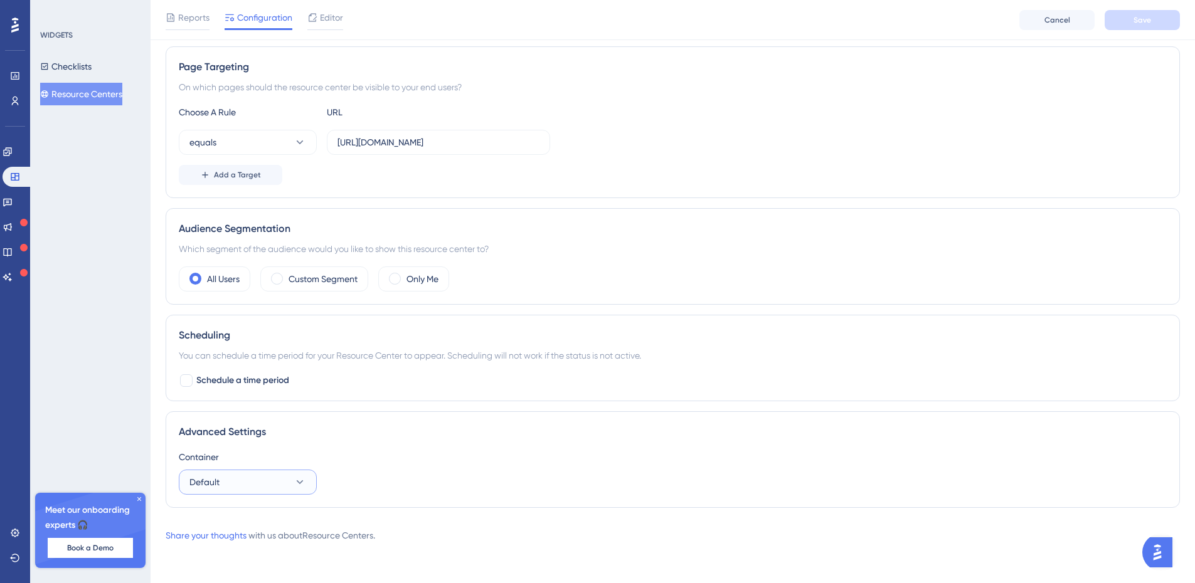
click at [294, 485] on icon at bounding box center [300, 482] width 13 height 13
click at [435, 452] on div "Container" at bounding box center [673, 457] width 988 height 15
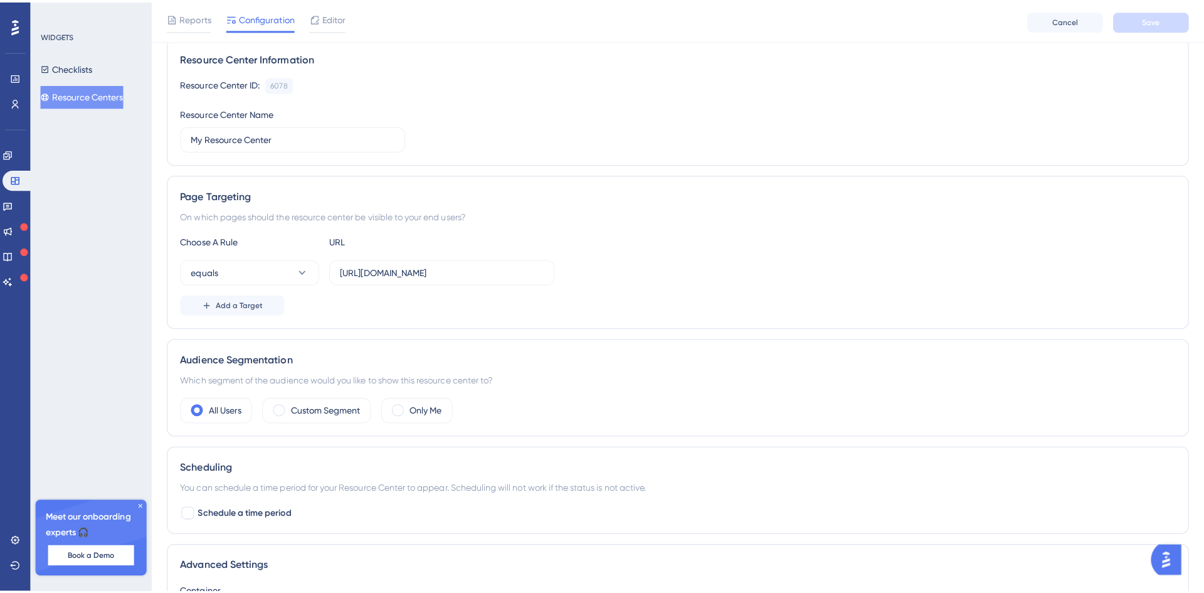
scroll to position [0, 0]
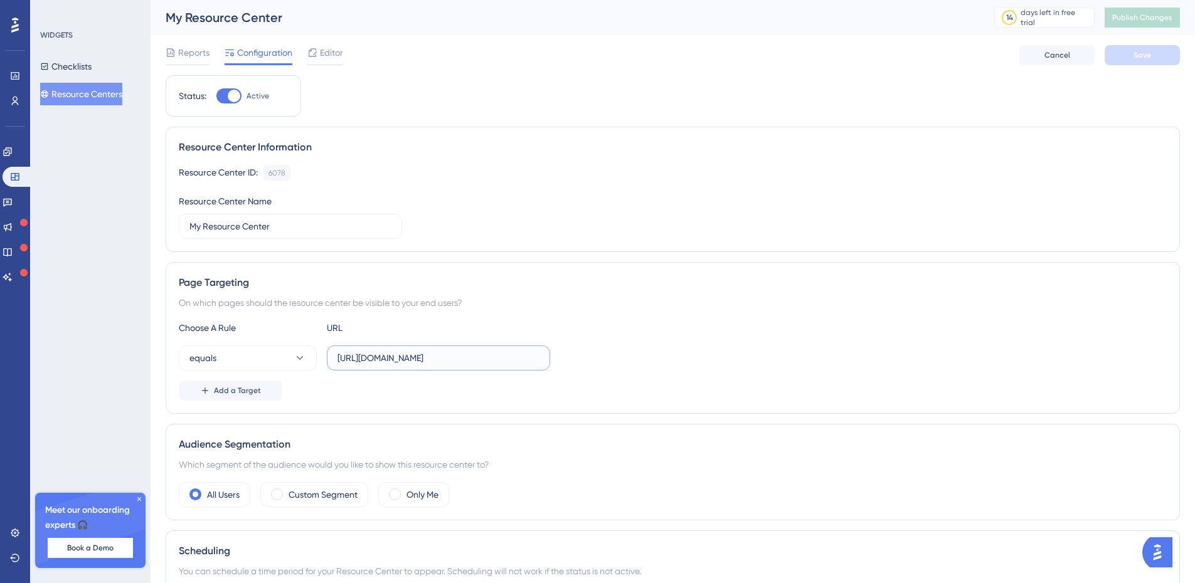
click at [495, 359] on input "[URL][DOMAIN_NAME]" at bounding box center [438, 358] width 202 height 14
type input "[URL][DOMAIN_NAME]"
click at [1150, 58] on span "Save" at bounding box center [1142, 55] width 18 height 10
click at [1159, 19] on span "Publish Changes" at bounding box center [1142, 18] width 60 height 10
click at [327, 53] on span "Editor" at bounding box center [331, 52] width 23 height 15
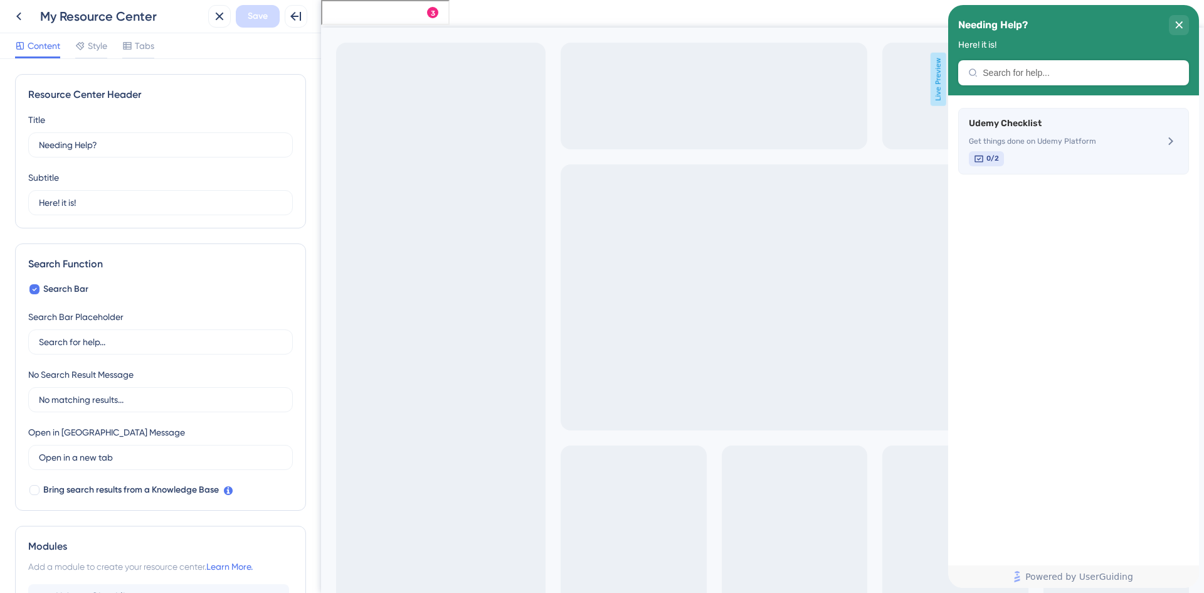
click at [1145, 137] on div "Udemy Checklist Get things done on Udemy Platform 0/2" at bounding box center [1073, 141] width 231 height 66
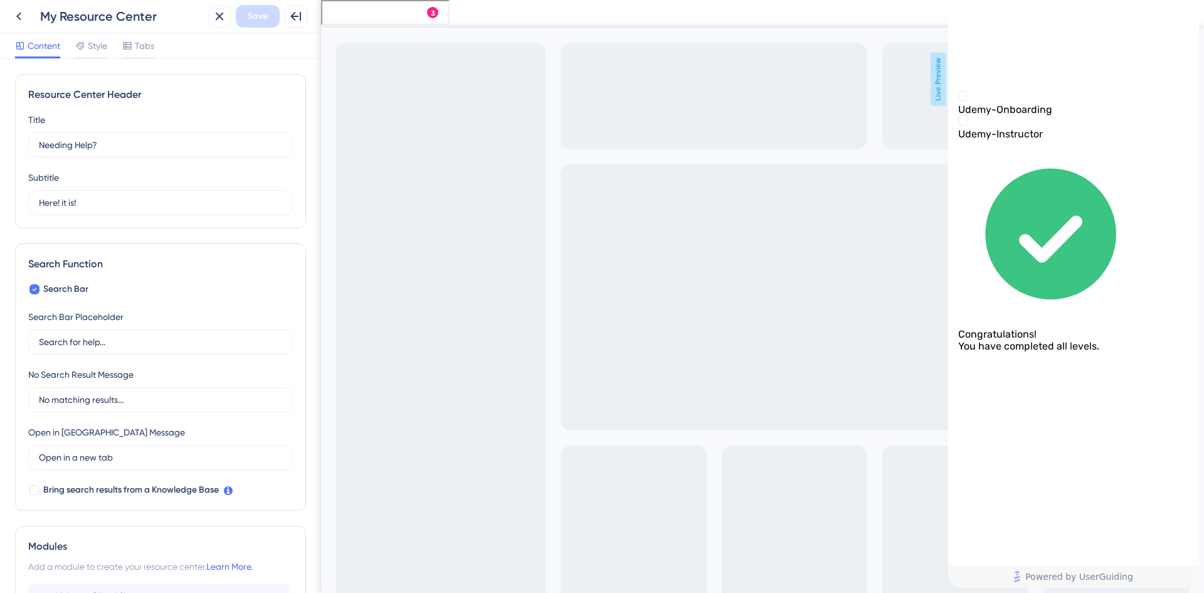
click at [958, 15] on icon "back to header" at bounding box center [953, 10] width 10 height 10
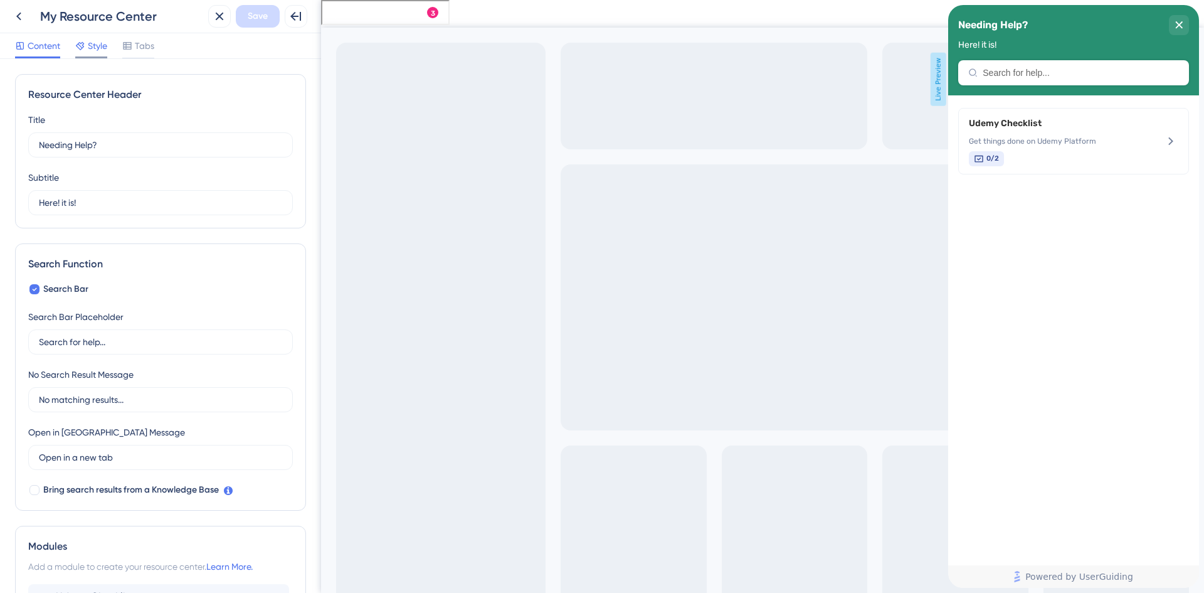
click at [83, 46] on icon at bounding box center [80, 46] width 8 height 8
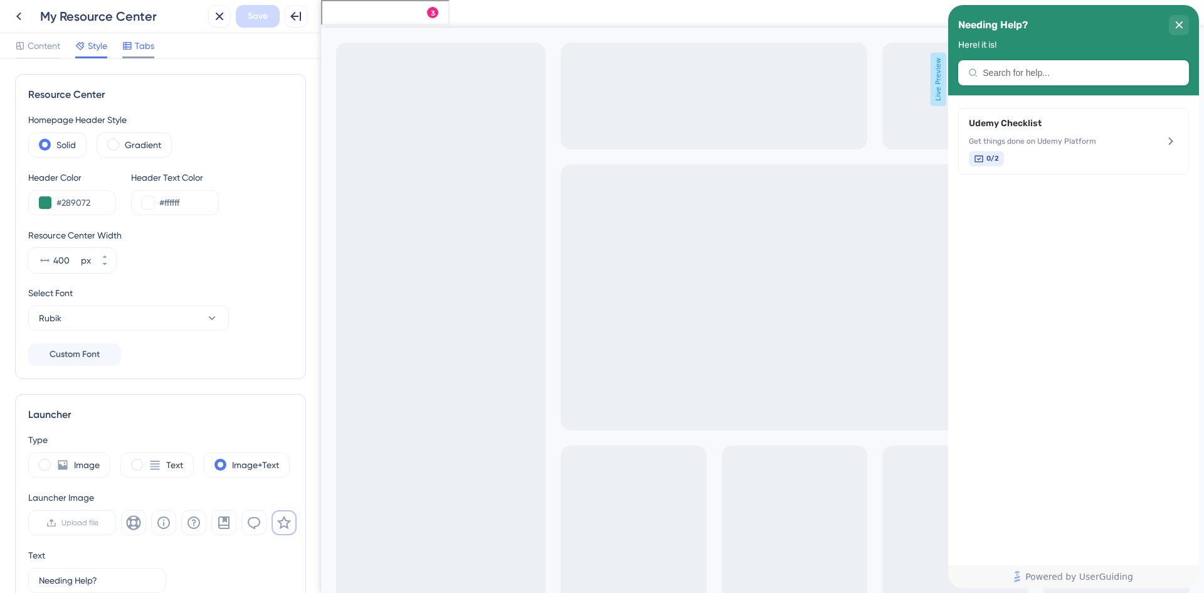
click at [139, 46] on span "Tabs" at bounding box center [144, 45] width 19 height 15
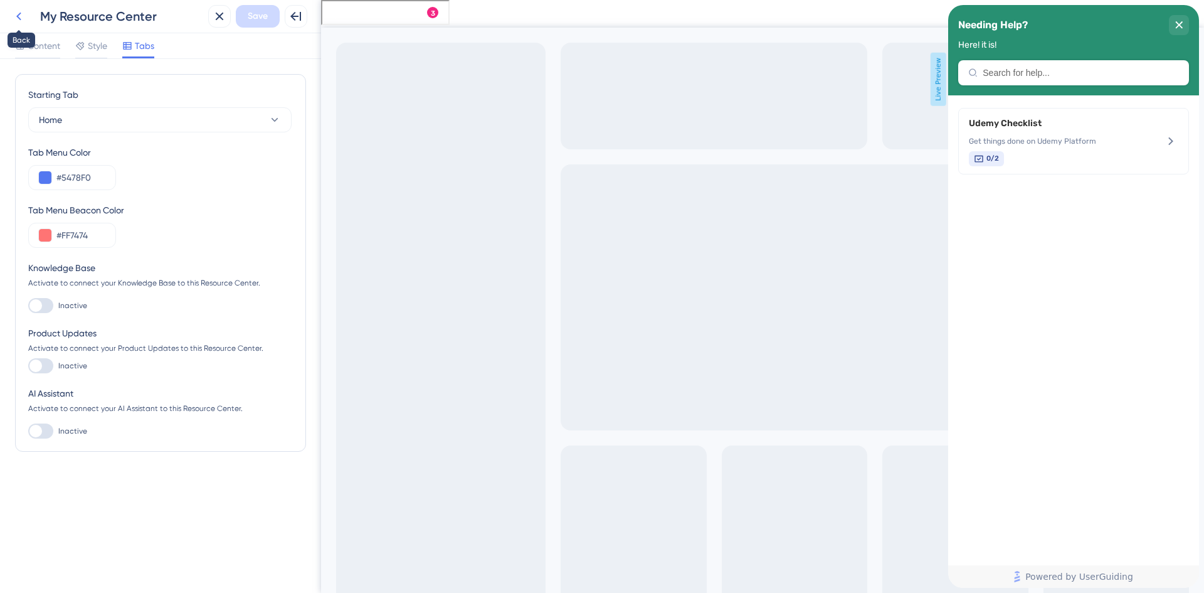
click at [17, 11] on icon at bounding box center [18, 16] width 15 height 15
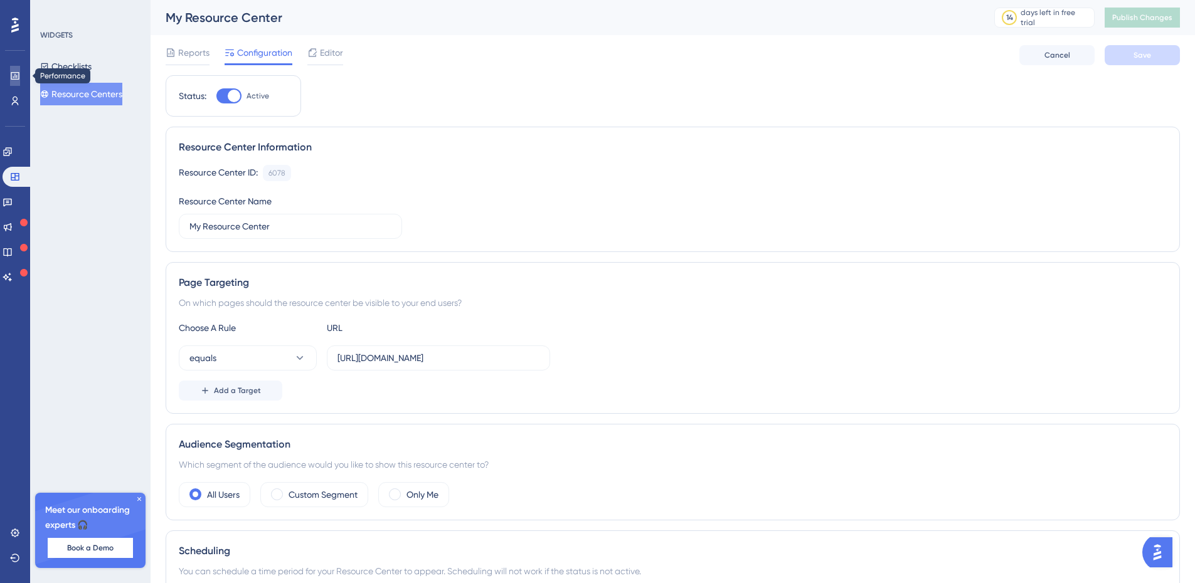
click at [20, 75] on link at bounding box center [15, 76] width 10 height 20
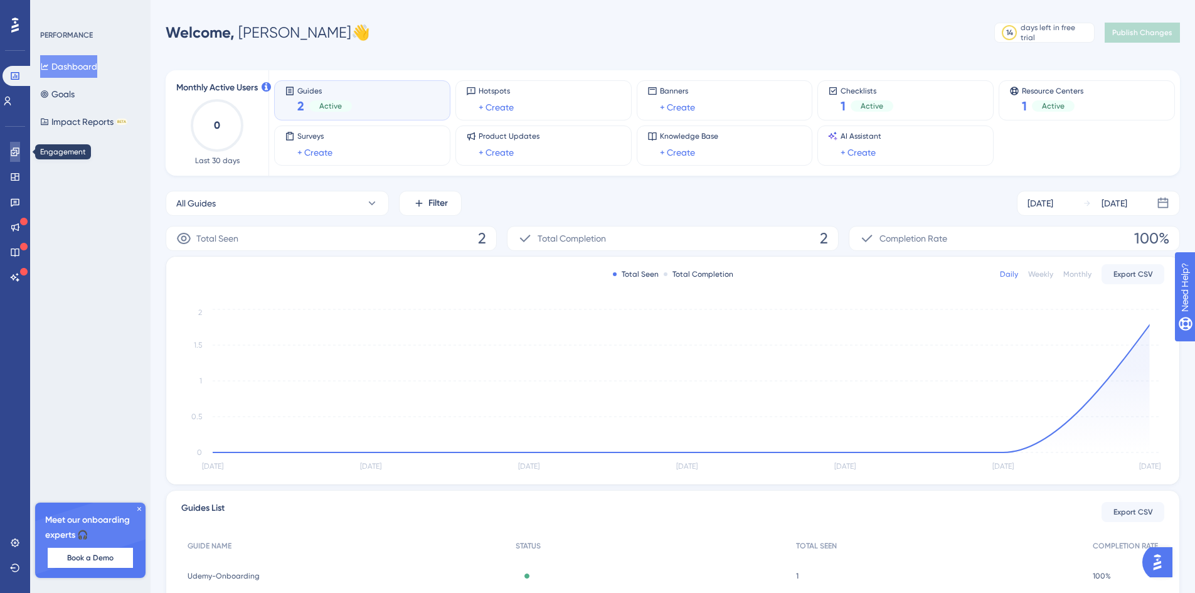
click at [13, 148] on icon at bounding box center [15, 151] width 8 height 8
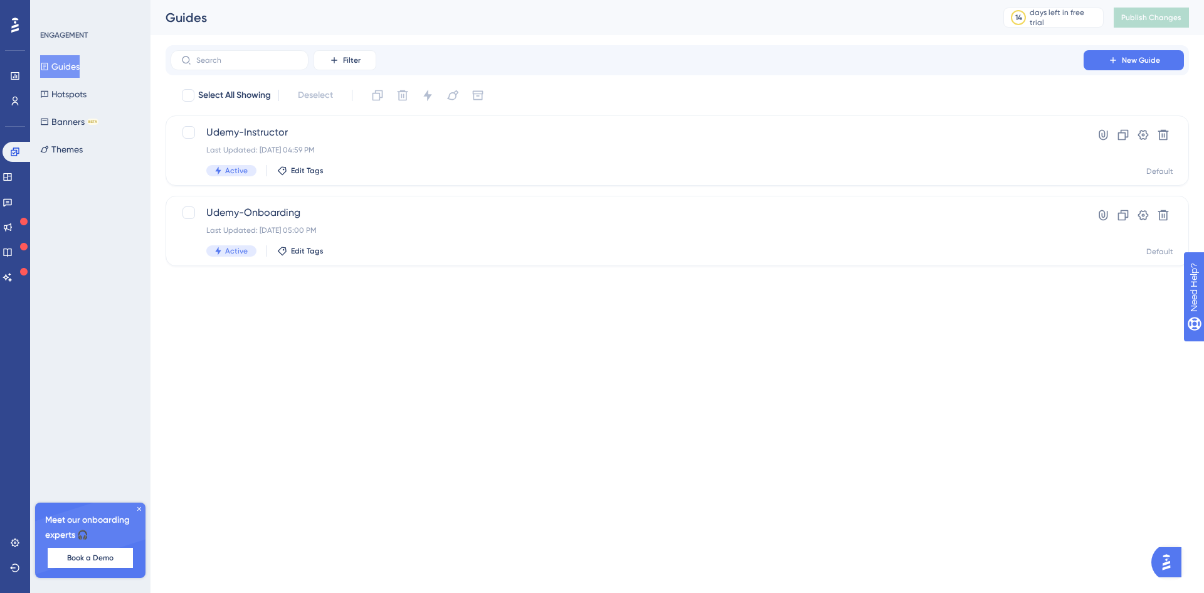
click at [68, 61] on button "Guides" at bounding box center [60, 66] width 40 height 23
click at [11, 173] on icon at bounding box center [7, 177] width 8 height 8
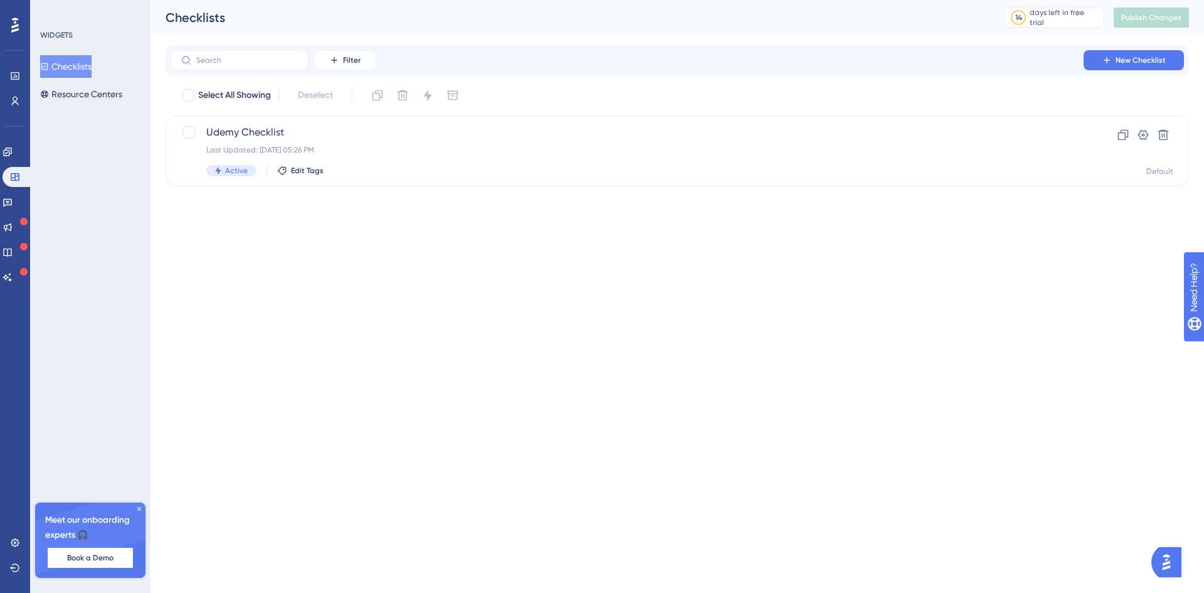
click at [80, 61] on button "Checklists" at bounding box center [65, 66] width 51 height 23
click at [1140, 129] on icon at bounding box center [1143, 135] width 13 height 13
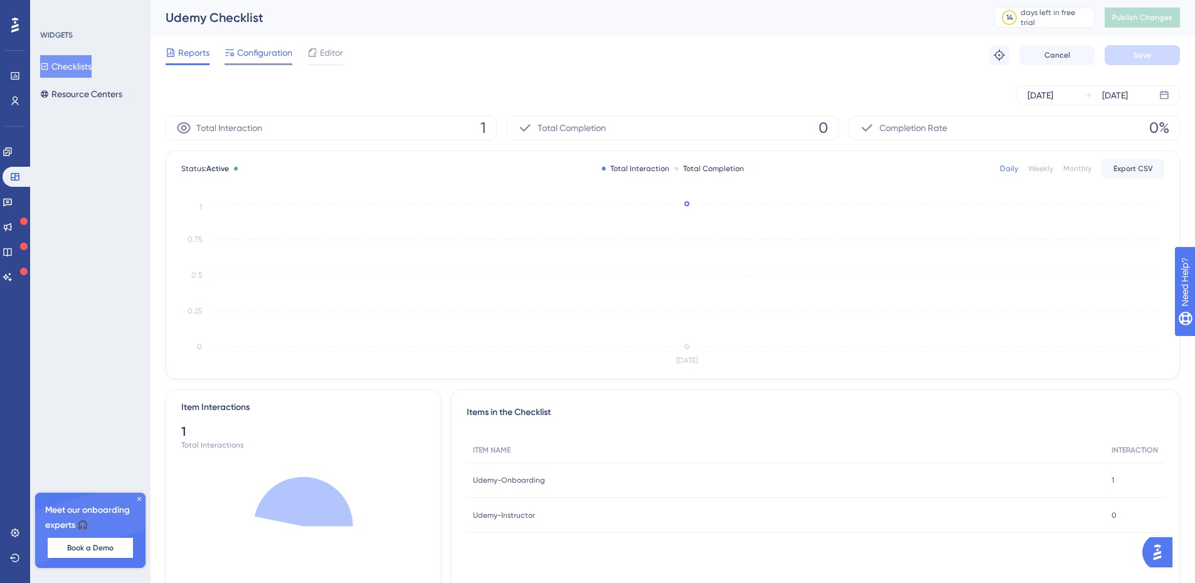
click at [252, 50] on span "Configuration" at bounding box center [264, 52] width 55 height 15
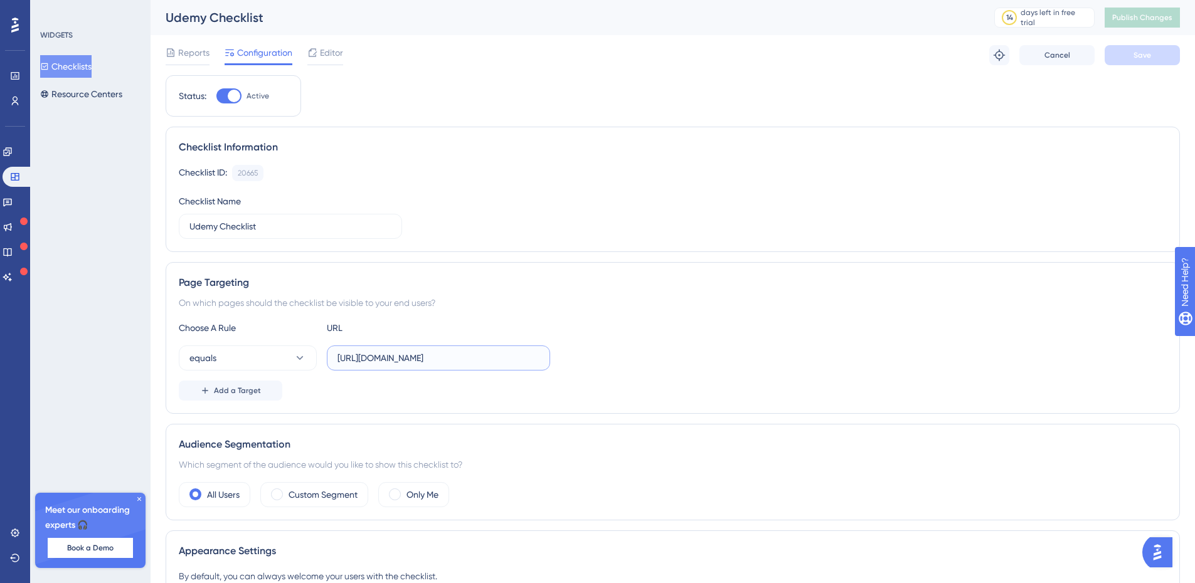
click at [477, 355] on input "[URL][DOMAIN_NAME]" at bounding box center [438, 358] width 202 height 14
type input "[URL][DOMAIN_NAME]"
click at [1146, 53] on span "Save" at bounding box center [1142, 55] width 18 height 10
click at [1155, 15] on span "Publish Changes" at bounding box center [1142, 18] width 60 height 10
click at [243, 391] on span "Add a Target" at bounding box center [237, 391] width 47 height 10
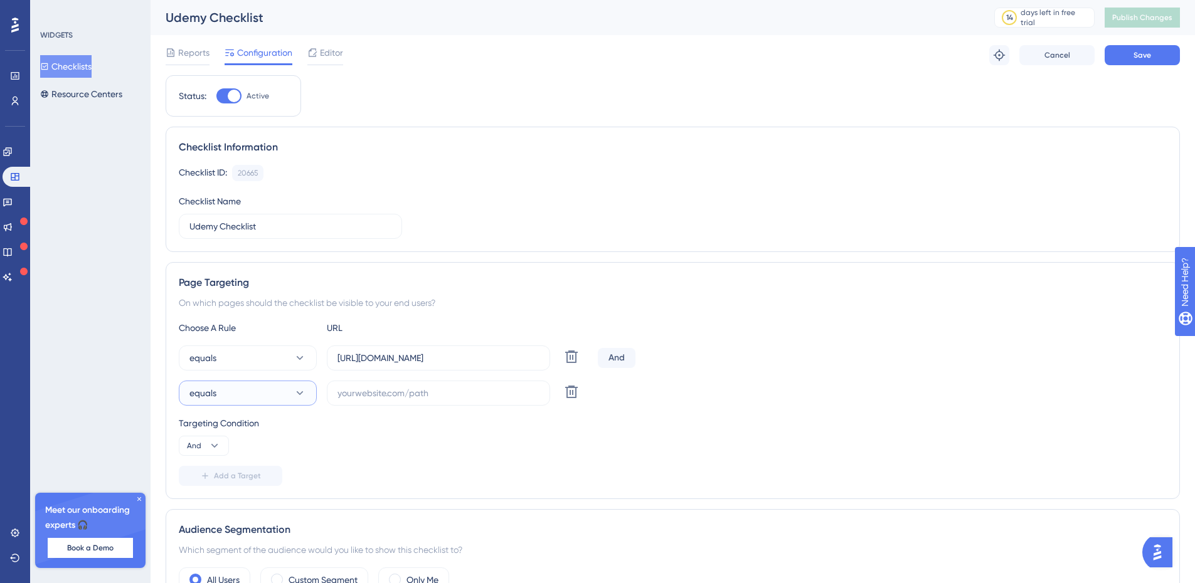
click at [290, 395] on button "equals" at bounding box center [248, 393] width 138 height 25
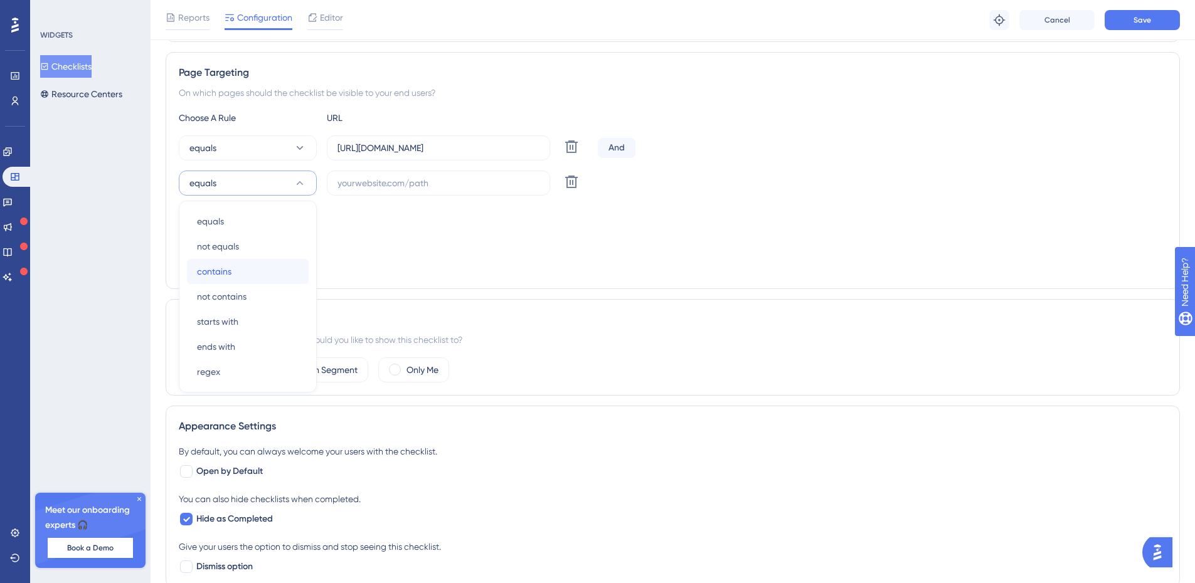
click at [226, 274] on span "contains" at bounding box center [214, 271] width 34 height 15
click at [358, 182] on input "text" at bounding box center [438, 183] width 202 height 14
paste input "[URL][DOMAIN_NAME]"
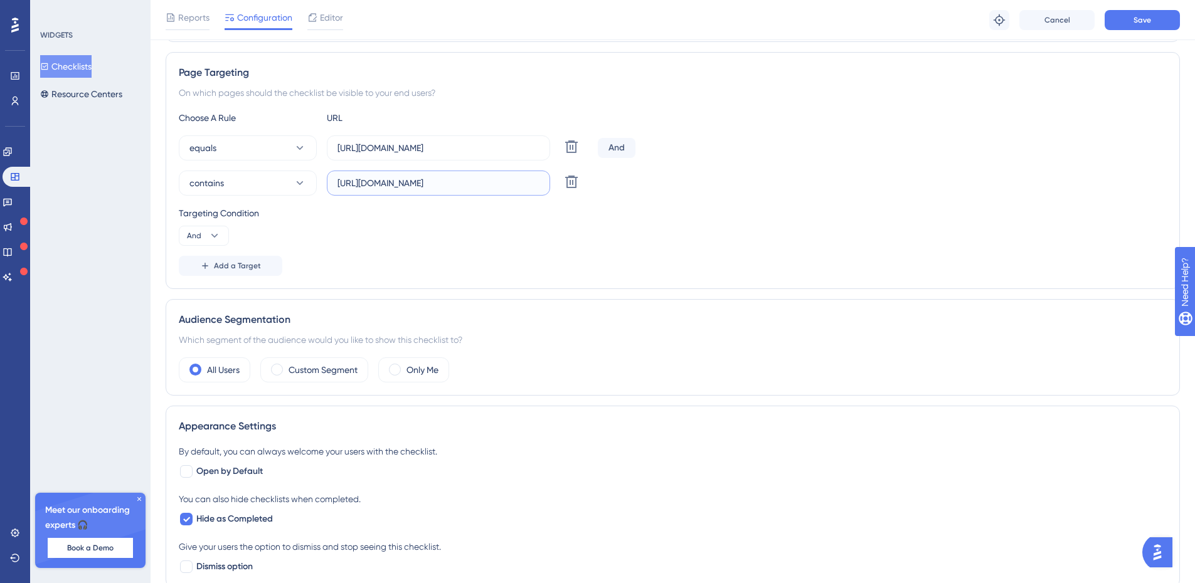
scroll to position [0, 19]
type input "[URL][DOMAIN_NAME]"
click at [1146, 19] on span "Save" at bounding box center [1142, 20] width 18 height 10
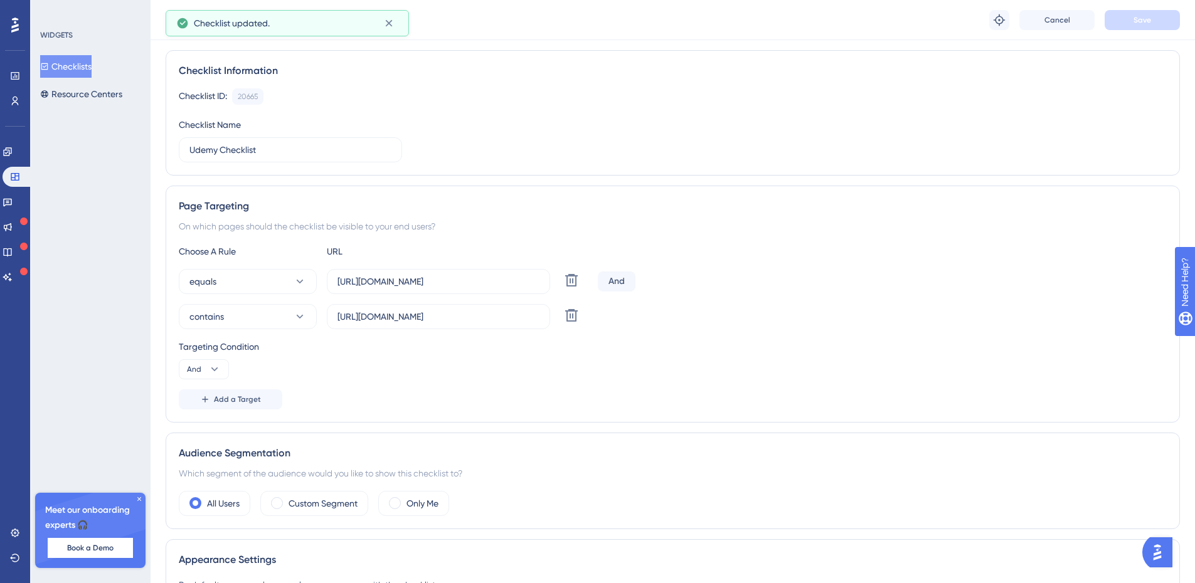
scroll to position [27, 0]
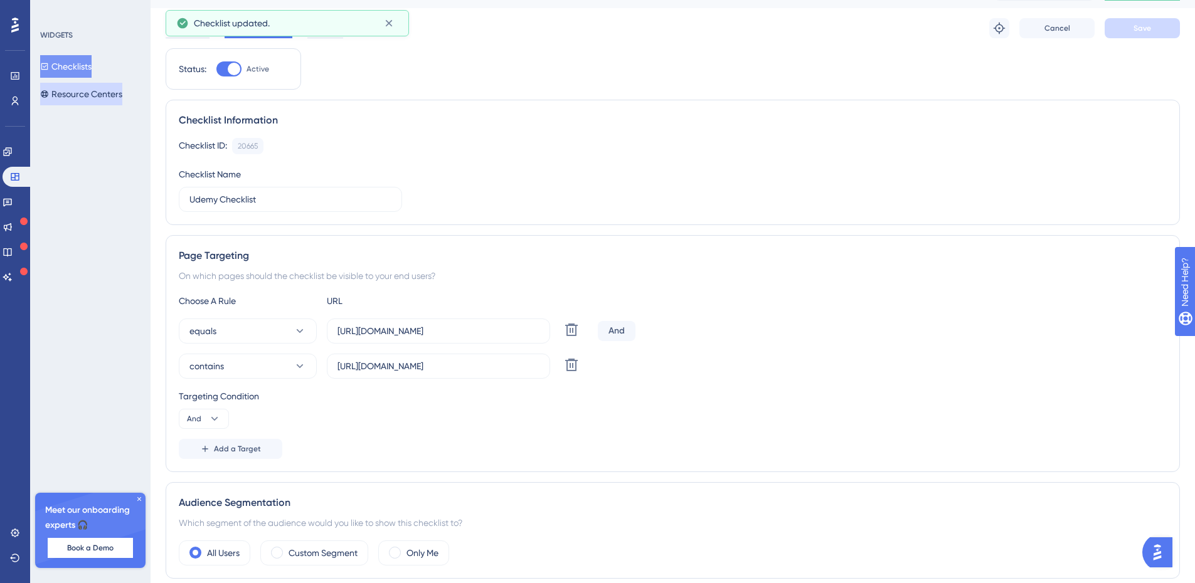
click at [110, 97] on button "Resource Centers" at bounding box center [81, 94] width 82 height 23
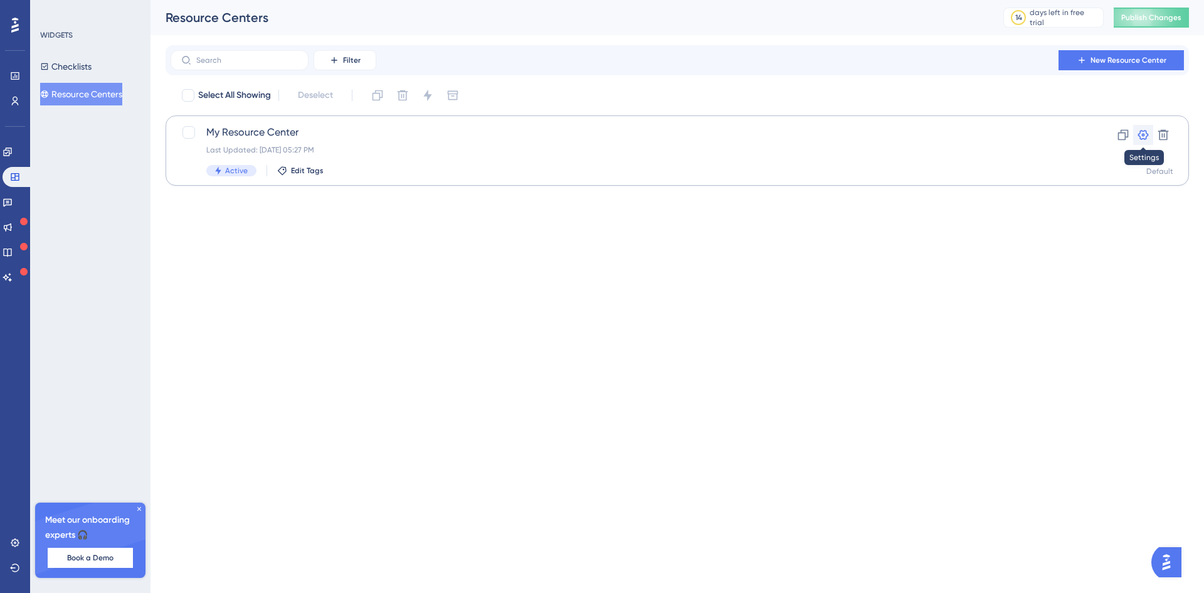
click at [1143, 134] on icon at bounding box center [1143, 135] width 11 height 10
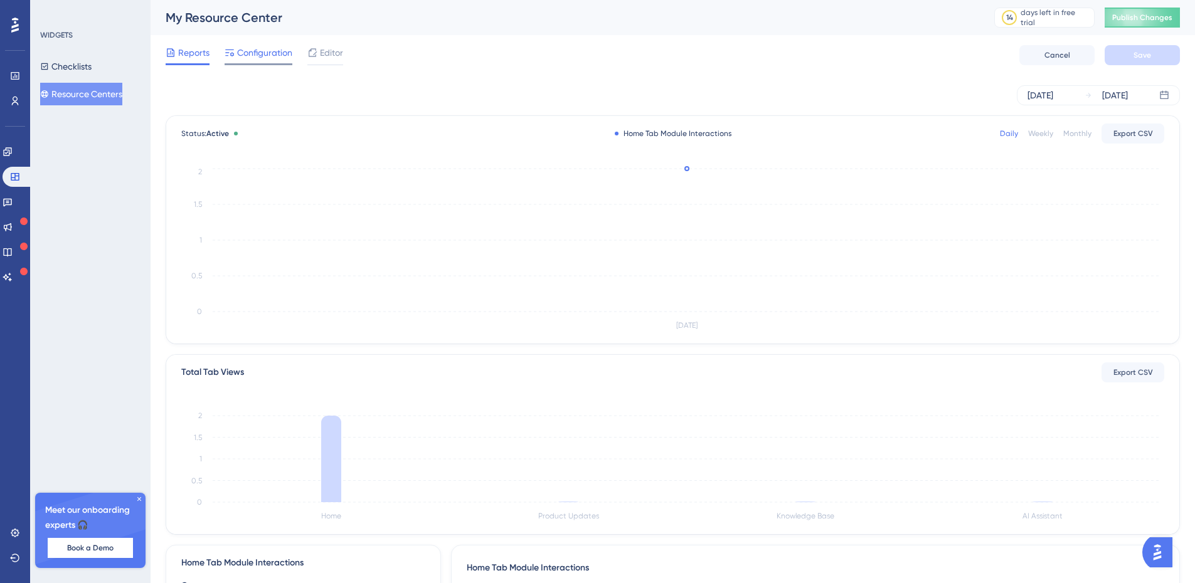
click at [268, 51] on span "Configuration" at bounding box center [264, 52] width 55 height 15
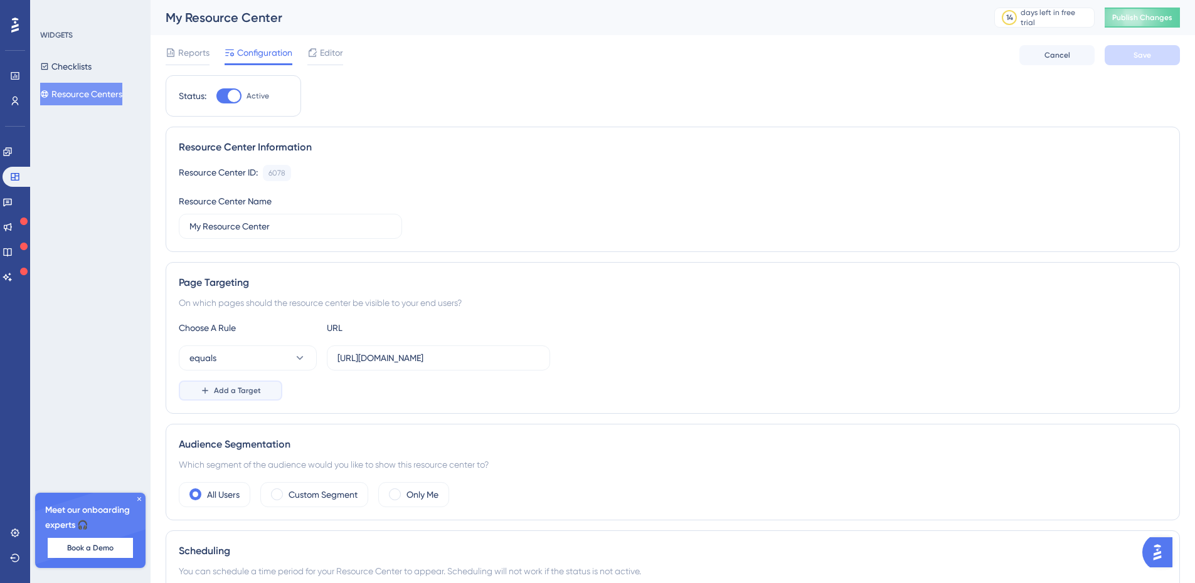
click at [240, 396] on button "Add a Target" at bounding box center [230, 391] width 103 height 20
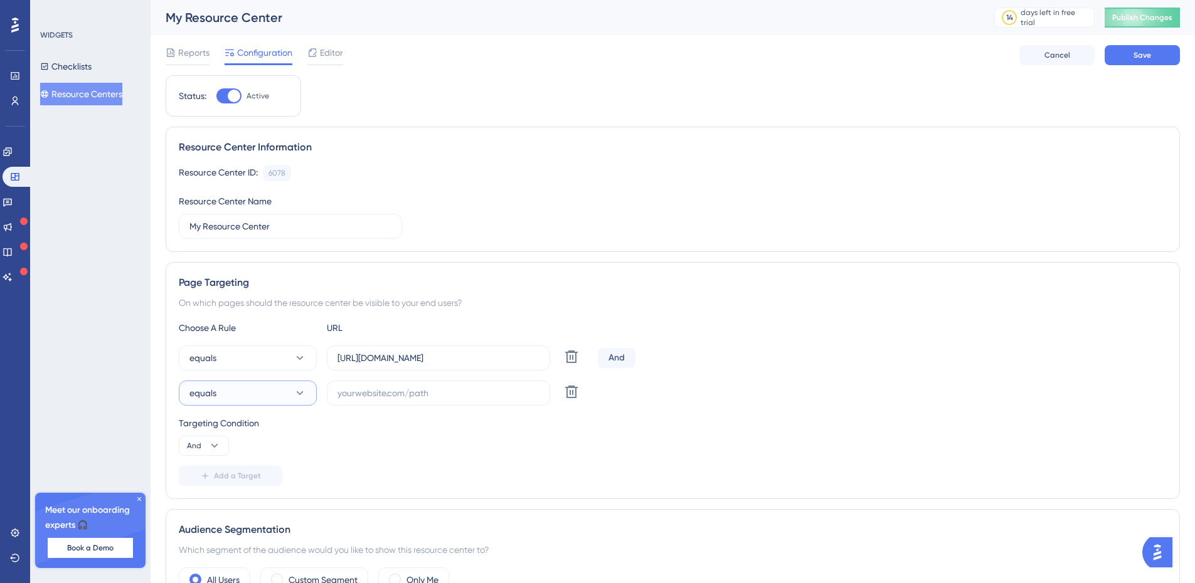
click at [255, 395] on button "equals" at bounding box center [248, 393] width 138 height 25
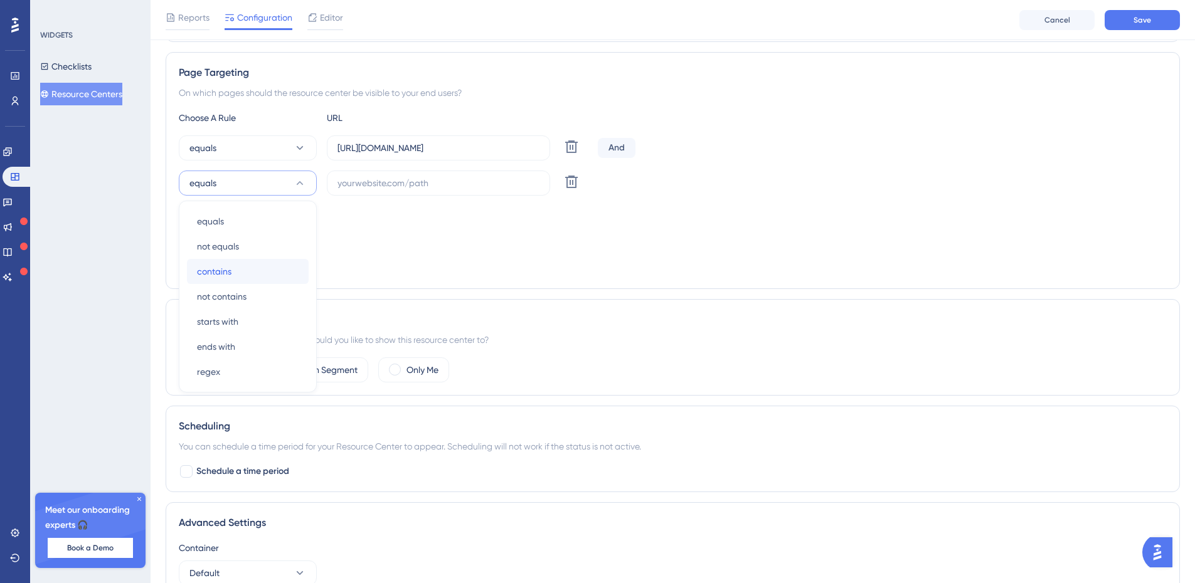
click at [229, 268] on span "contains" at bounding box center [214, 271] width 34 height 15
click at [425, 182] on input "text" at bounding box center [438, 183] width 202 height 14
paste input "[URL][DOMAIN_NAME]"
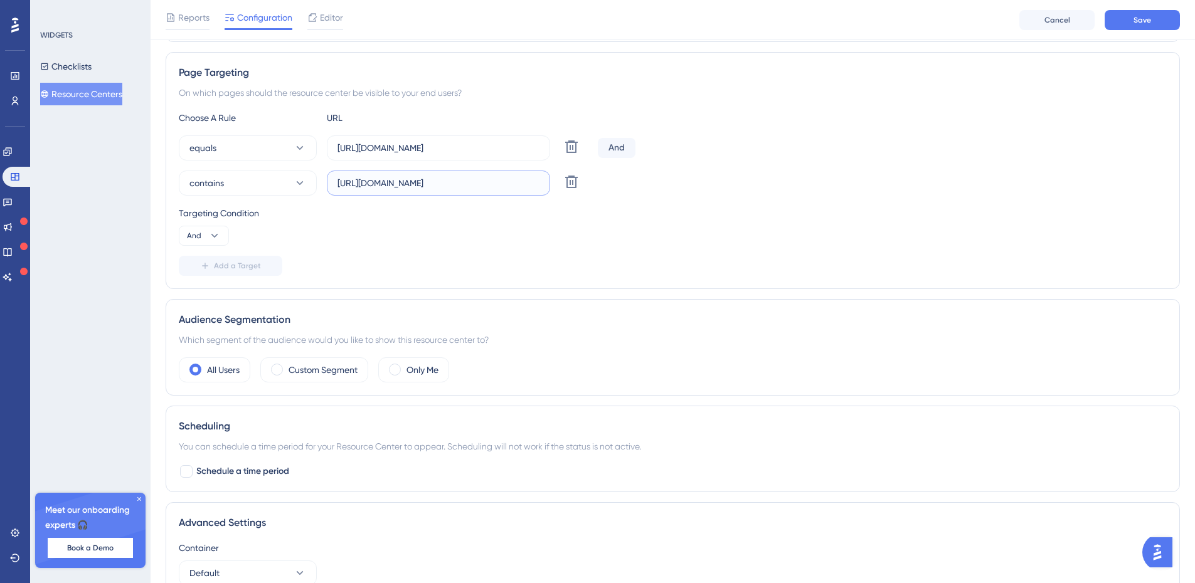
scroll to position [0, 19]
type input "[URL][DOMAIN_NAME]"
click at [1143, 23] on span "Save" at bounding box center [1142, 20] width 18 height 10
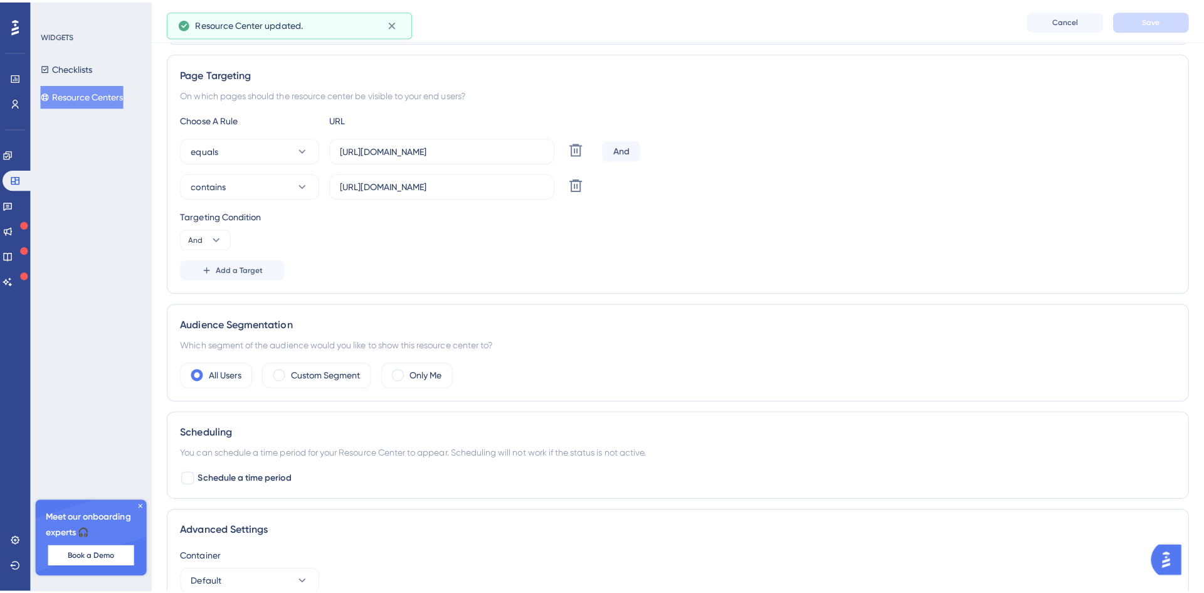
scroll to position [0, 0]
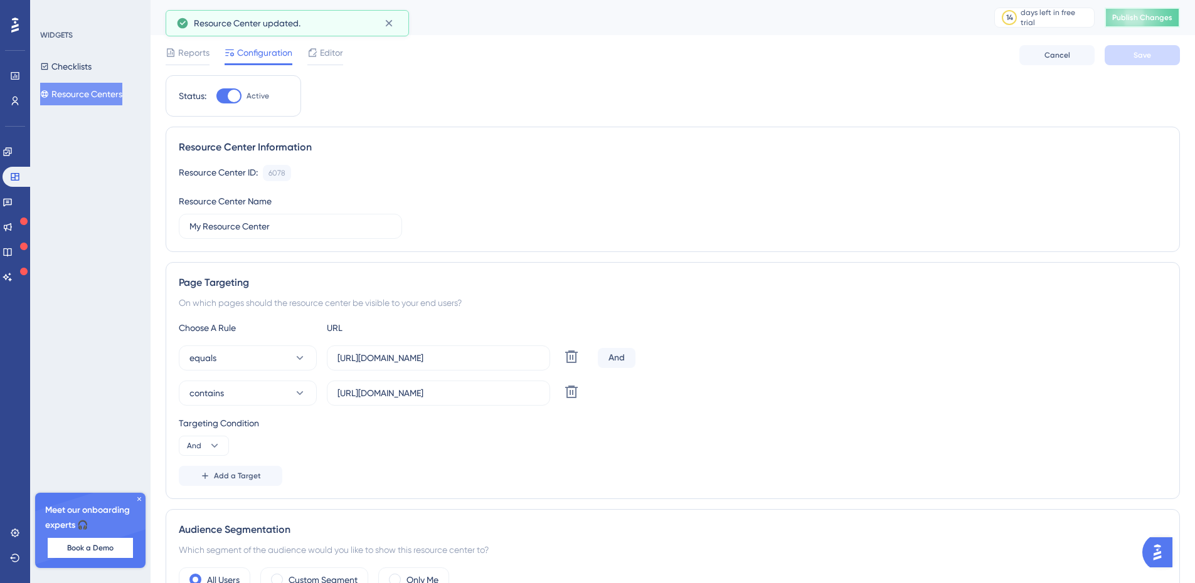
click at [1148, 14] on span "Publish Changes" at bounding box center [1142, 18] width 60 height 10
click at [75, 67] on button "Checklists" at bounding box center [65, 66] width 51 height 23
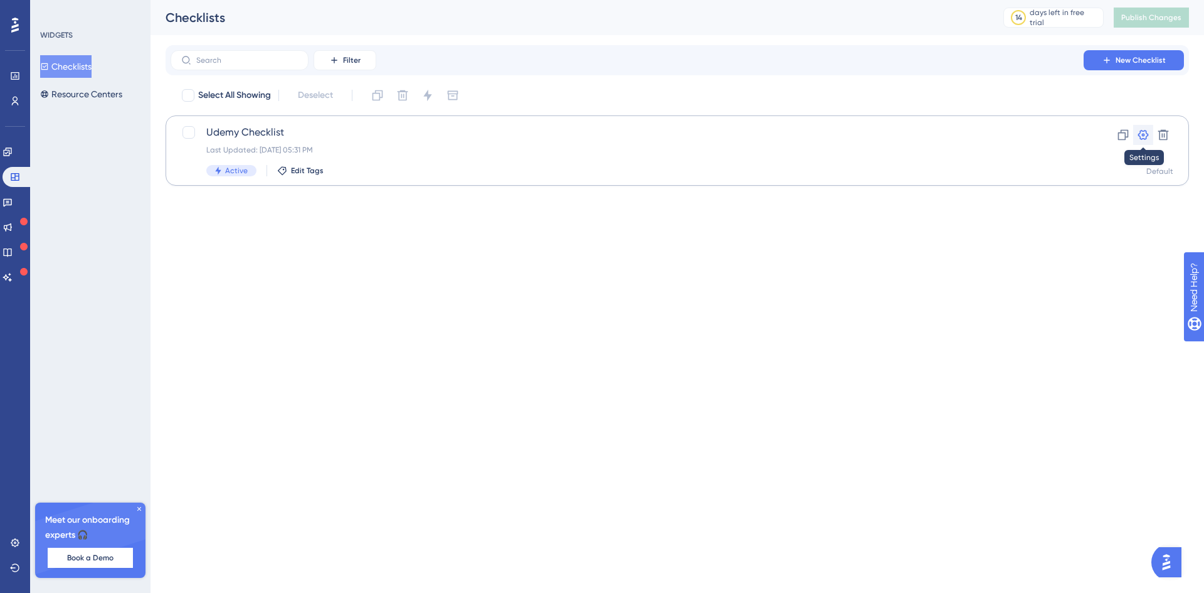
click at [1140, 132] on icon at bounding box center [1143, 135] width 11 height 10
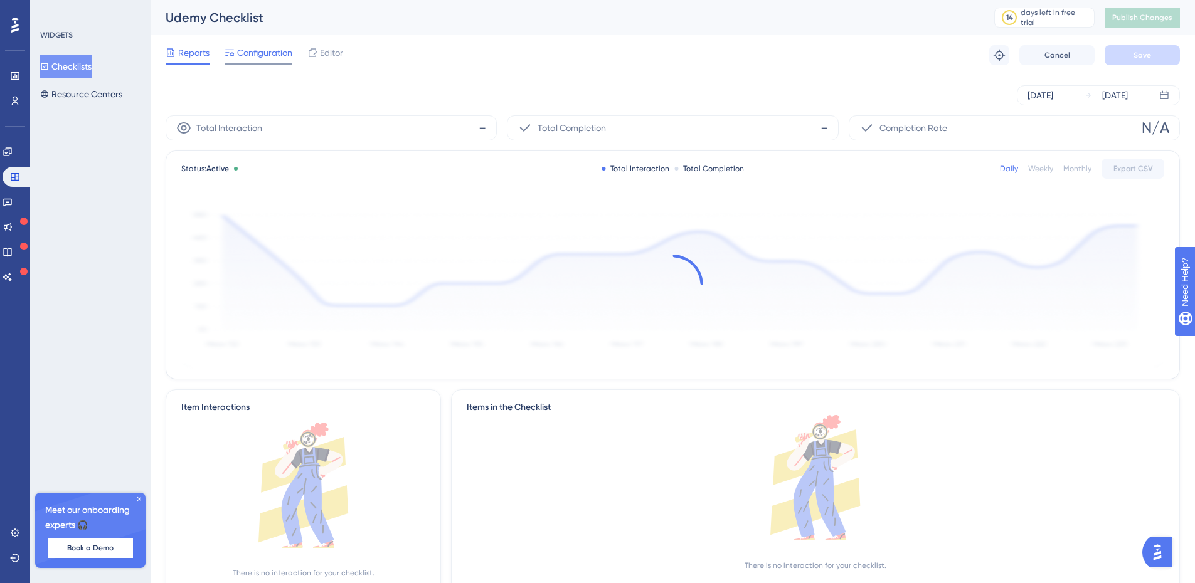
click at [271, 50] on span "Configuration" at bounding box center [264, 52] width 55 height 15
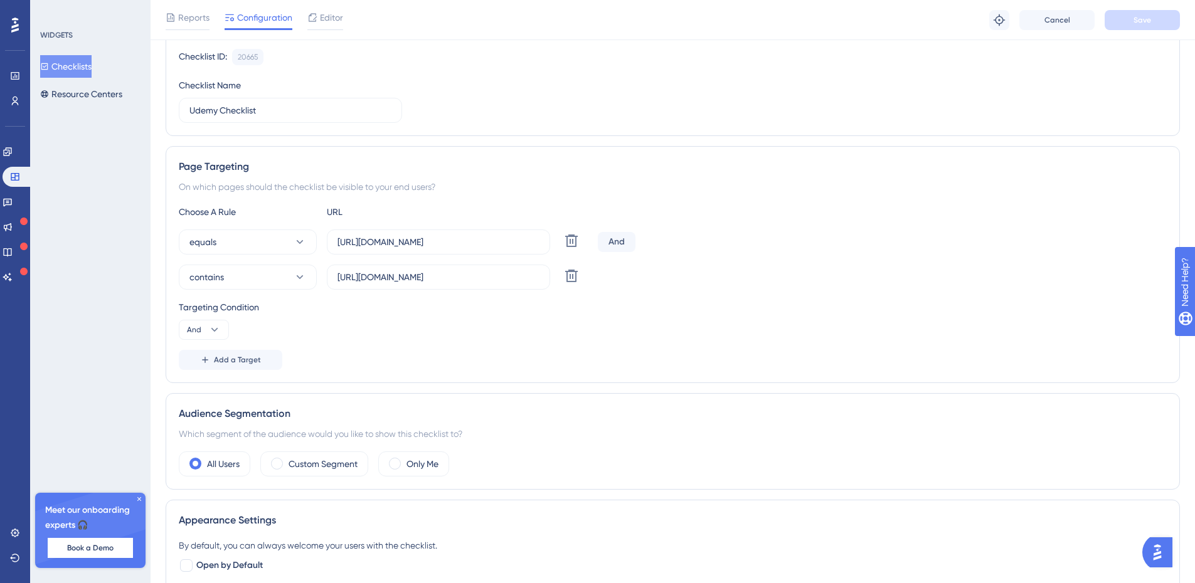
scroll to position [125, 0]
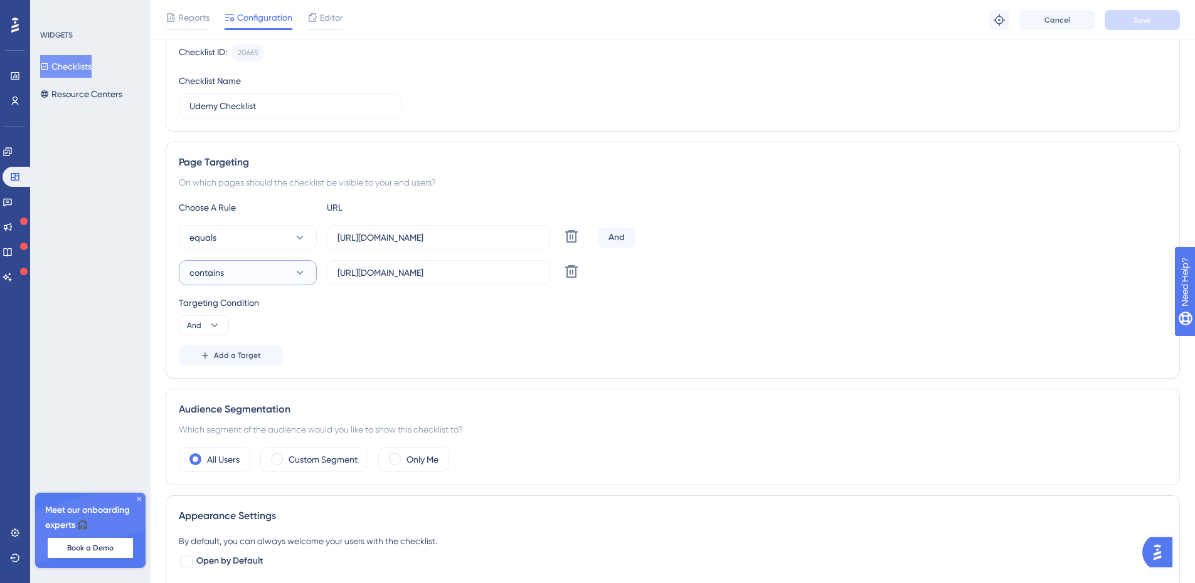
click at [292, 273] on button "contains" at bounding box center [248, 272] width 138 height 25
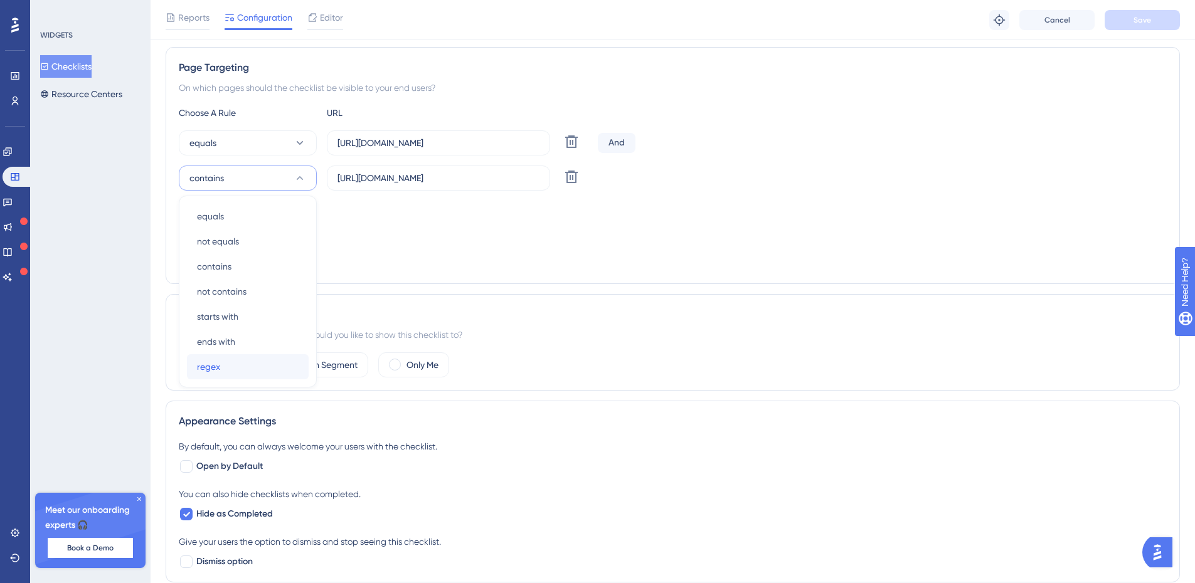
click at [236, 364] on div "regex regex" at bounding box center [248, 366] width 102 height 25
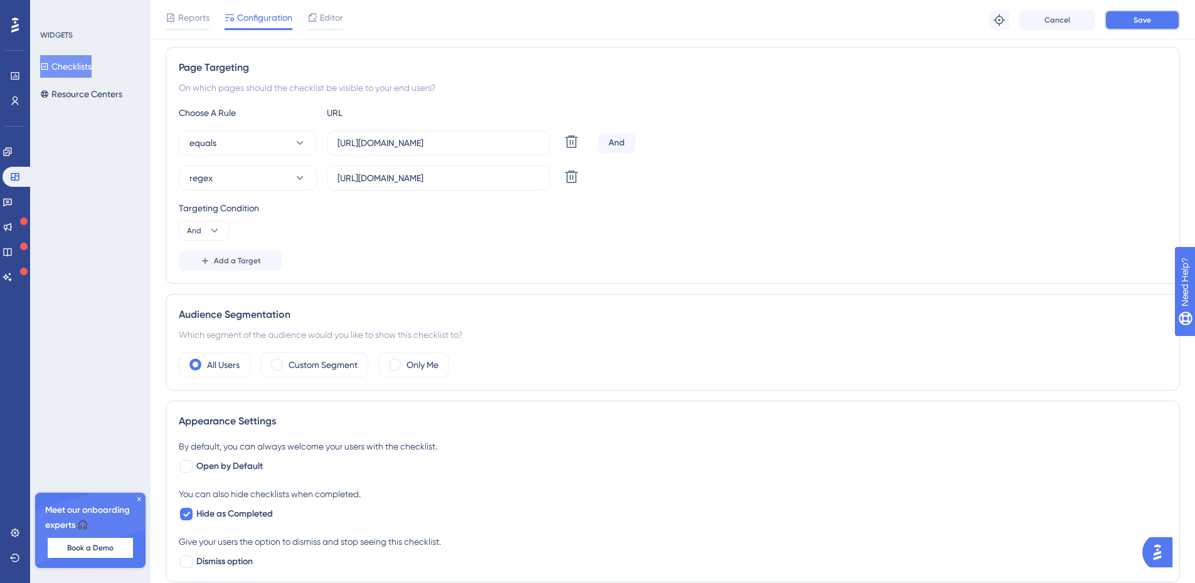
click at [1157, 21] on button "Save" at bounding box center [1142, 20] width 75 height 20
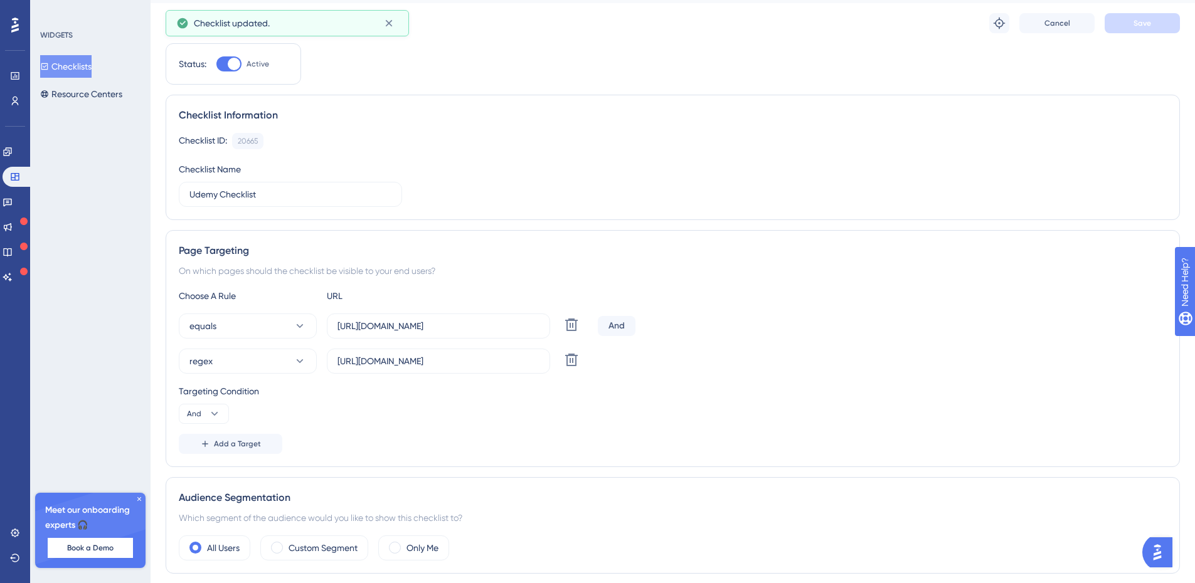
scroll to position [0, 0]
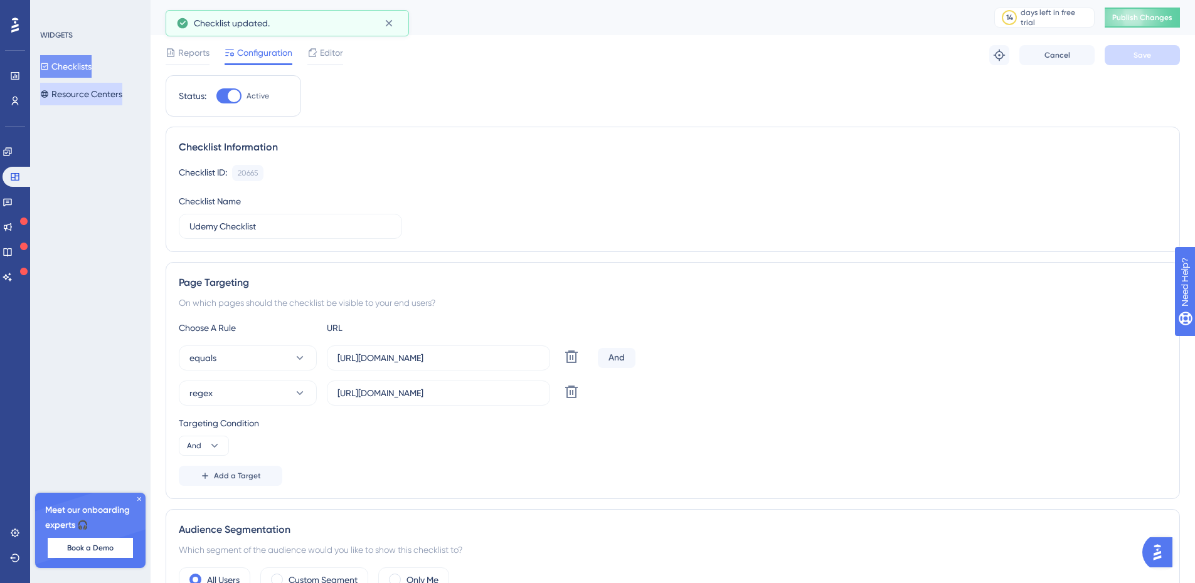
click at [100, 97] on button "Resource Centers" at bounding box center [81, 94] width 82 height 23
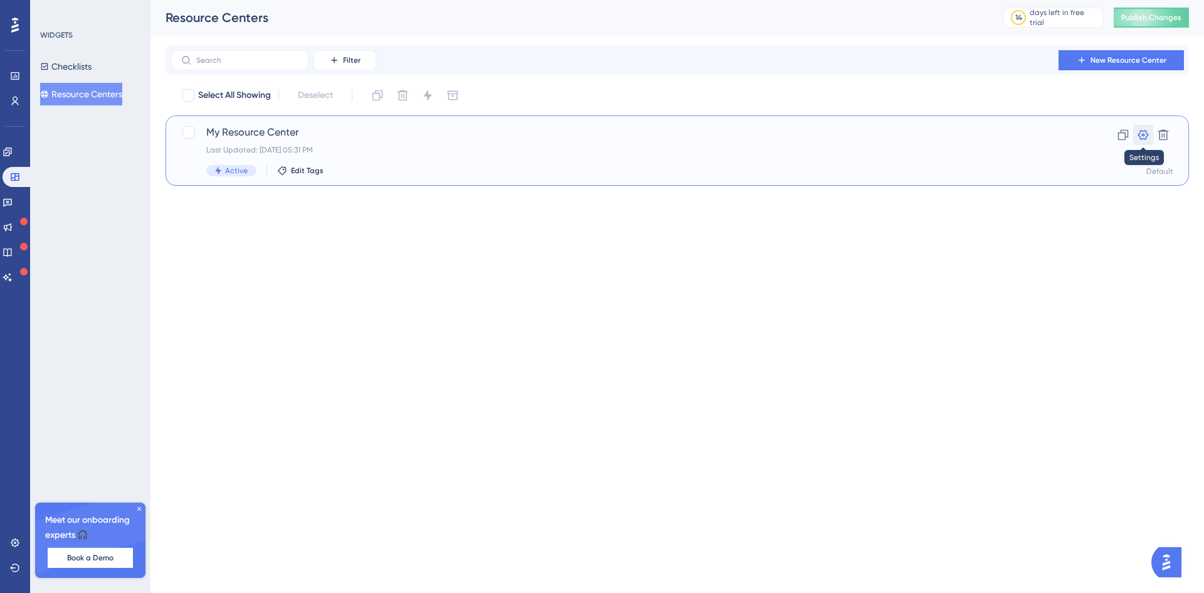
click at [1142, 133] on icon at bounding box center [1143, 135] width 13 height 13
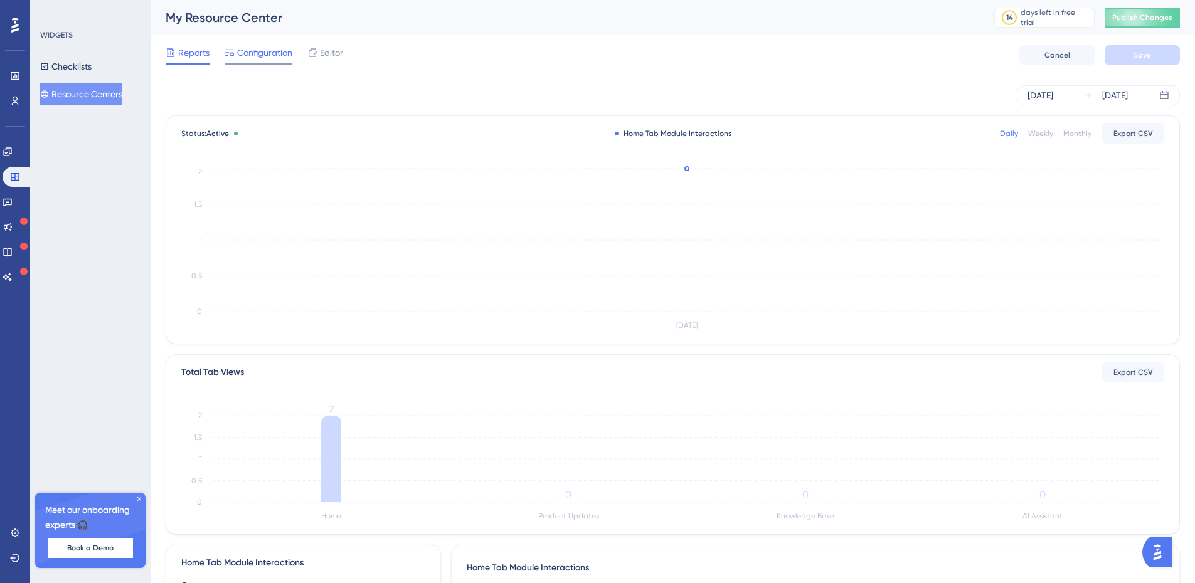
click at [266, 52] on span "Configuration" at bounding box center [264, 52] width 55 height 15
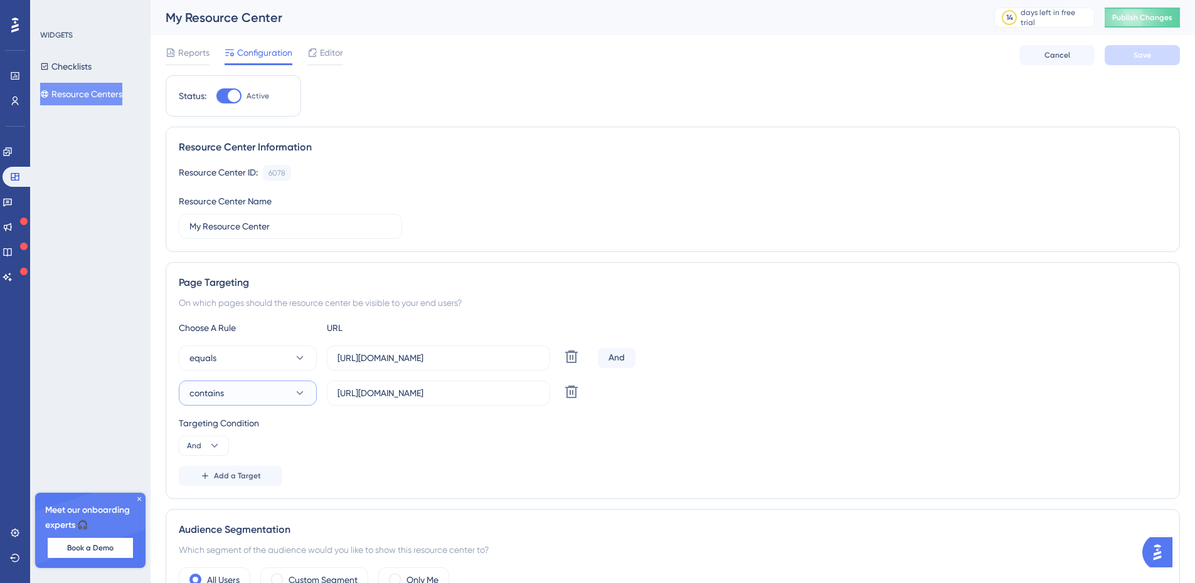
click at [282, 398] on button "contains" at bounding box center [248, 393] width 138 height 25
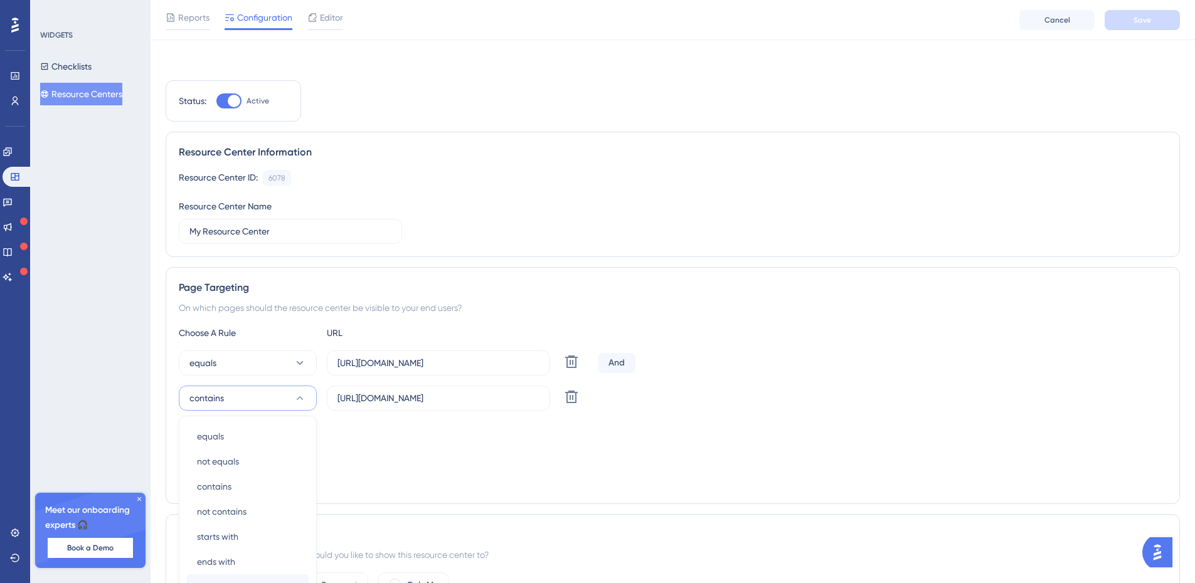
scroll to position [215, 0]
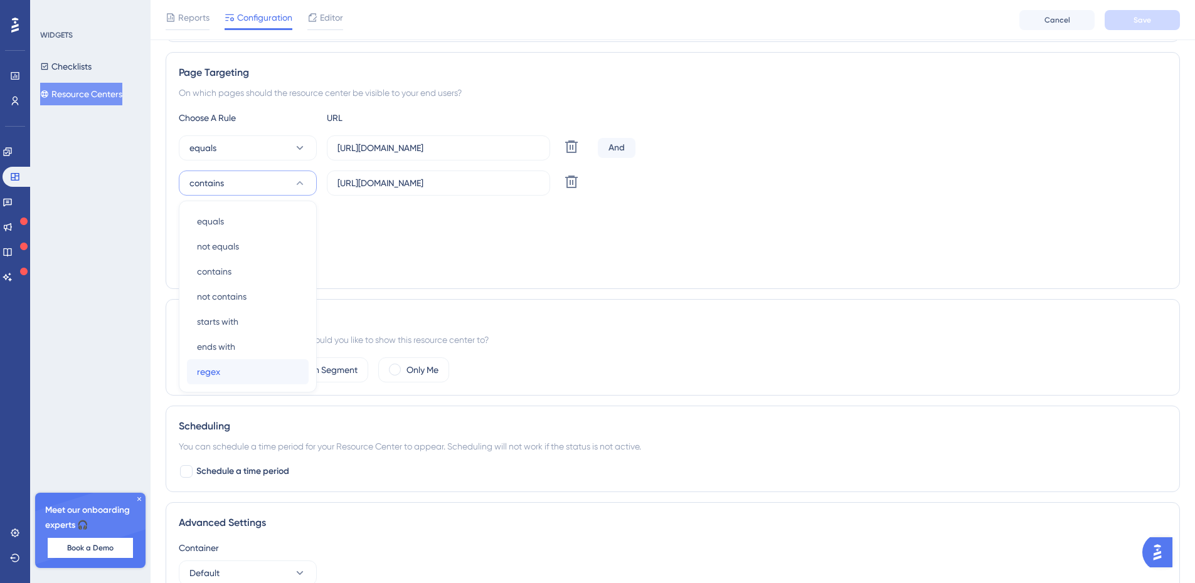
click at [220, 373] on span "regex" at bounding box center [208, 371] width 23 height 15
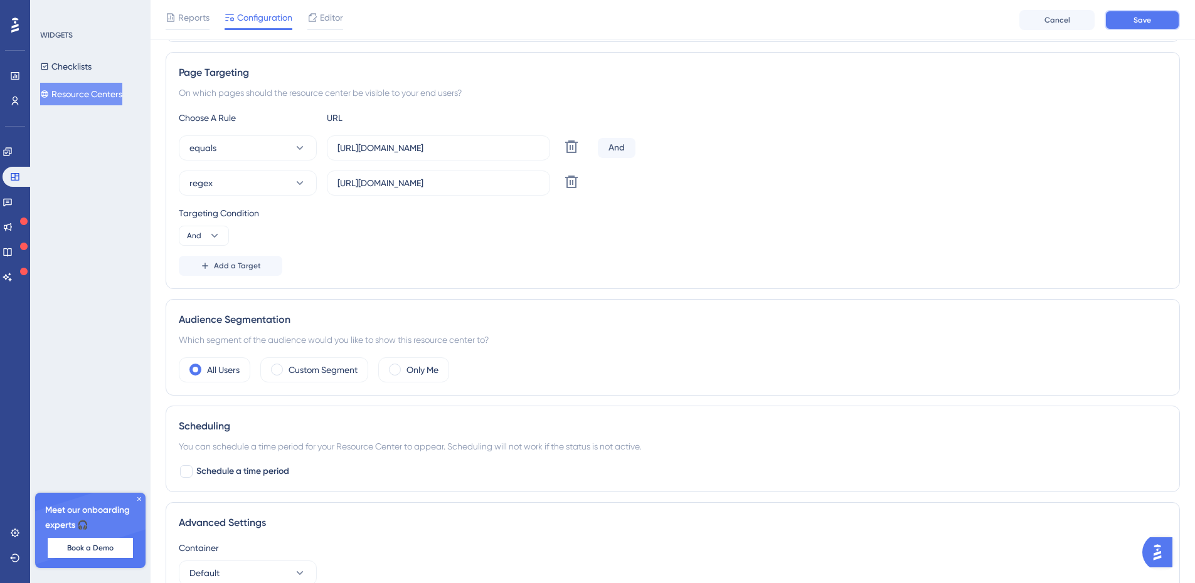
click at [1147, 18] on span "Save" at bounding box center [1142, 20] width 18 height 10
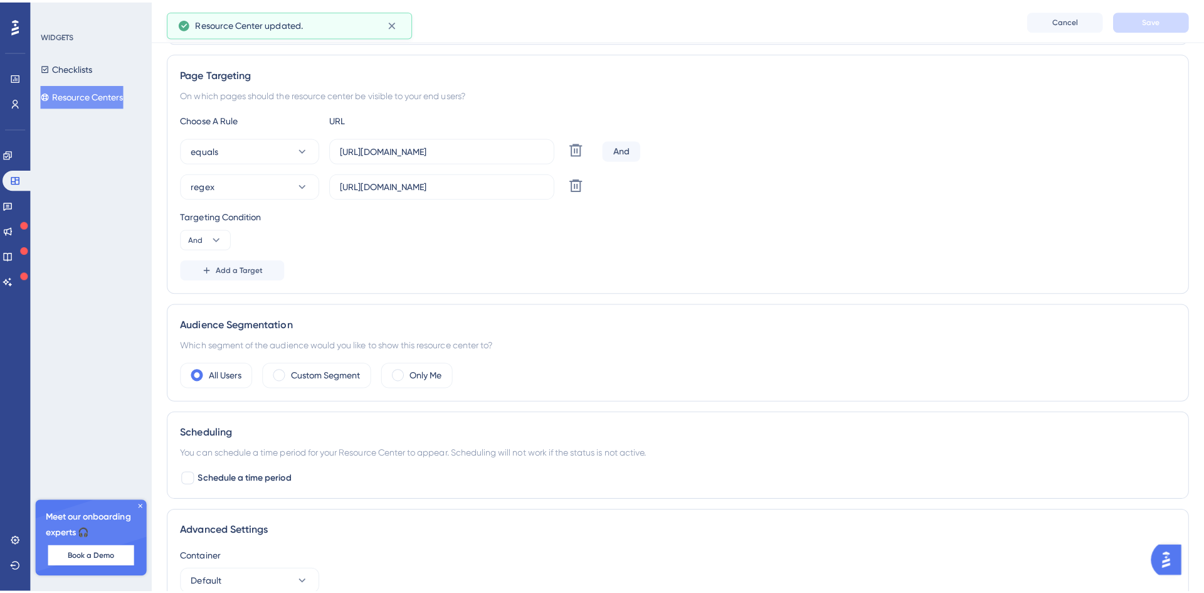
scroll to position [0, 0]
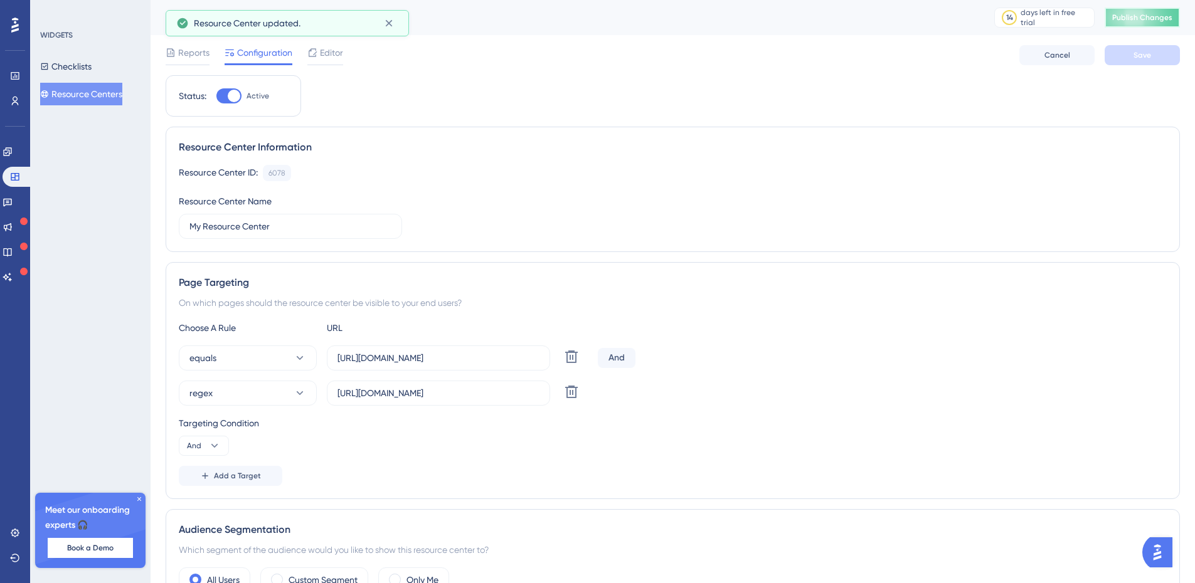
click at [1172, 14] on span "Publish Changes" at bounding box center [1142, 18] width 60 height 10
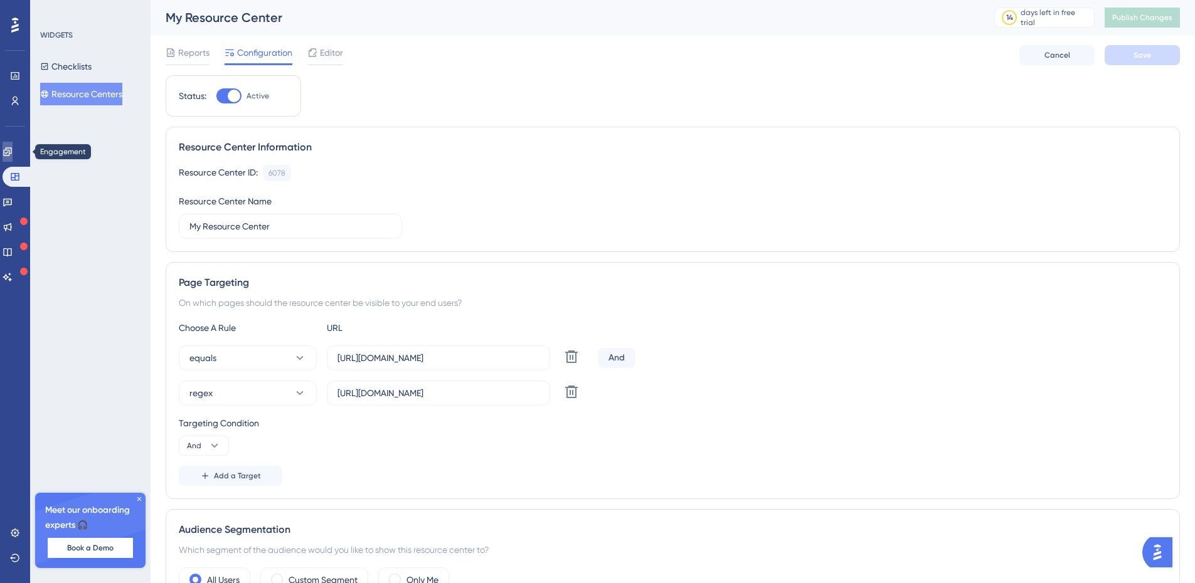
click at [8, 152] on link at bounding box center [8, 152] width 10 height 20
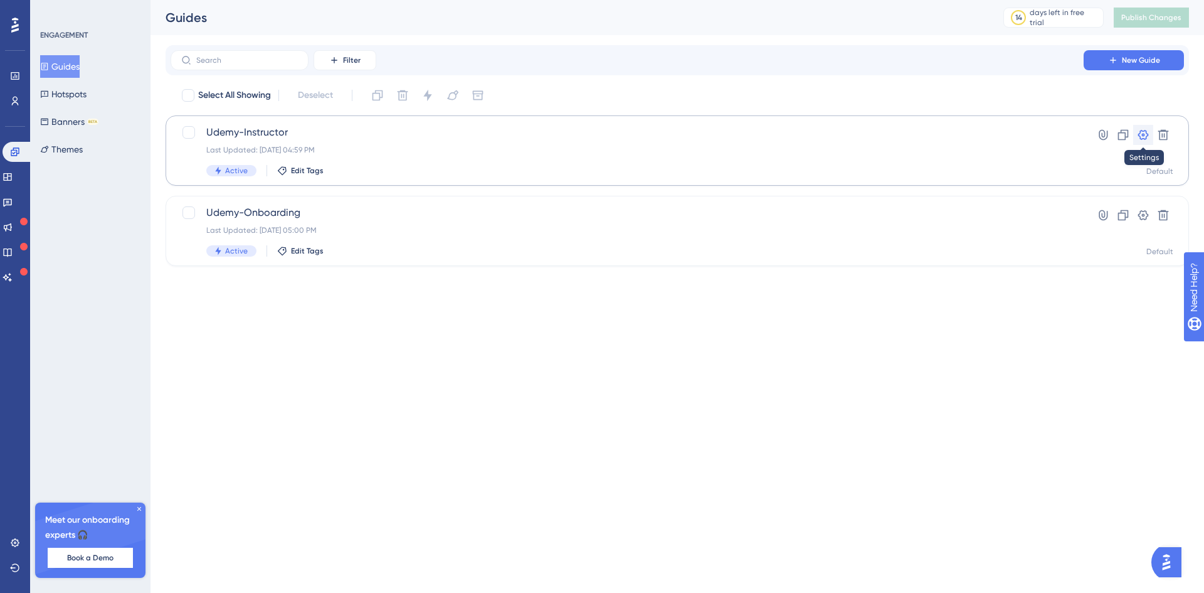
click at [1142, 134] on icon at bounding box center [1143, 135] width 13 height 13
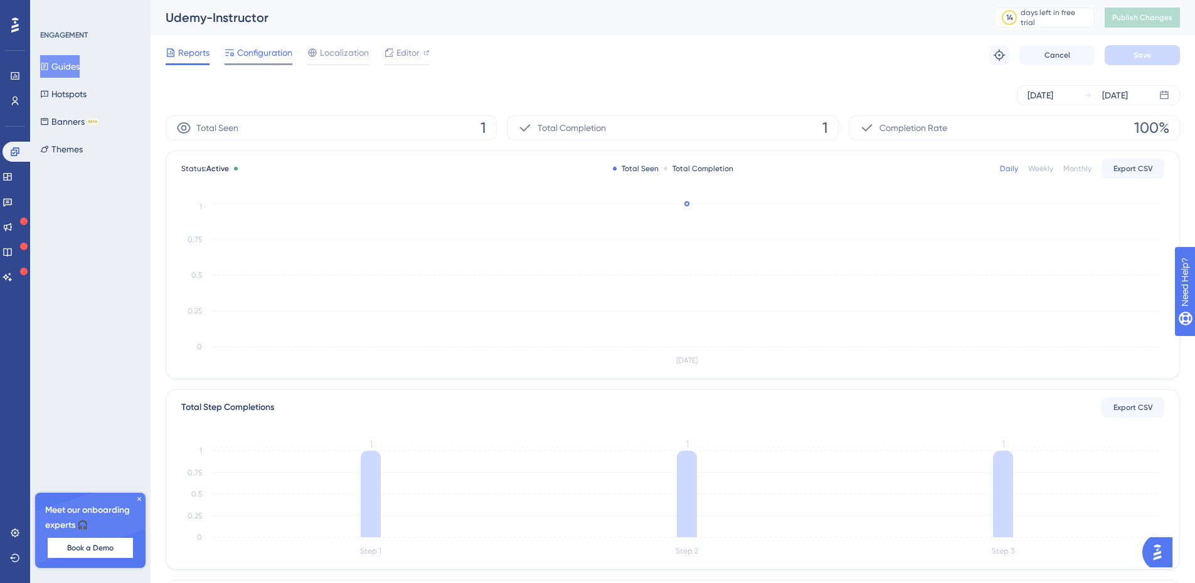
click at [269, 50] on span "Configuration" at bounding box center [264, 52] width 55 height 15
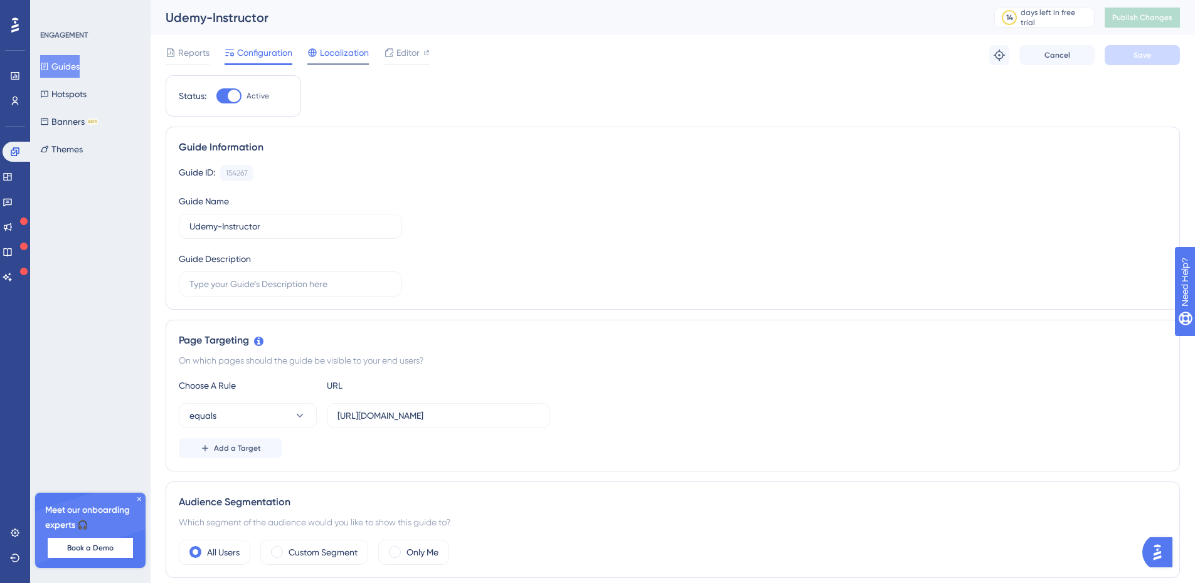
click at [346, 56] on span "Localization" at bounding box center [344, 52] width 49 height 15
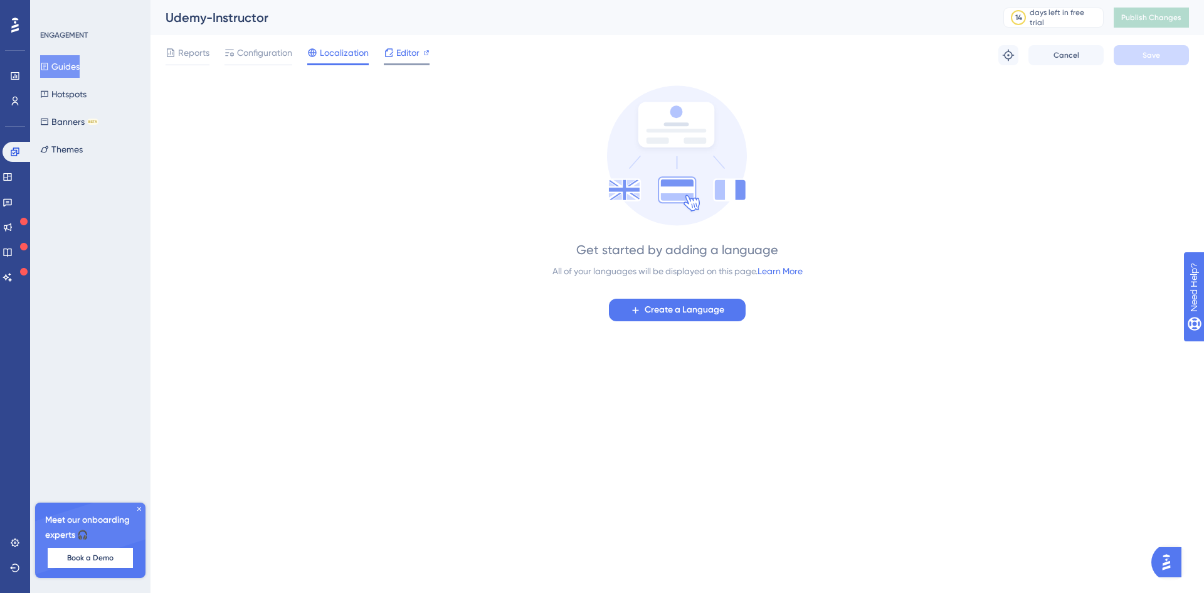
click at [406, 60] on div "Editor" at bounding box center [407, 55] width 46 height 20
click at [183, 55] on span "Reports" at bounding box center [193, 52] width 31 height 15
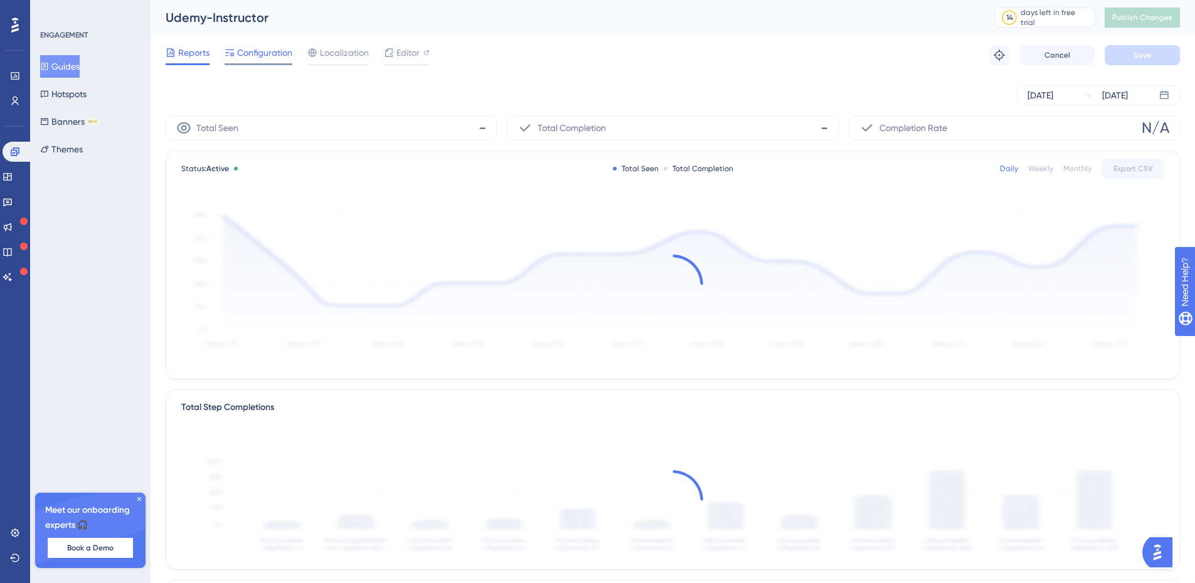
click at [250, 56] on span "Configuration" at bounding box center [264, 52] width 55 height 15
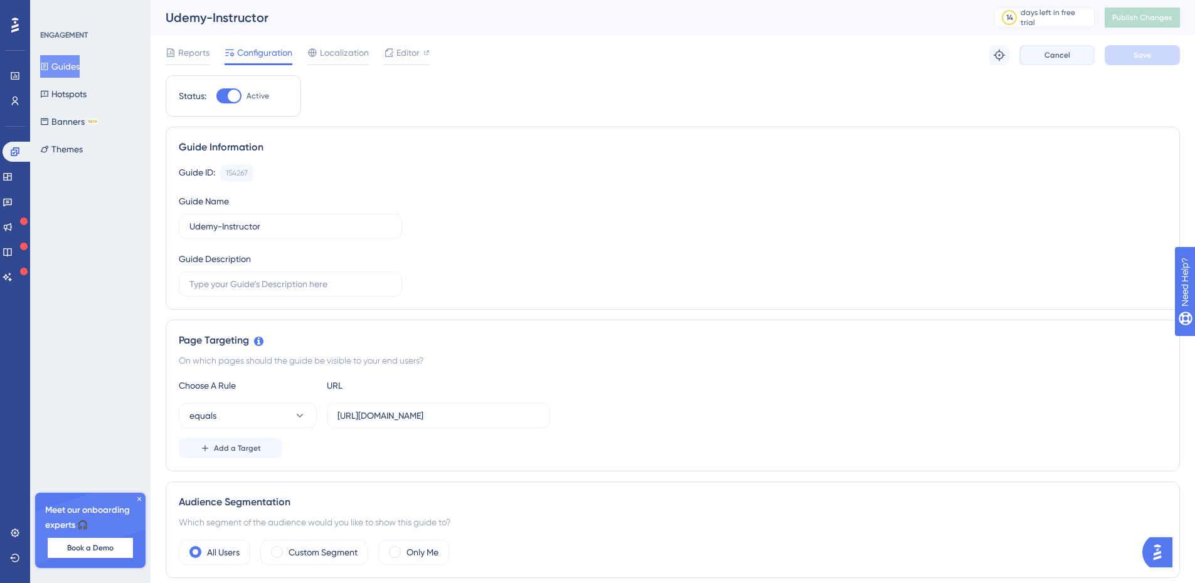
click at [1051, 57] on span "Cancel" at bounding box center [1057, 55] width 26 height 10
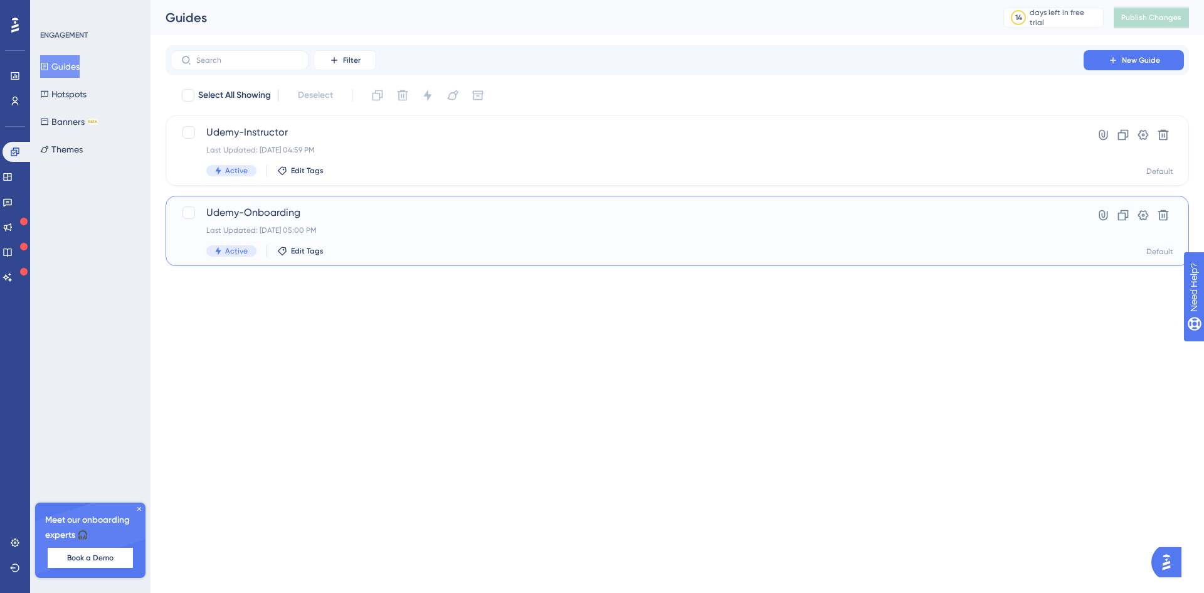
drag, startPoint x: 989, startPoint y: 216, endPoint x: 995, endPoint y: 94, distance: 121.8
click at [995, 94] on div "Select All Showing Deselect Udemy-Instructor Last Updated: [DATE] 04:59 PM Acti…" at bounding box center [678, 175] width 1024 height 181
click at [1149, 216] on icon at bounding box center [1143, 215] width 13 height 13
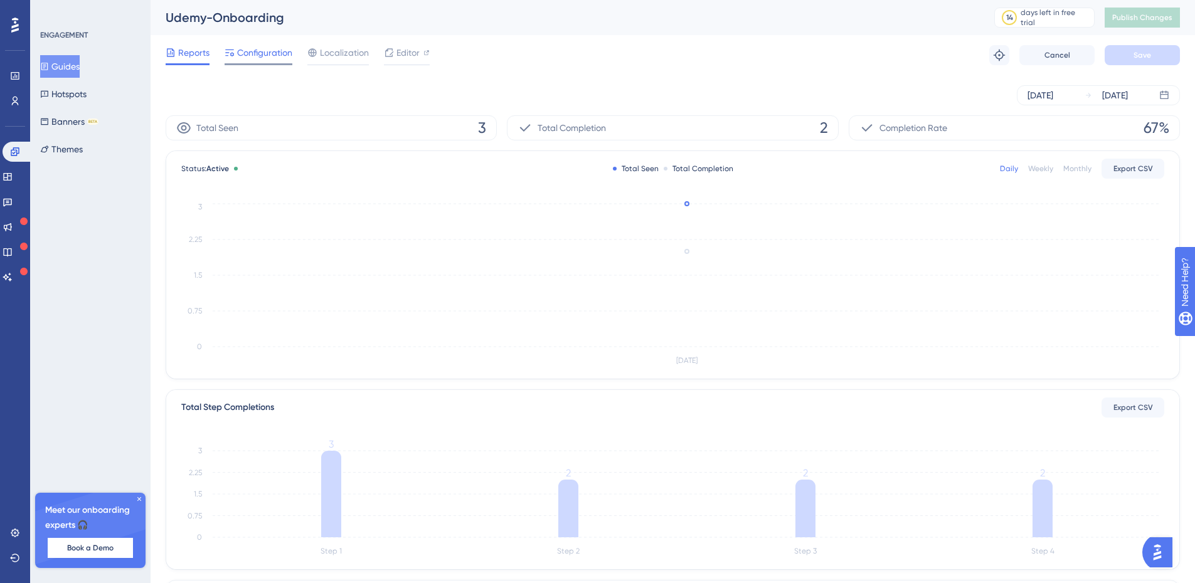
click at [266, 46] on span "Configuration" at bounding box center [264, 52] width 55 height 15
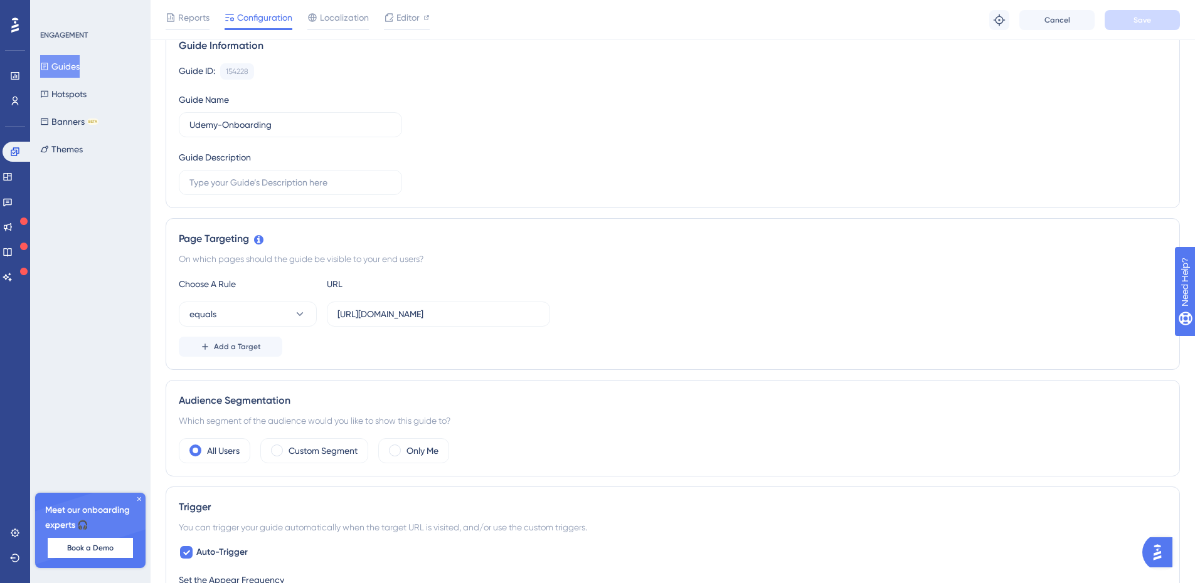
scroll to position [188, 0]
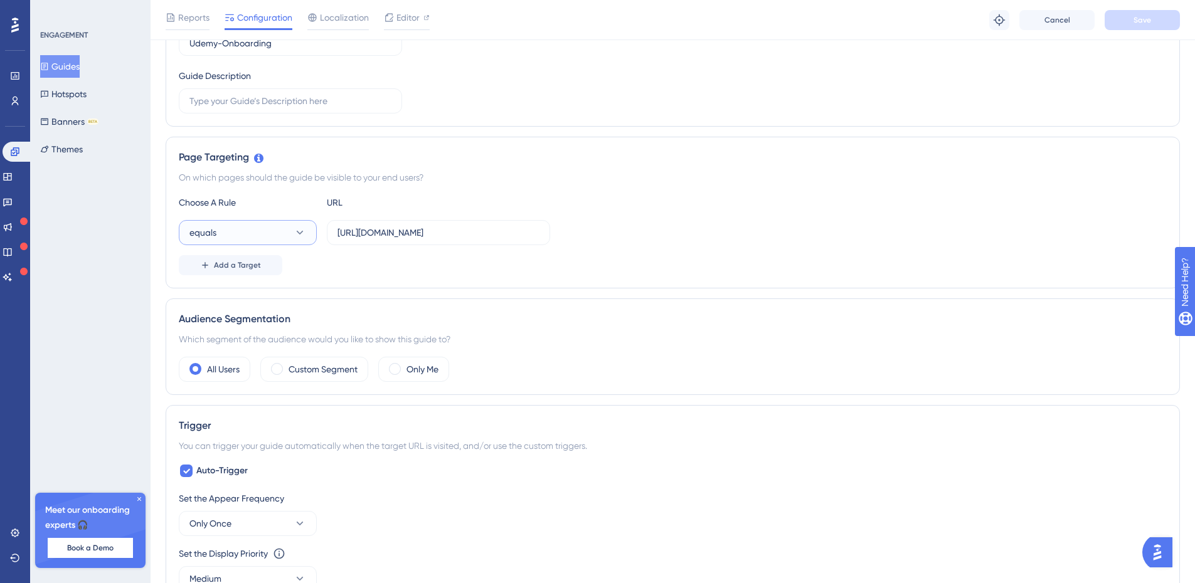
click at [299, 233] on icon at bounding box center [300, 233] width 7 height 4
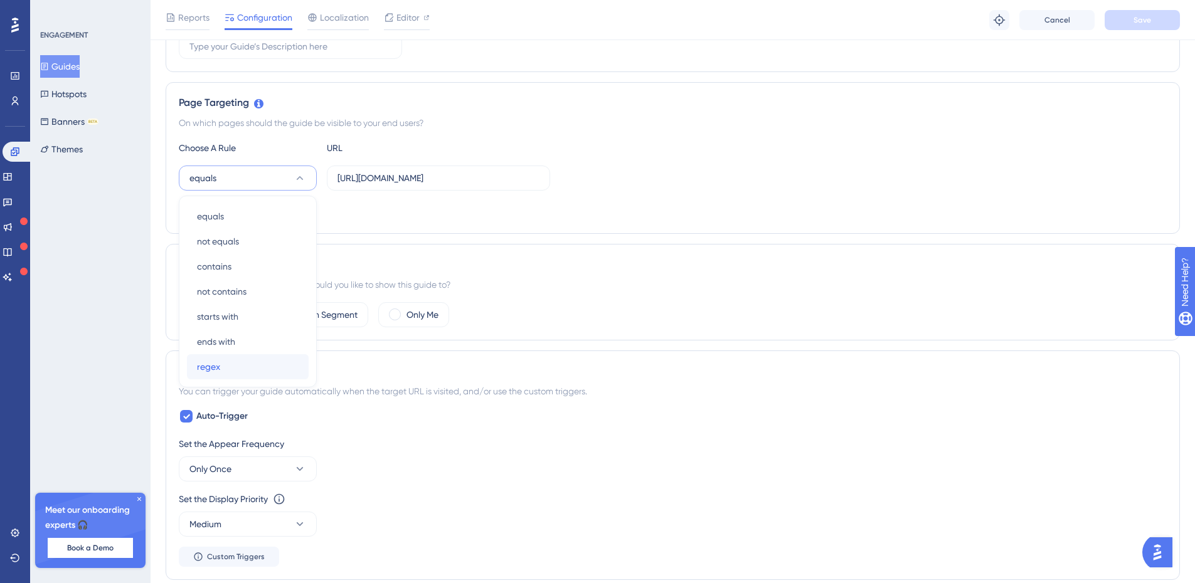
click at [244, 362] on div "regex regex" at bounding box center [248, 366] width 102 height 25
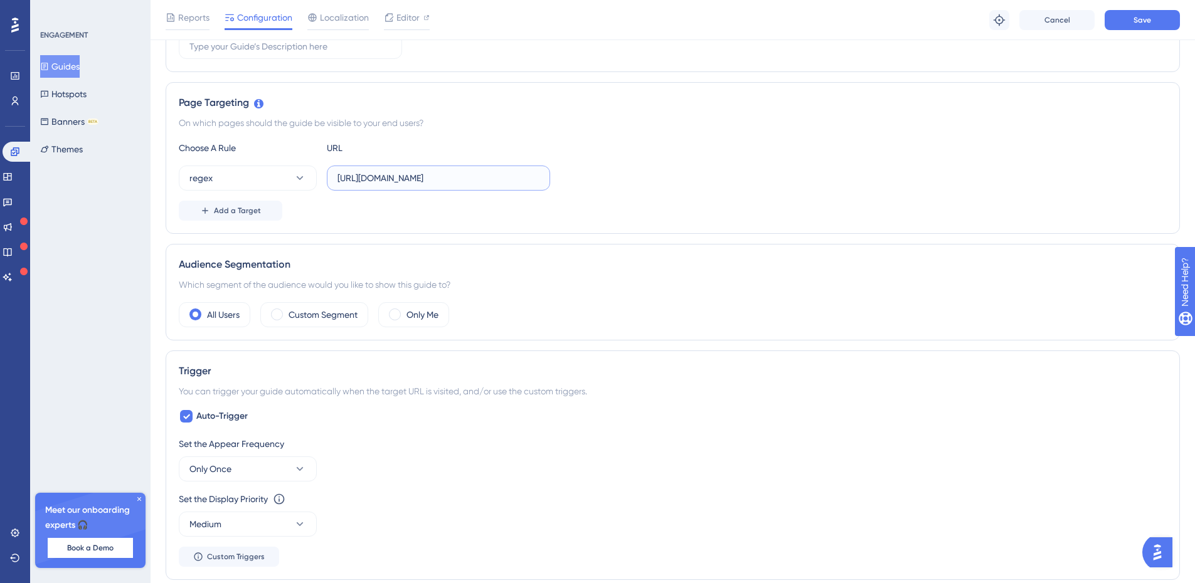
click at [463, 178] on input "[URL][DOMAIN_NAME]" at bounding box center [438, 178] width 202 height 14
type input "[URL][DOMAIN_NAME]"
click at [1140, 19] on span "Save" at bounding box center [1142, 20] width 18 height 10
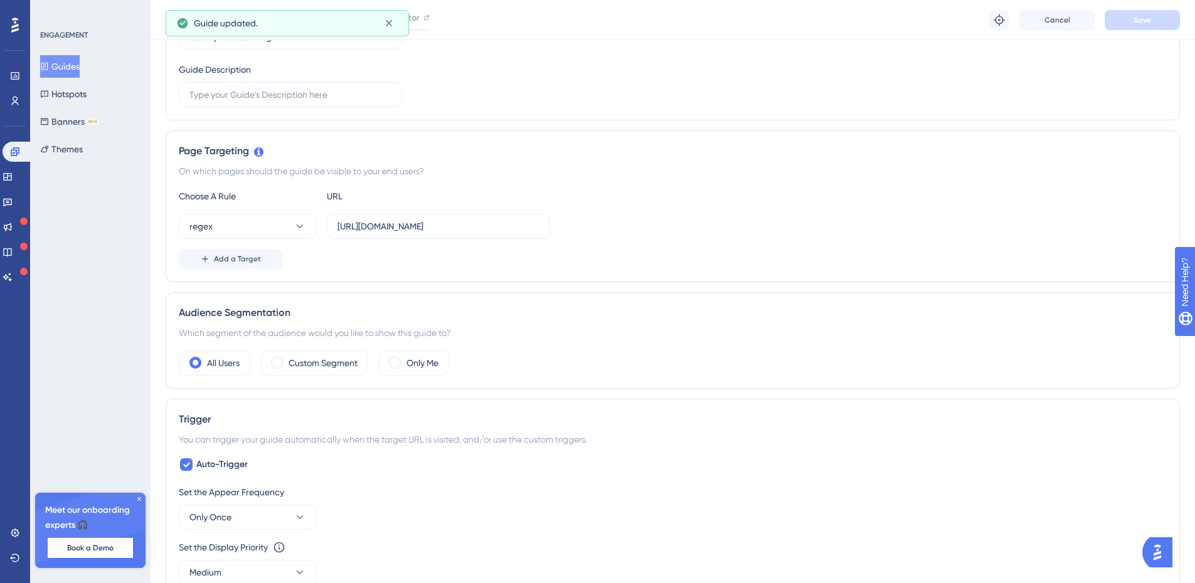
scroll to position [0, 0]
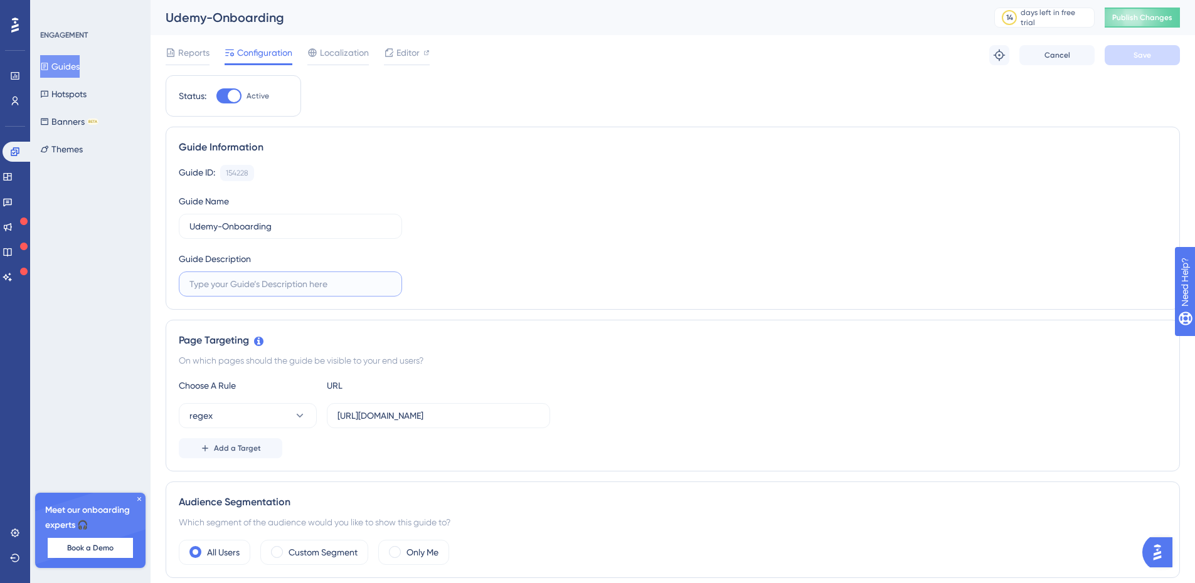
click at [267, 288] on input "text" at bounding box center [290, 284] width 202 height 14
type input "[PERSON_NAME]'s onboarding"
click at [1154, 55] on button "Save" at bounding box center [1142, 55] width 75 height 20
click at [65, 66] on button "Guides" at bounding box center [60, 66] width 40 height 23
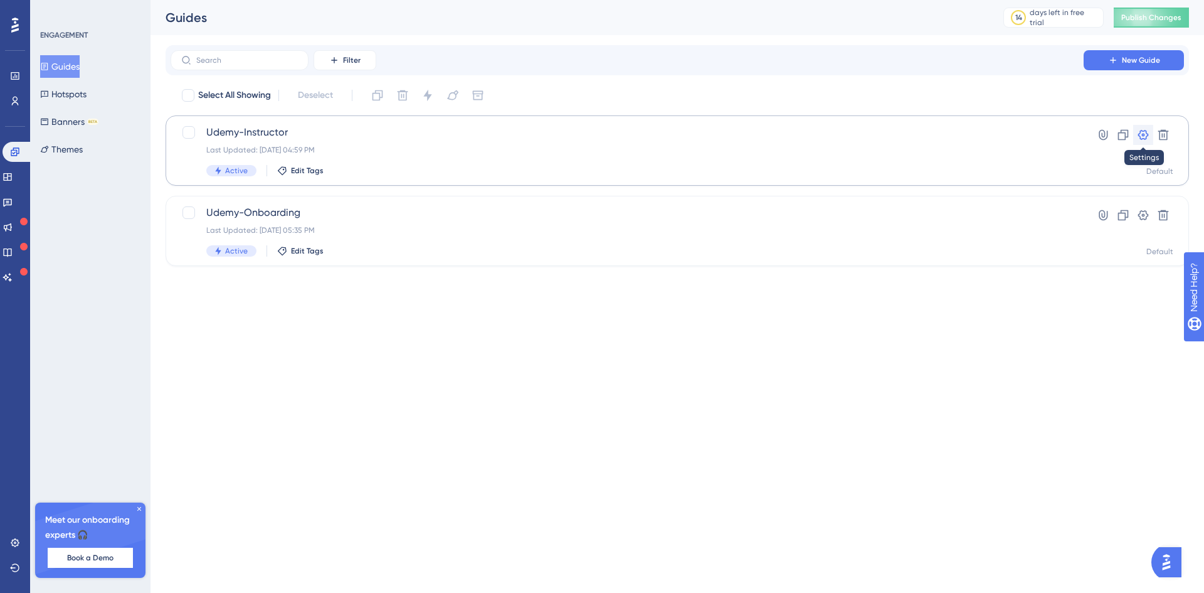
click at [1145, 131] on icon at bounding box center [1143, 135] width 11 height 10
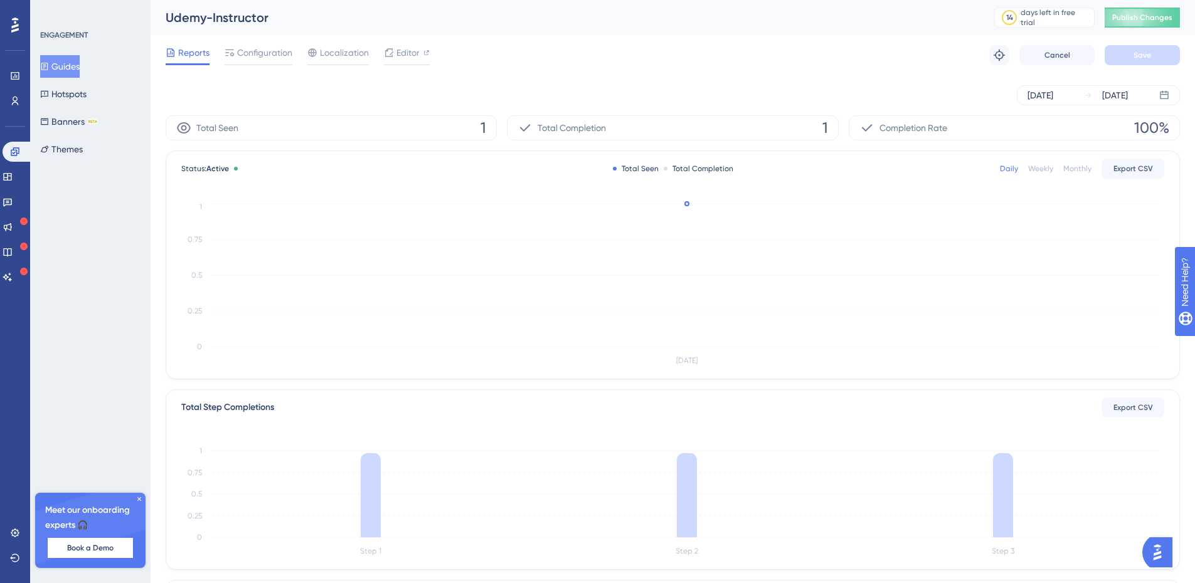
click at [262, 48] on span "Configuration" at bounding box center [264, 52] width 55 height 15
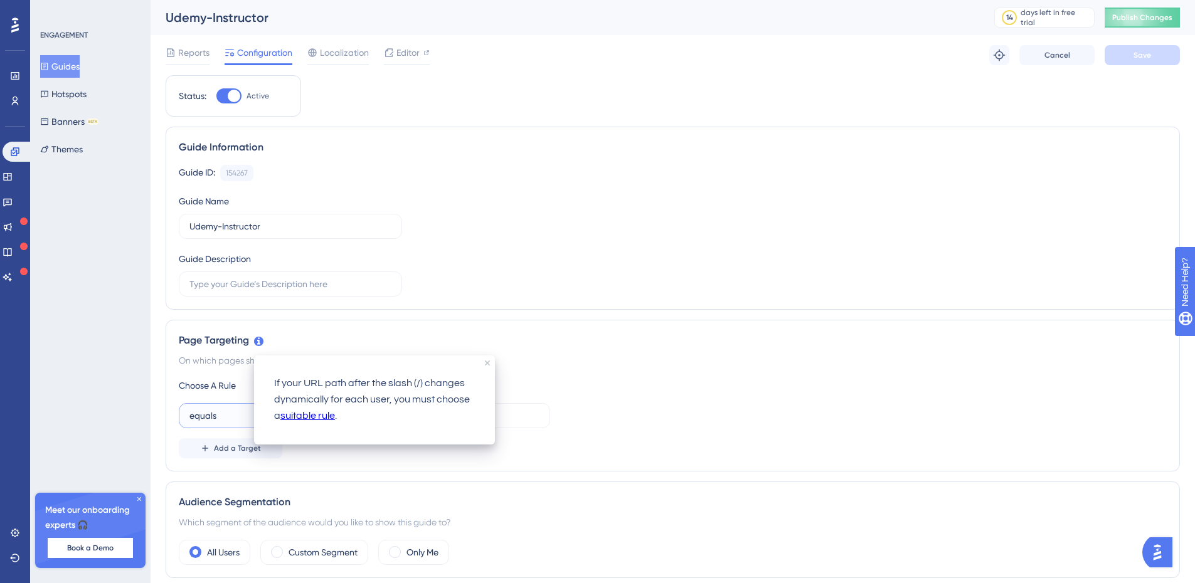
click at [230, 417] on button "equals" at bounding box center [248, 415] width 138 height 25
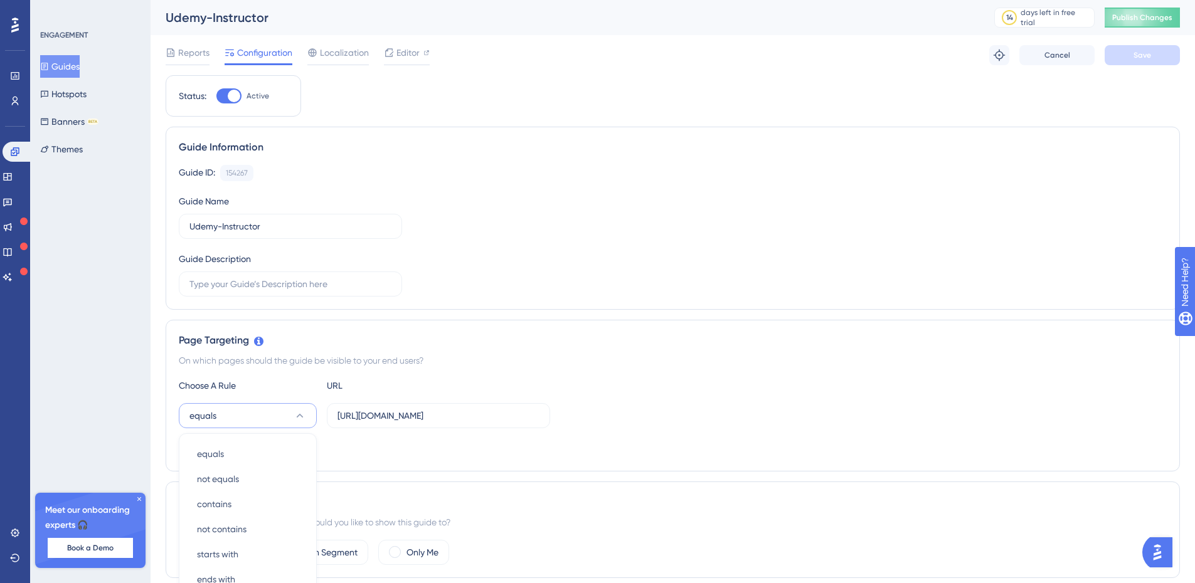
scroll to position [243, 0]
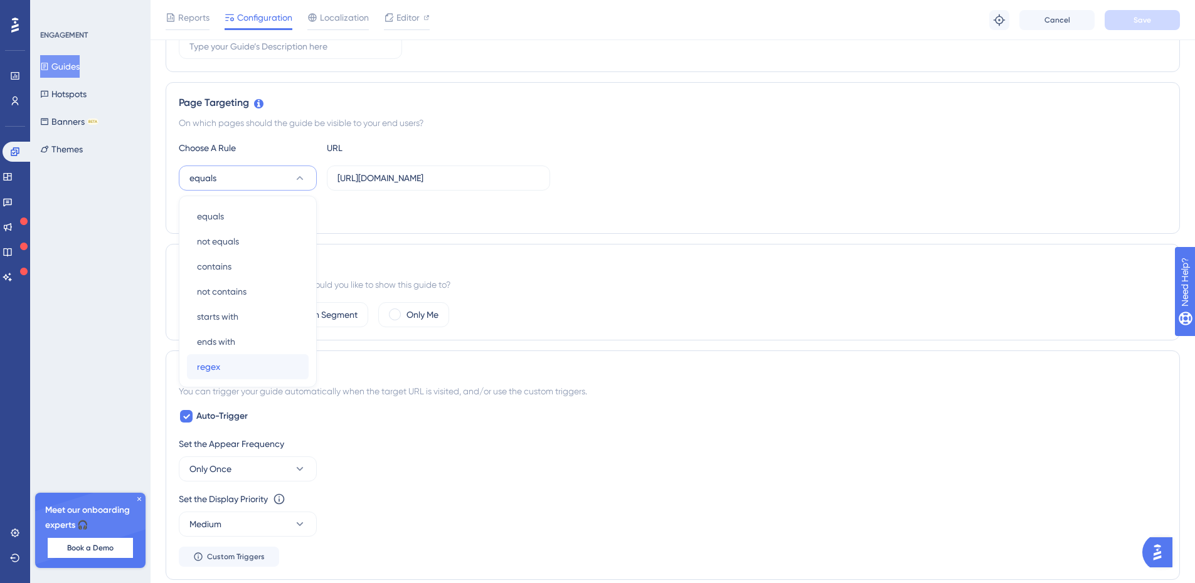
click at [230, 371] on div "regex regex" at bounding box center [248, 366] width 102 height 25
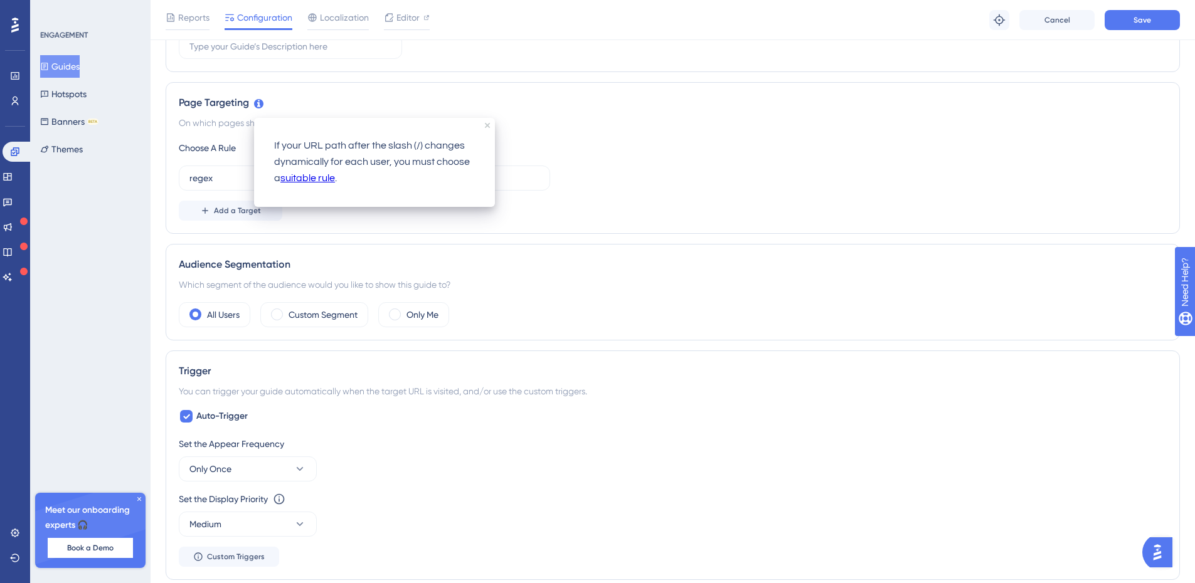
click at [320, 178] on link "suitable rule" at bounding box center [307, 179] width 55 height 16
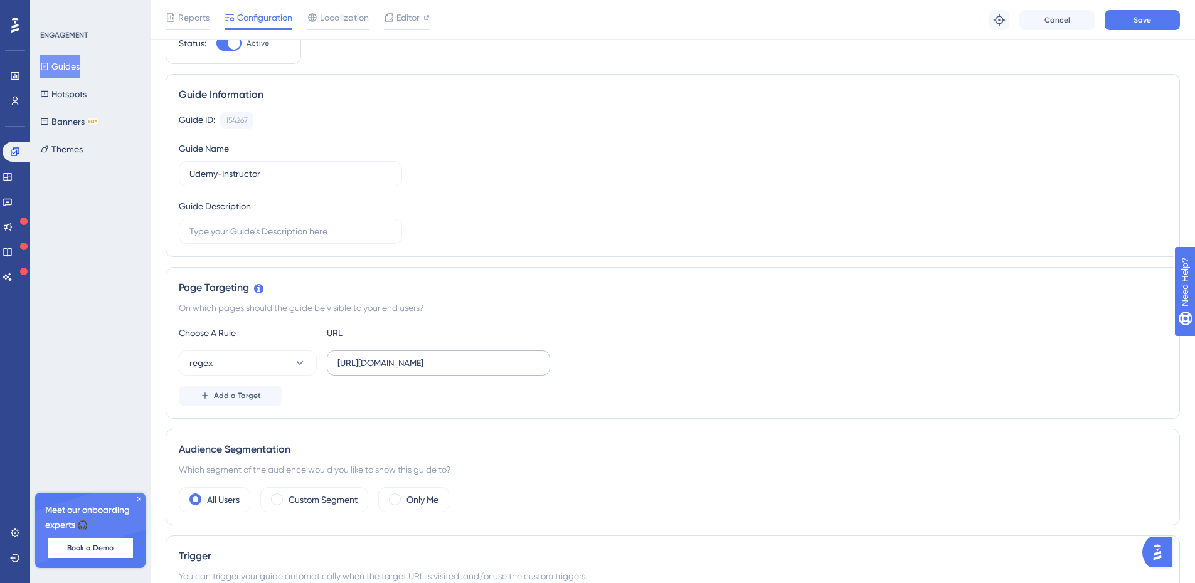
scroll to position [125, 0]
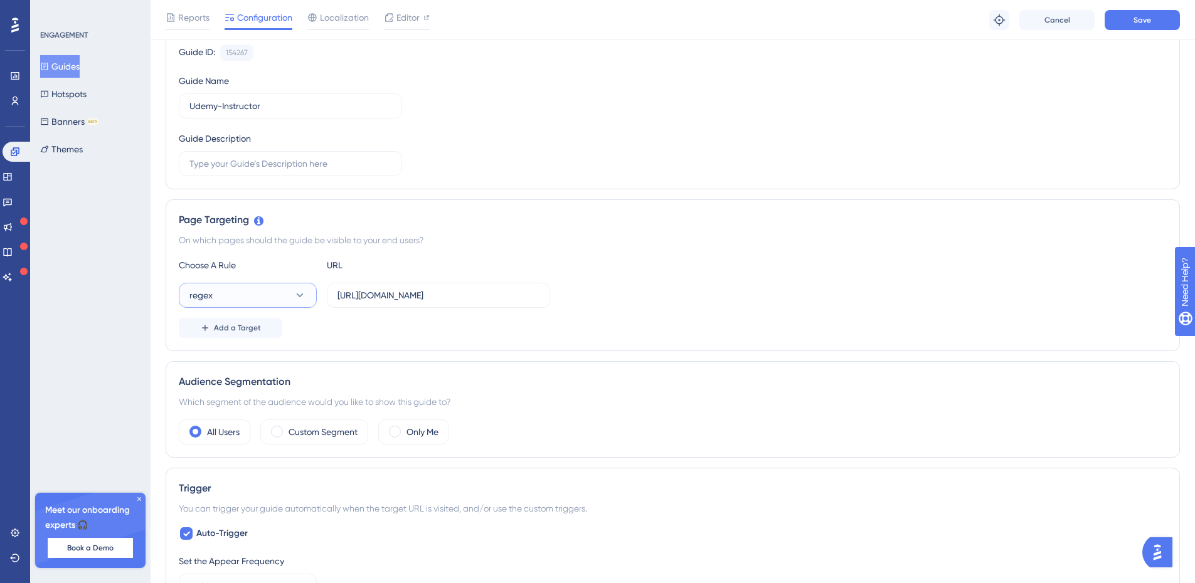
click at [288, 292] on button "regex" at bounding box center [248, 295] width 138 height 25
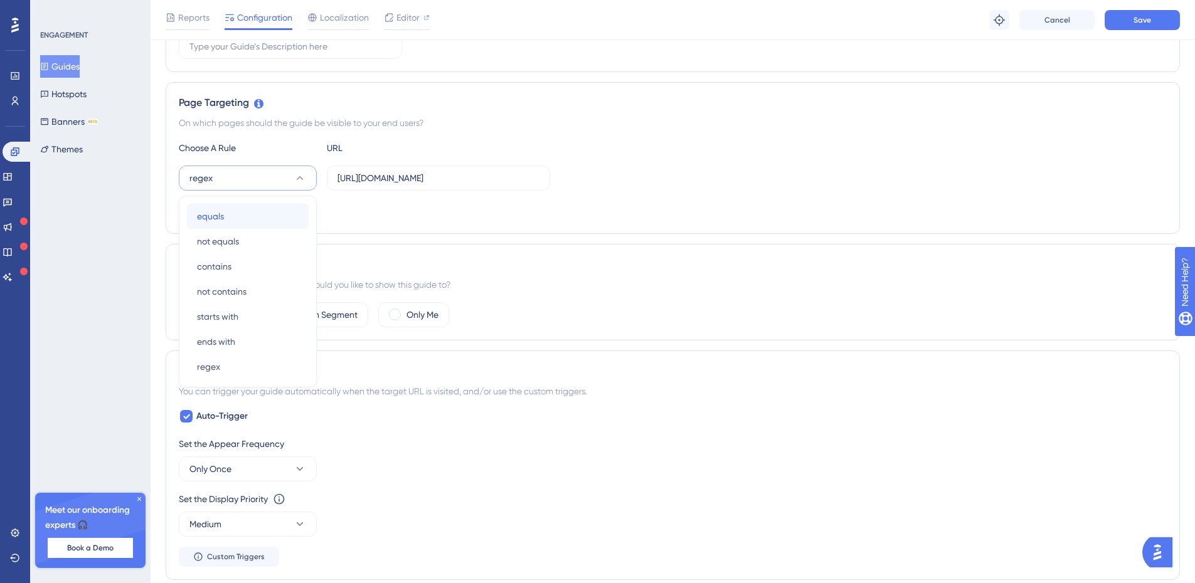
click at [235, 221] on div "equals equals" at bounding box center [248, 216] width 102 height 25
click at [437, 177] on input "[URL][DOMAIN_NAME]" at bounding box center [438, 178] width 202 height 14
type input "[URL][DOMAIN_NAME]"
click at [247, 209] on span "Add a Target" at bounding box center [237, 211] width 47 height 10
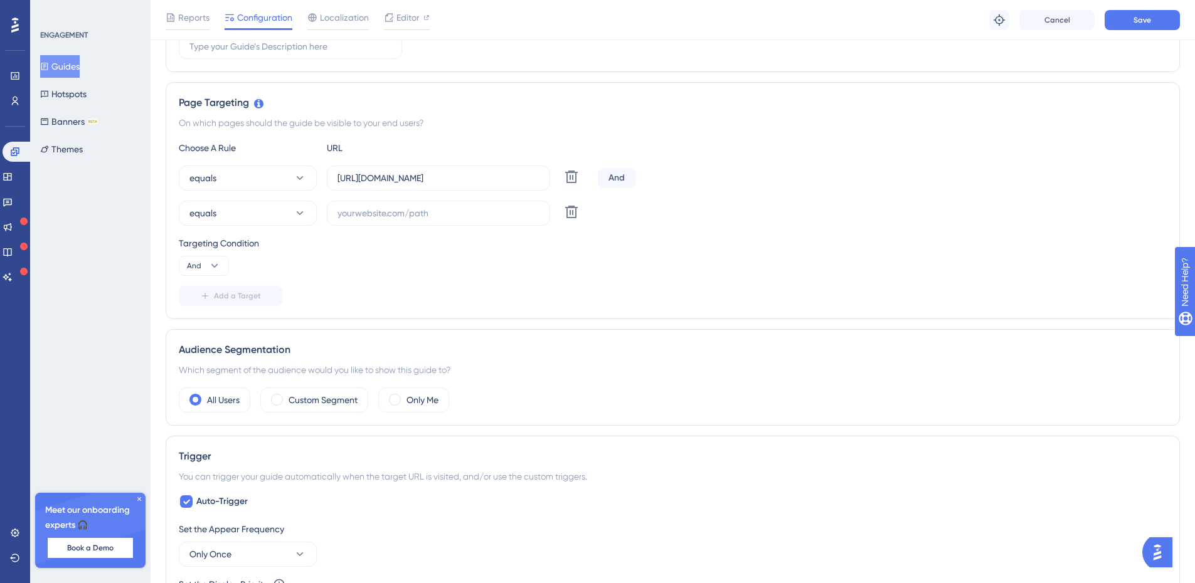
click at [617, 176] on div "And" at bounding box center [617, 178] width 38 height 20
click at [218, 272] on icon at bounding box center [214, 266] width 13 height 13
click at [208, 329] on div "Or Or" at bounding box center [204, 326] width 24 height 25
click at [360, 211] on input "text" at bounding box center [438, 213] width 202 height 14
paste input "[URL][DOMAIN_NAME]"
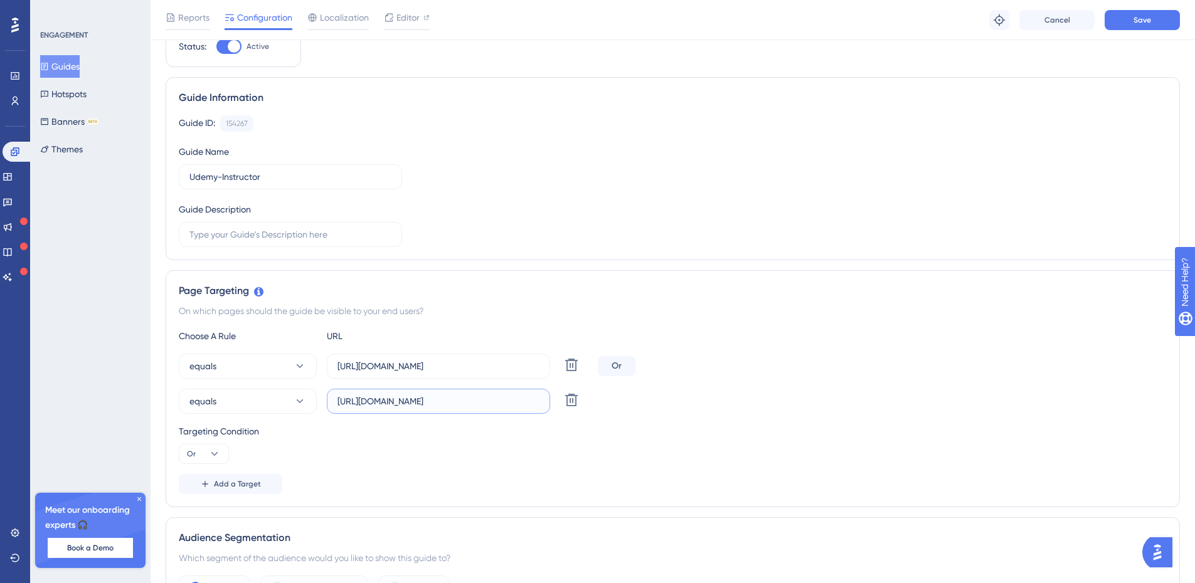
scroll to position [0, 0]
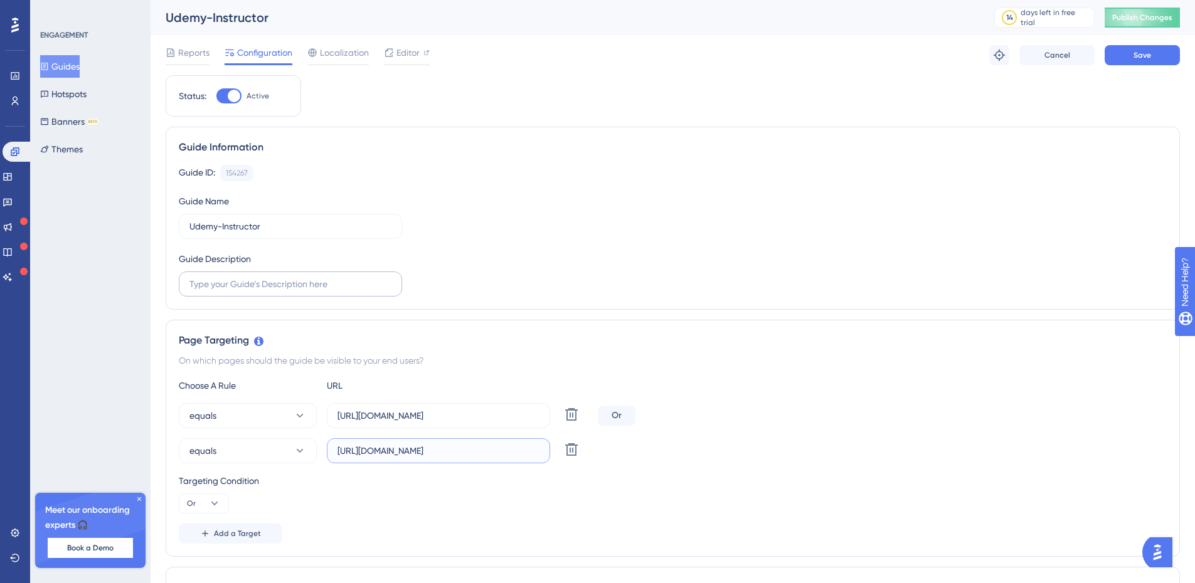
type input "[URL][DOMAIN_NAME]"
click at [276, 287] on input "text" at bounding box center [290, 284] width 202 height 14
type input "Udemy Instructor"
click at [1137, 55] on span "Save" at bounding box center [1142, 55] width 18 height 10
click at [70, 68] on button "Guides" at bounding box center [60, 66] width 40 height 23
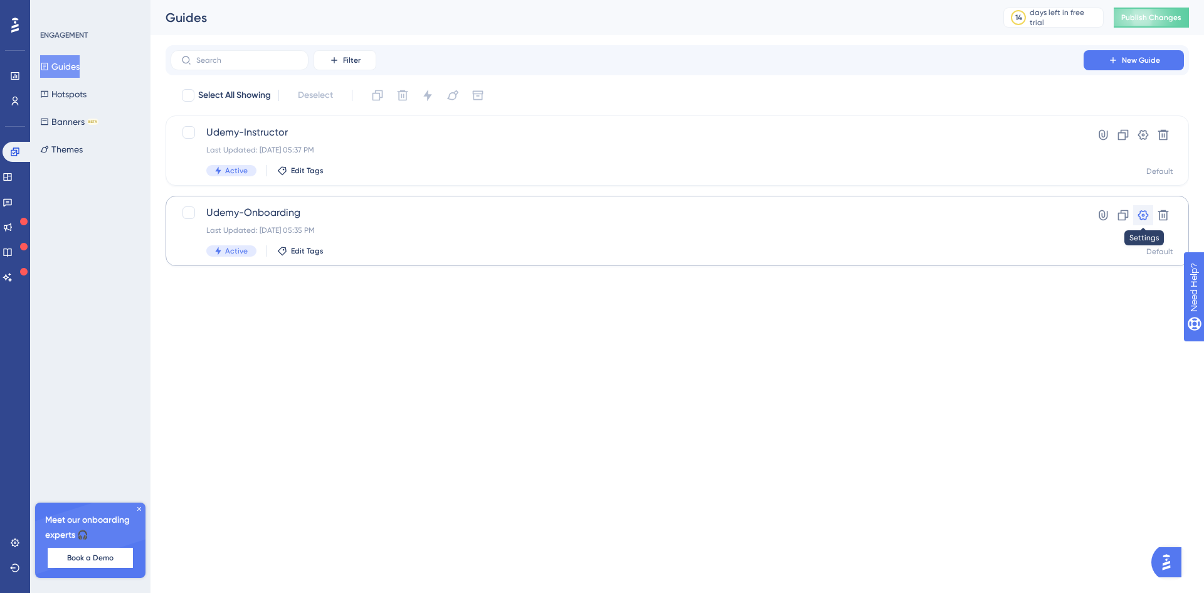
click at [1140, 213] on icon at bounding box center [1143, 215] width 11 height 10
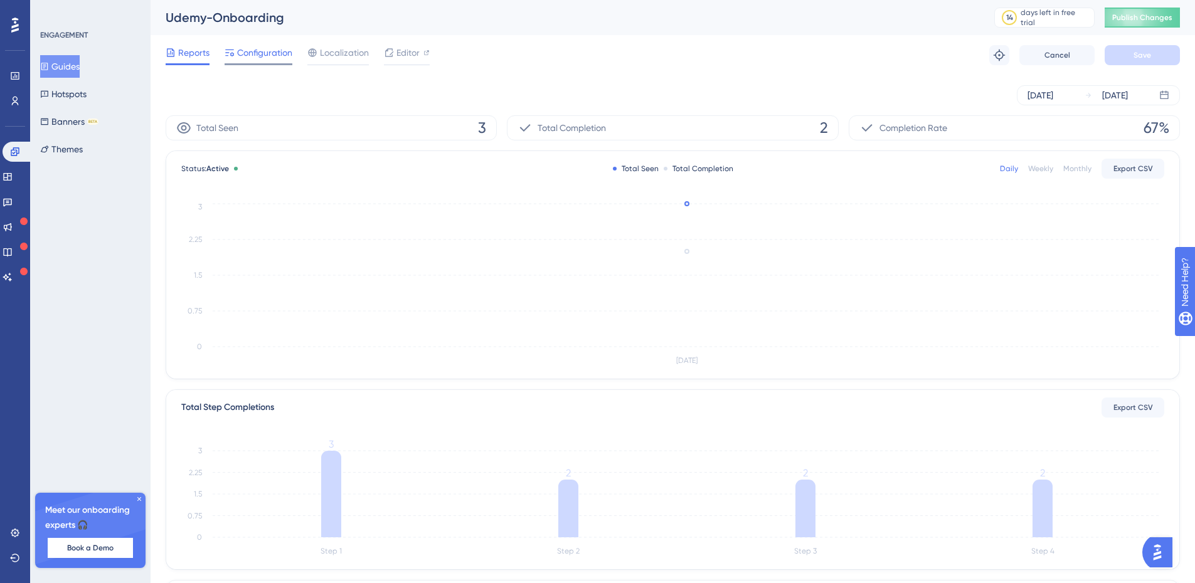
click at [257, 56] on span "Configuration" at bounding box center [264, 52] width 55 height 15
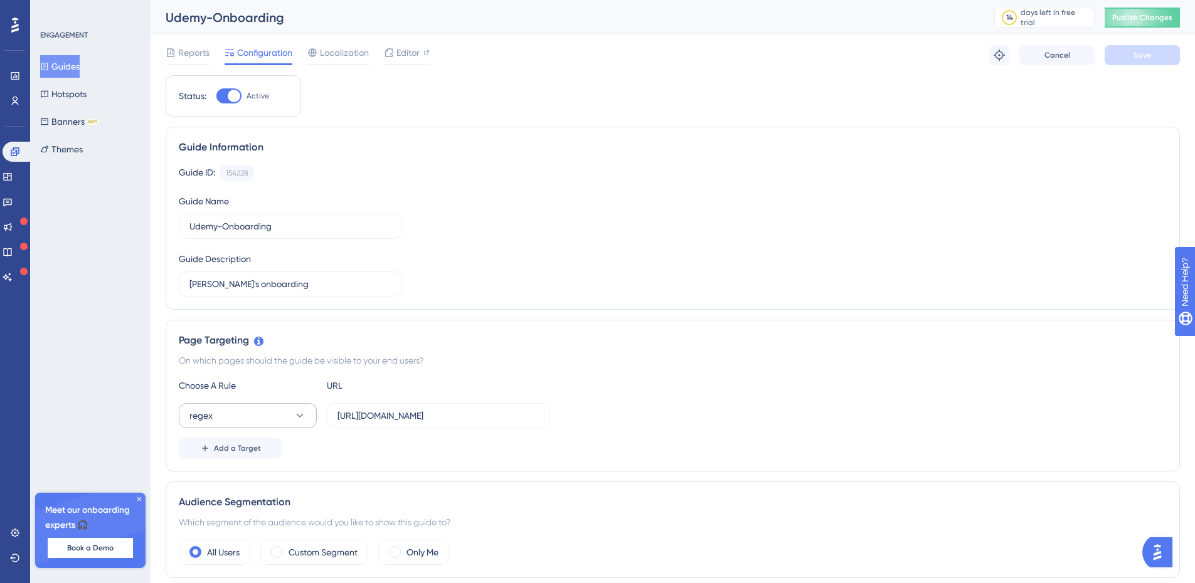
click at [292, 320] on div "Page Targeting On which pages should the guide be visible to your end users? Ch…" at bounding box center [673, 396] width 1014 height 152
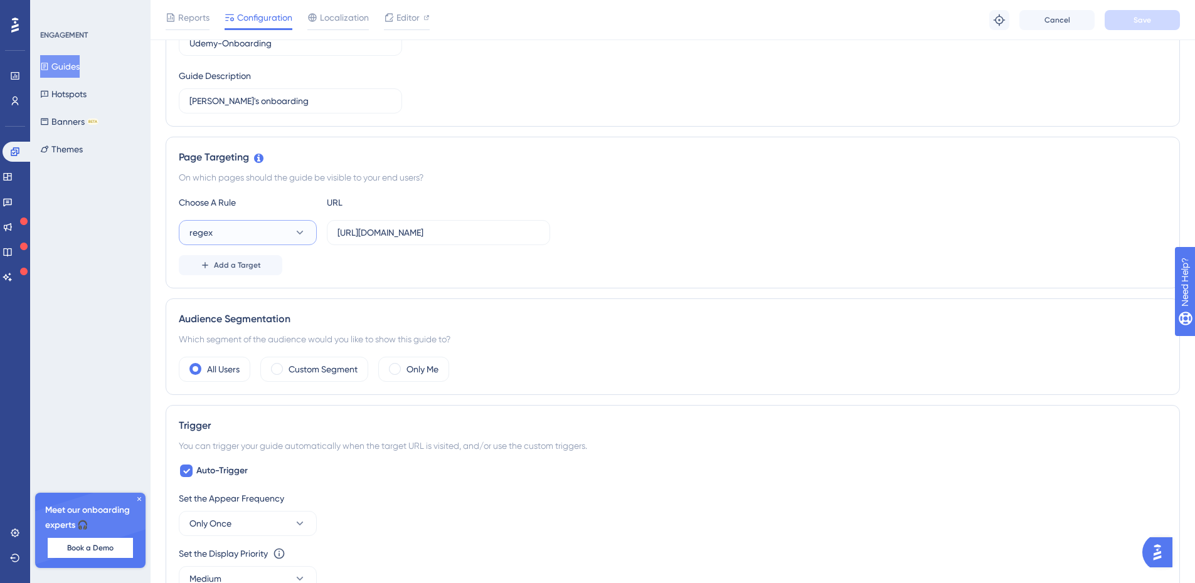
click at [300, 236] on icon at bounding box center [300, 232] width 13 height 13
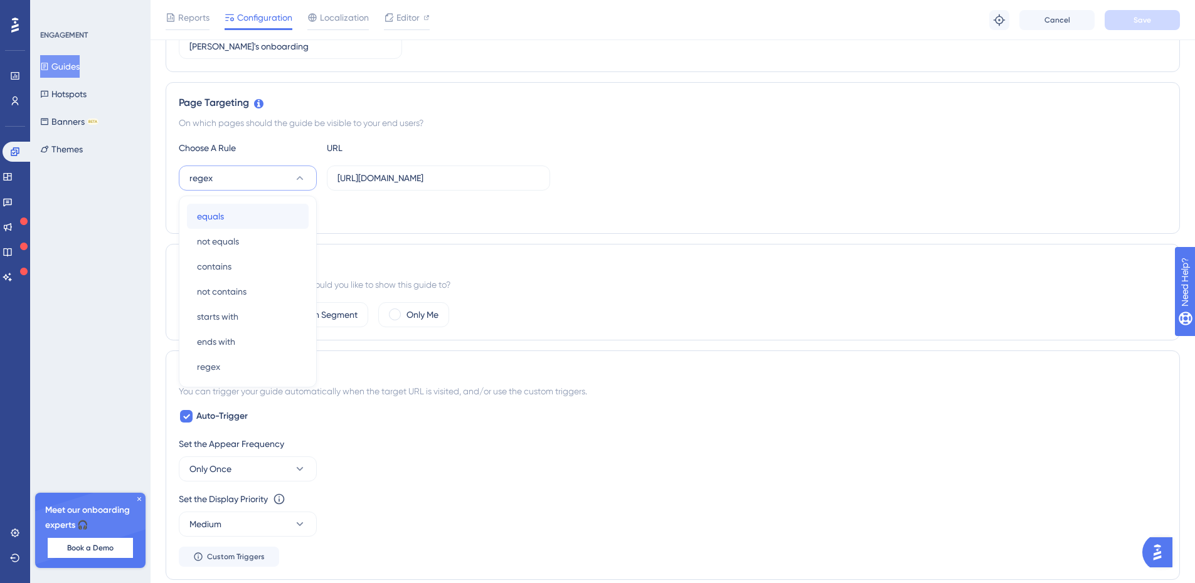
click at [240, 220] on div "equals equals" at bounding box center [248, 216] width 102 height 25
click at [473, 181] on input "[URL][DOMAIN_NAME]" at bounding box center [438, 178] width 202 height 14
type input "[URL][DOMAIN_NAME]"
click at [227, 217] on button "Add a Target" at bounding box center [230, 211] width 103 height 20
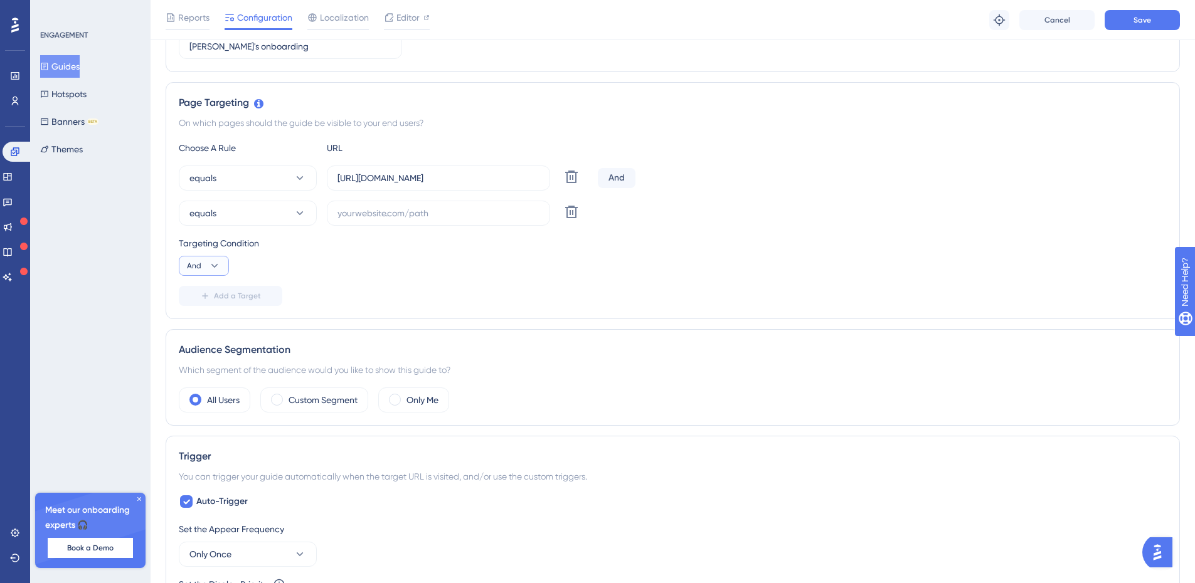
click at [215, 268] on icon at bounding box center [214, 266] width 7 height 4
click at [204, 329] on div "Or Or" at bounding box center [204, 326] width 24 height 25
click at [372, 215] on input "text" at bounding box center [438, 213] width 202 height 14
paste input "[URL][DOMAIN_NAME]"
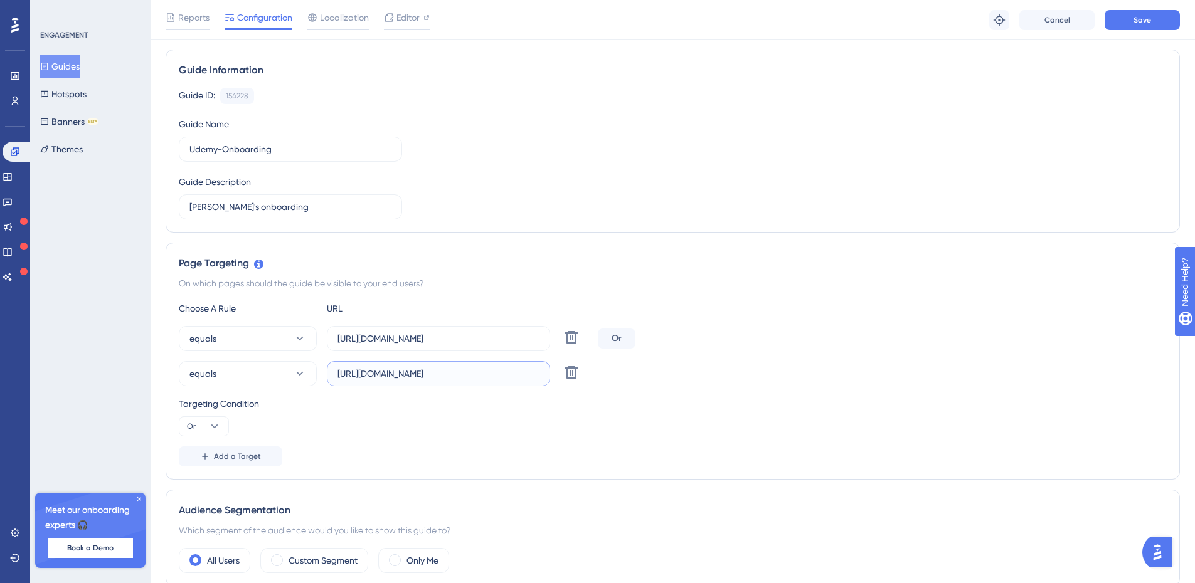
scroll to position [55, 0]
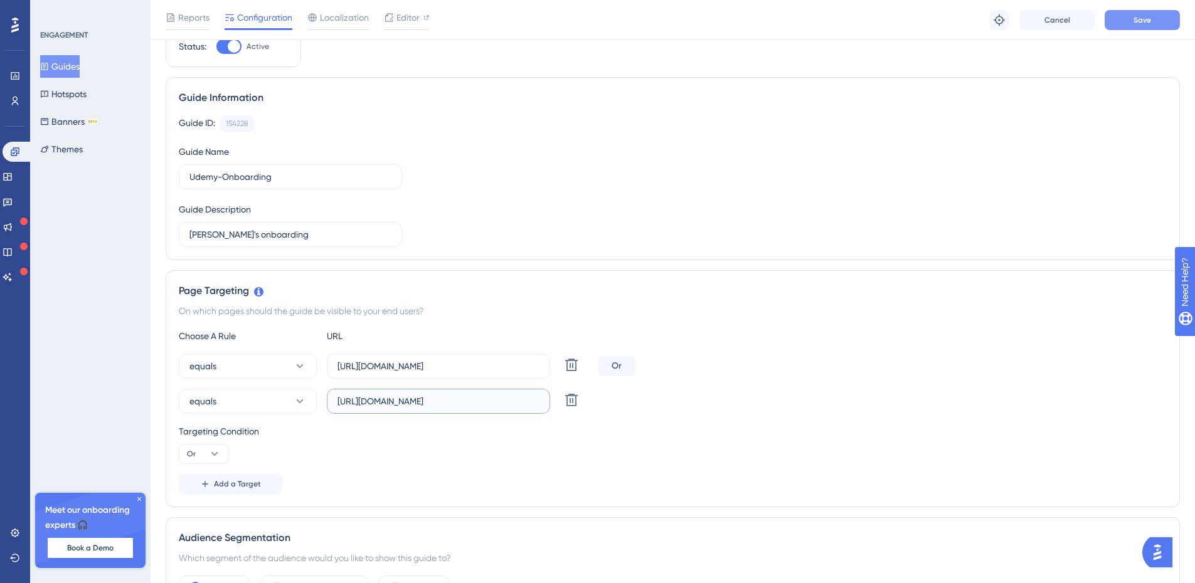
type input "[URL][DOMAIN_NAME]"
click at [1147, 18] on span "Save" at bounding box center [1142, 20] width 18 height 10
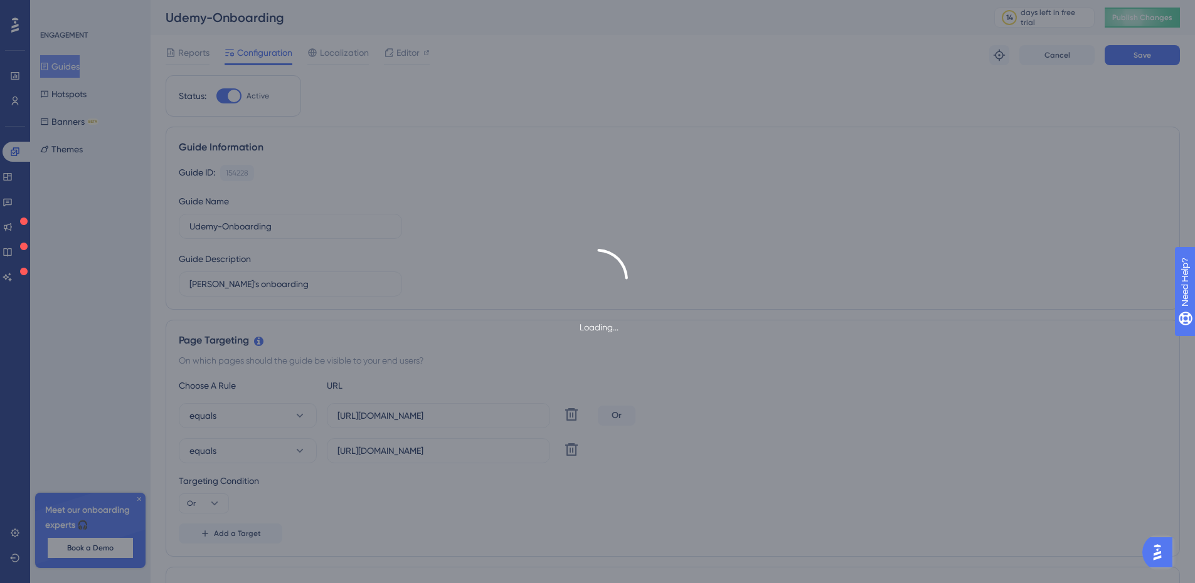
scroll to position [0, 0]
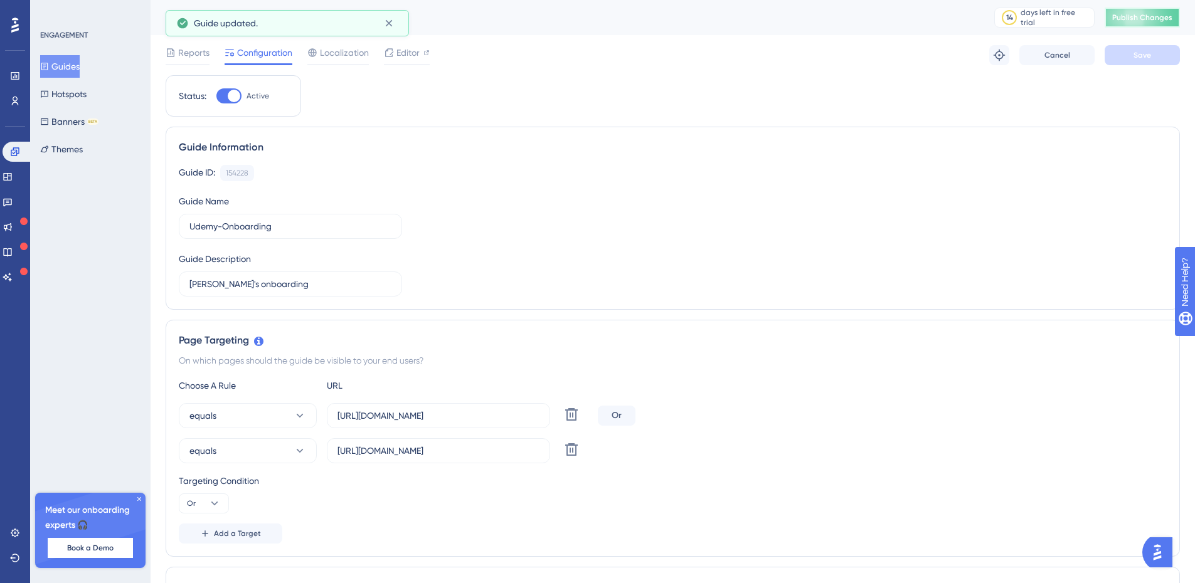
click at [1150, 18] on span "Publish Changes" at bounding box center [1142, 18] width 60 height 10
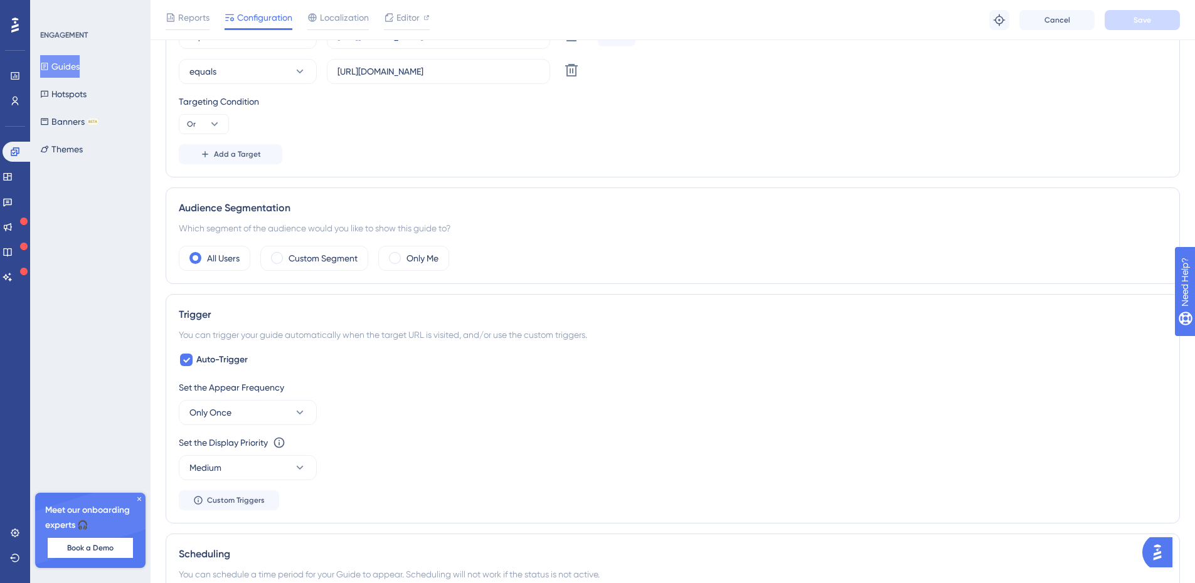
scroll to position [565, 0]
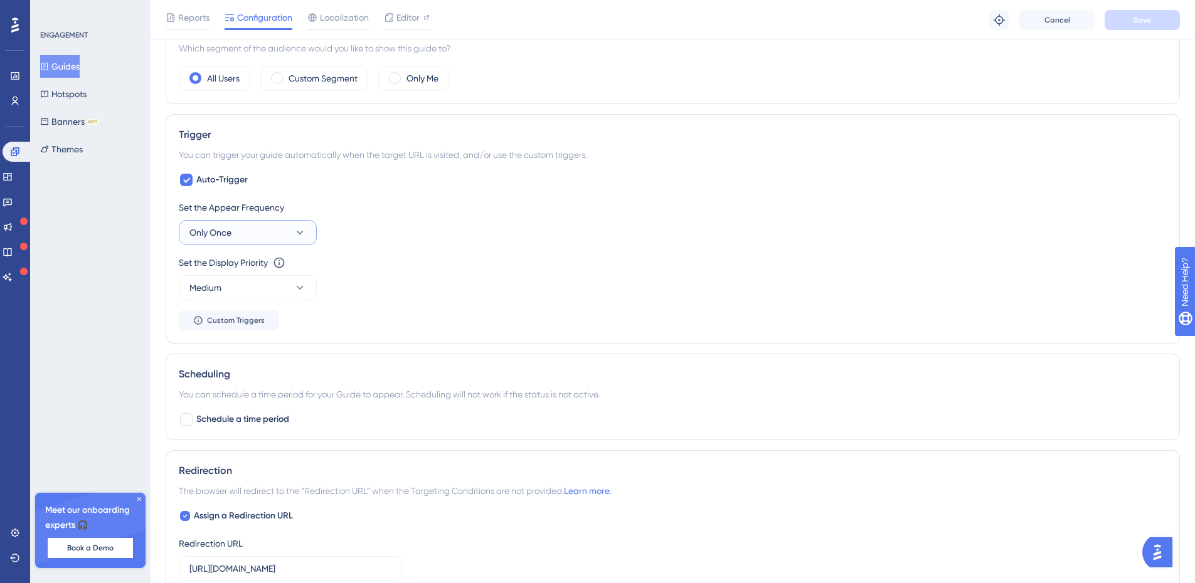
click at [305, 230] on icon at bounding box center [300, 232] width 13 height 13
click at [299, 233] on icon at bounding box center [300, 233] width 7 height 4
click at [298, 231] on icon at bounding box center [300, 232] width 13 height 13
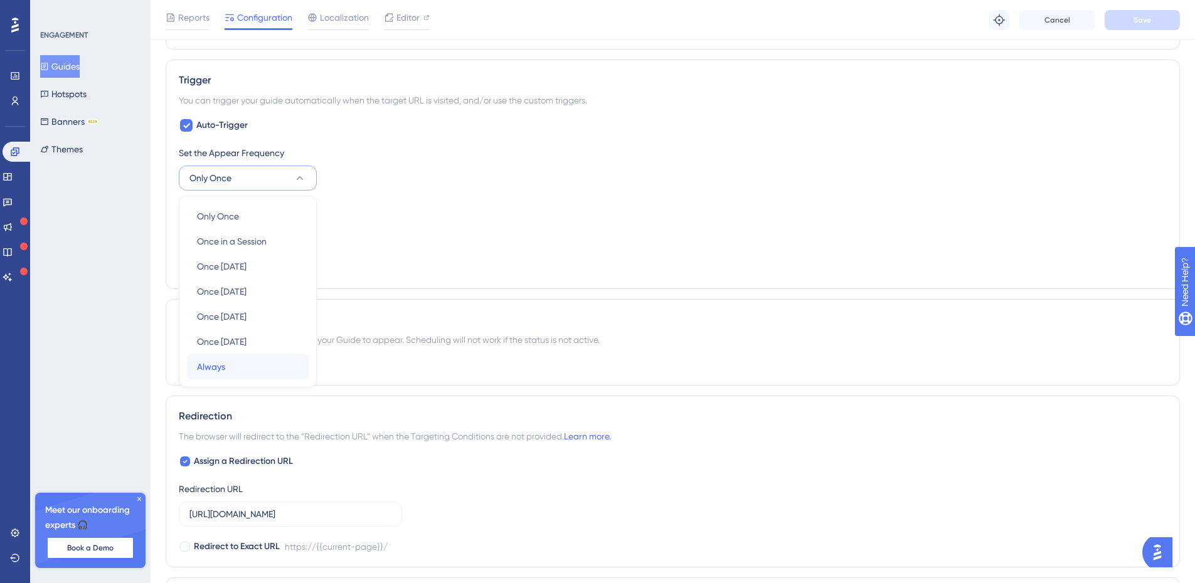
click at [238, 361] on div "Always Always" at bounding box center [248, 366] width 102 height 25
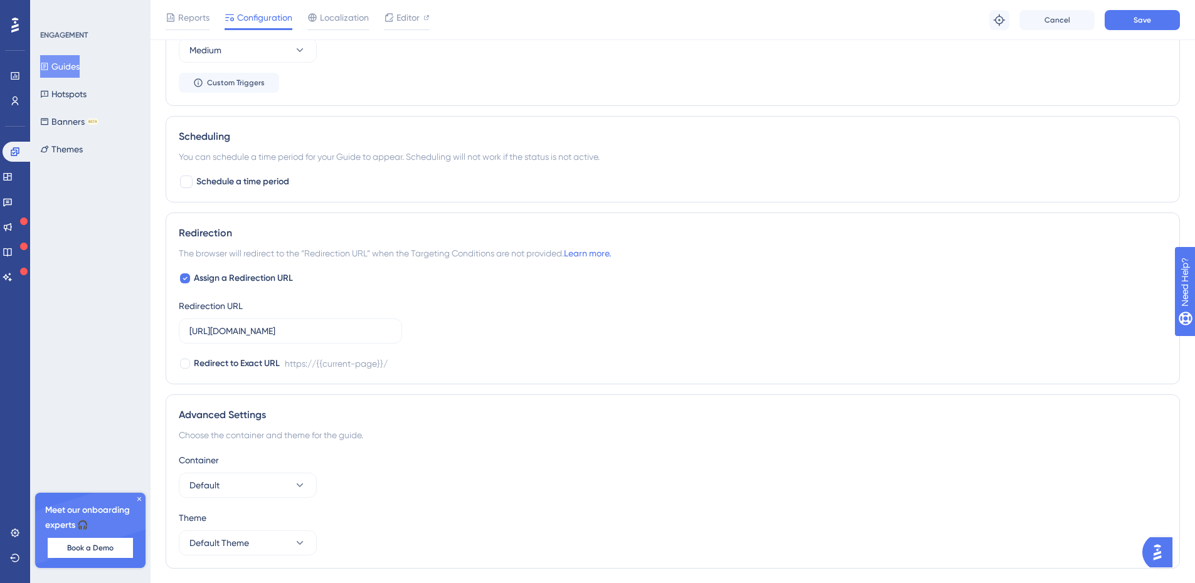
scroll to position [968, 0]
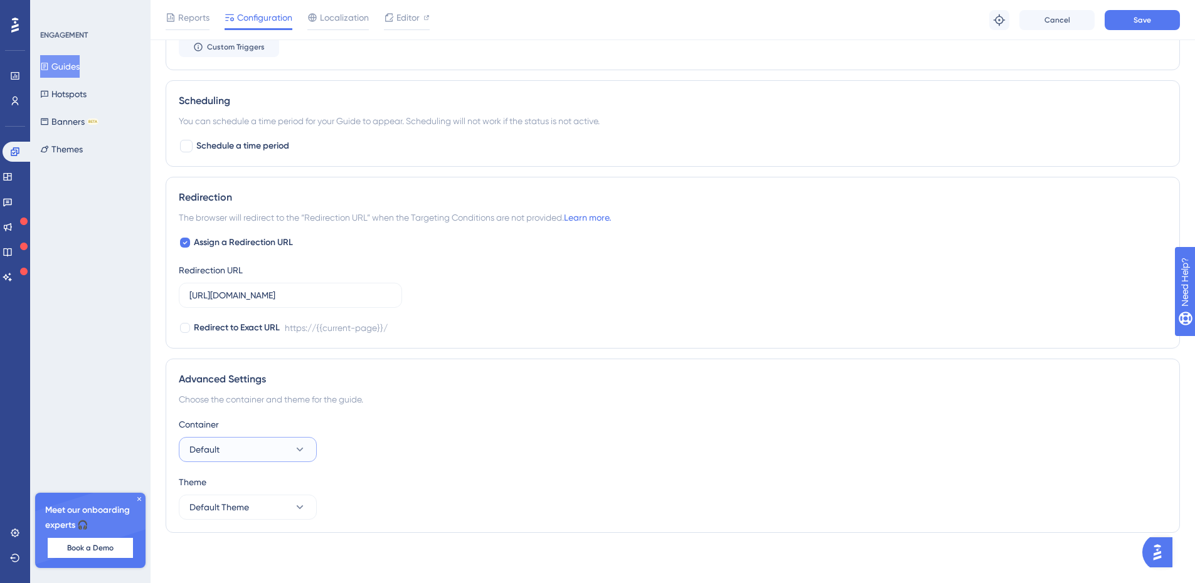
click at [303, 447] on icon at bounding box center [300, 449] width 13 height 13
click at [304, 505] on icon at bounding box center [300, 507] width 13 height 13
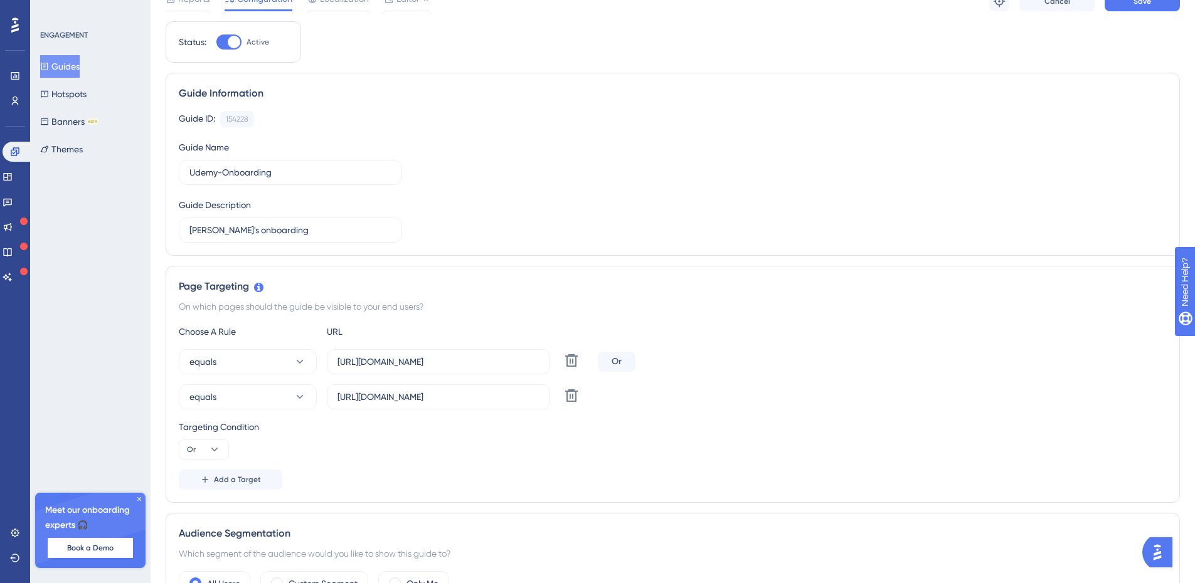
scroll to position [0, 0]
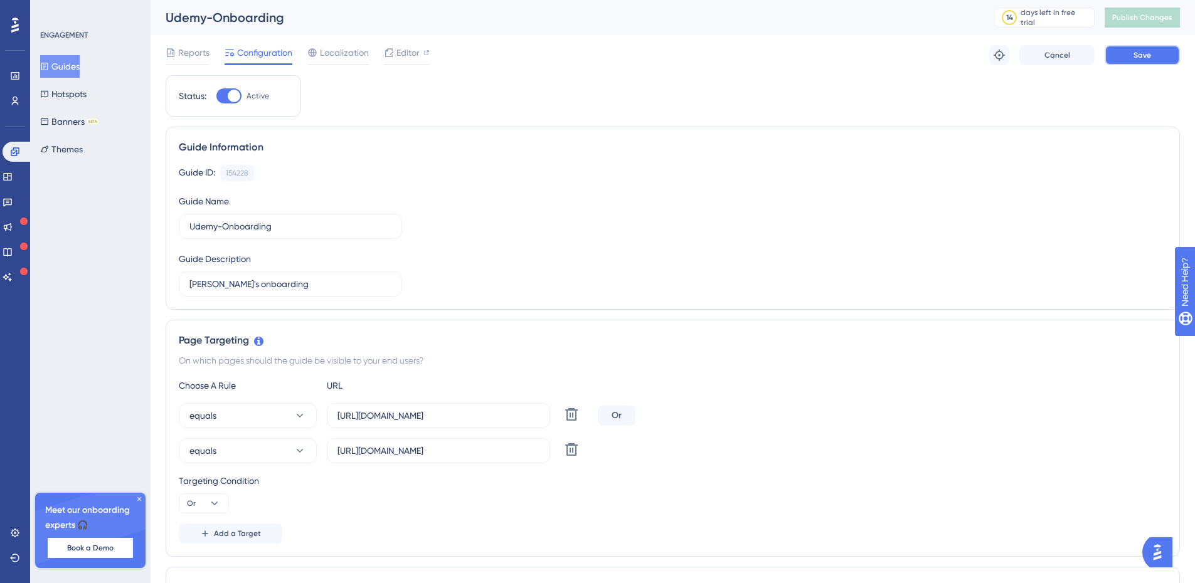
click at [1154, 56] on button "Save" at bounding box center [1142, 55] width 75 height 20
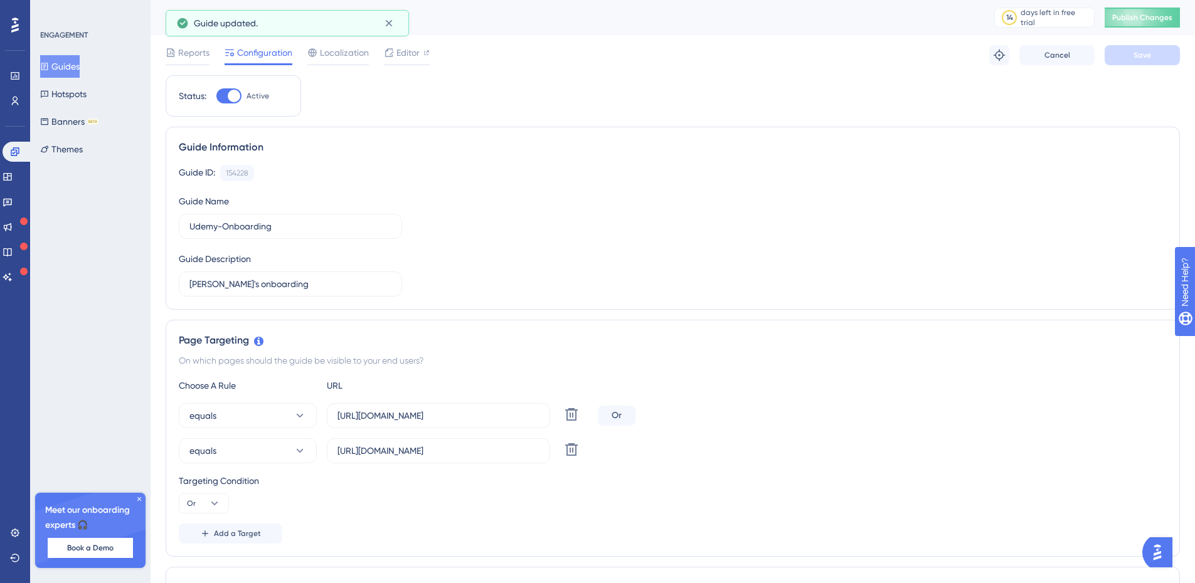
click at [60, 65] on button "Guides" at bounding box center [60, 66] width 40 height 23
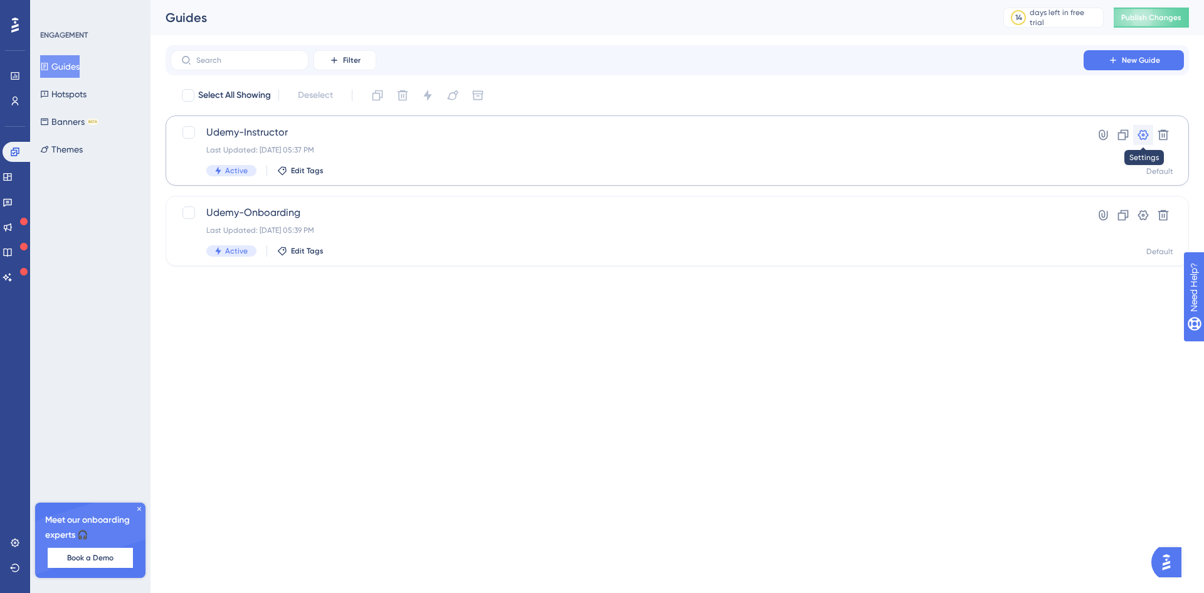
click at [1147, 135] on icon at bounding box center [1143, 135] width 13 height 13
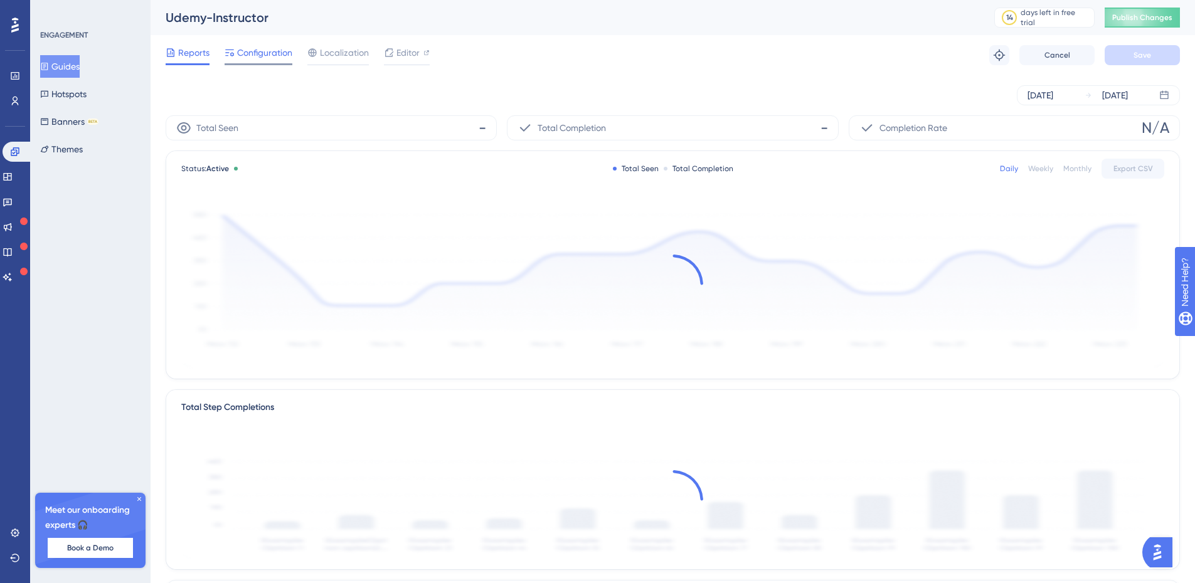
click at [269, 54] on span "Configuration" at bounding box center [264, 52] width 55 height 15
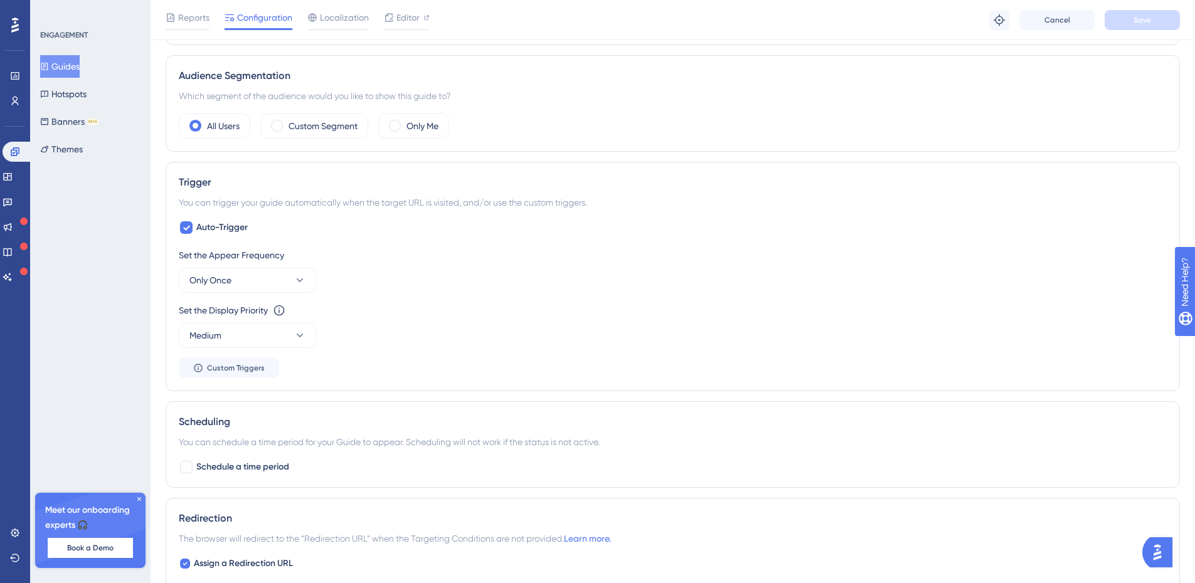
scroll to position [565, 0]
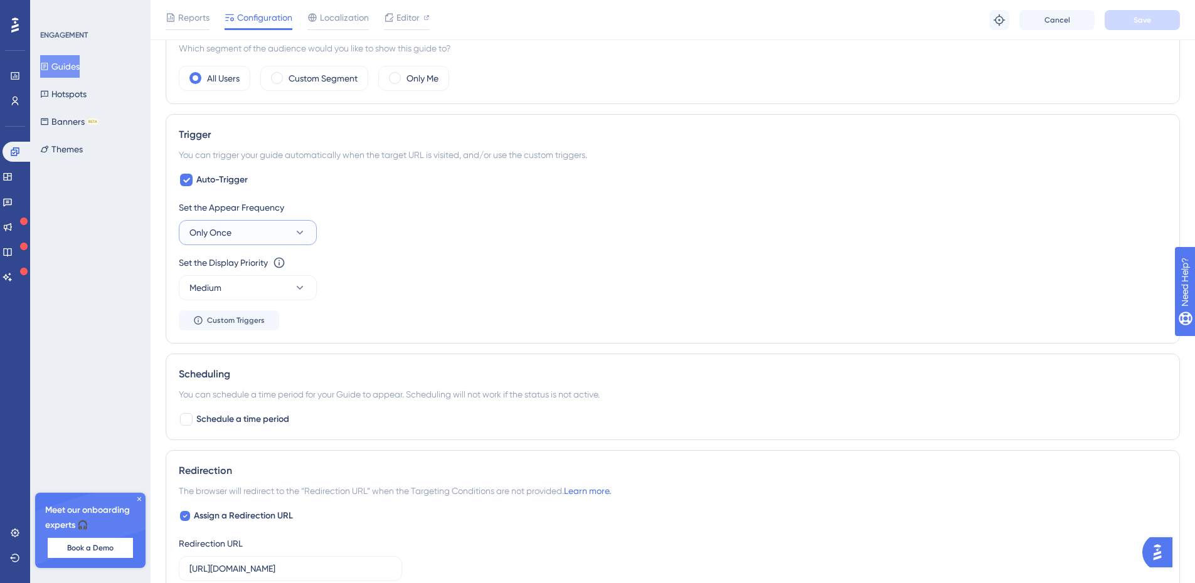
click at [261, 236] on button "Only Once" at bounding box center [248, 232] width 138 height 25
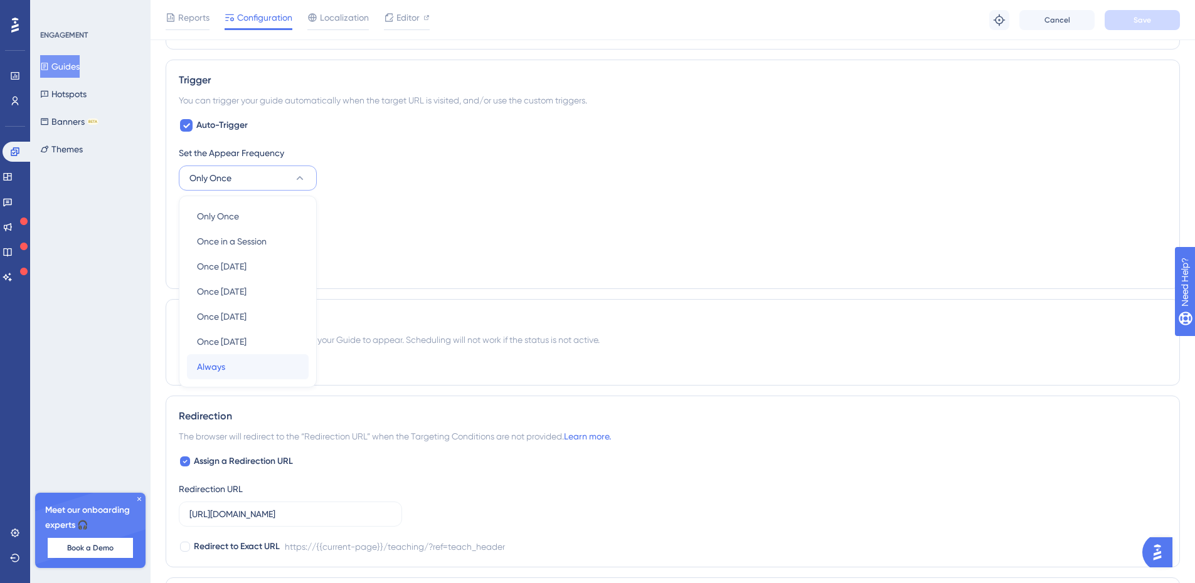
click at [226, 368] on div "Always Always" at bounding box center [248, 366] width 102 height 25
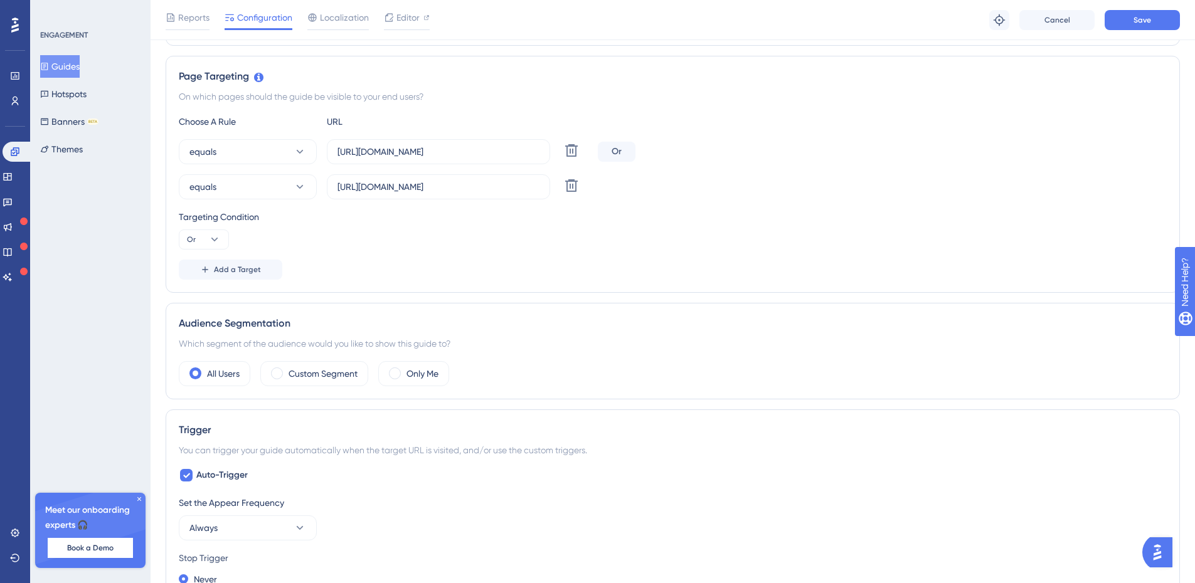
scroll to position [0, 0]
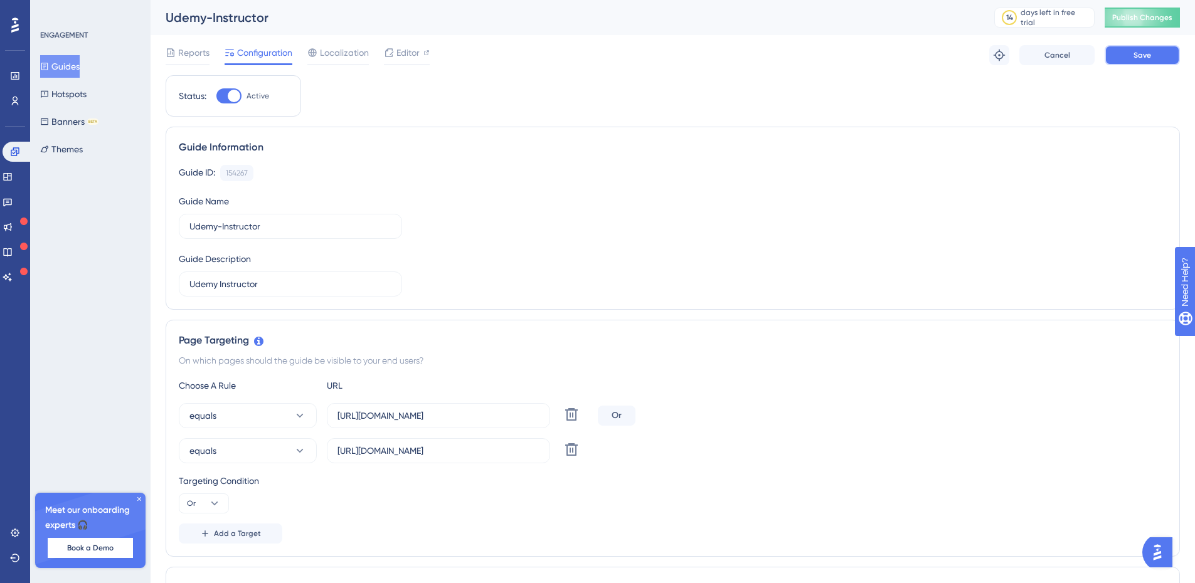
click at [1157, 54] on button "Save" at bounding box center [1142, 55] width 75 height 20
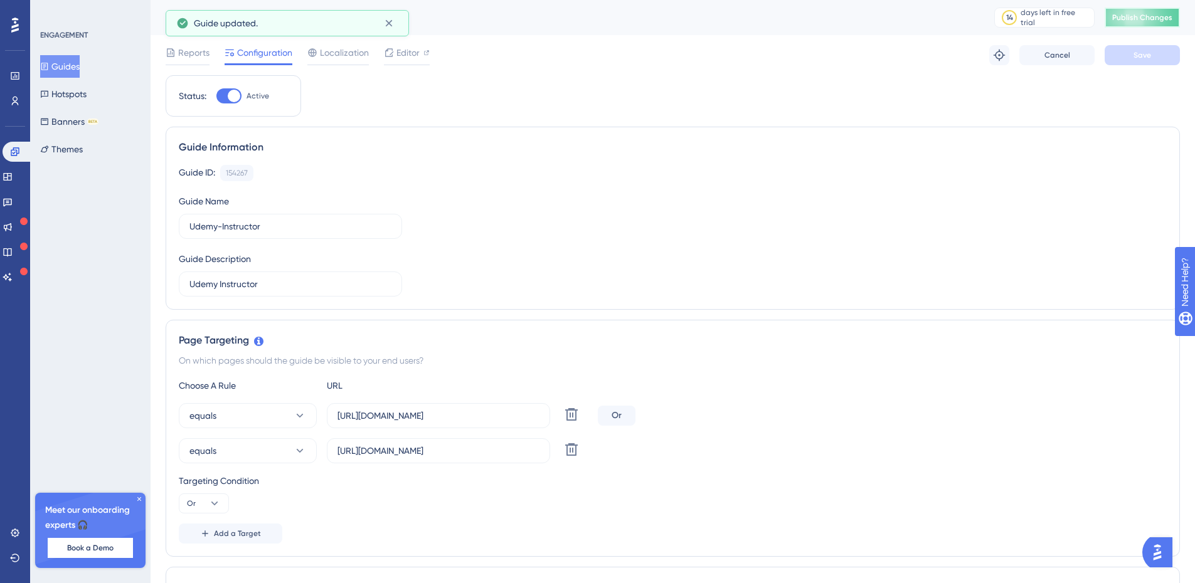
click at [1155, 18] on span "Publish Changes" at bounding box center [1142, 18] width 60 height 10
click at [13, 179] on icon at bounding box center [8, 177] width 10 height 10
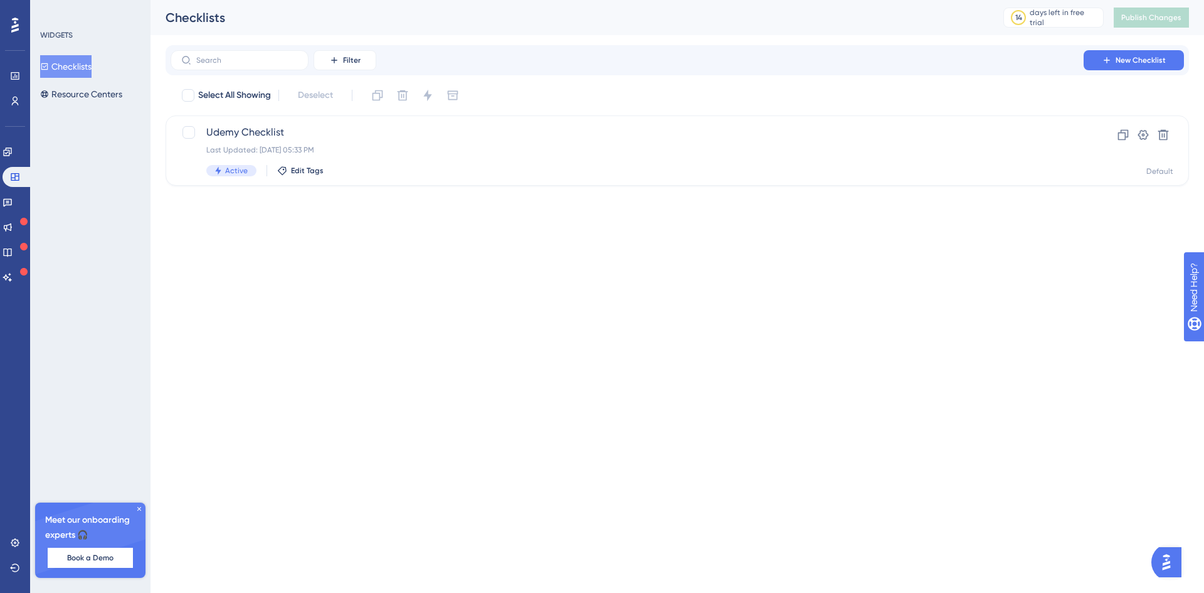
click at [80, 66] on button "Checklists" at bounding box center [65, 66] width 51 height 23
click at [1145, 136] on icon at bounding box center [1143, 135] width 13 height 13
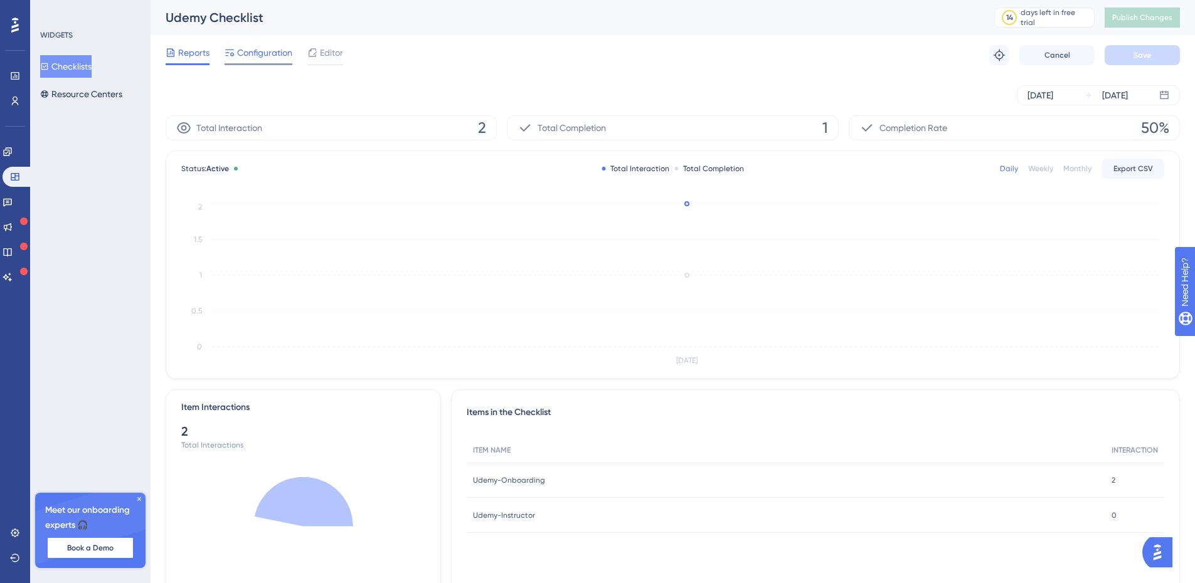
click at [257, 56] on span "Configuration" at bounding box center [264, 52] width 55 height 15
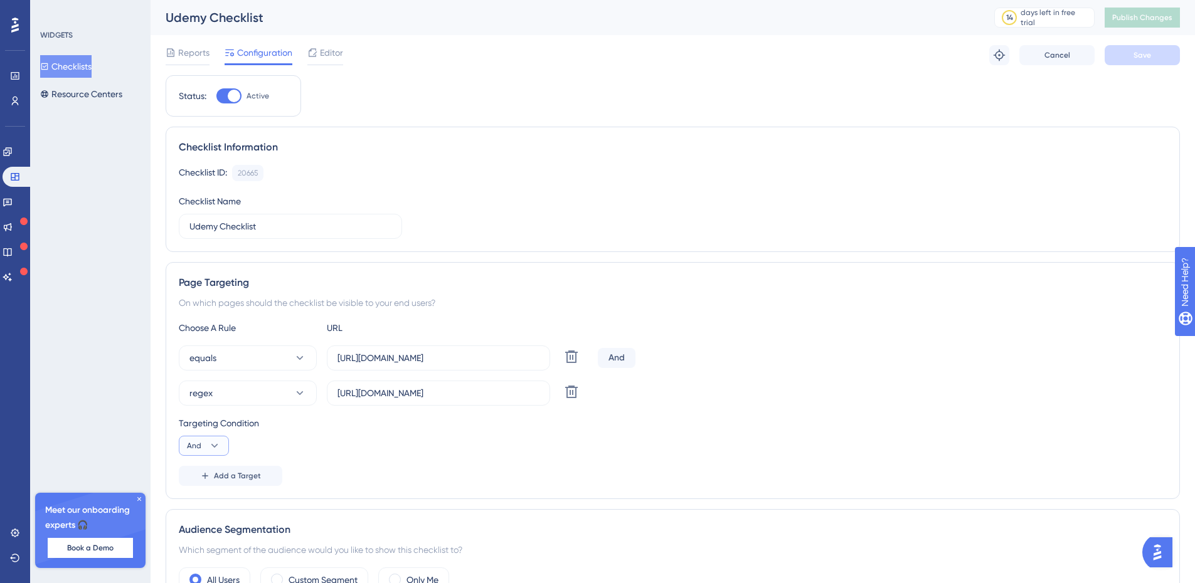
click at [218, 448] on icon at bounding box center [214, 446] width 13 height 13
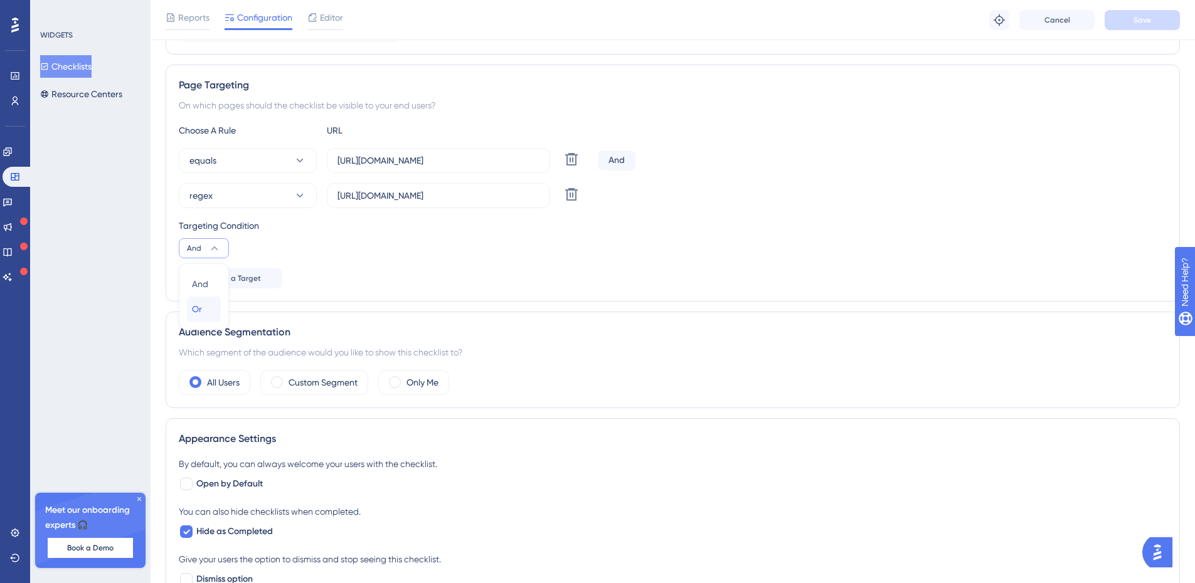
click at [199, 309] on span "Or" at bounding box center [197, 309] width 10 height 15
click at [290, 200] on button "regex" at bounding box center [248, 195] width 138 height 25
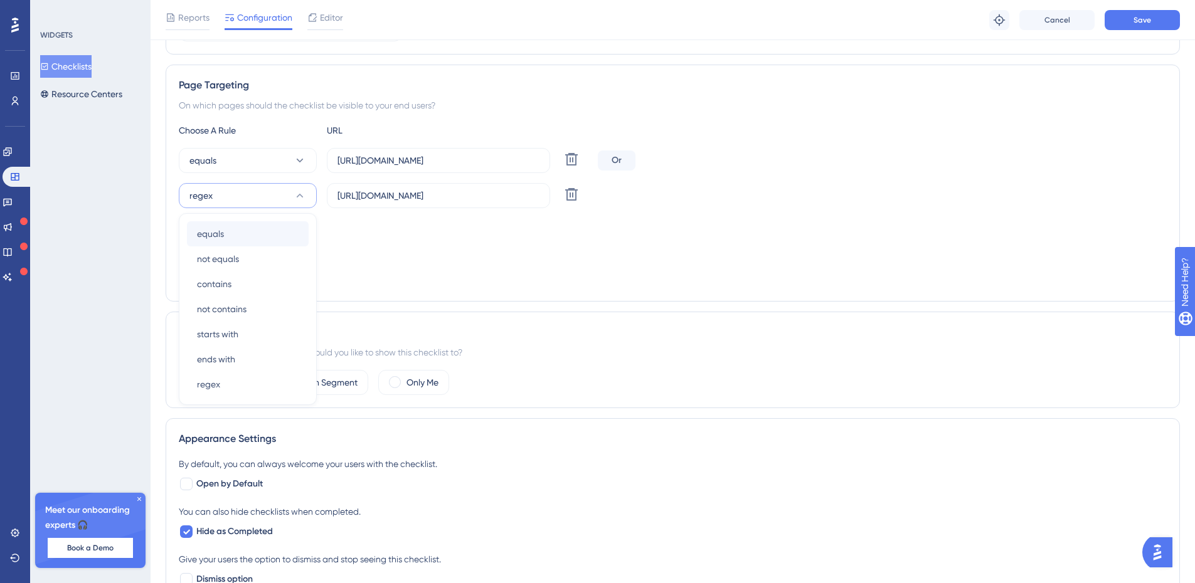
scroll to position [220, 0]
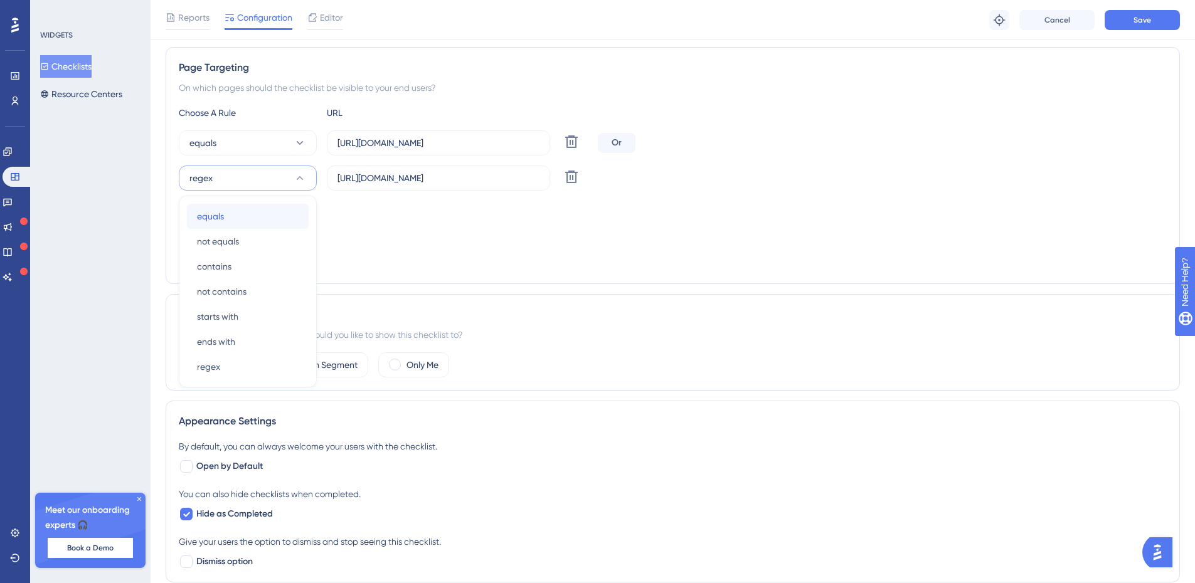
click at [252, 219] on div "equals equals" at bounding box center [248, 216] width 102 height 25
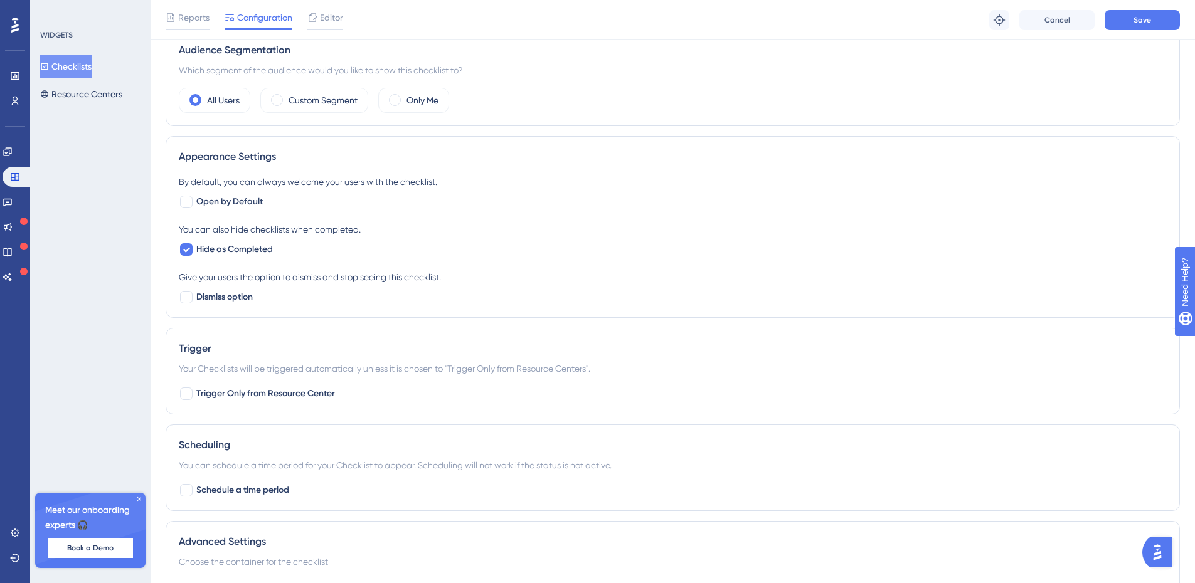
scroll to position [276, 0]
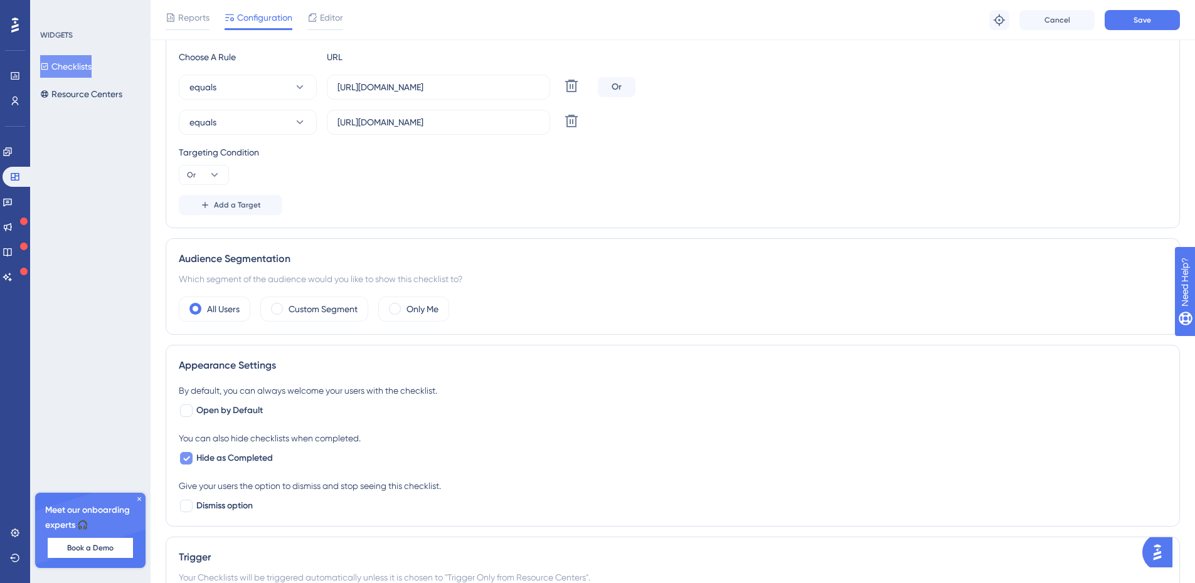
click at [190, 458] on div at bounding box center [186, 458] width 13 height 13
checkbox input "false"
click at [186, 413] on div at bounding box center [186, 411] width 13 height 13
checkbox input "true"
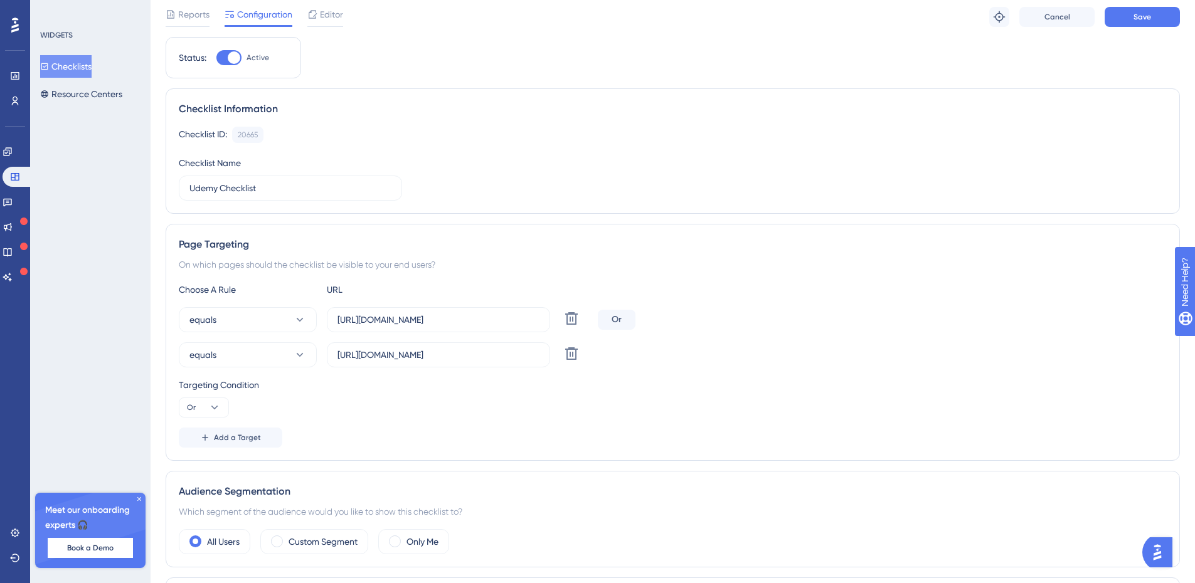
scroll to position [0, 0]
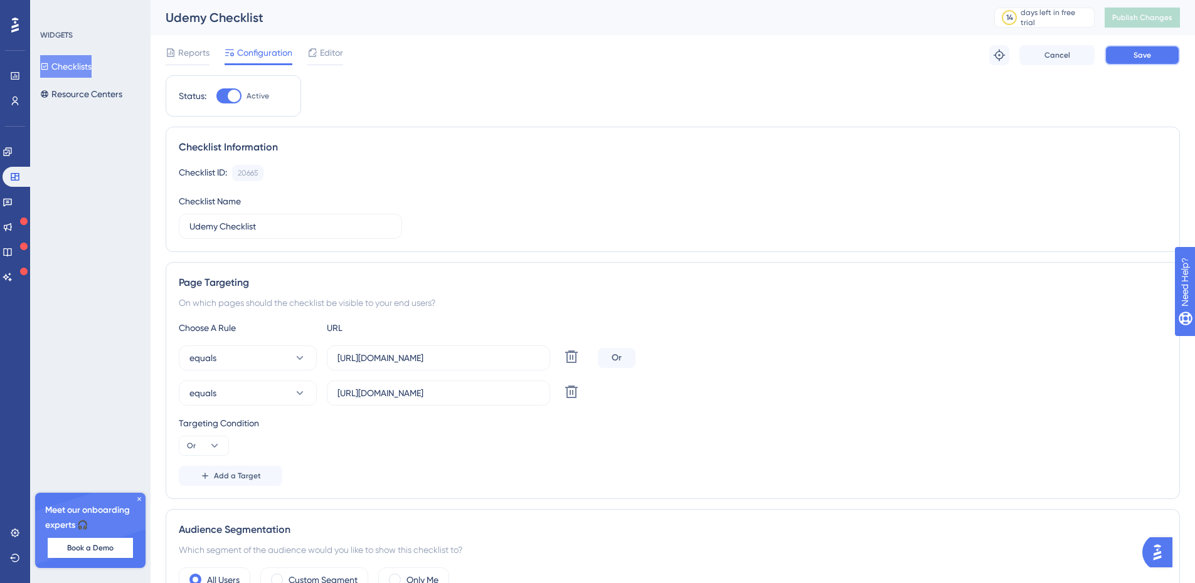
click at [1143, 49] on button "Save" at bounding box center [1142, 55] width 75 height 20
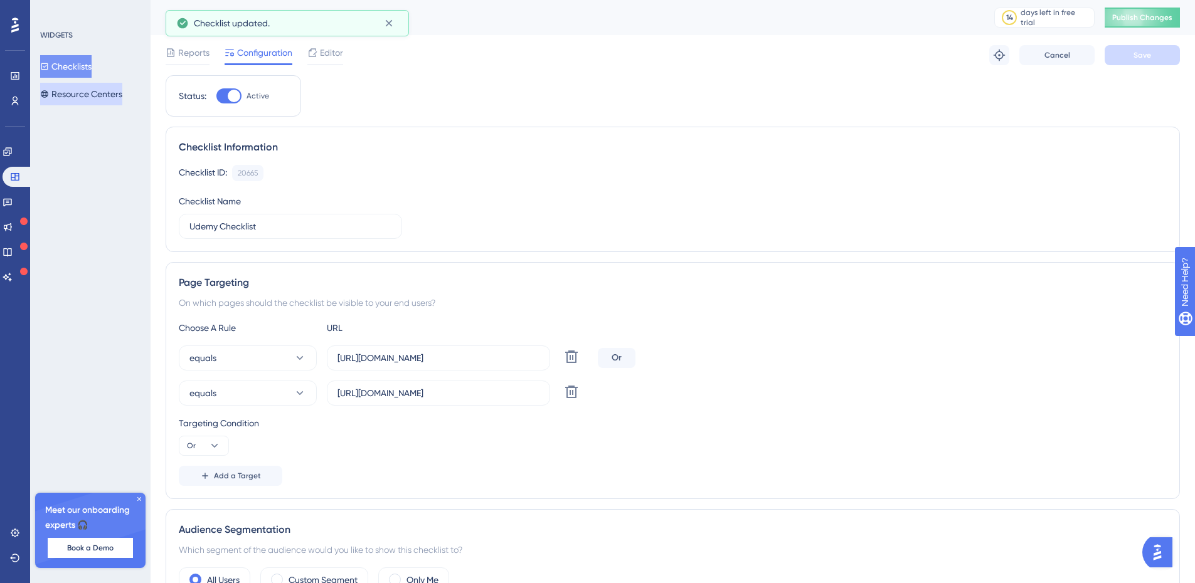
click at [92, 90] on button "Resource Centers" at bounding box center [81, 94] width 82 height 23
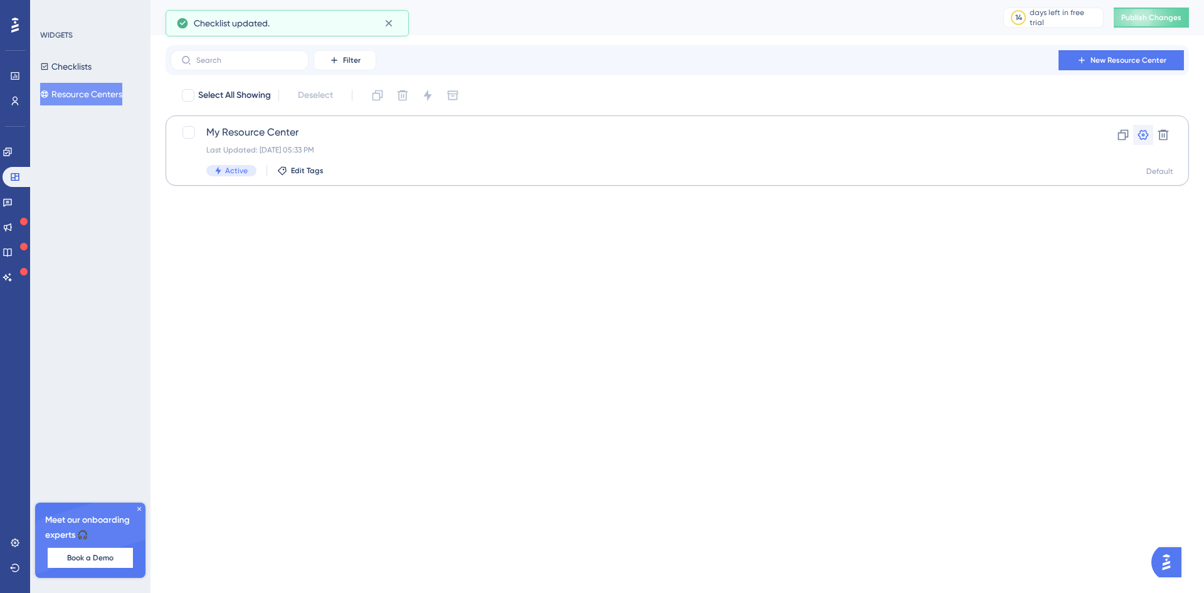
click at [1143, 134] on icon at bounding box center [1143, 135] width 11 height 10
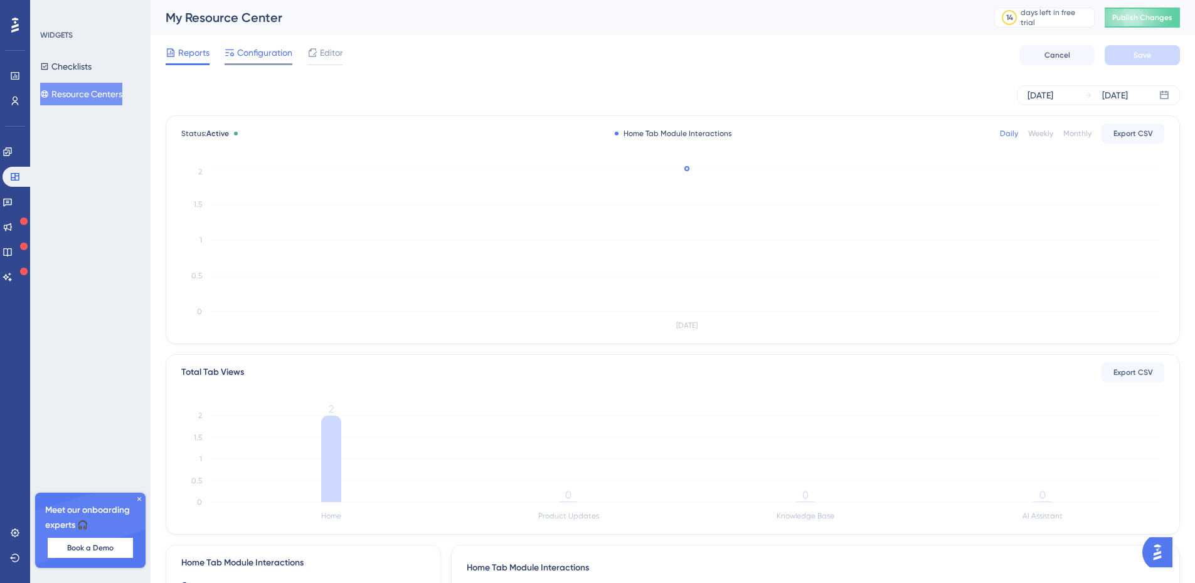
click at [252, 53] on span "Configuration" at bounding box center [264, 52] width 55 height 15
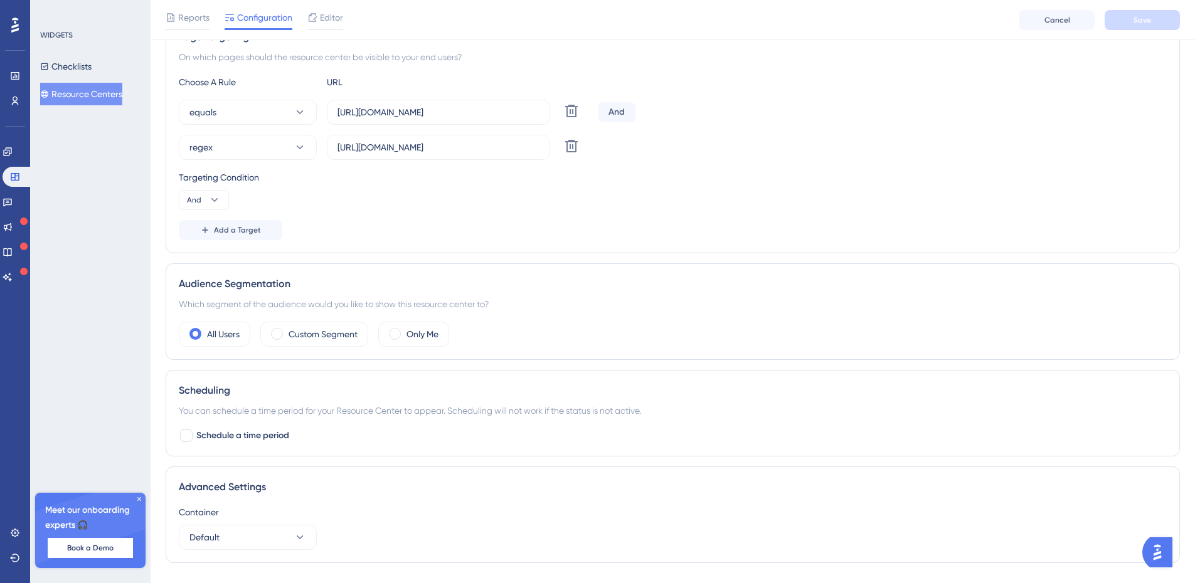
scroll to position [125, 0]
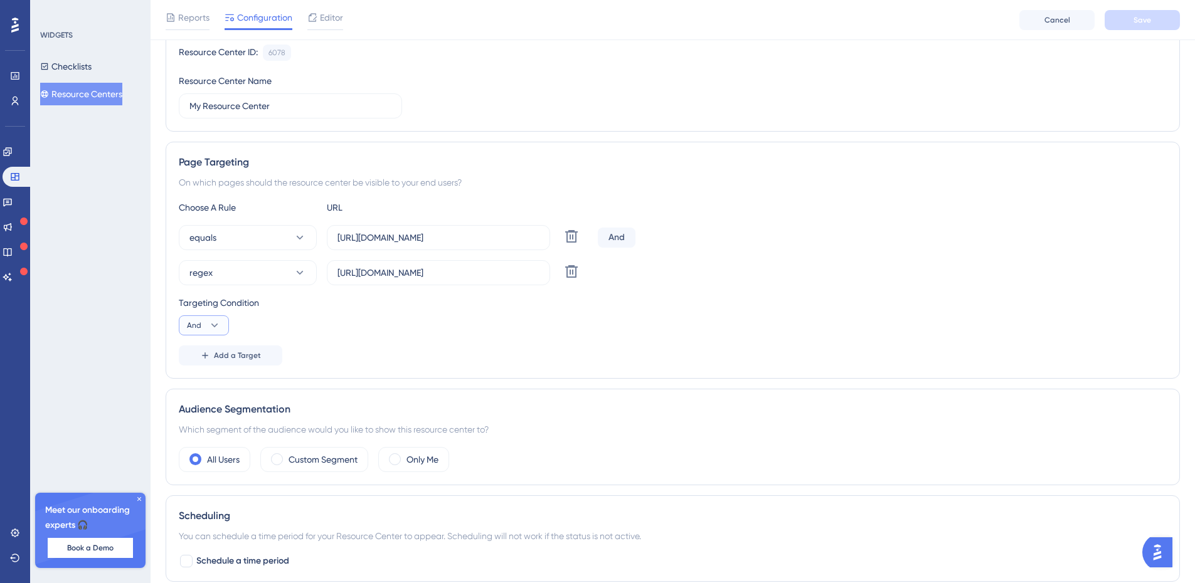
click at [214, 322] on icon at bounding box center [214, 325] width 13 height 13
click at [198, 386] on span "Or" at bounding box center [197, 386] width 10 height 15
click at [295, 274] on icon at bounding box center [300, 273] width 13 height 13
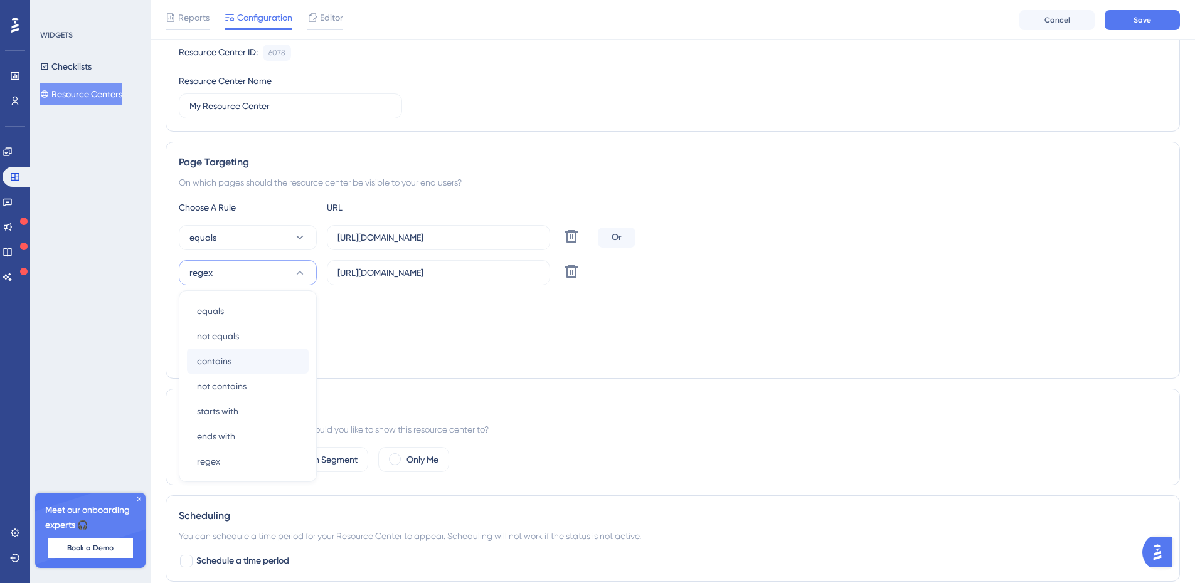
scroll to position [220, 0]
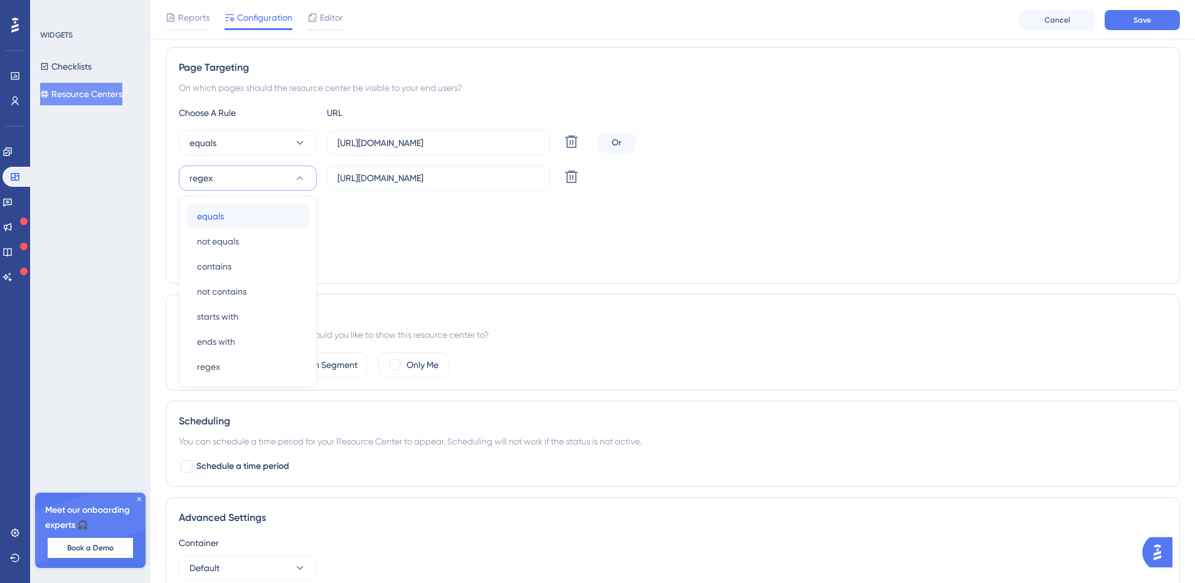
click at [217, 217] on span "equals" at bounding box center [210, 216] width 27 height 15
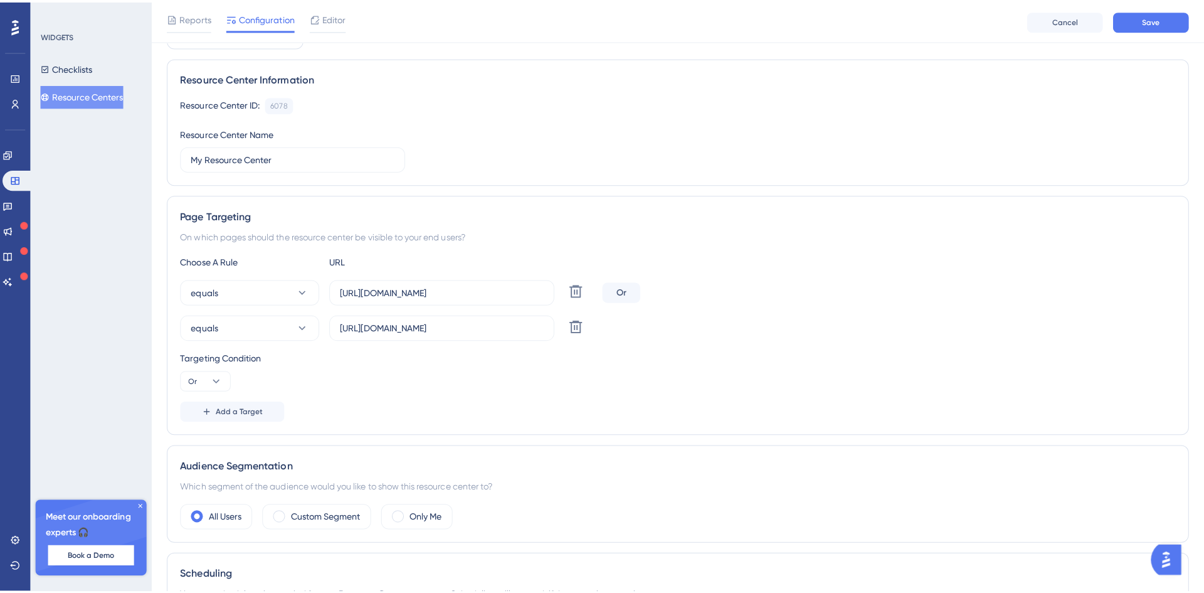
scroll to position [0, 0]
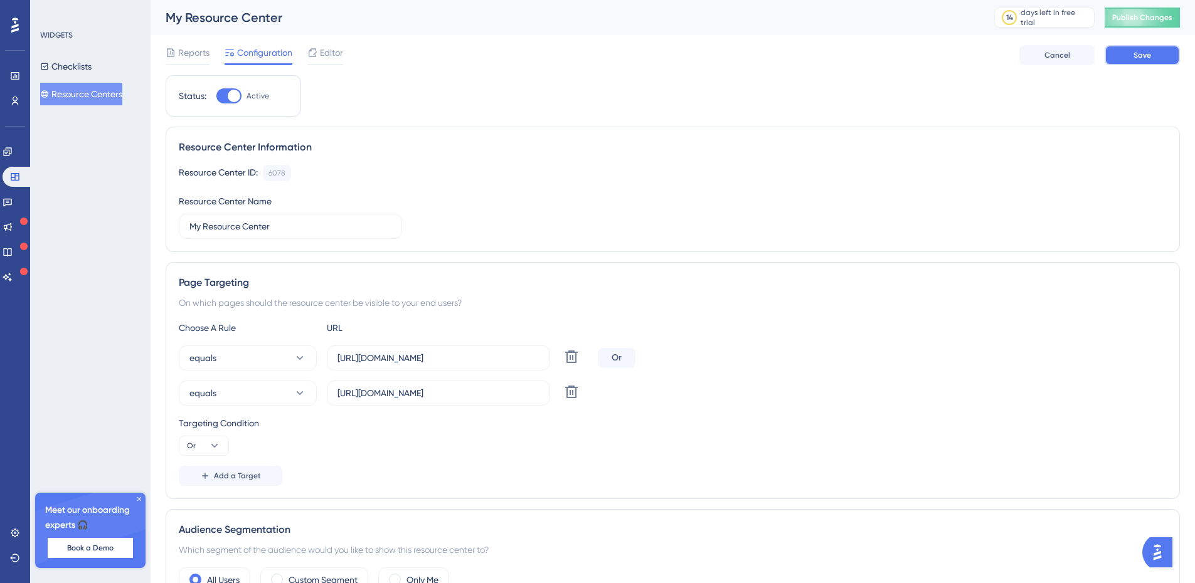
click at [1155, 50] on button "Save" at bounding box center [1142, 55] width 75 height 20
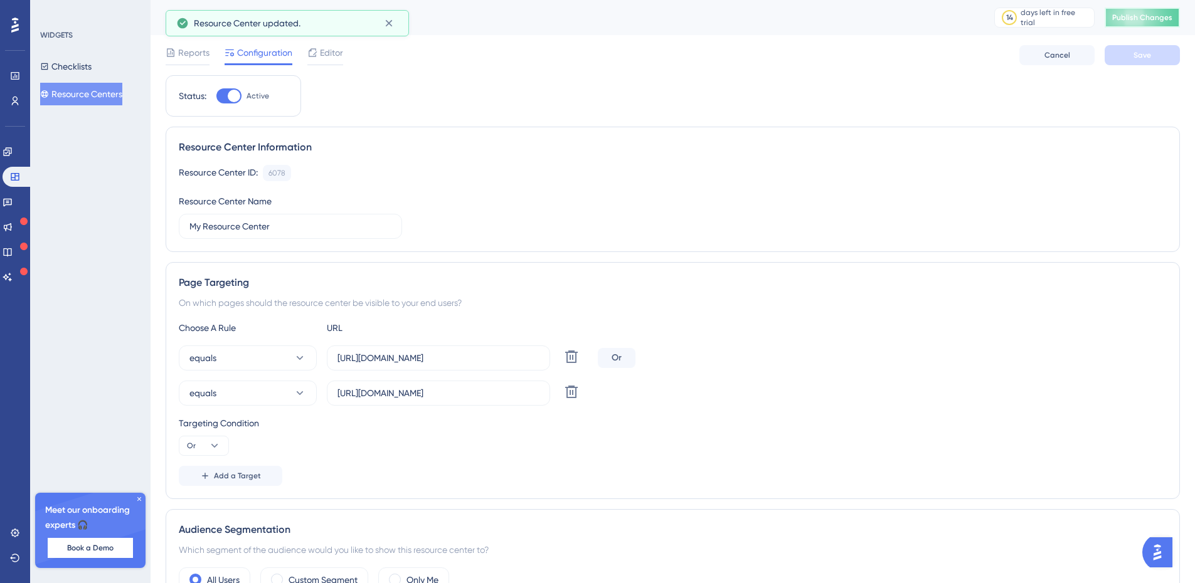
click at [1159, 16] on span "Publish Changes" at bounding box center [1142, 18] width 60 height 10
drag, startPoint x: 88, startPoint y: 65, endPoint x: 906, endPoint y: 258, distance: 841.1
click at [88, 65] on button "Checklists" at bounding box center [65, 66] width 51 height 23
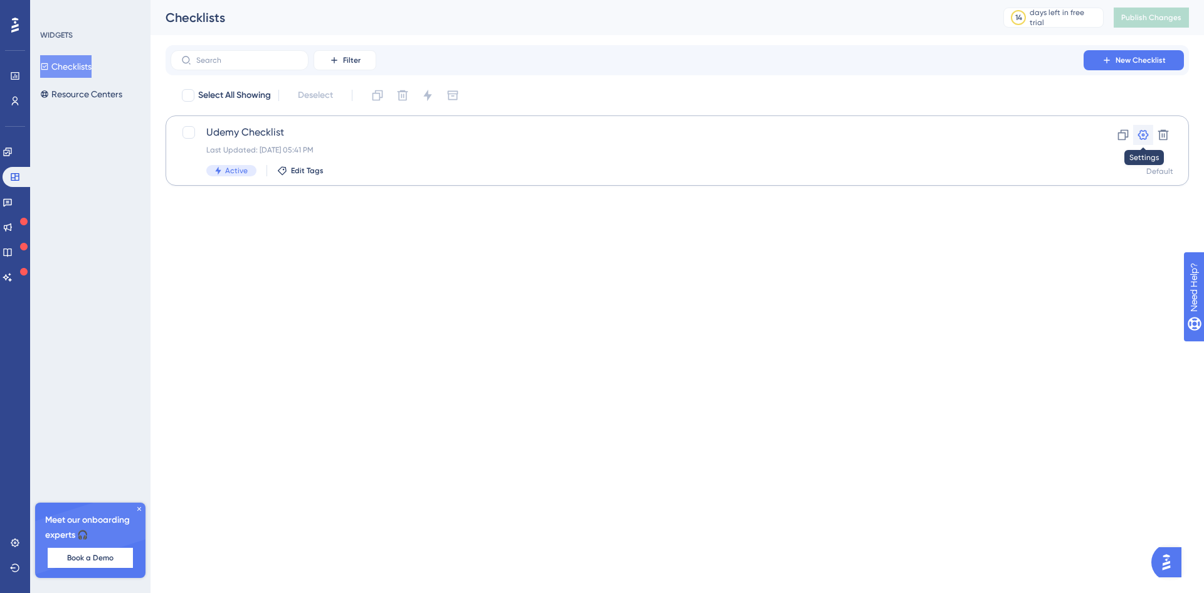
click at [1145, 135] on icon at bounding box center [1143, 135] width 11 height 10
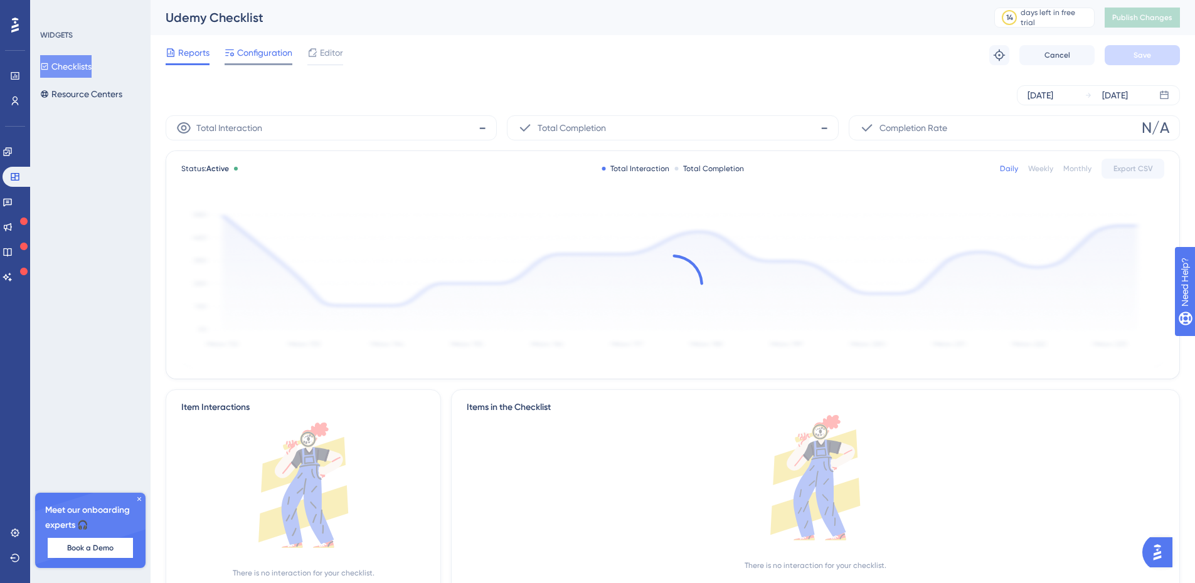
click at [261, 49] on span "Configuration" at bounding box center [264, 52] width 55 height 15
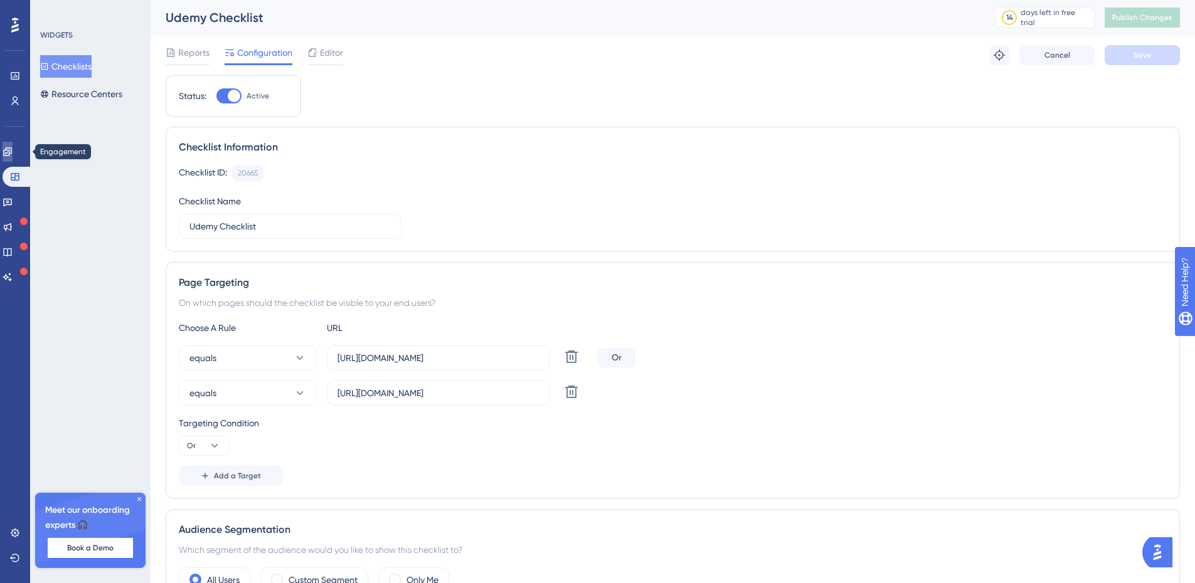
click at [13, 147] on icon at bounding box center [8, 152] width 10 height 10
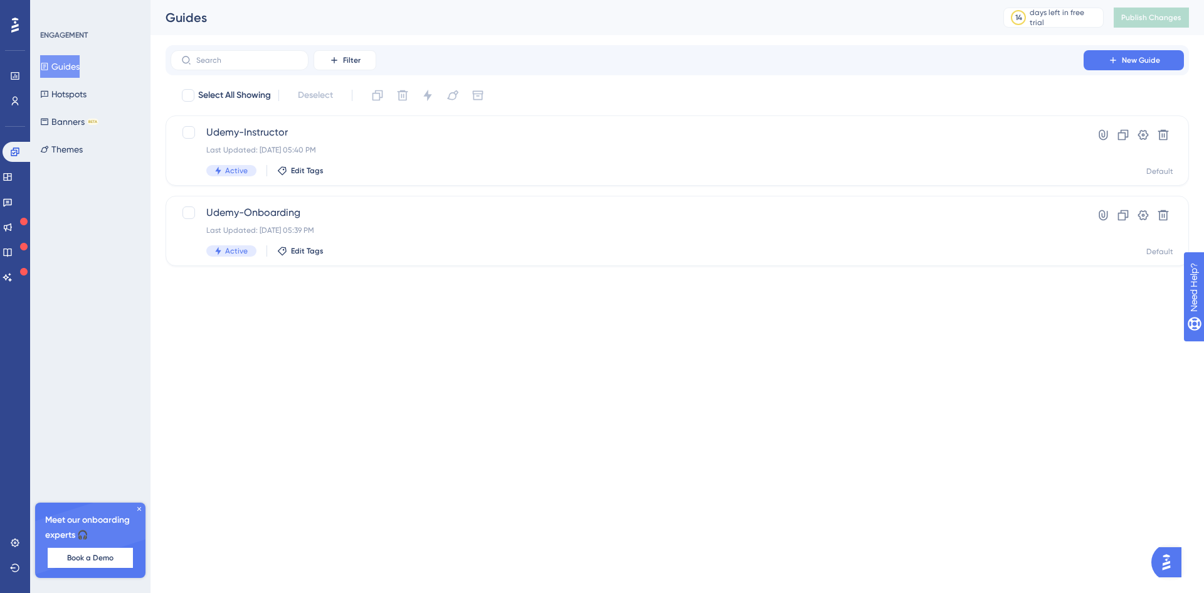
click at [76, 63] on button "Guides" at bounding box center [60, 66] width 40 height 23
click at [1143, 216] on icon at bounding box center [1143, 215] width 11 height 10
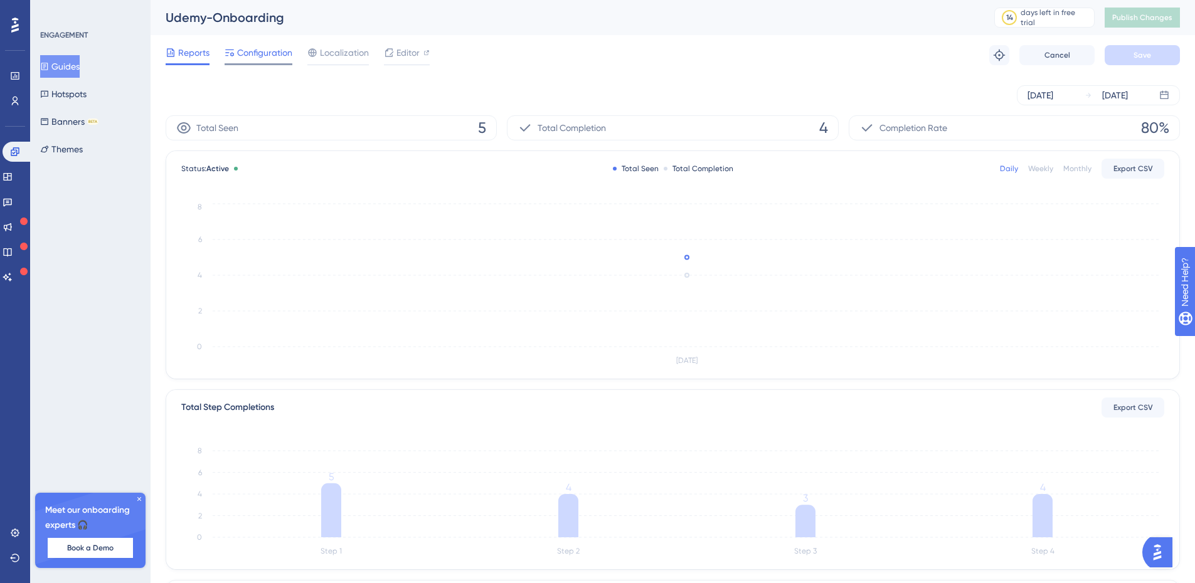
click at [247, 54] on span "Configuration" at bounding box center [264, 52] width 55 height 15
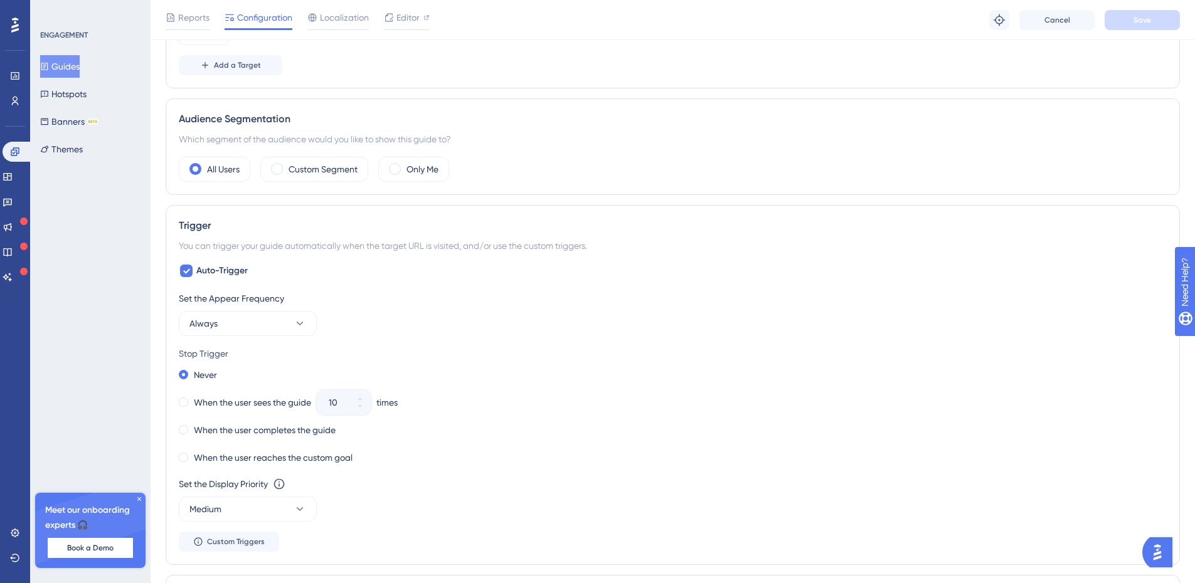
scroll to position [502, 0]
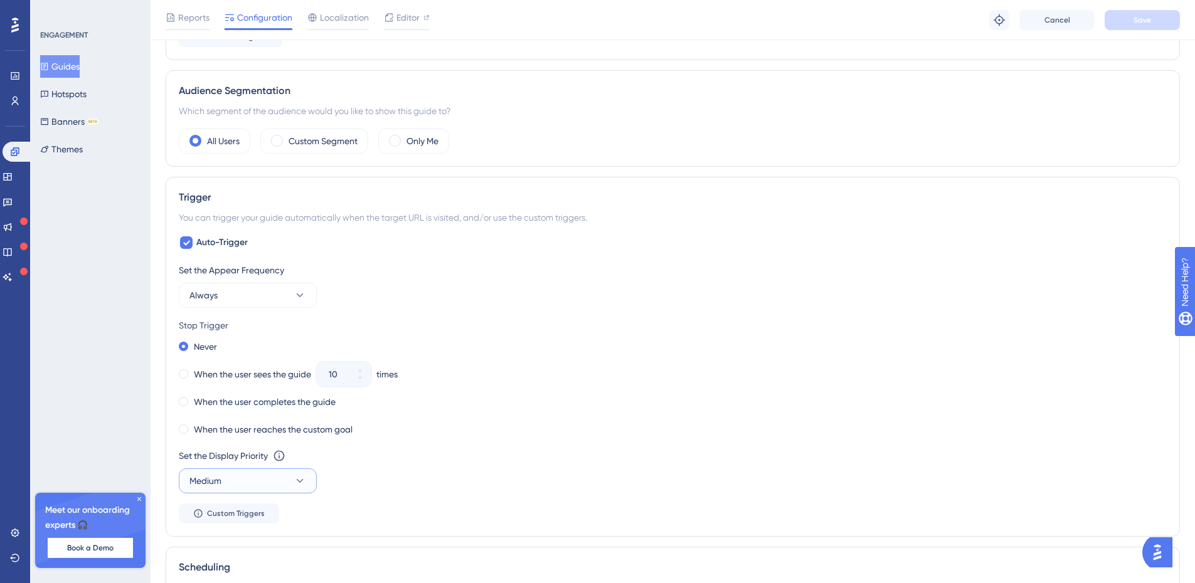
click at [295, 485] on icon at bounding box center [300, 481] width 13 height 13
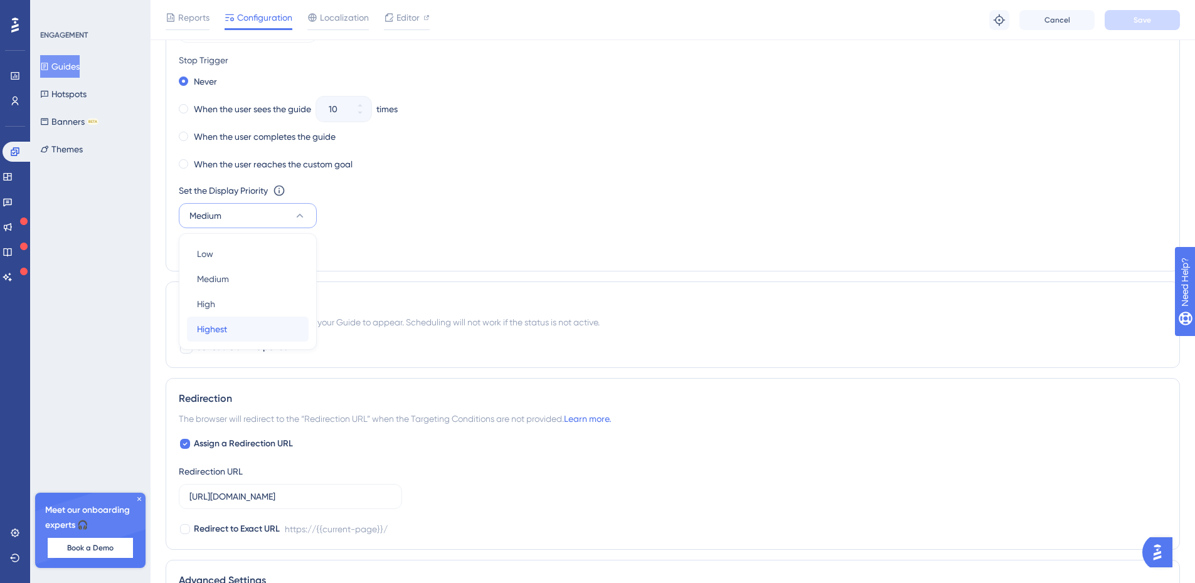
click at [241, 330] on div "Highest Highest" at bounding box center [248, 329] width 102 height 25
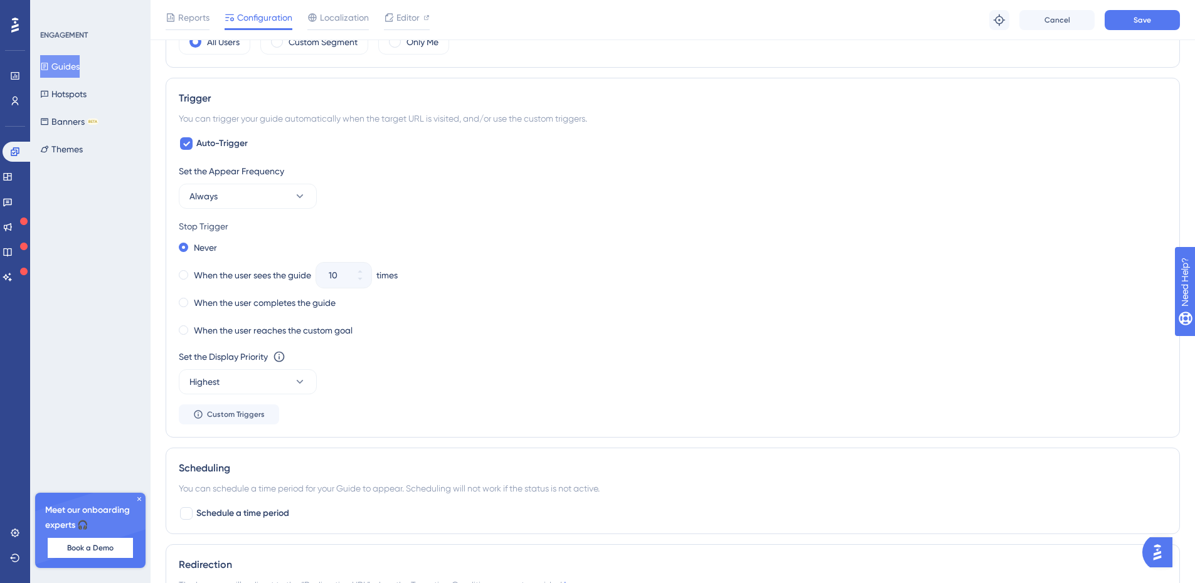
scroll to position [579, 0]
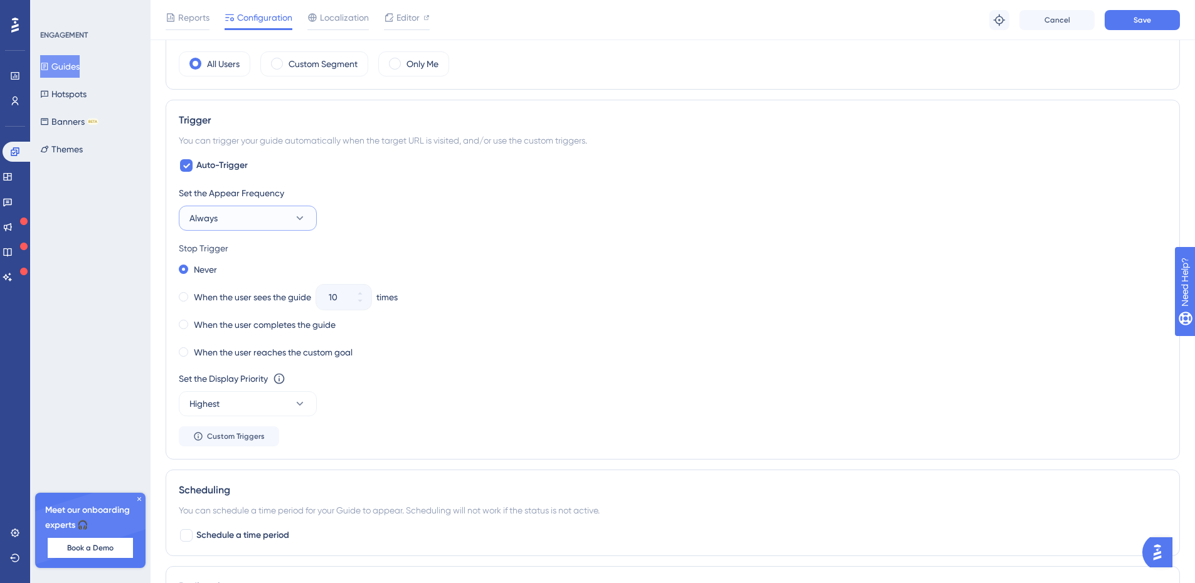
click at [294, 220] on icon at bounding box center [300, 218] width 13 height 13
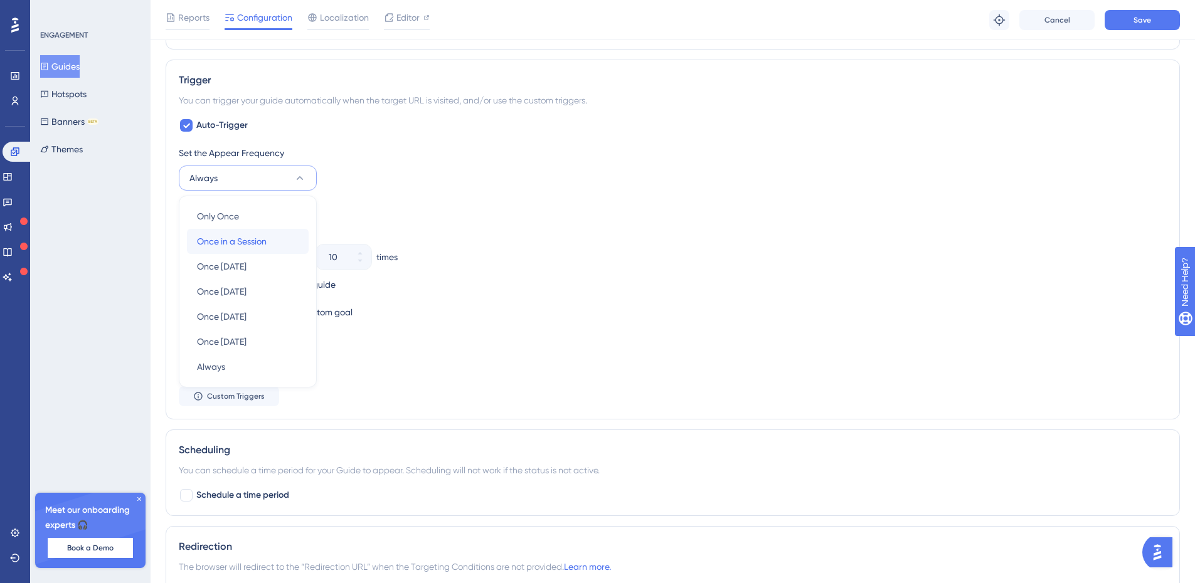
click at [250, 238] on span "Once in a Session" at bounding box center [232, 241] width 70 height 15
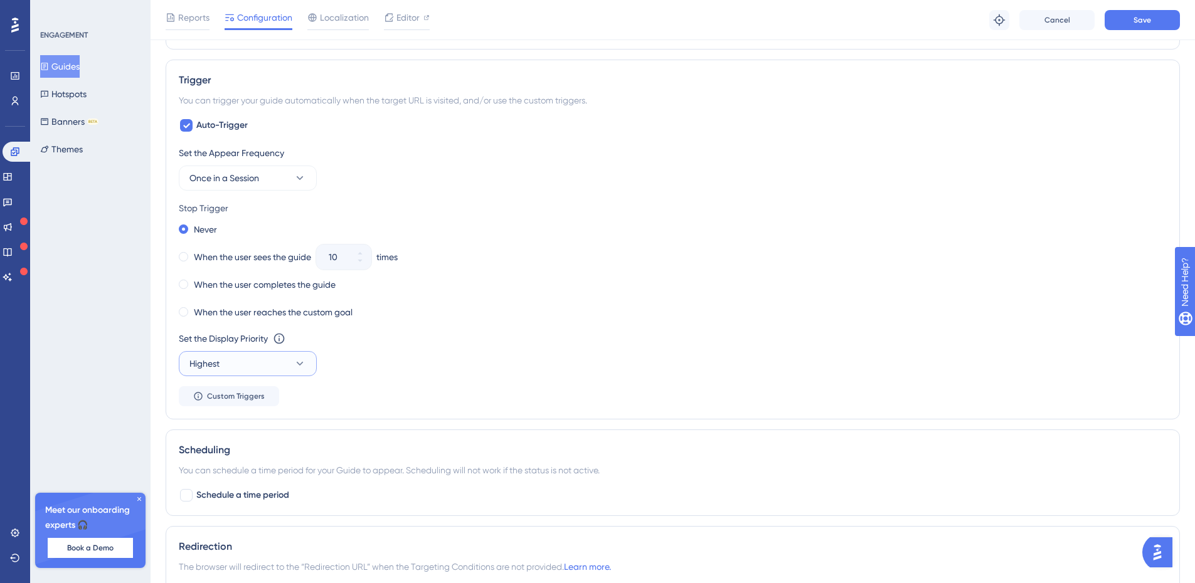
click at [304, 368] on icon at bounding box center [300, 364] width 13 height 13
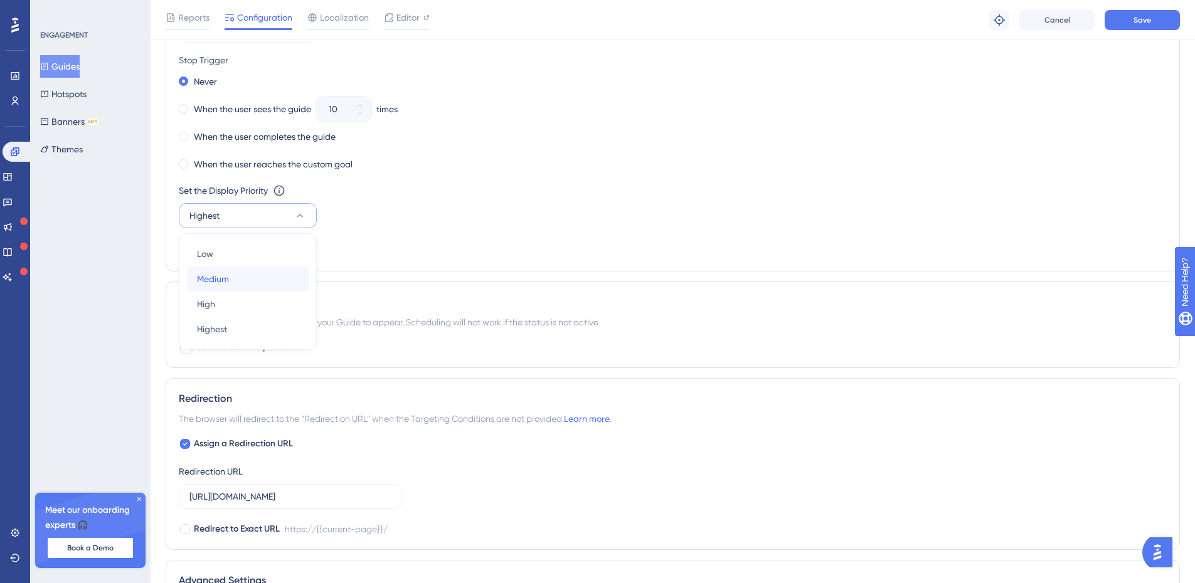
click at [236, 282] on div "Medium Medium" at bounding box center [248, 279] width 102 height 25
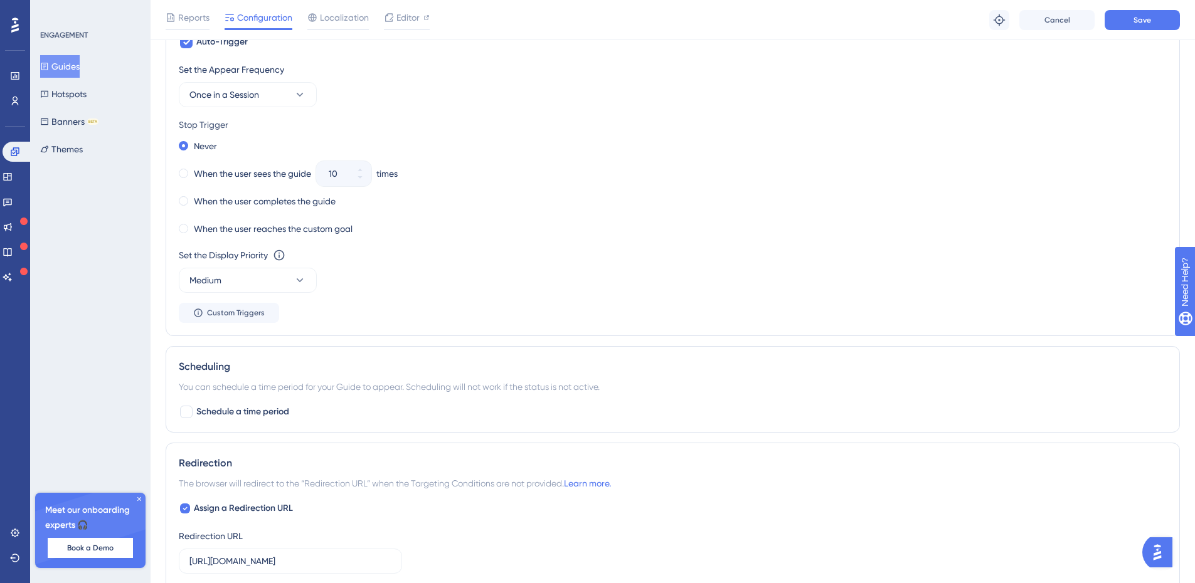
scroll to position [642, 0]
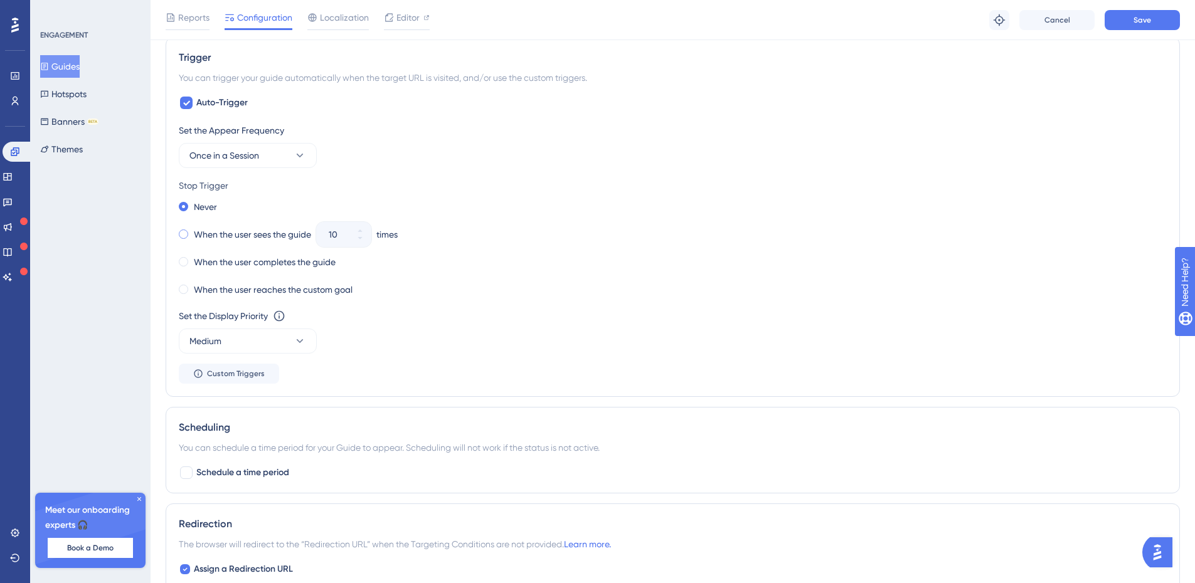
click at [180, 232] on span at bounding box center [183, 234] width 9 height 9
click at [192, 231] on input "radio" at bounding box center [192, 231] width 0 height 0
click at [183, 263] on span at bounding box center [183, 261] width 9 height 9
click at [192, 259] on input "radio" at bounding box center [192, 259] width 0 height 0
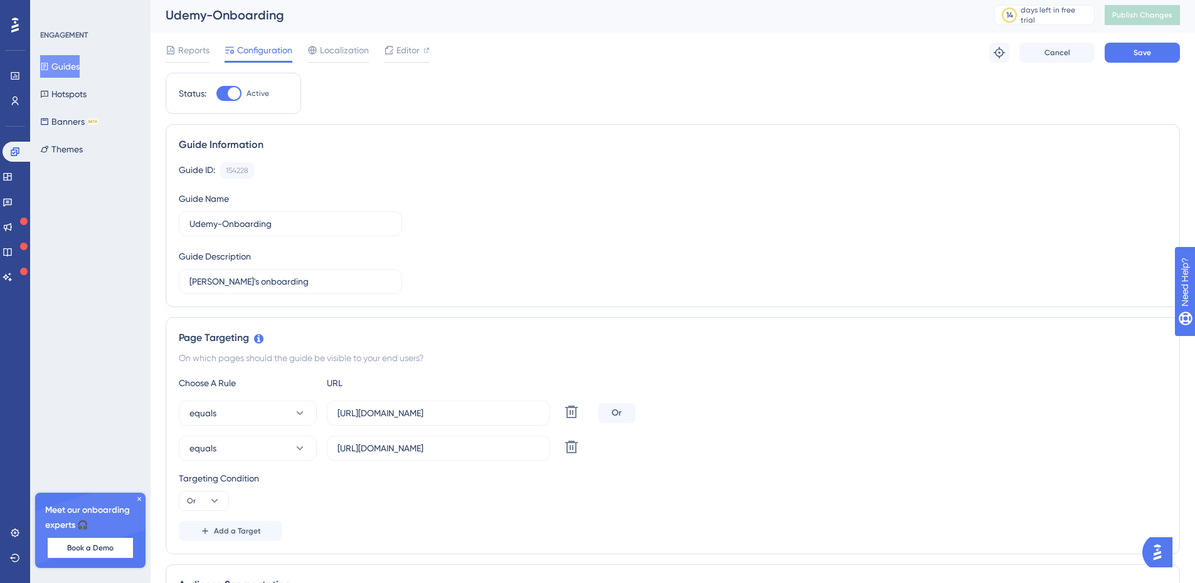
scroll to position [0, 0]
click at [1136, 52] on span "Save" at bounding box center [1142, 55] width 18 height 10
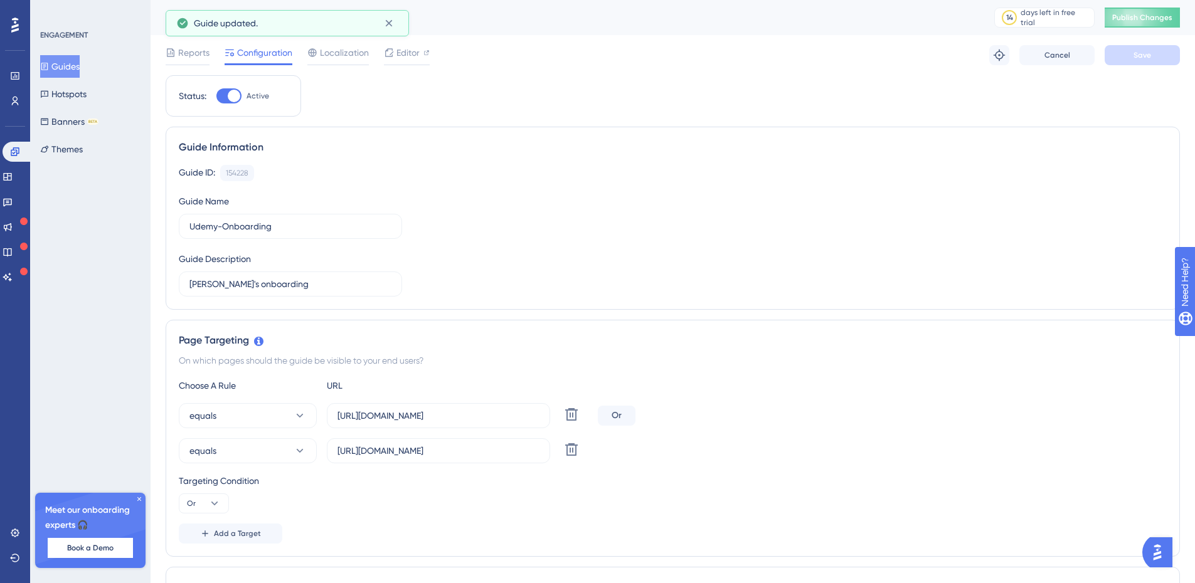
click at [76, 65] on button "Guides" at bounding box center [60, 66] width 40 height 23
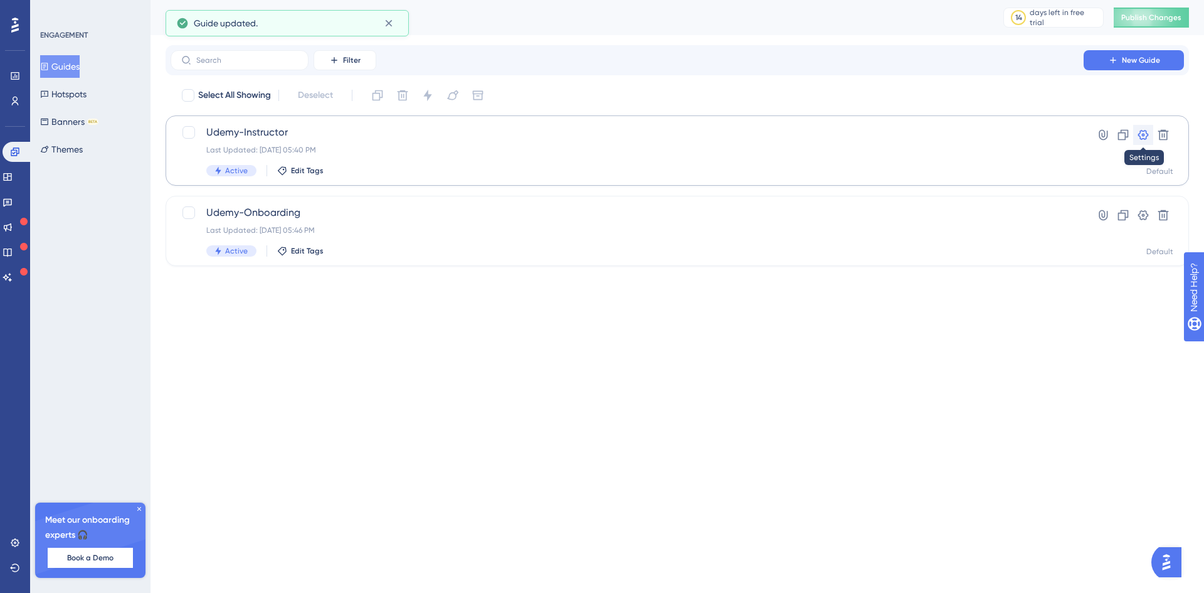
click at [1140, 132] on icon at bounding box center [1143, 135] width 11 height 10
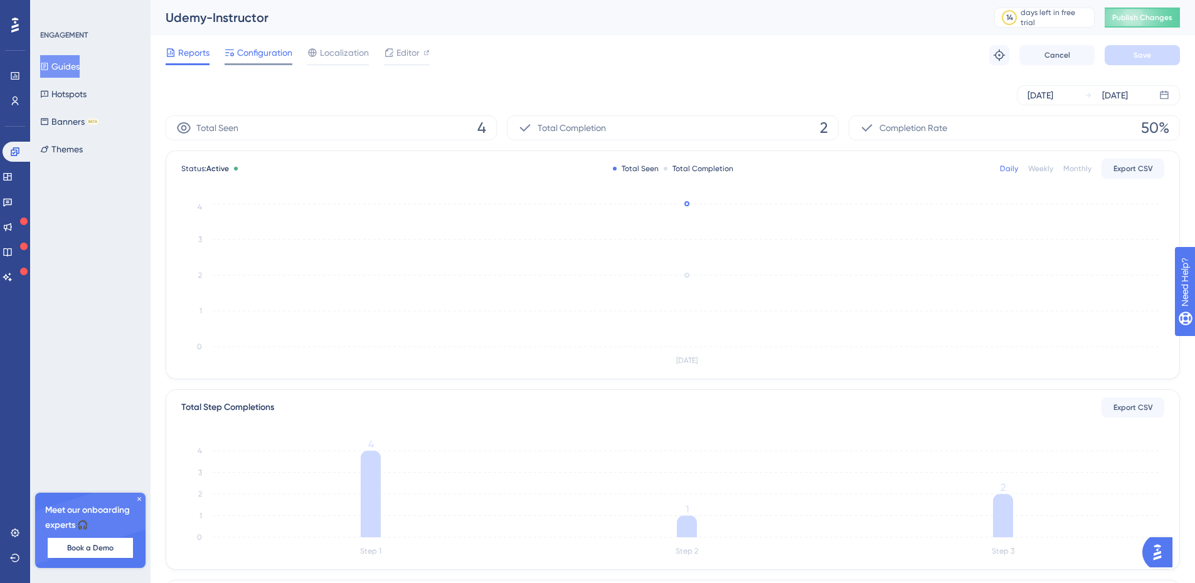
click at [267, 55] on span "Configuration" at bounding box center [264, 52] width 55 height 15
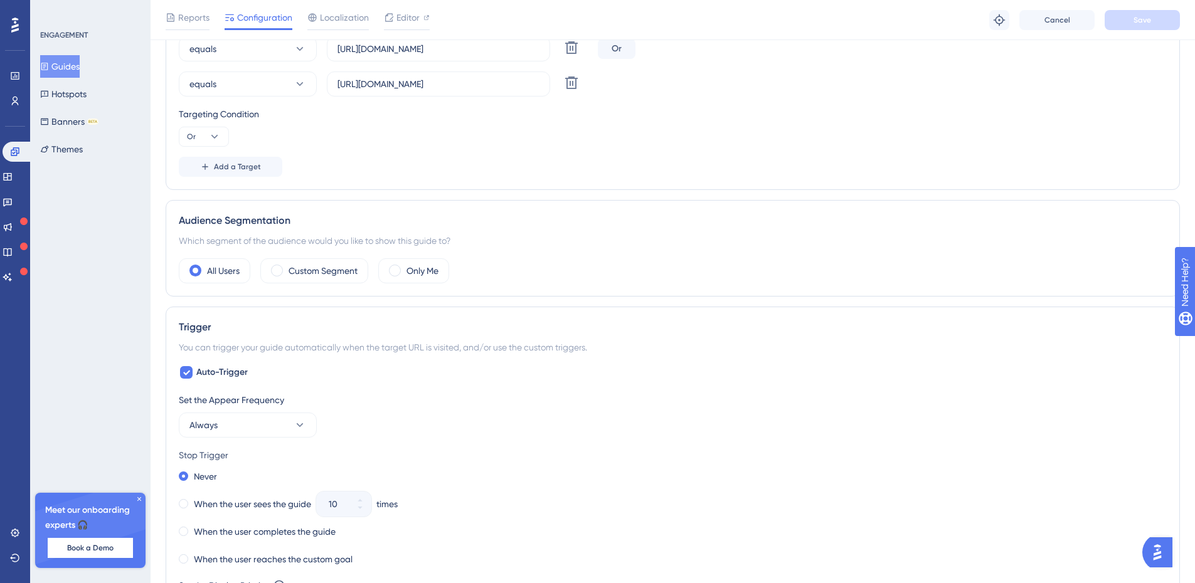
scroll to position [439, 0]
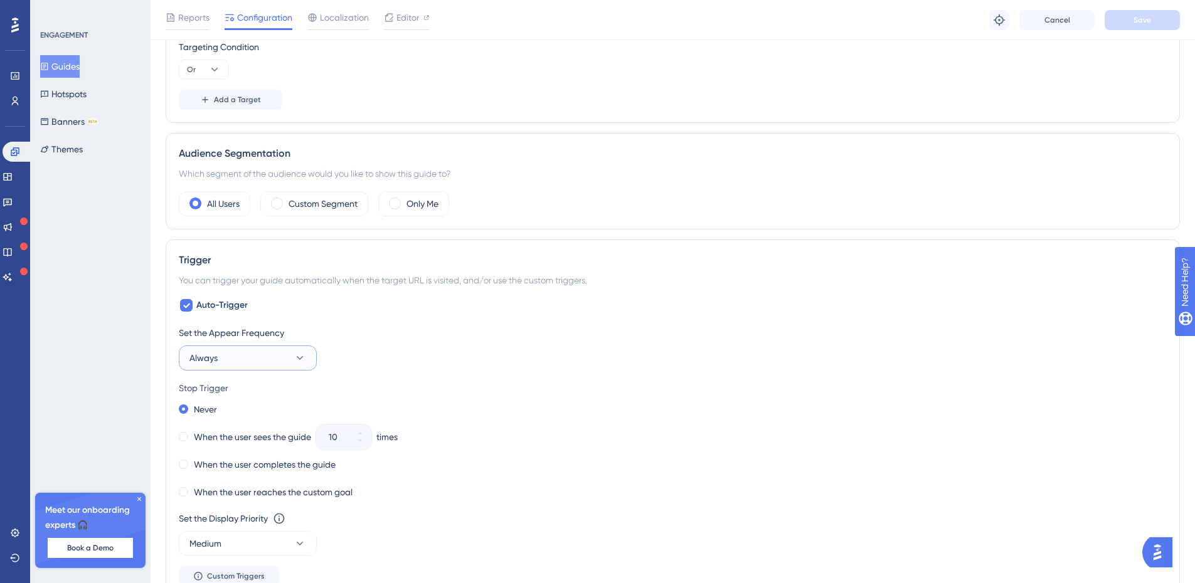
click at [248, 357] on button "Always" at bounding box center [248, 358] width 138 height 25
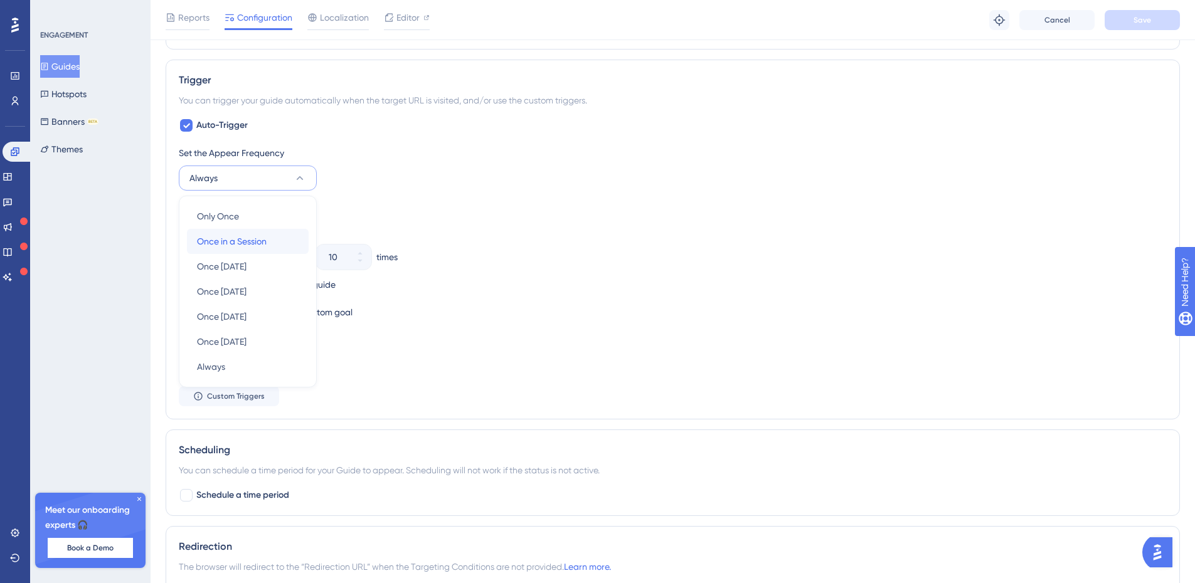
click at [257, 240] on span "Once in a Session" at bounding box center [232, 241] width 70 height 15
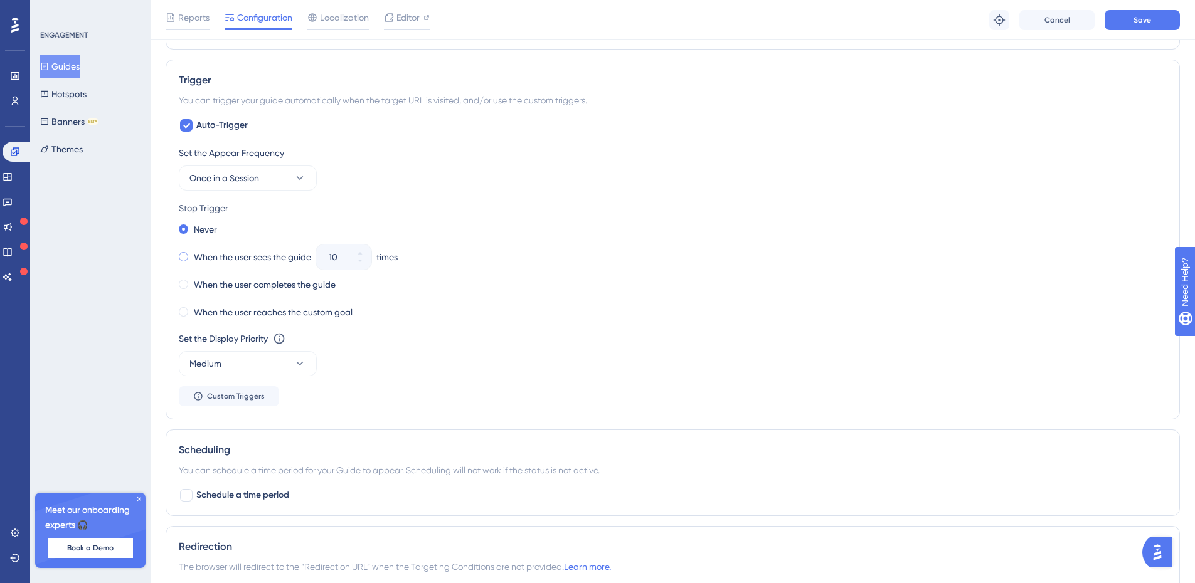
click at [186, 255] on span at bounding box center [183, 256] width 9 height 9
click at [192, 254] on input "radio" at bounding box center [192, 254] width 0 height 0
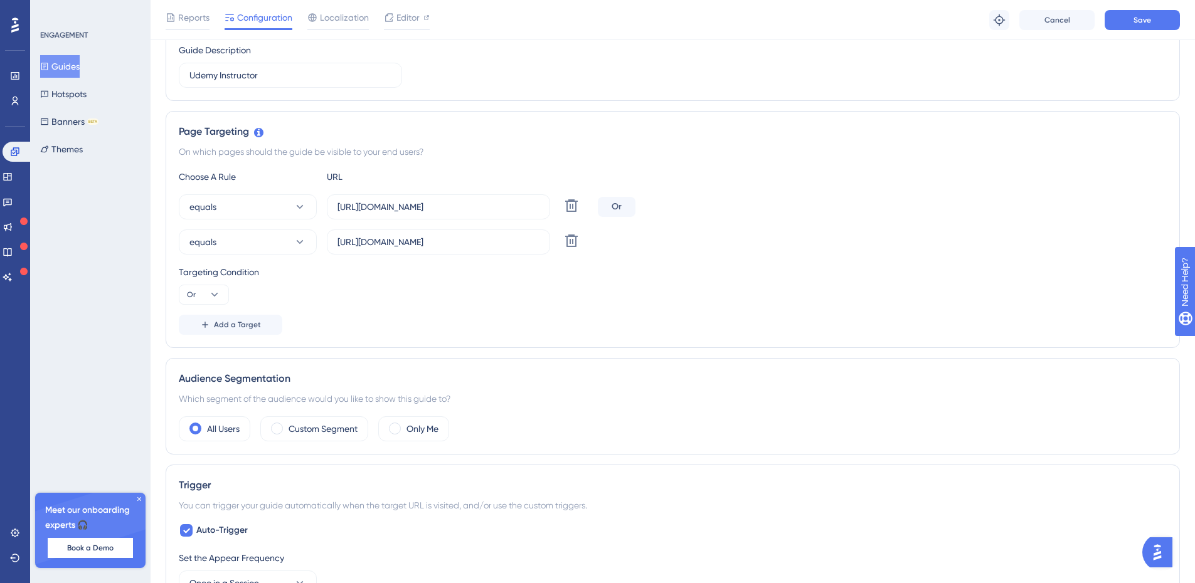
scroll to position [0, 0]
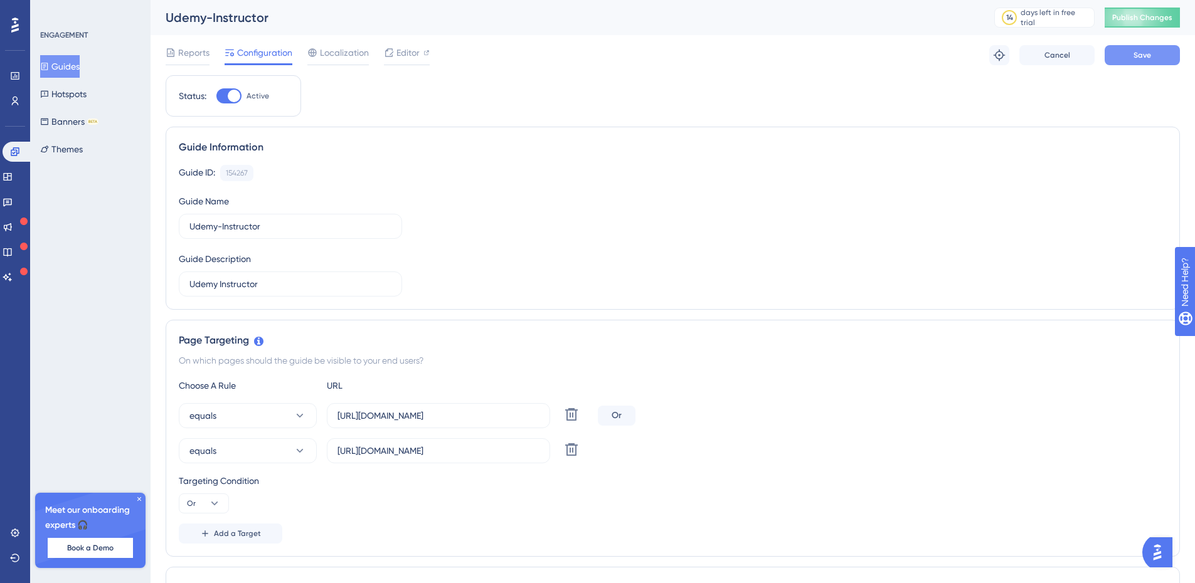
click at [1140, 51] on span "Save" at bounding box center [1142, 55] width 18 height 10
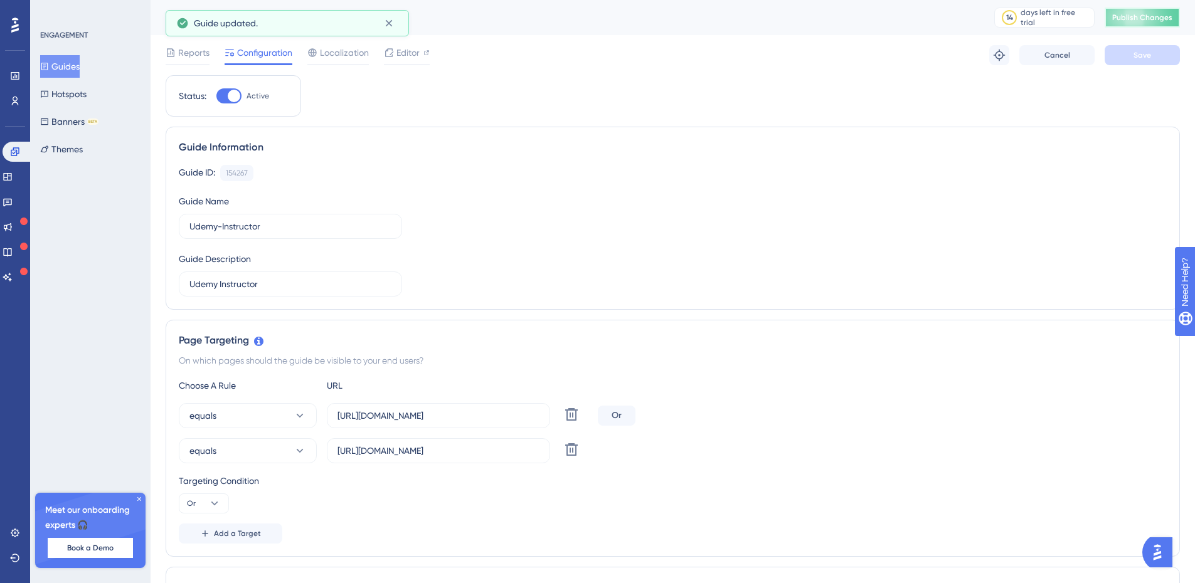
click at [1157, 19] on span "Publish Changes" at bounding box center [1142, 18] width 60 height 10
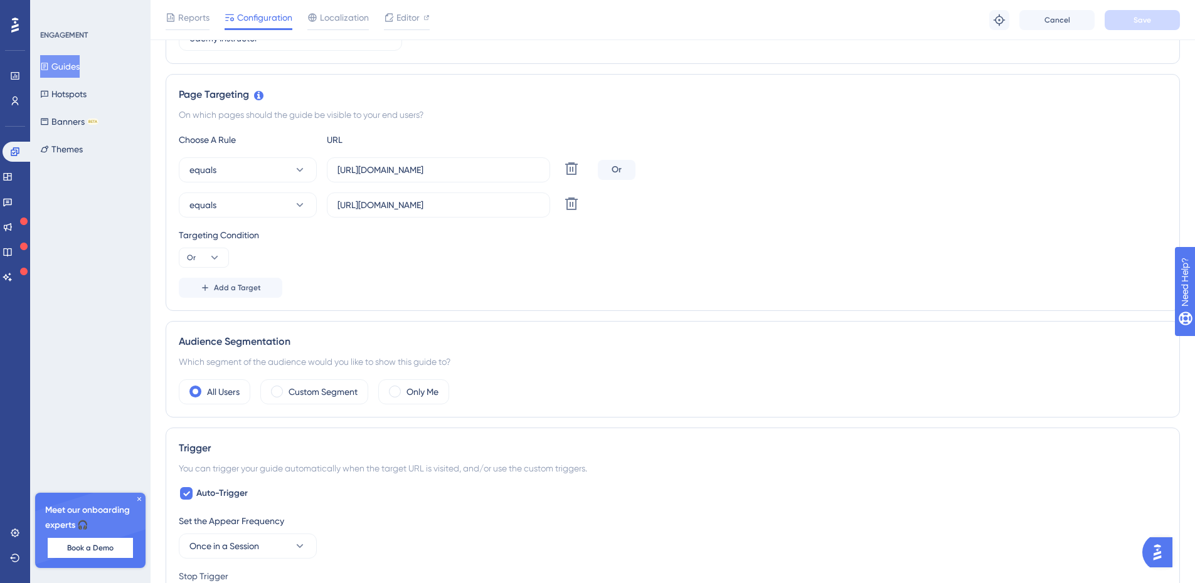
scroll to position [502, 0]
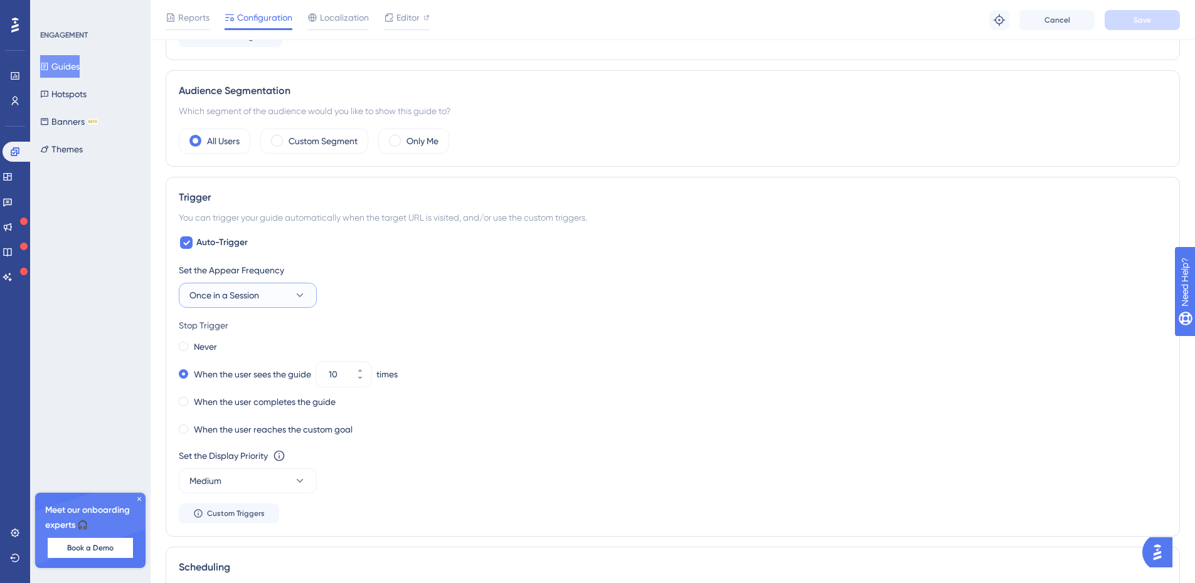
click at [299, 299] on icon at bounding box center [300, 295] width 13 height 13
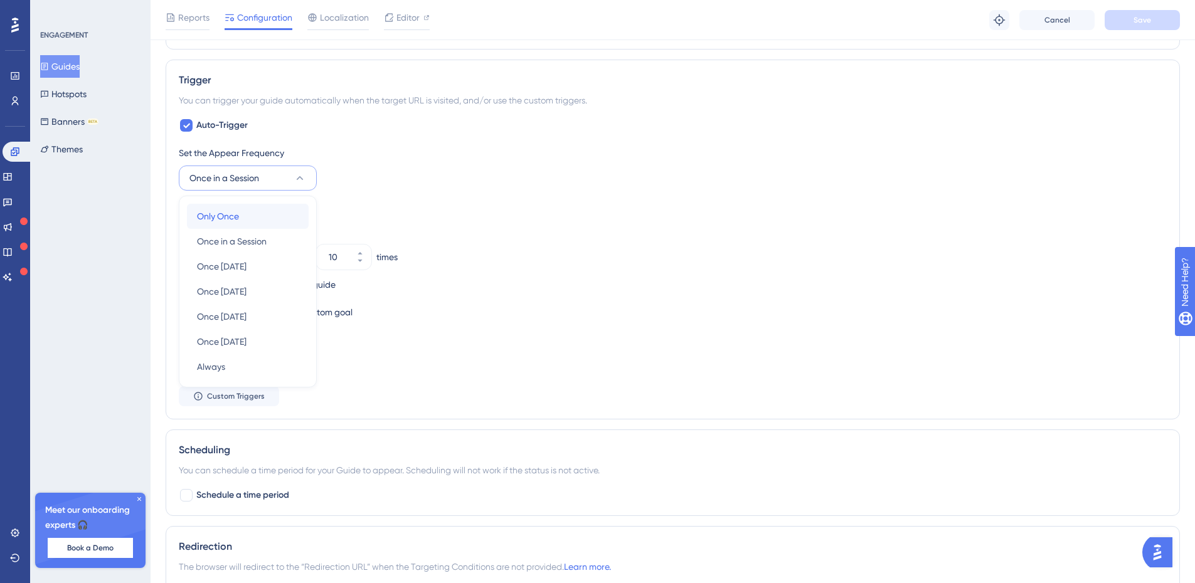
click at [245, 218] on div "Only Once Only Once" at bounding box center [248, 216] width 102 height 25
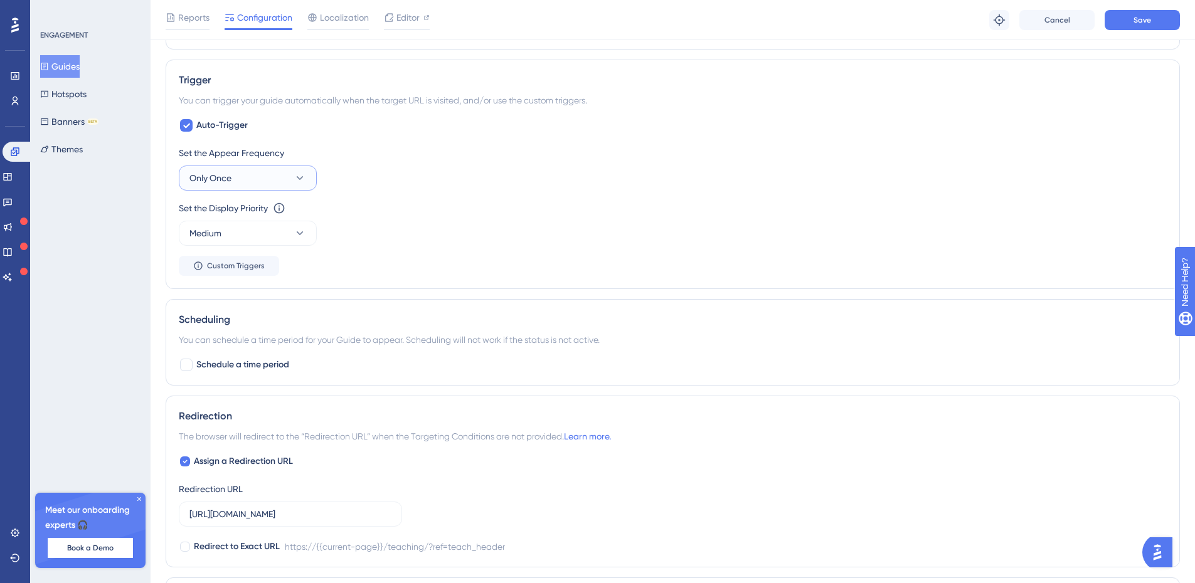
click at [296, 184] on button "Only Once" at bounding box center [248, 178] width 138 height 25
click at [304, 240] on button "Medium" at bounding box center [248, 233] width 138 height 25
click at [366, 236] on div "Set the Display Priority This option will set the display priority between auto…" at bounding box center [673, 223] width 988 height 45
click at [243, 267] on span "Custom Triggers" at bounding box center [236, 266] width 58 height 10
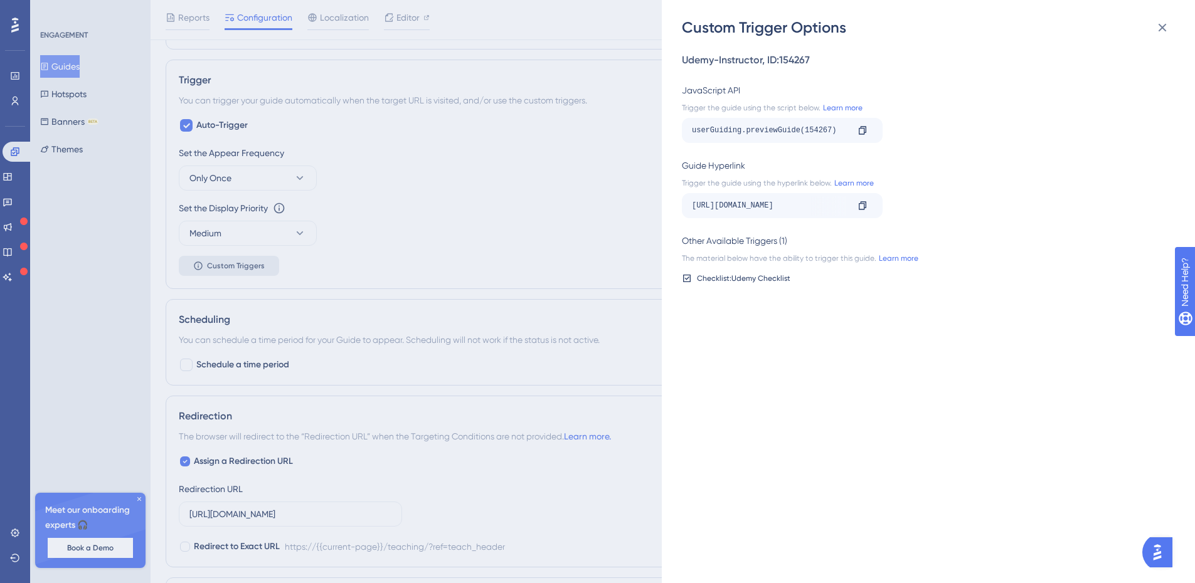
click at [243, 267] on div "Custom Trigger Options Udemy-Instructor , ID: 154267 JavaScript API Trigger the…" at bounding box center [597, 291] width 1195 height 583
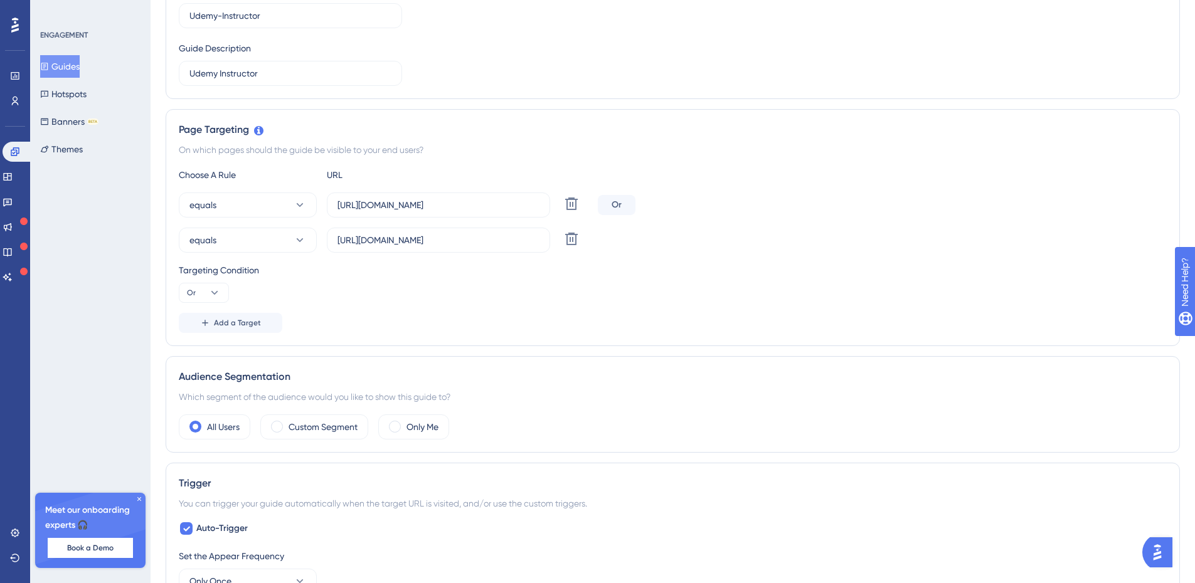
scroll to position [0, 0]
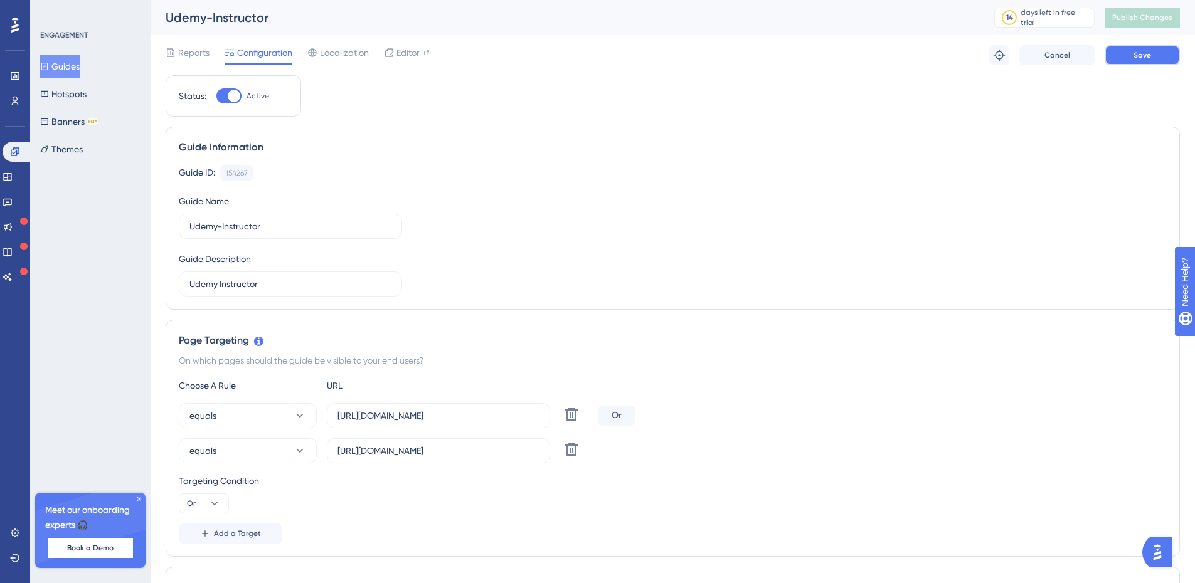
click at [1149, 51] on span "Save" at bounding box center [1142, 55] width 18 height 10
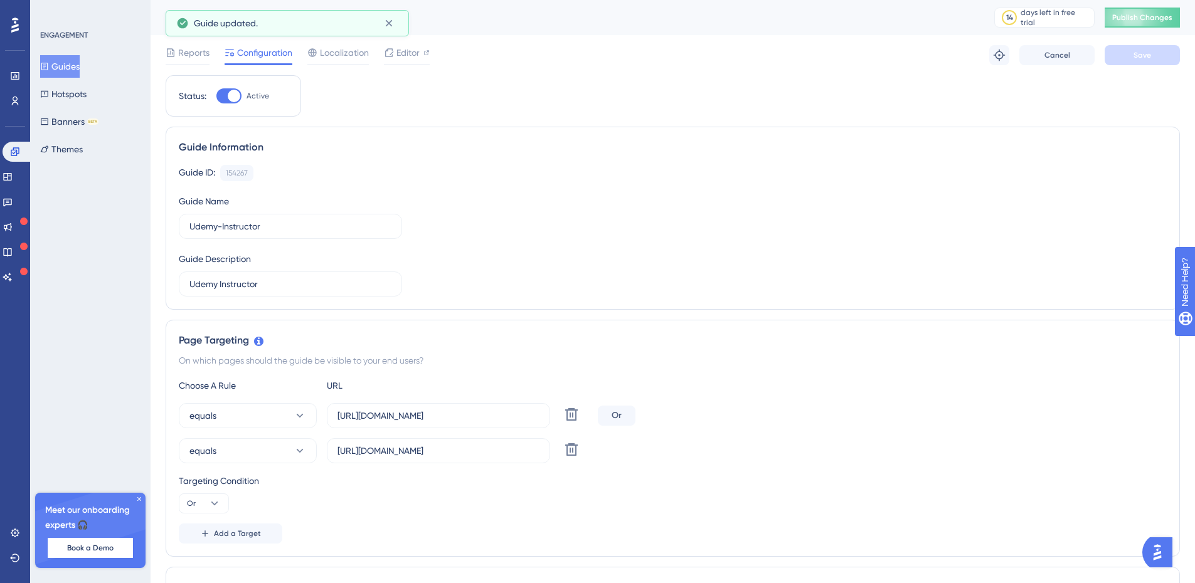
click at [70, 72] on button "Guides" at bounding box center [60, 66] width 40 height 23
click at [72, 66] on button "Guides" at bounding box center [60, 66] width 40 height 23
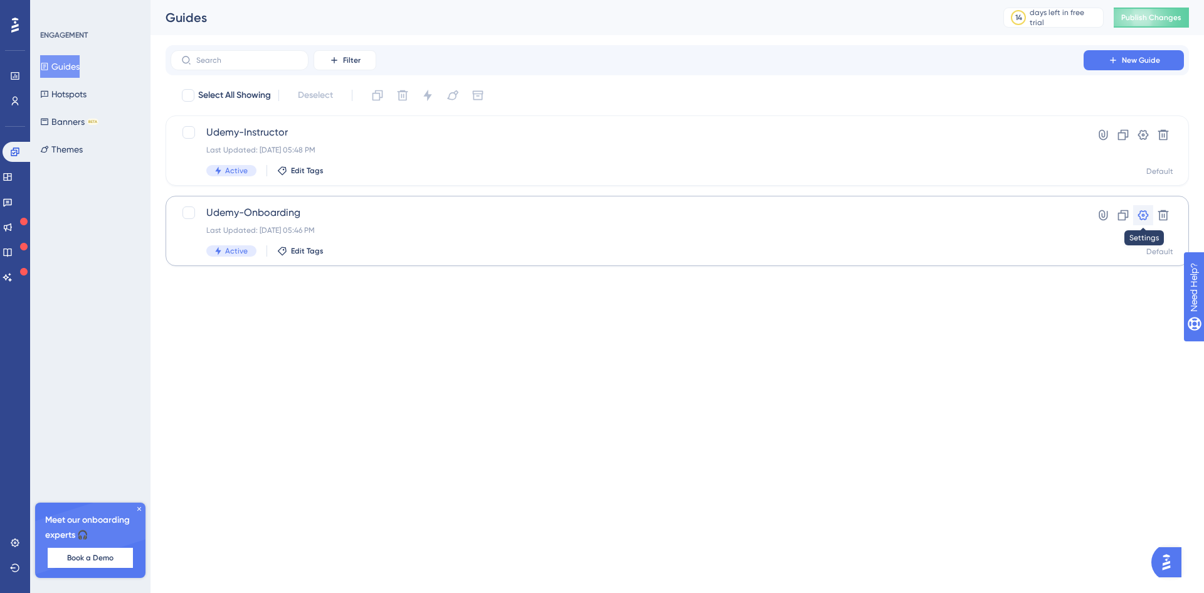
click at [1145, 215] on icon at bounding box center [1143, 215] width 11 height 10
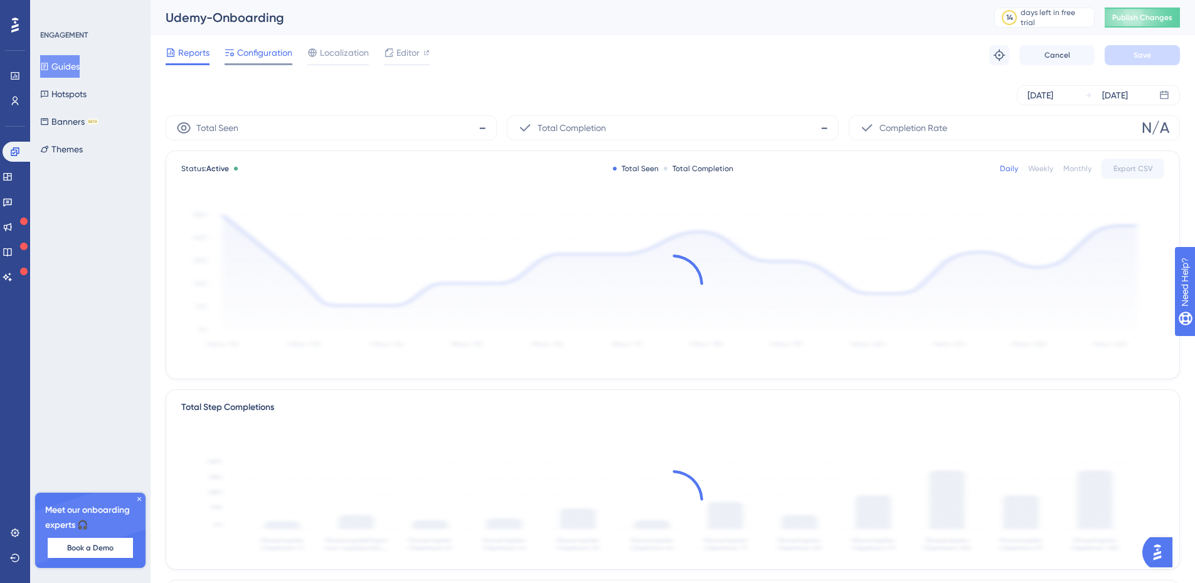
click at [274, 52] on span "Configuration" at bounding box center [264, 52] width 55 height 15
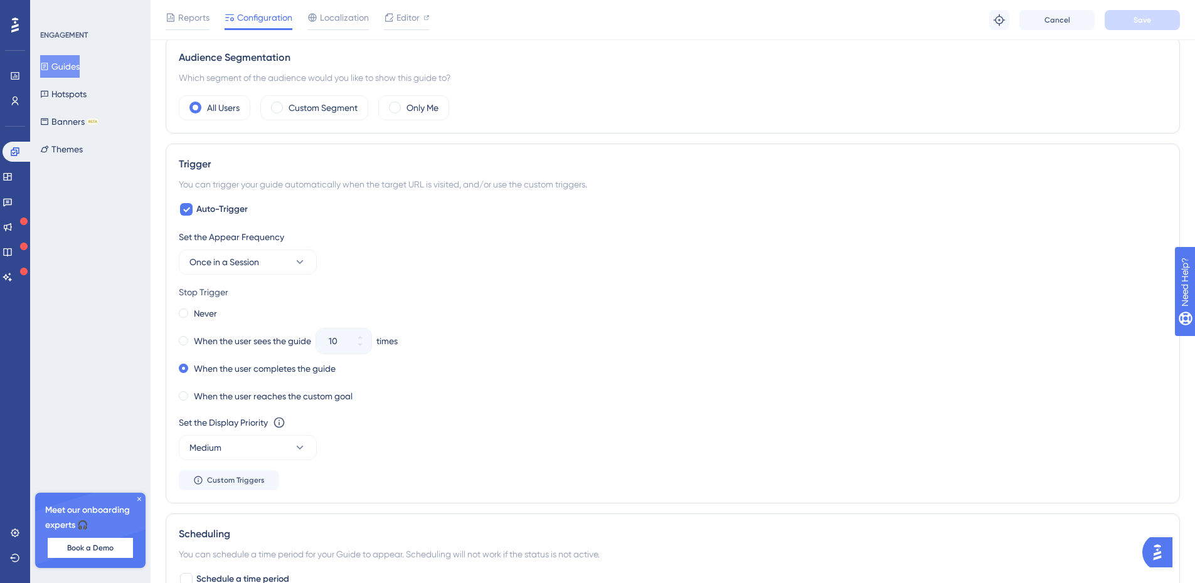
scroll to position [565, 0]
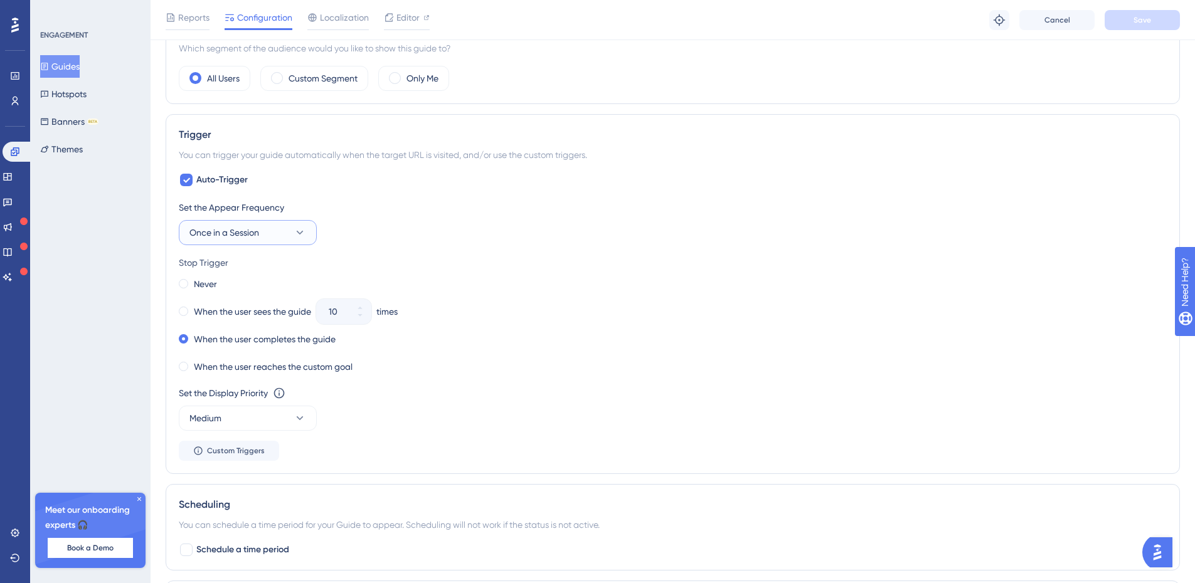
click at [240, 237] on span "Once in a Session" at bounding box center [224, 232] width 70 height 15
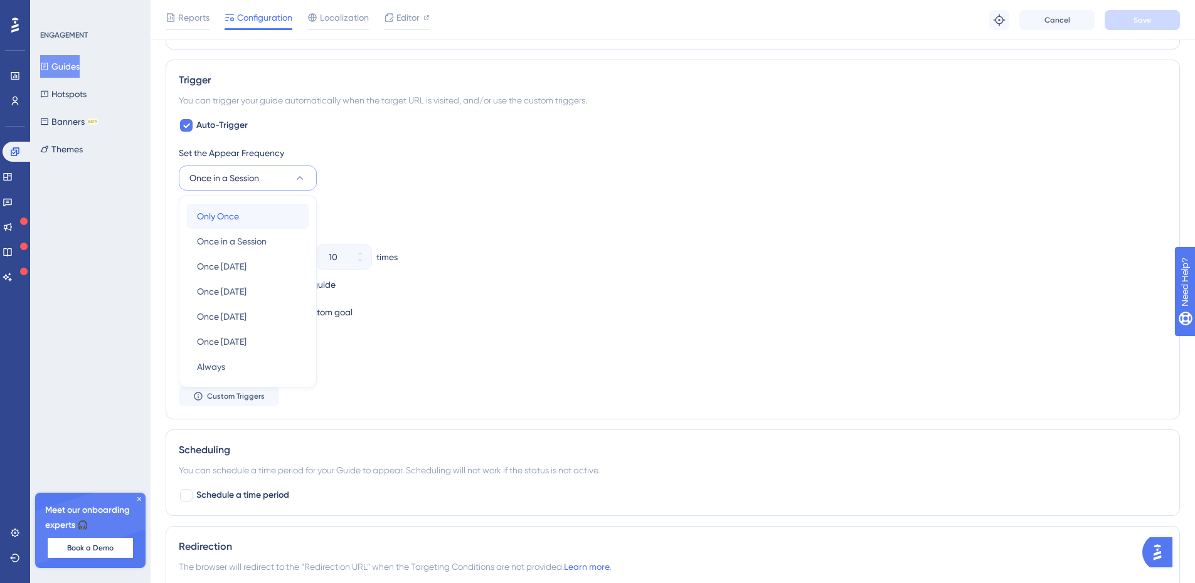
click at [230, 215] on span "Only Once" at bounding box center [218, 216] width 42 height 15
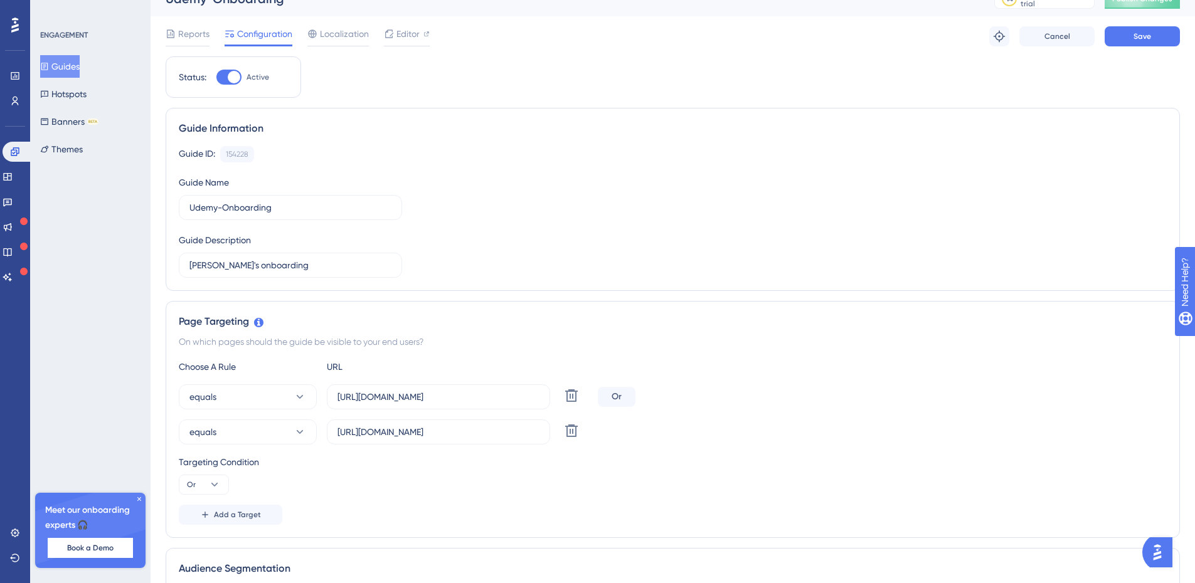
scroll to position [0, 0]
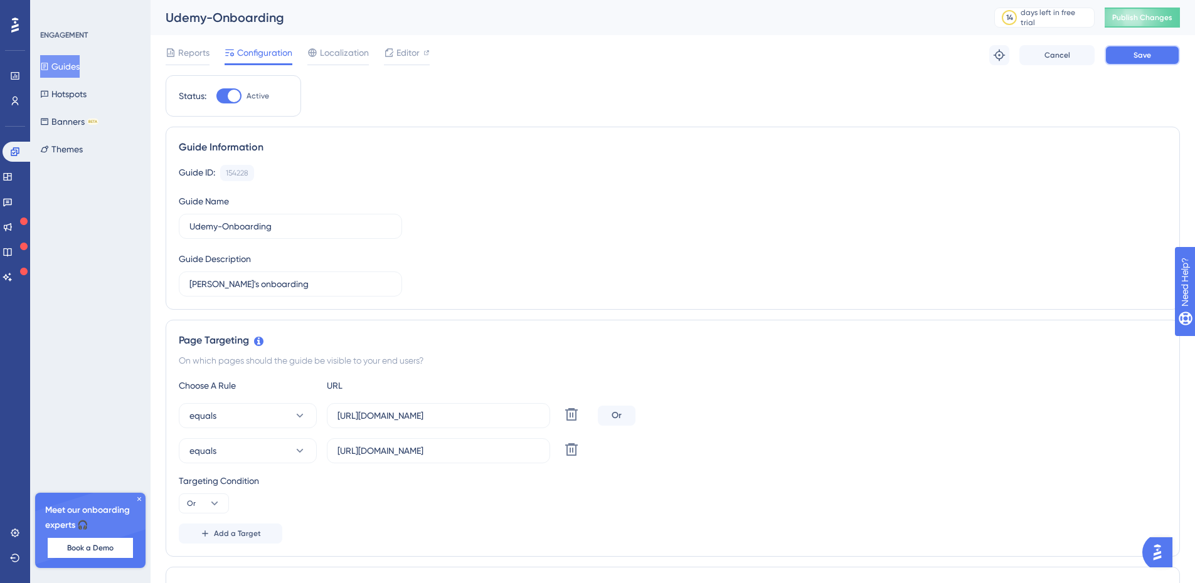
click at [1136, 54] on span "Save" at bounding box center [1142, 55] width 18 height 10
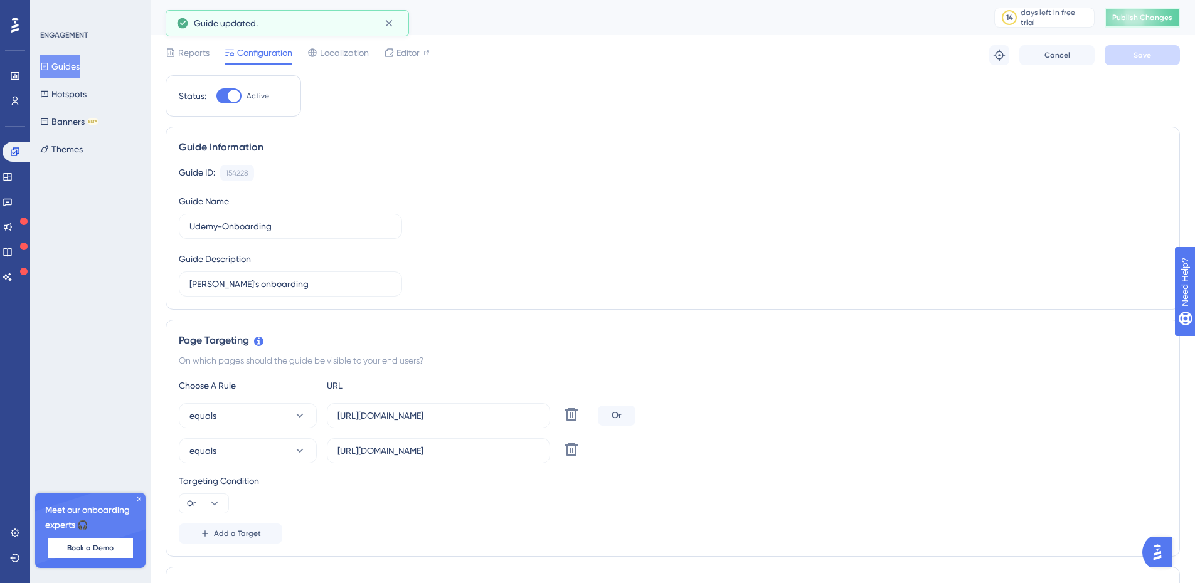
click at [1147, 16] on span "Publish Changes" at bounding box center [1142, 18] width 60 height 10
click at [13, 178] on icon at bounding box center [8, 177] width 10 height 10
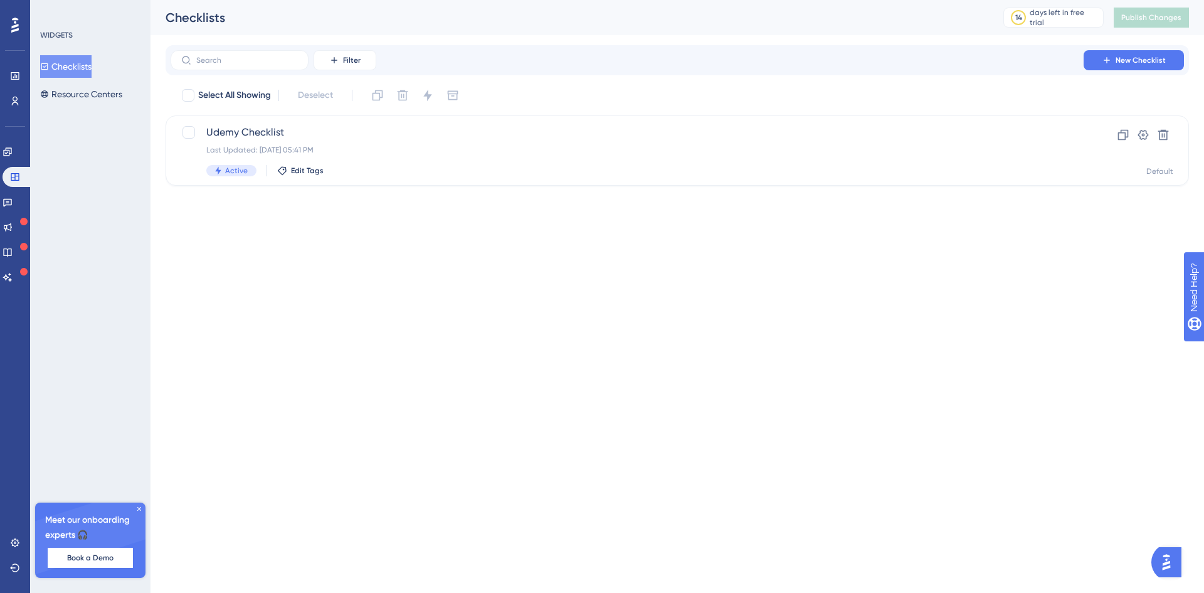
click at [79, 60] on button "Checklists" at bounding box center [65, 66] width 51 height 23
click at [1143, 135] on icon at bounding box center [1143, 135] width 13 height 13
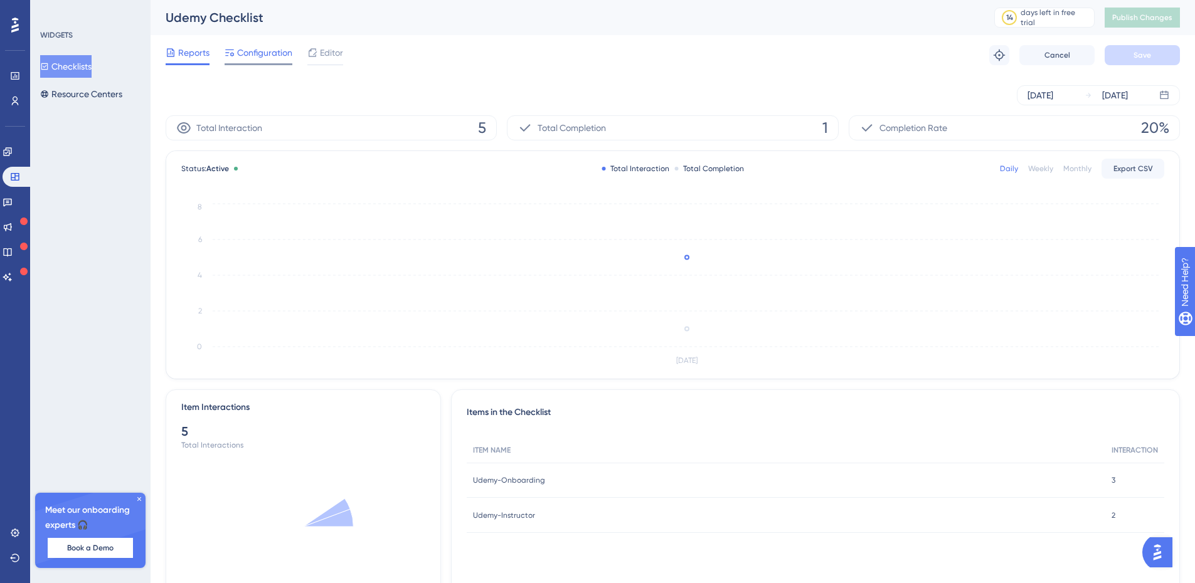
click at [264, 51] on span "Configuration" at bounding box center [264, 52] width 55 height 15
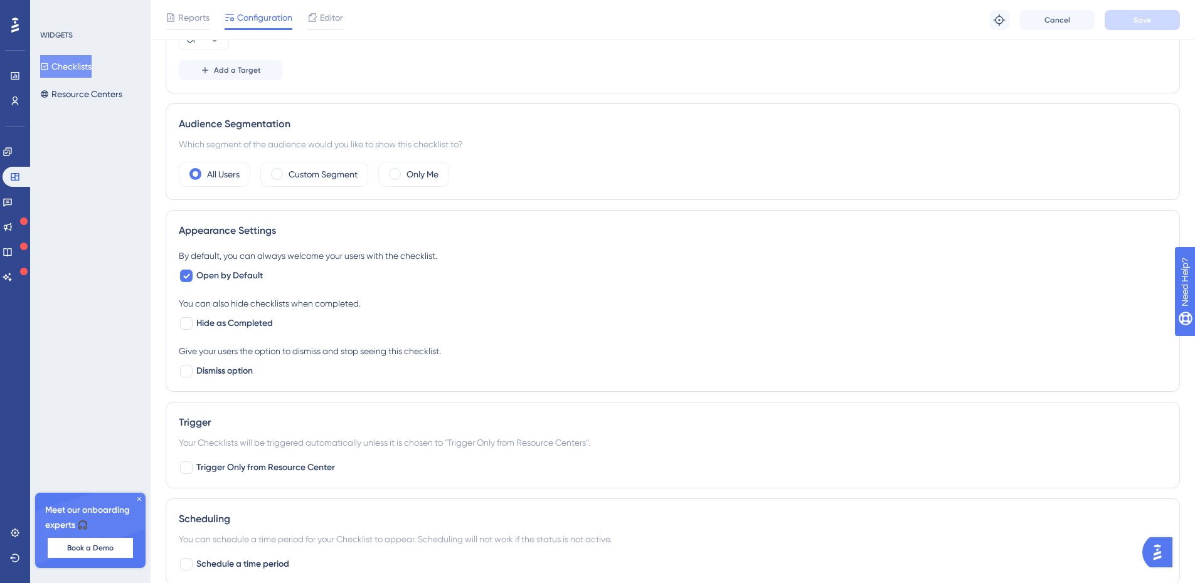
scroll to position [401, 0]
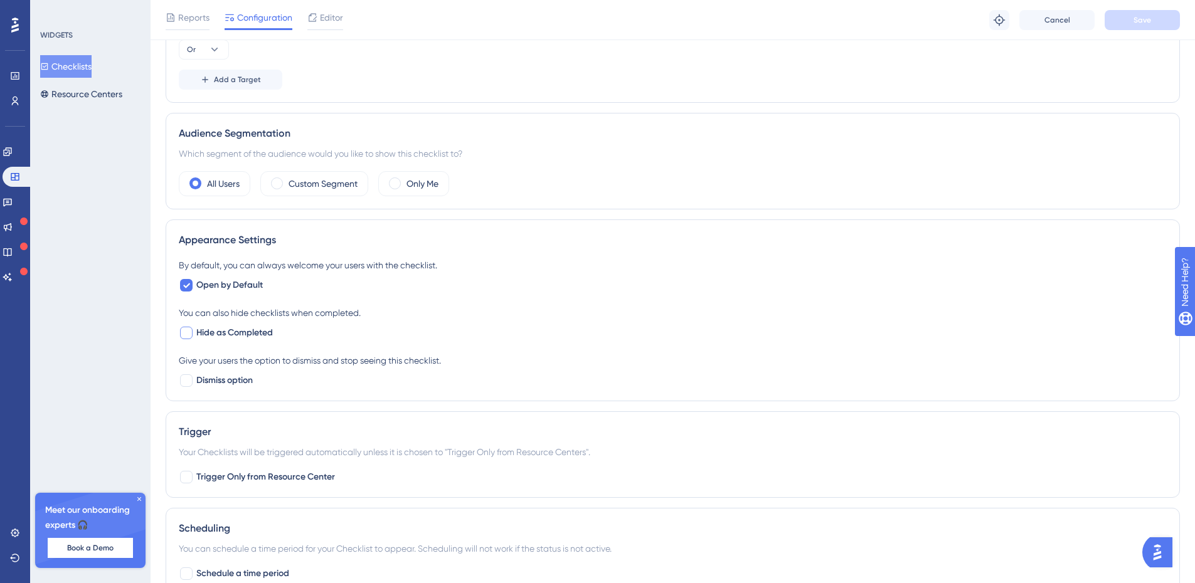
click at [188, 332] on div at bounding box center [186, 333] width 13 height 13
click at [188, 332] on icon at bounding box center [187, 333] width 8 height 10
checkbox input "false"
click at [186, 378] on div at bounding box center [186, 380] width 13 height 13
checkbox input "true"
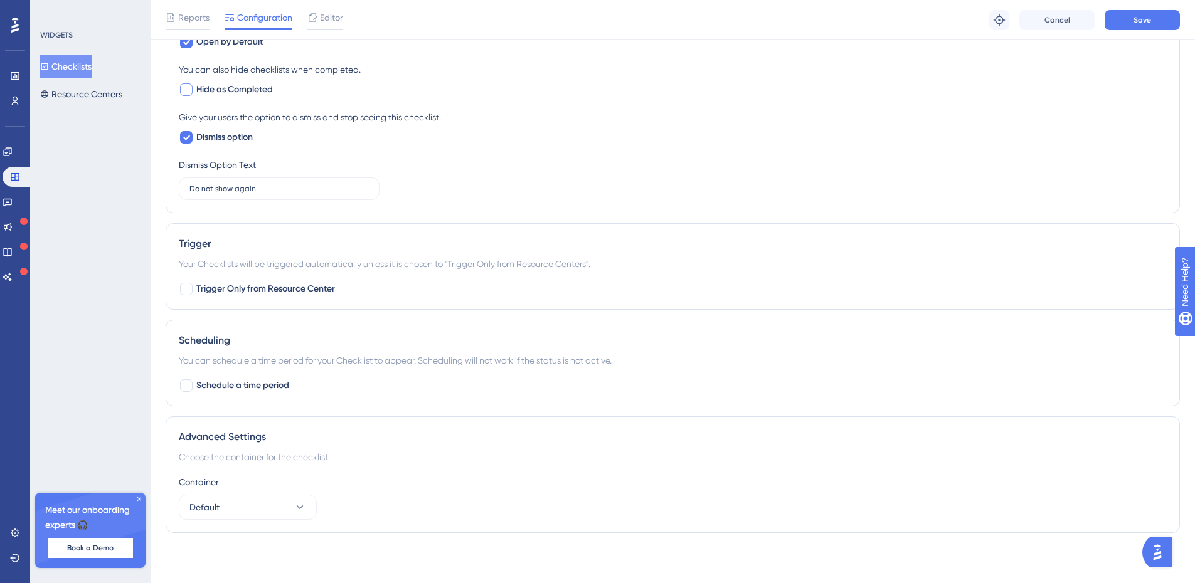
scroll to position [0, 0]
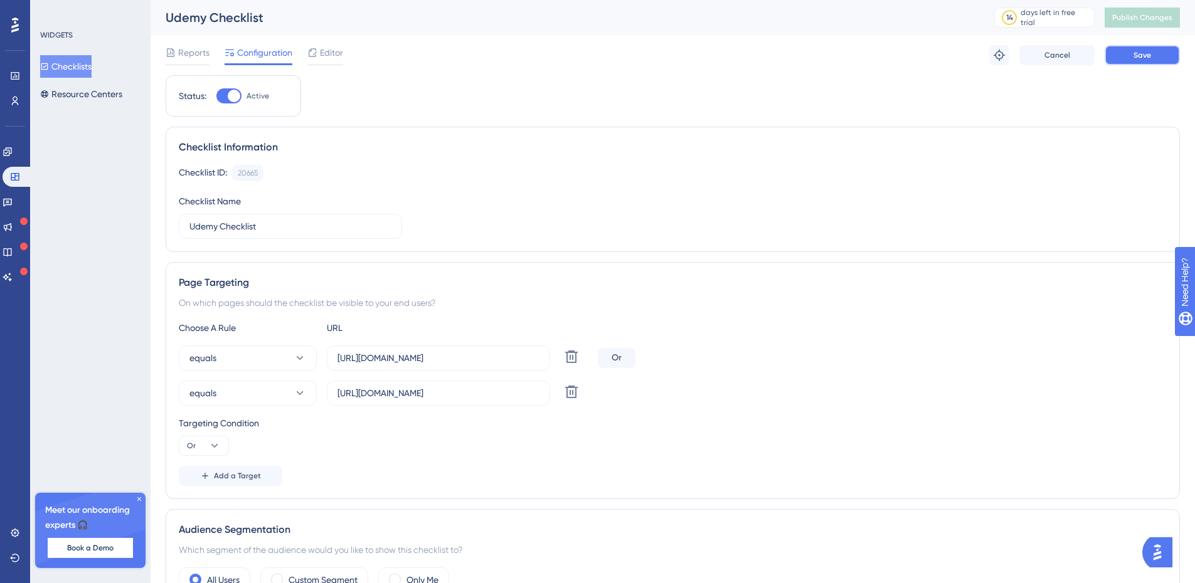
click at [1147, 53] on span "Save" at bounding box center [1142, 55] width 18 height 10
click at [1157, 19] on span "Publish Changes" at bounding box center [1142, 18] width 60 height 10
click at [300, 360] on icon at bounding box center [300, 358] width 13 height 13
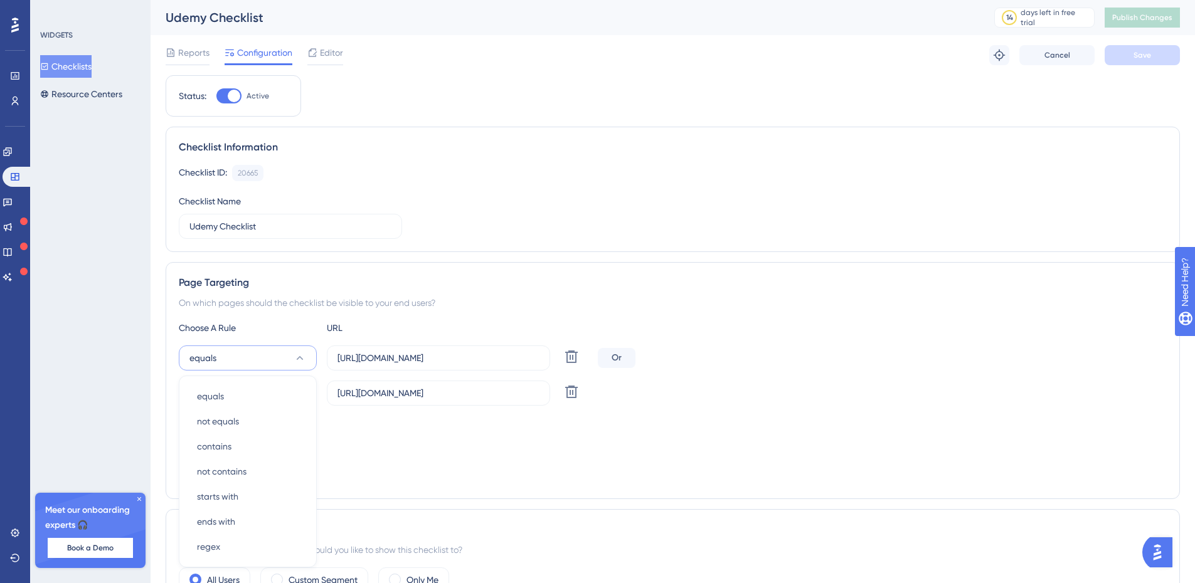
scroll to position [180, 0]
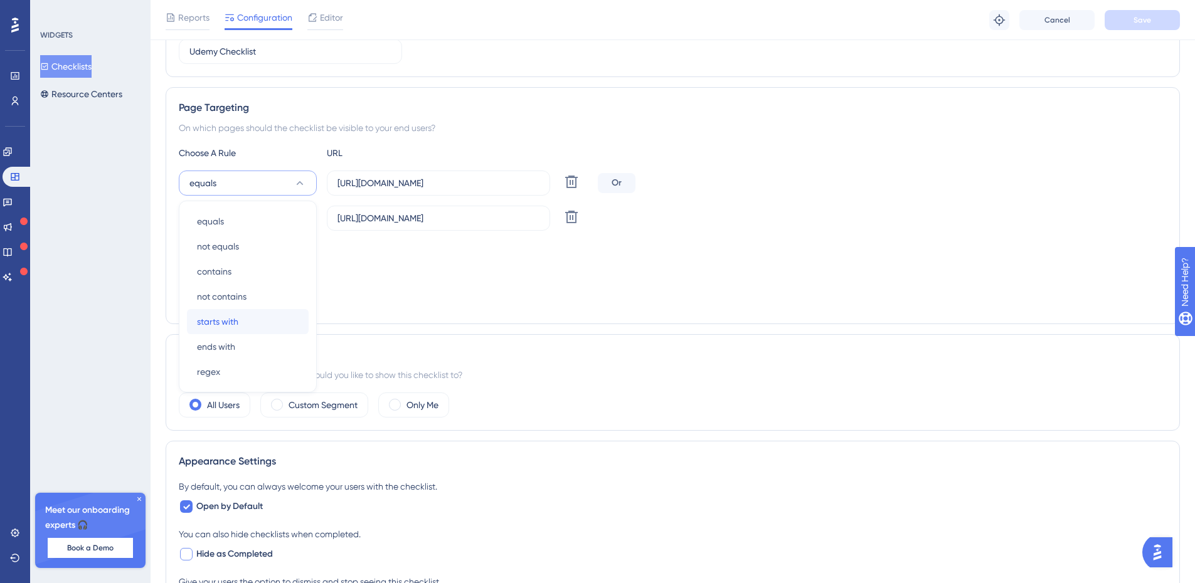
click at [260, 324] on div "starts with starts with" at bounding box center [248, 321] width 102 height 25
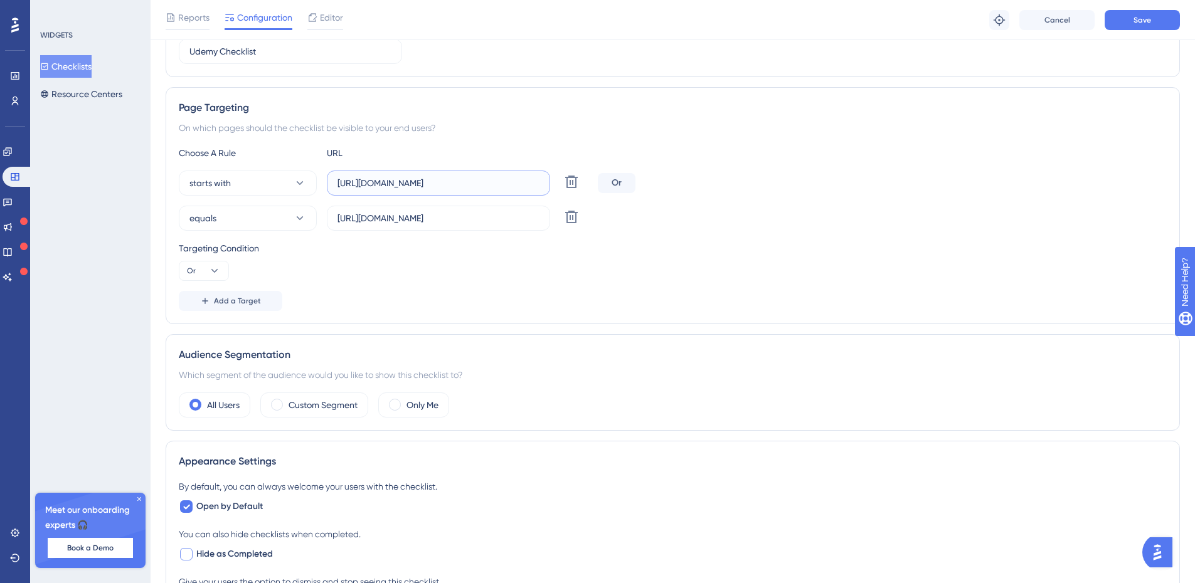
click at [460, 184] on input "[URL][DOMAIN_NAME]" at bounding box center [438, 183] width 202 height 14
type input "[URL][DOMAIN_NAME]"
click at [571, 218] on icon at bounding box center [571, 217] width 15 height 15
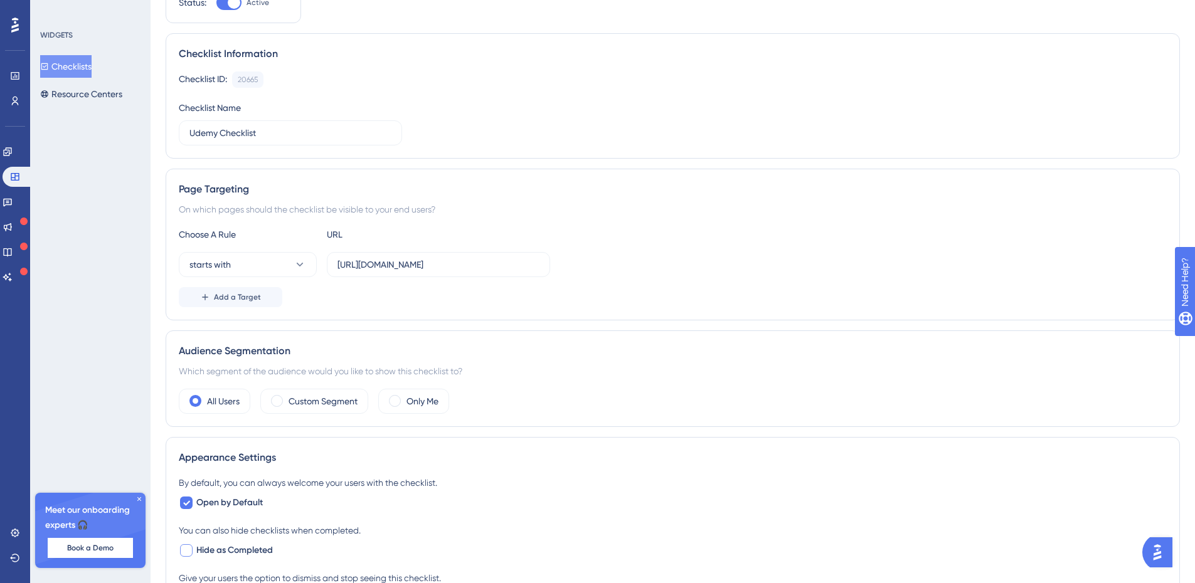
scroll to position [0, 0]
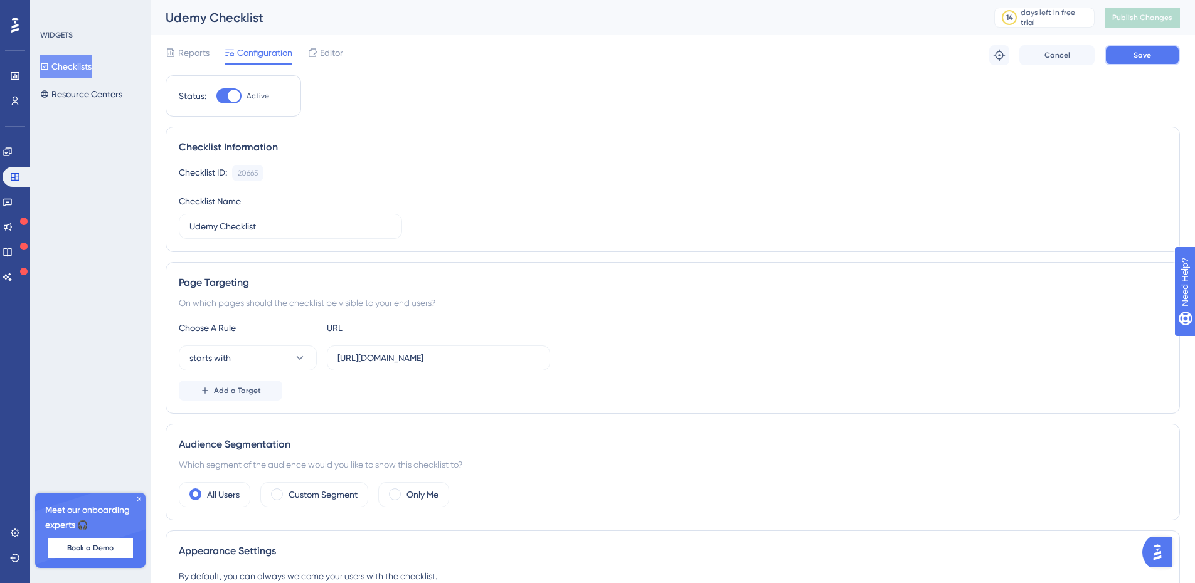
click at [1155, 56] on button "Save" at bounding box center [1142, 55] width 75 height 20
click at [92, 95] on button "Resource Centers" at bounding box center [81, 94] width 82 height 23
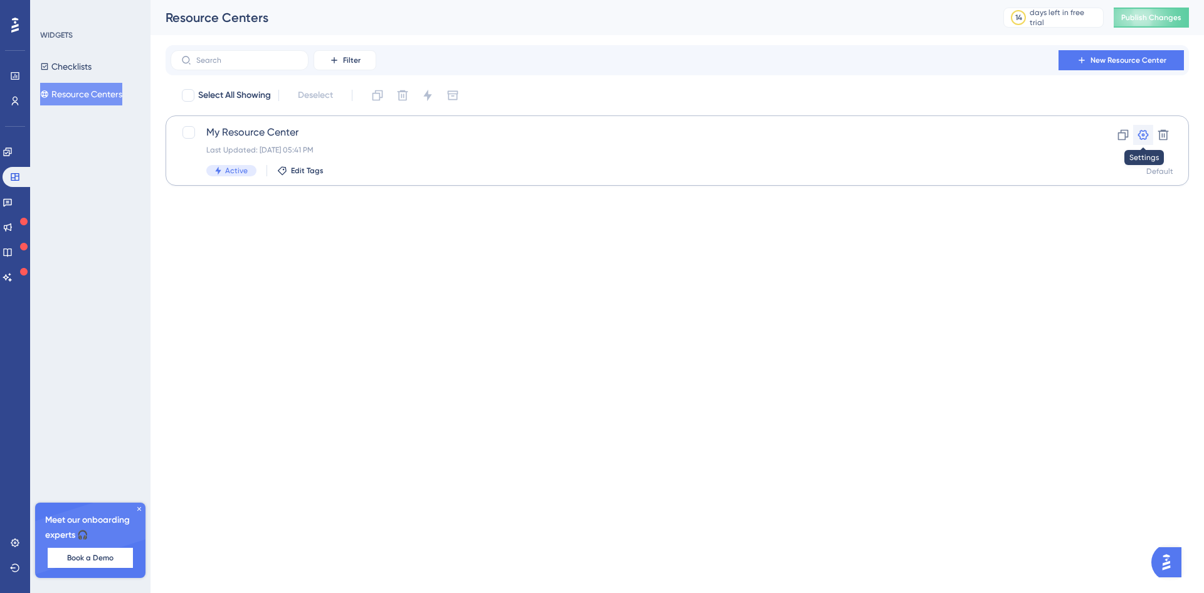
click at [1147, 134] on icon at bounding box center [1143, 135] width 11 height 10
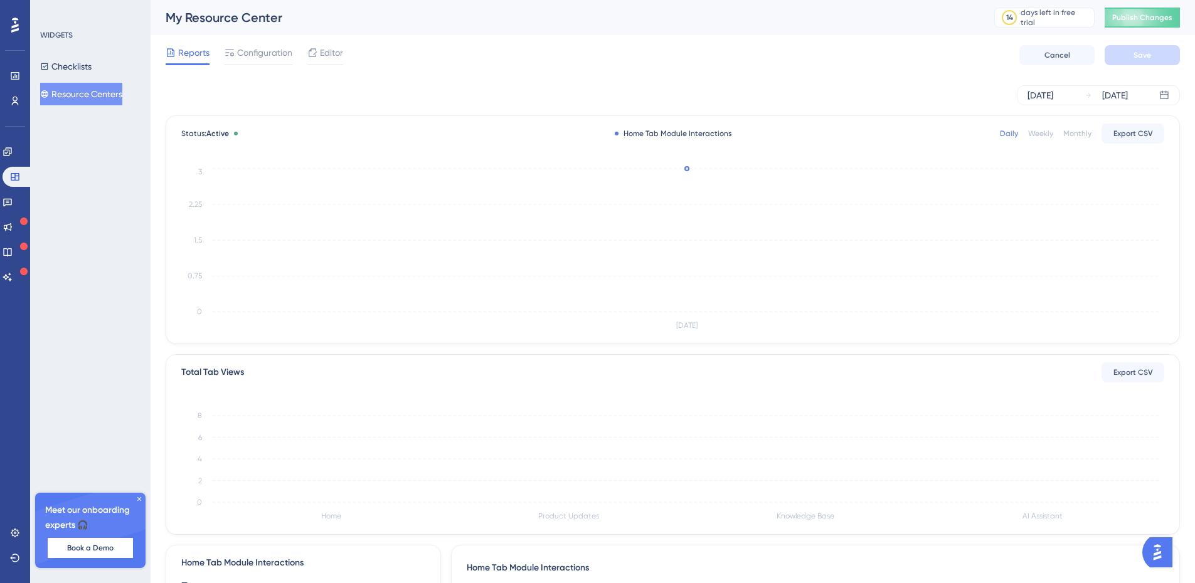
click at [258, 50] on span "Configuration" at bounding box center [264, 52] width 55 height 15
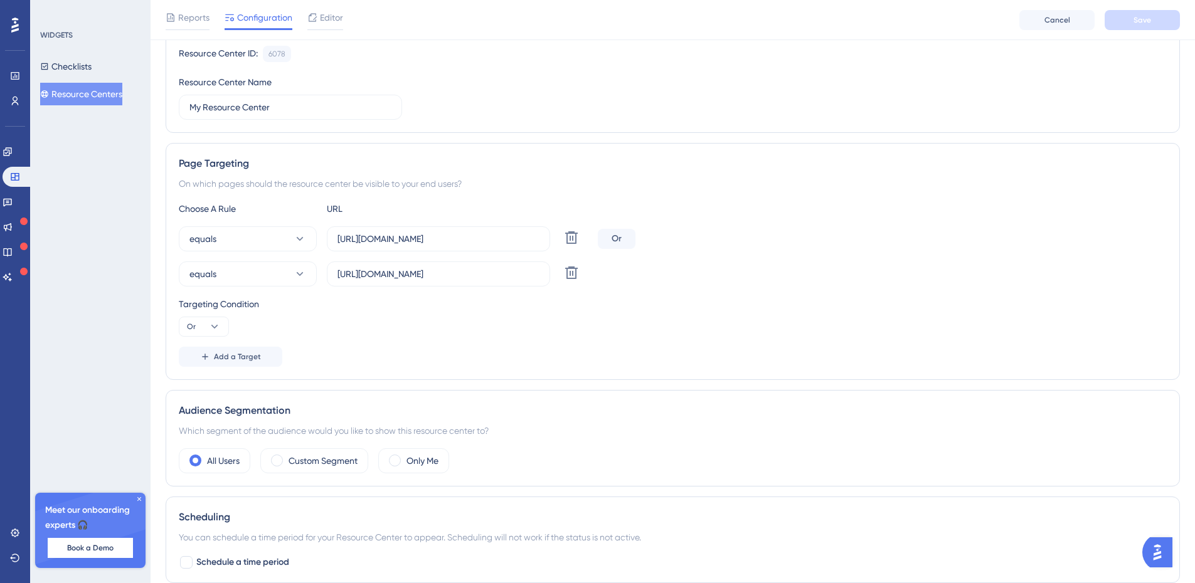
scroll to position [125, 0]
click at [301, 240] on icon at bounding box center [300, 237] width 13 height 13
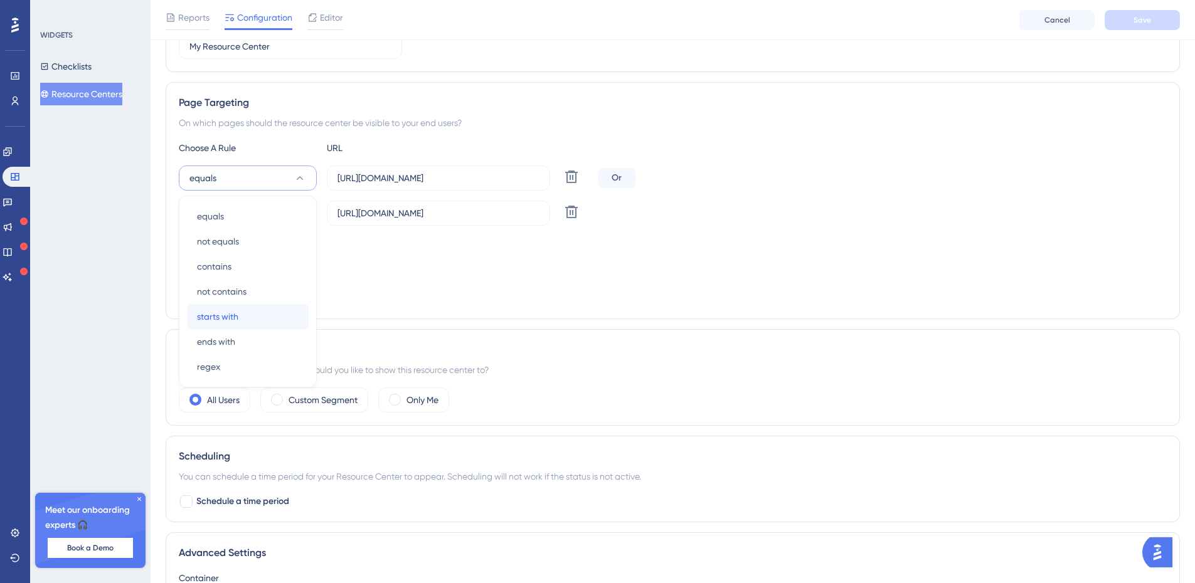
click at [243, 316] on div "starts with starts with" at bounding box center [248, 316] width 102 height 25
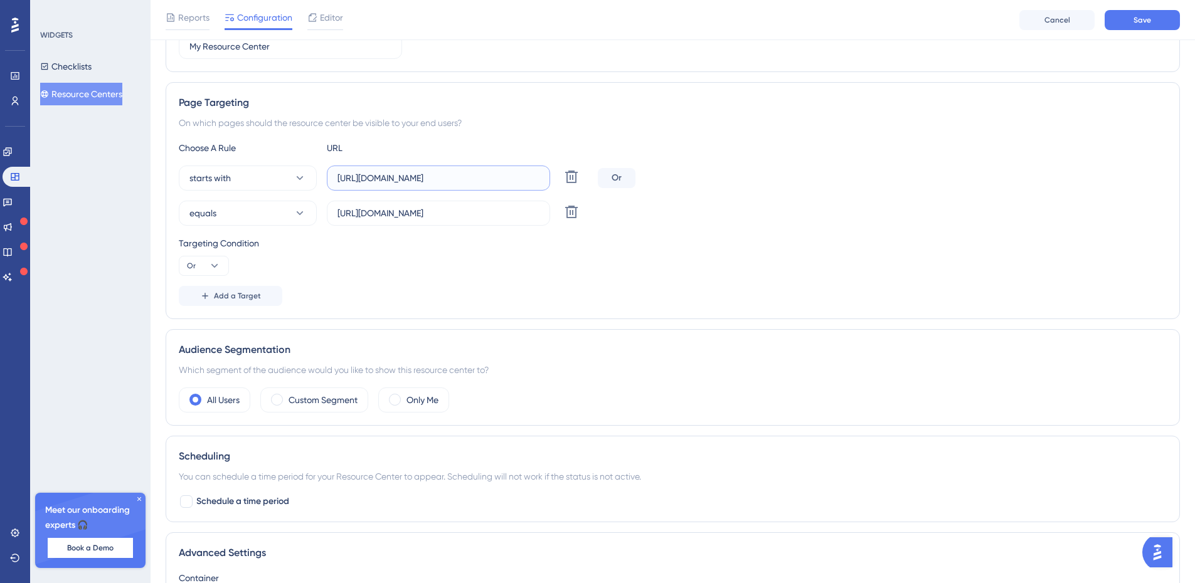
click at [468, 176] on input "[URL][DOMAIN_NAME]" at bounding box center [438, 178] width 202 height 14
type input "[URL][DOMAIN_NAME]"
click at [574, 213] on icon at bounding box center [571, 211] width 15 height 15
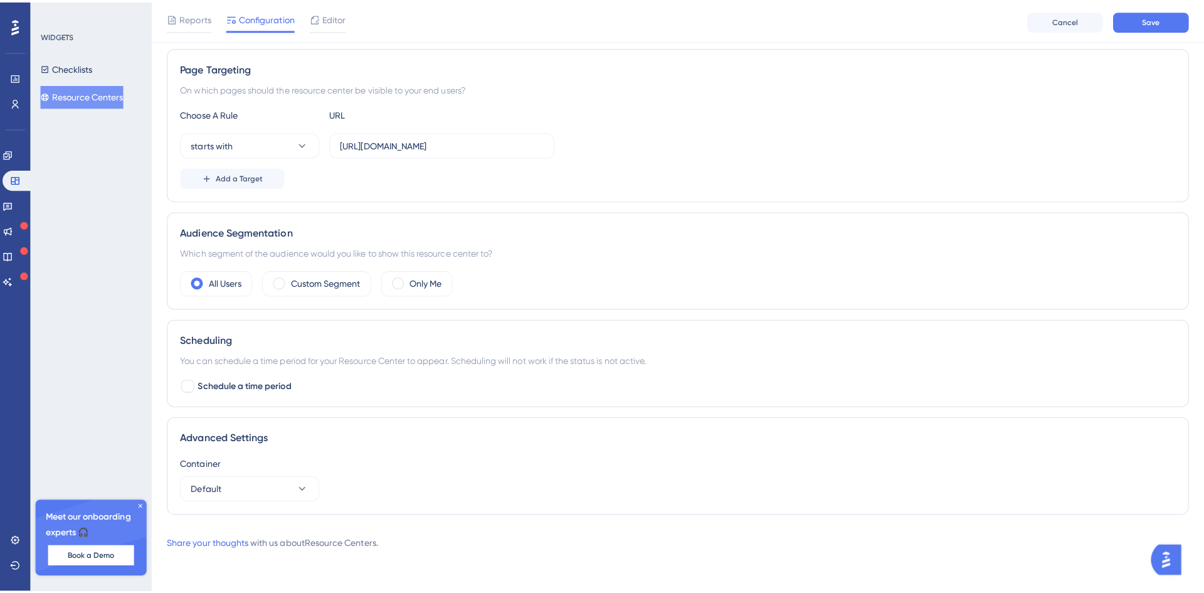
scroll to position [0, 0]
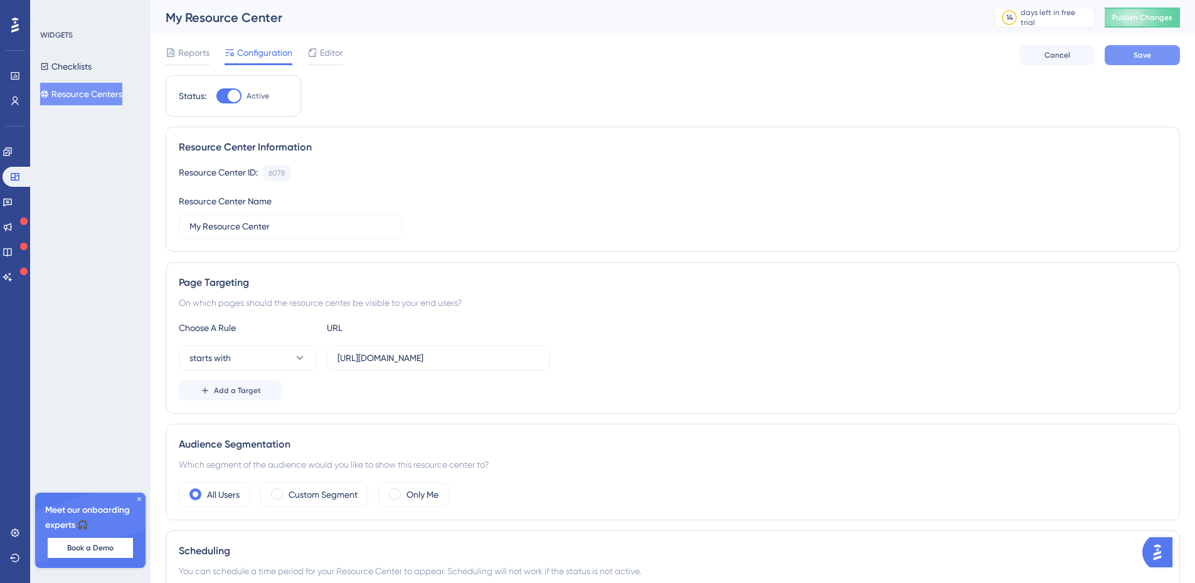
click at [1127, 50] on button "Save" at bounding box center [1142, 55] width 75 height 20
click at [1148, 15] on span "Publish Changes" at bounding box center [1142, 18] width 60 height 10
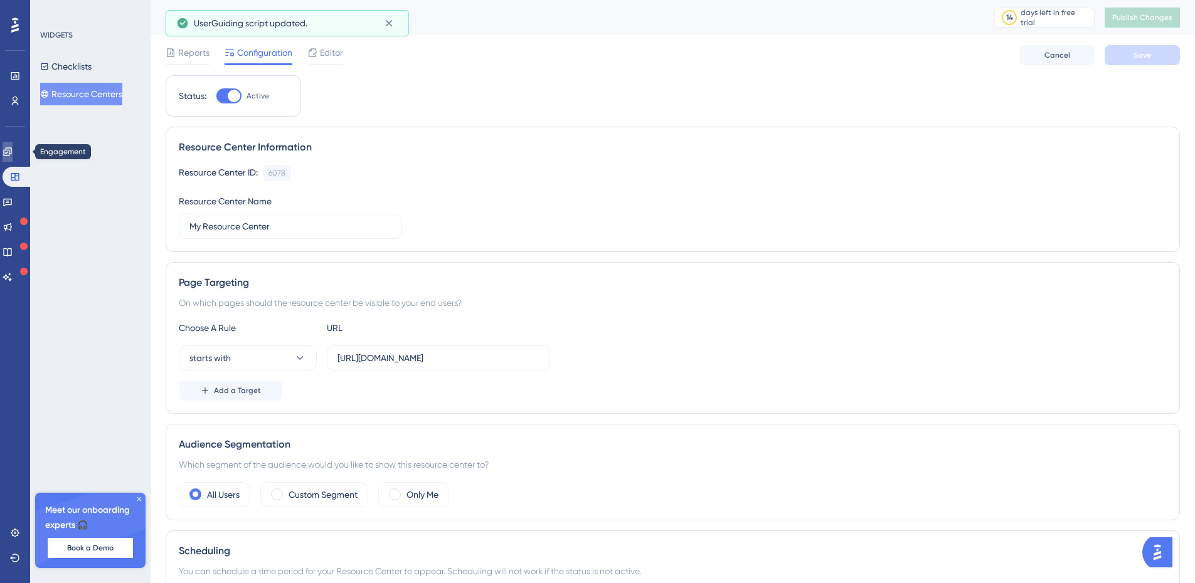
click at [13, 146] on link at bounding box center [8, 152] width 10 height 20
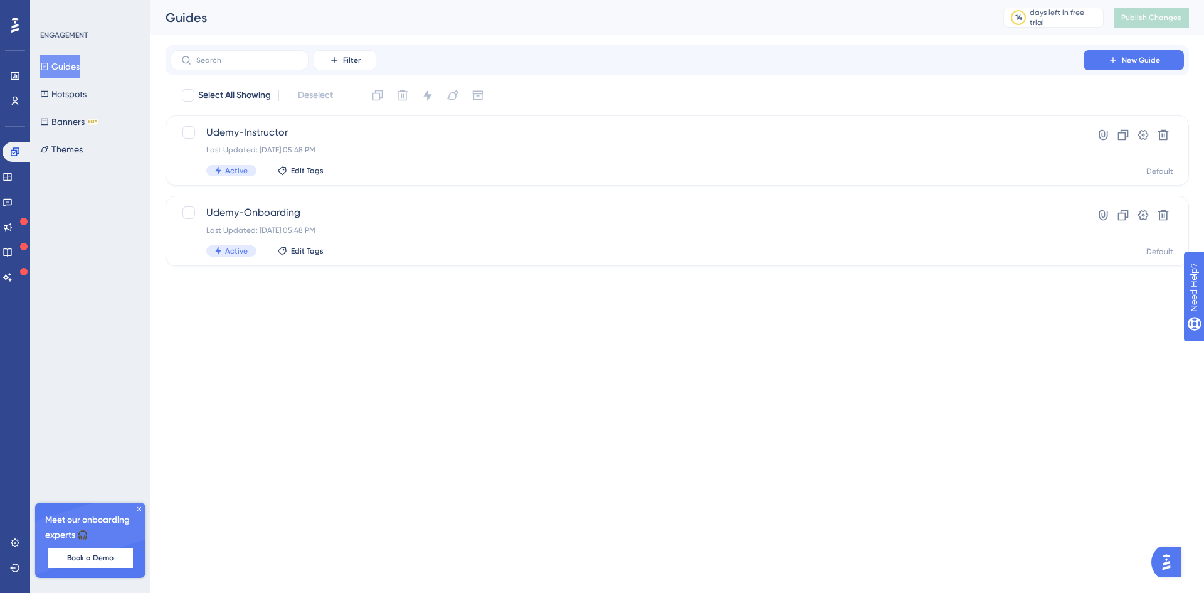
click at [79, 64] on button "Guides" at bounding box center [60, 66] width 40 height 23
click at [1141, 212] on icon at bounding box center [1143, 215] width 11 height 10
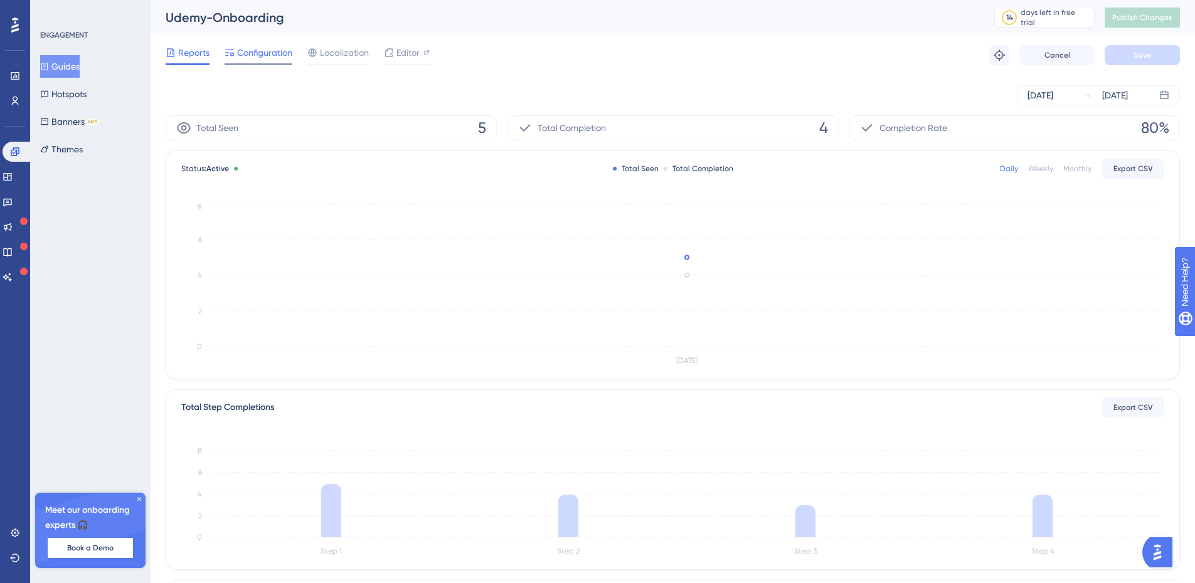
click at [267, 50] on span "Configuration" at bounding box center [264, 52] width 55 height 15
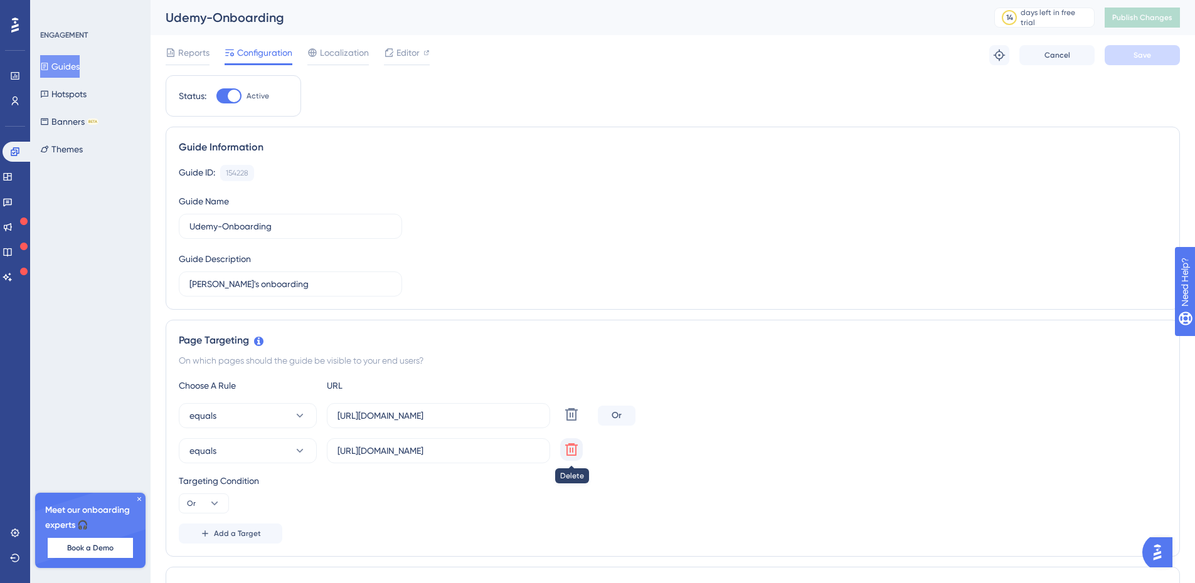
click at [574, 450] on icon at bounding box center [571, 449] width 15 height 15
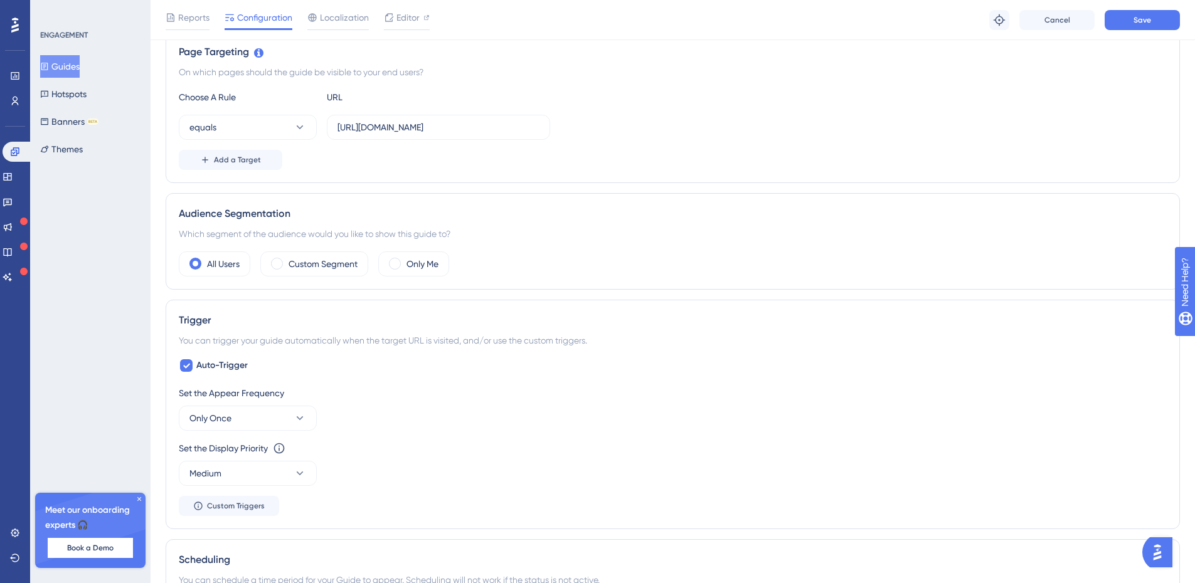
scroll to position [314, 0]
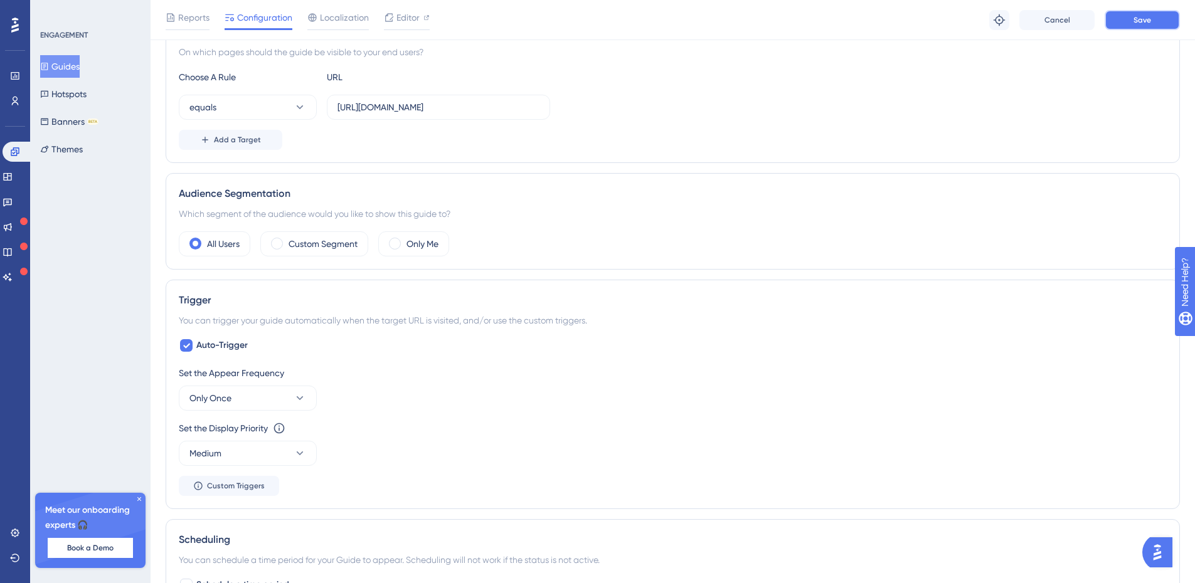
click at [1148, 21] on span "Save" at bounding box center [1142, 20] width 18 height 10
click at [71, 70] on button "Guides" at bounding box center [60, 66] width 40 height 23
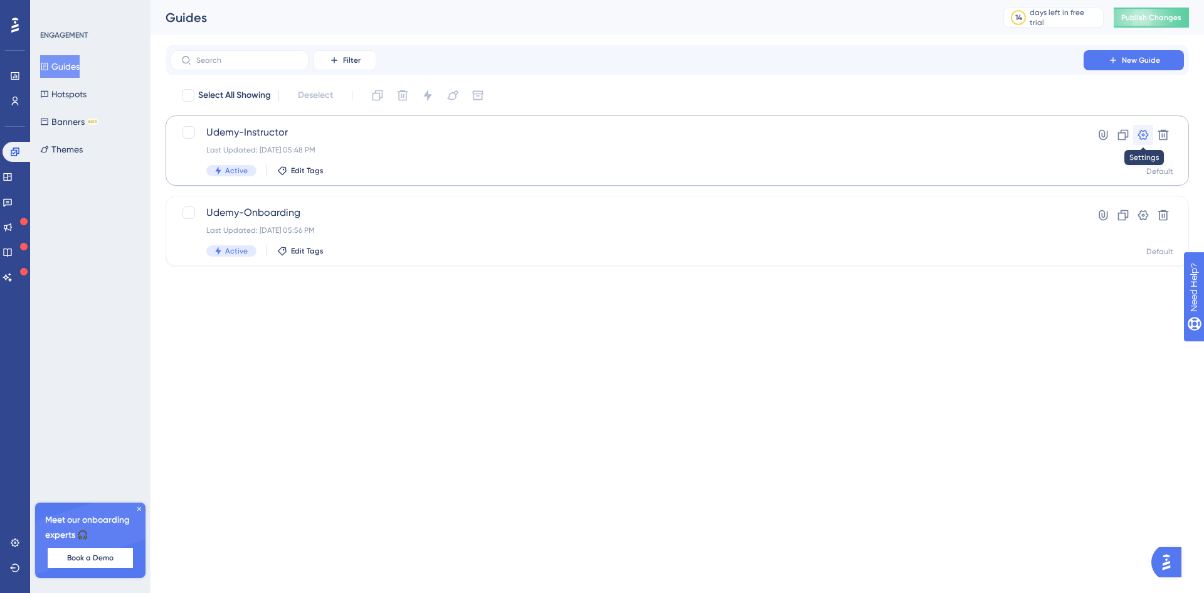
click at [1140, 134] on icon at bounding box center [1143, 135] width 11 height 10
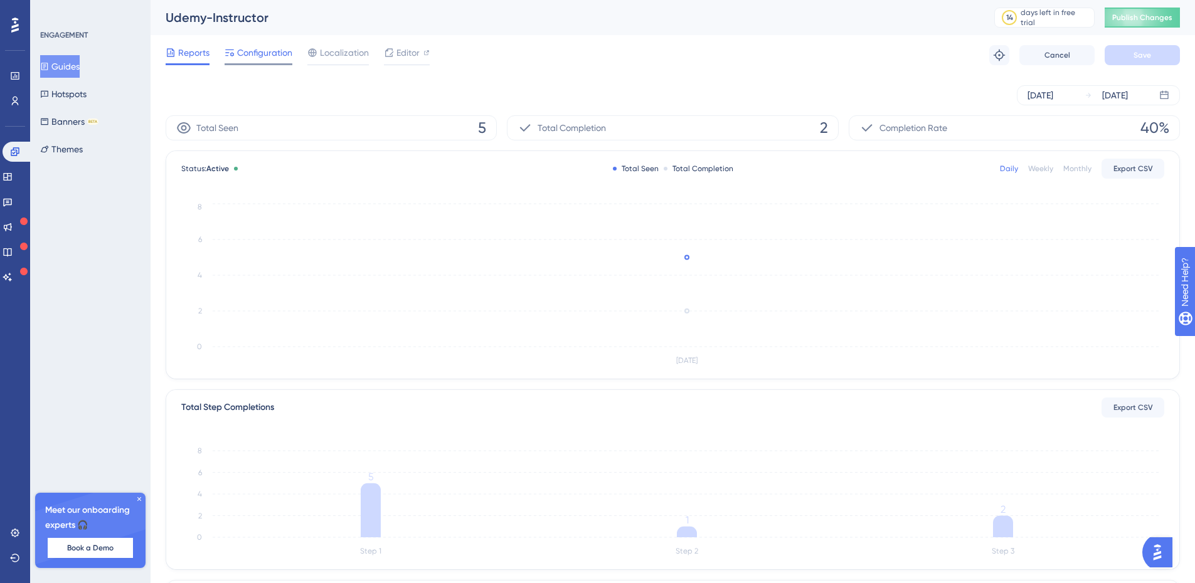
click at [272, 54] on span "Configuration" at bounding box center [264, 52] width 55 height 15
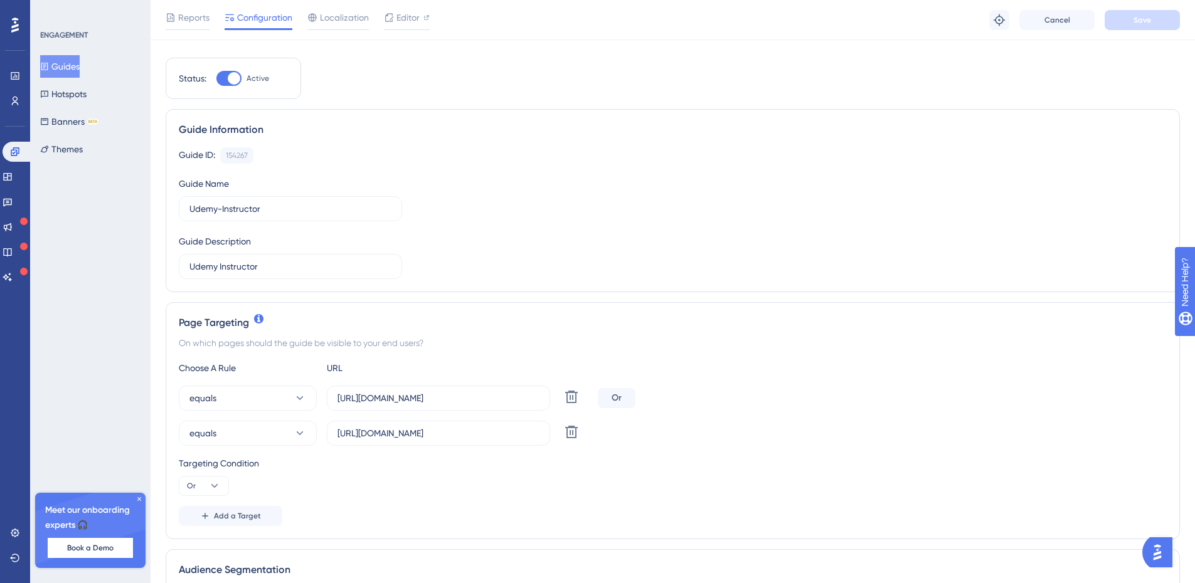
scroll to position [63, 0]
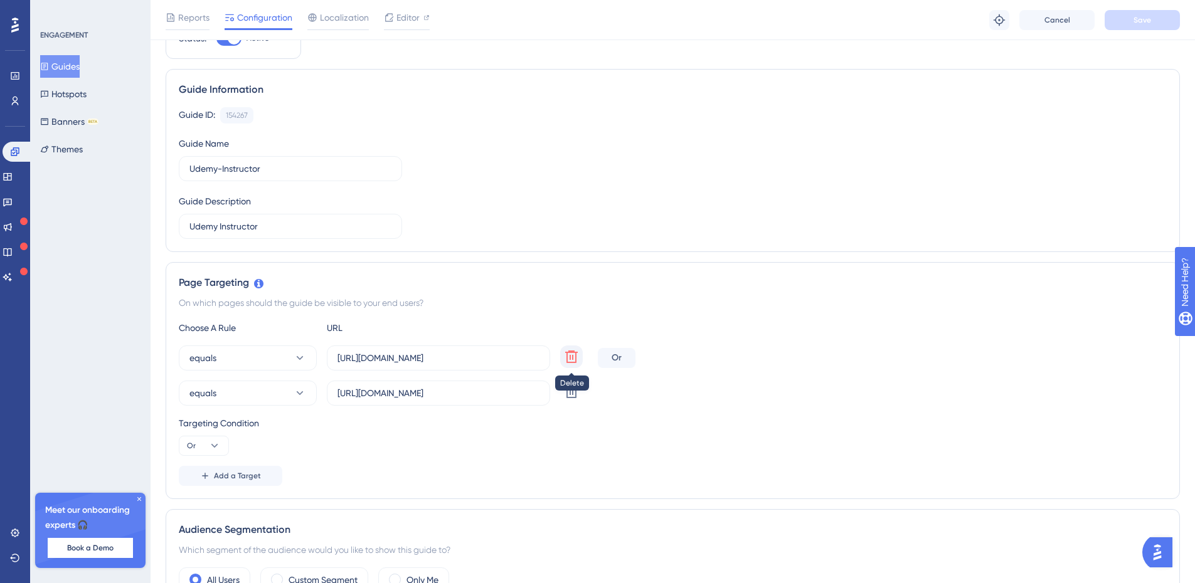
click at [574, 356] on icon at bounding box center [571, 356] width 15 height 15
type input "[URL][DOMAIN_NAME]"
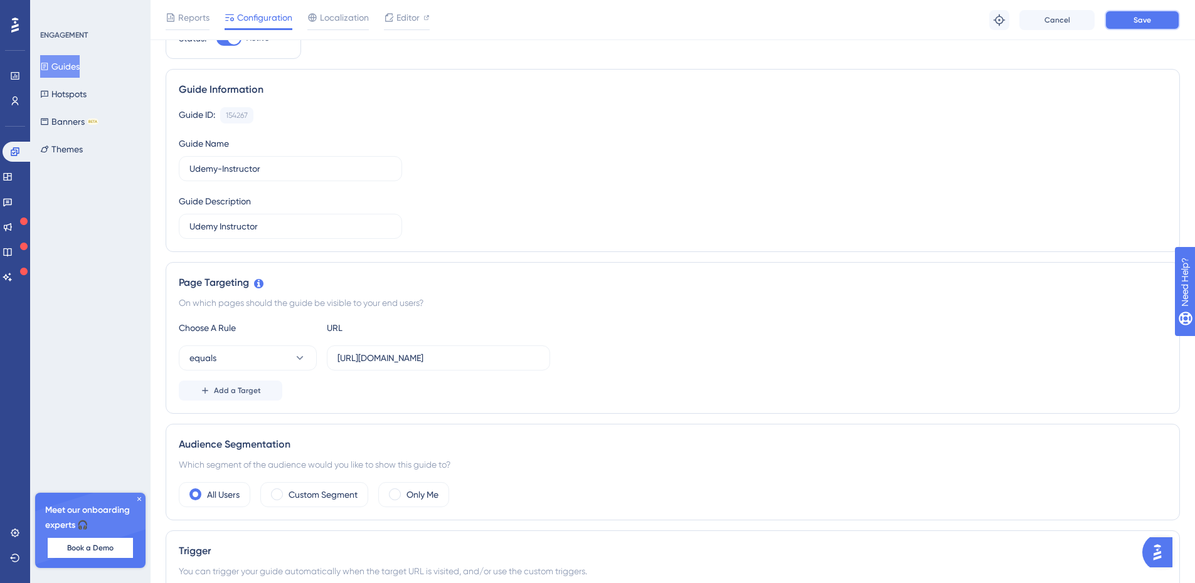
click at [1137, 17] on span "Save" at bounding box center [1142, 20] width 18 height 10
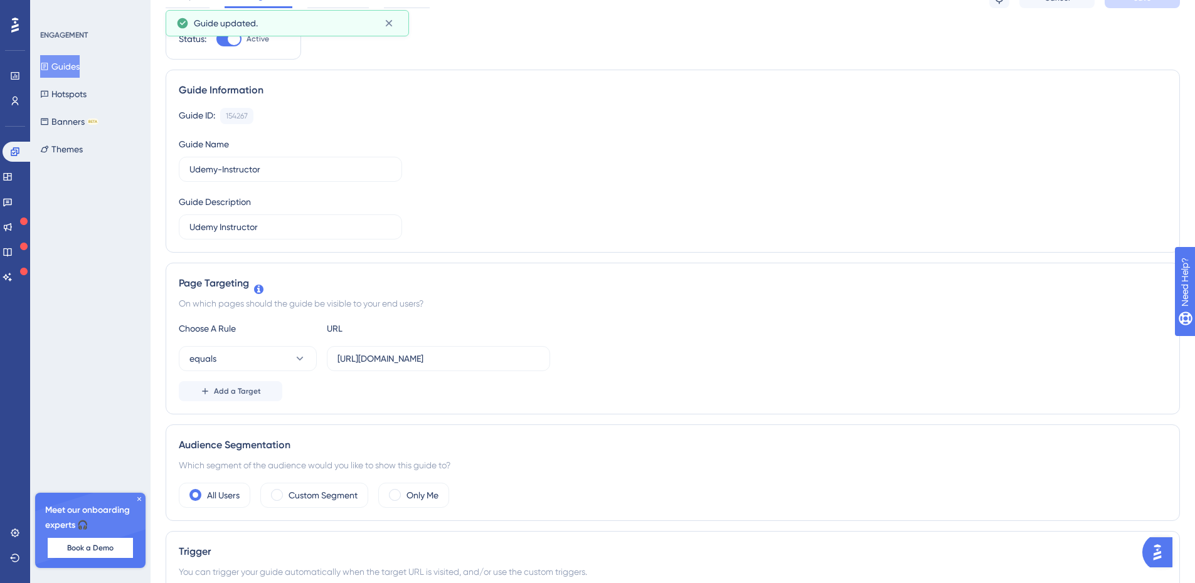
scroll to position [0, 0]
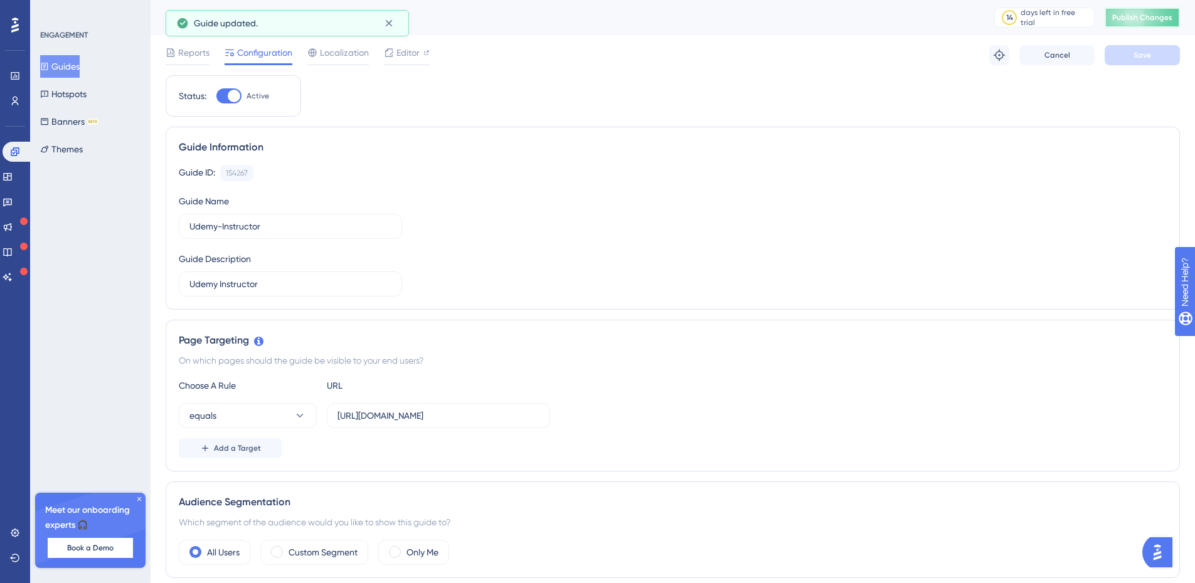
click at [1155, 14] on span "Publish Changes" at bounding box center [1142, 18] width 60 height 10
